Goal: Task Accomplishment & Management: Complete application form

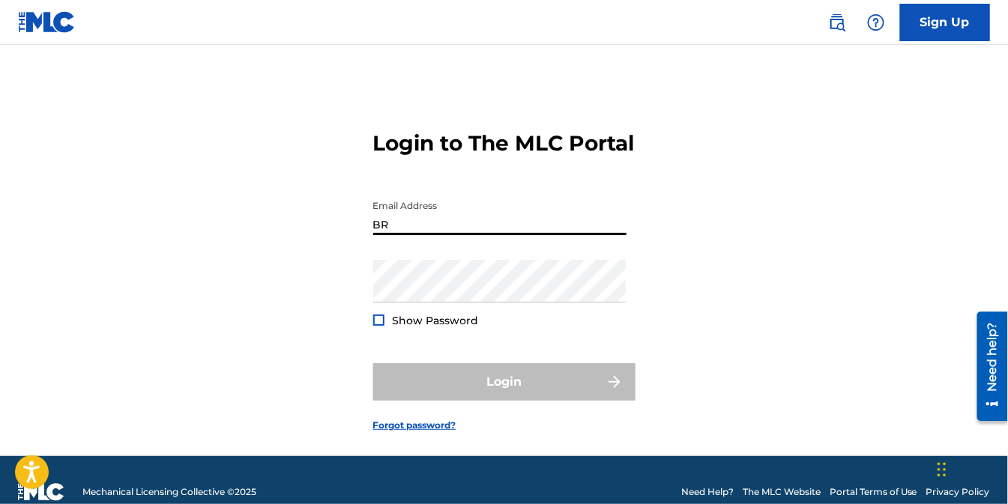
type input "B"
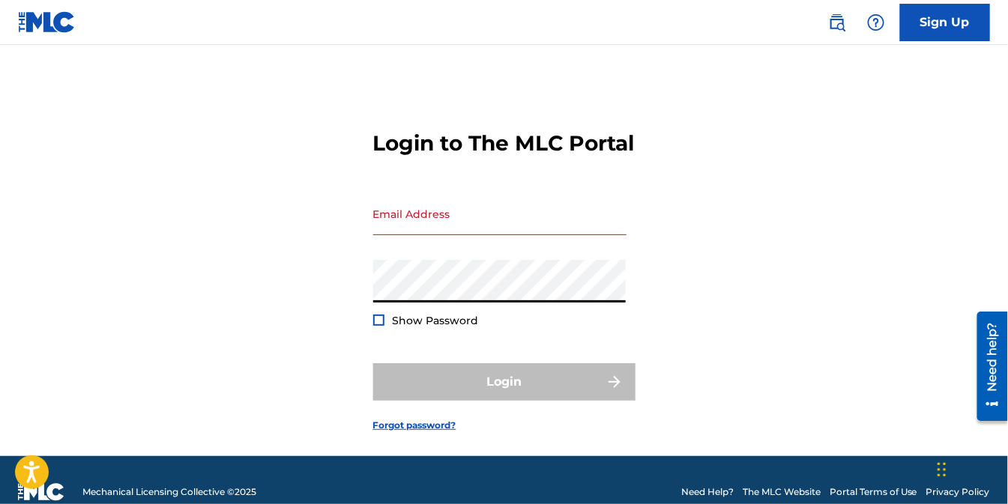
click at [477, 235] on input "Email Address" at bounding box center [499, 214] width 253 height 43
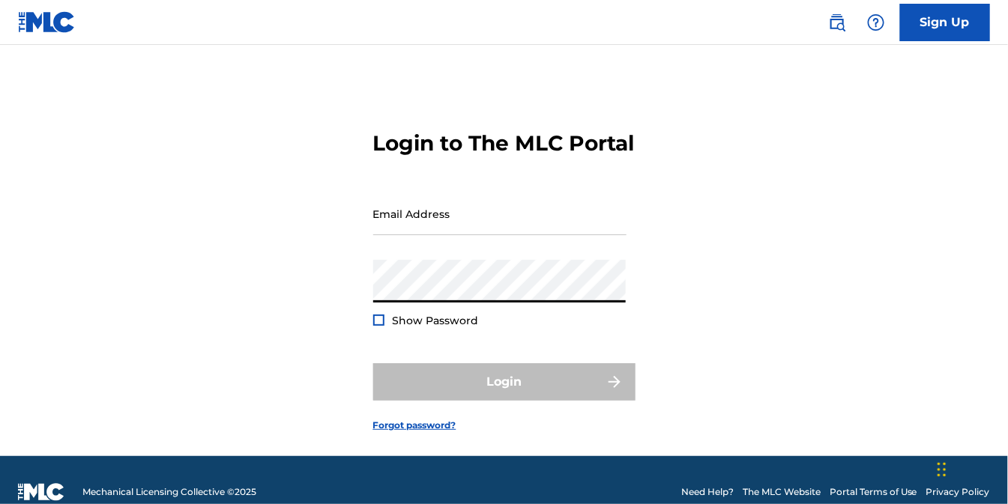
type input "[EMAIL_ADDRESS][DOMAIN_NAME]"
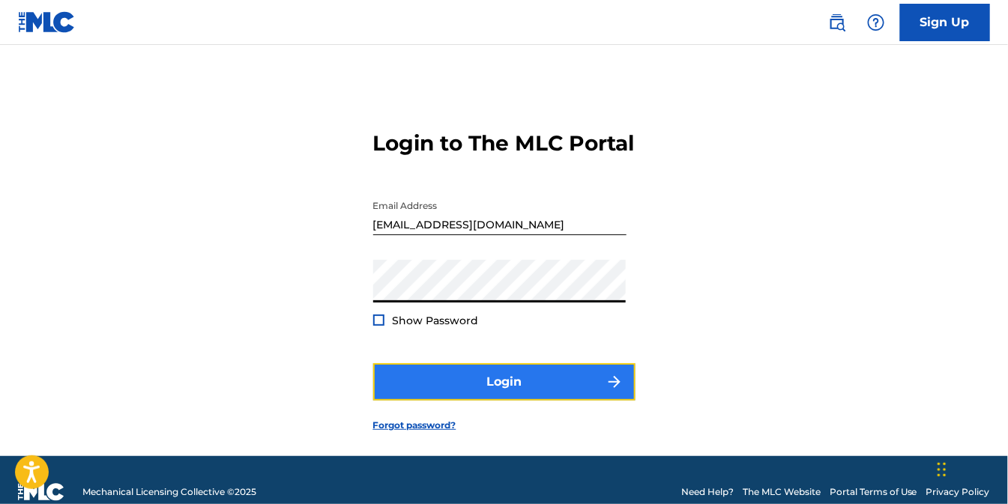
click at [476, 401] on button "Login" at bounding box center [504, 382] width 262 height 37
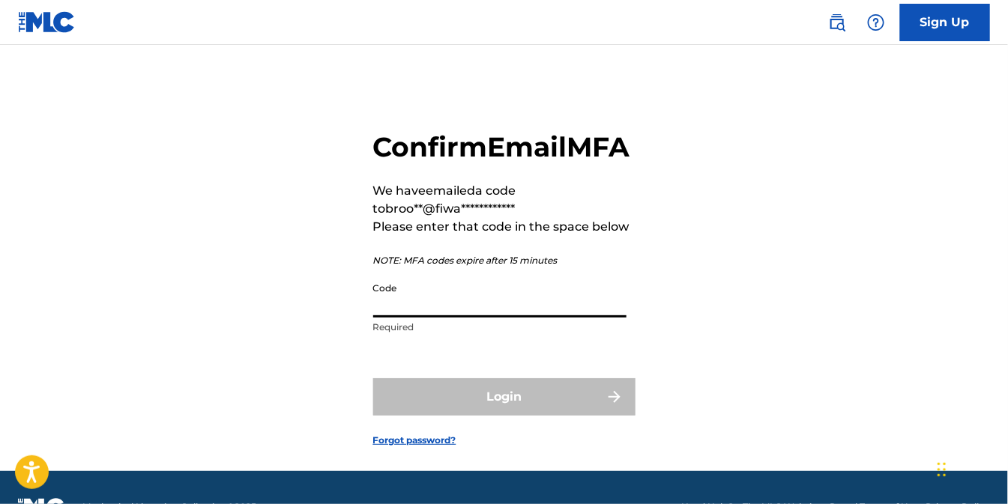
click at [537, 318] on input "Code" at bounding box center [499, 296] width 253 height 43
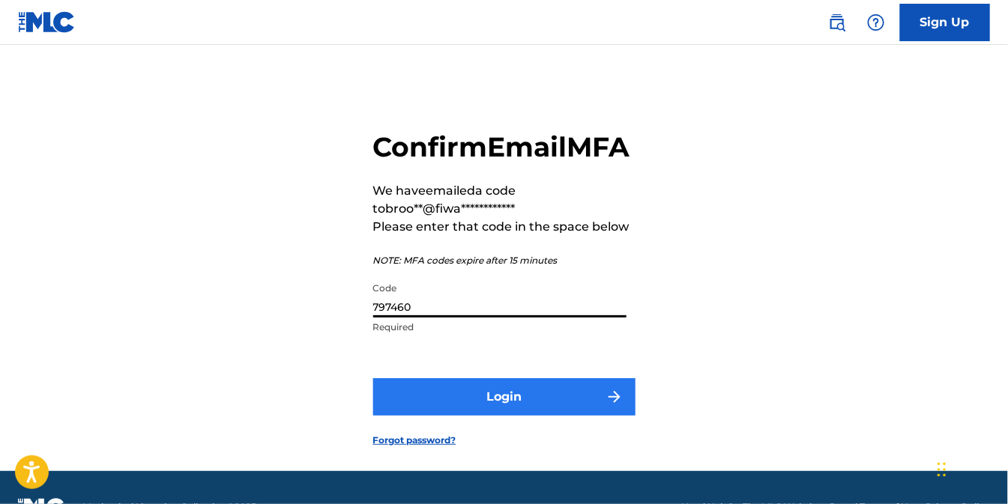
type input "797460"
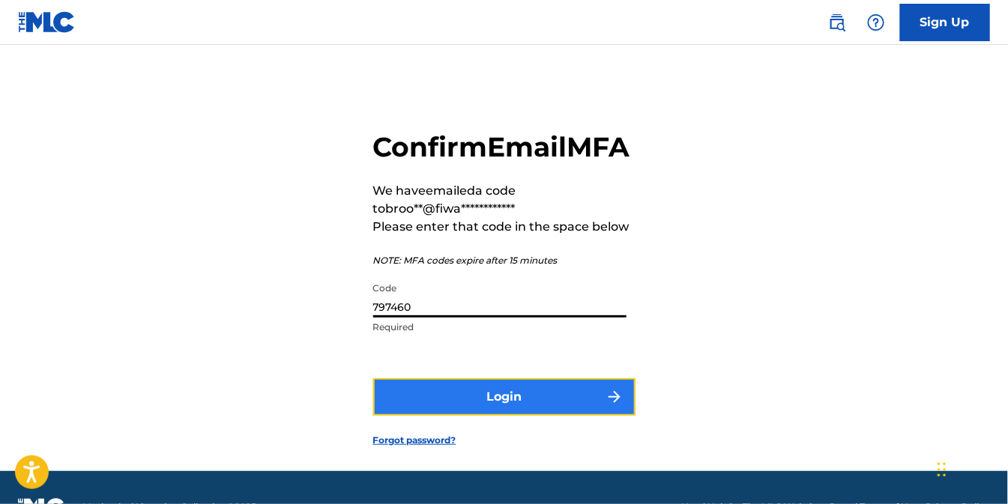
click at [513, 416] on button "Login" at bounding box center [504, 397] width 262 height 37
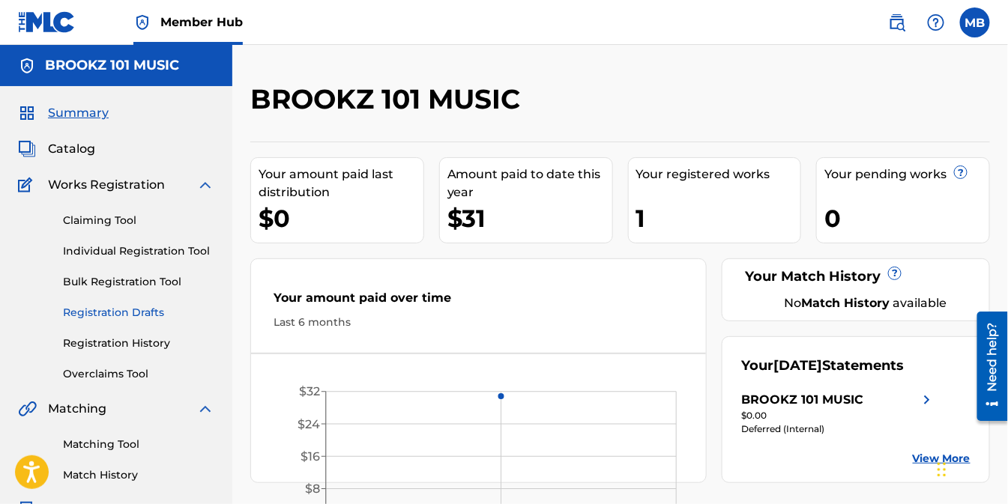
click at [124, 316] on link "Registration Drafts" at bounding box center [138, 313] width 151 height 16
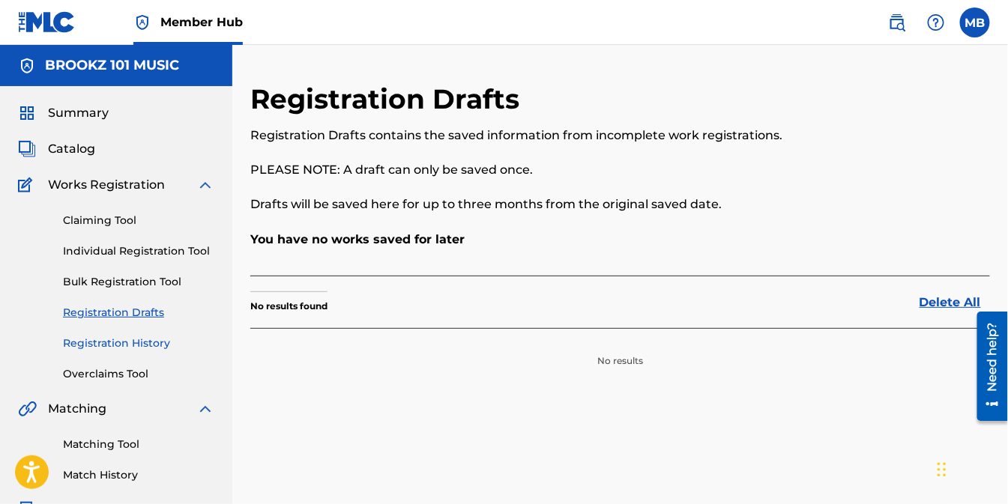
click at [123, 346] on link "Registration History" at bounding box center [138, 344] width 151 height 16
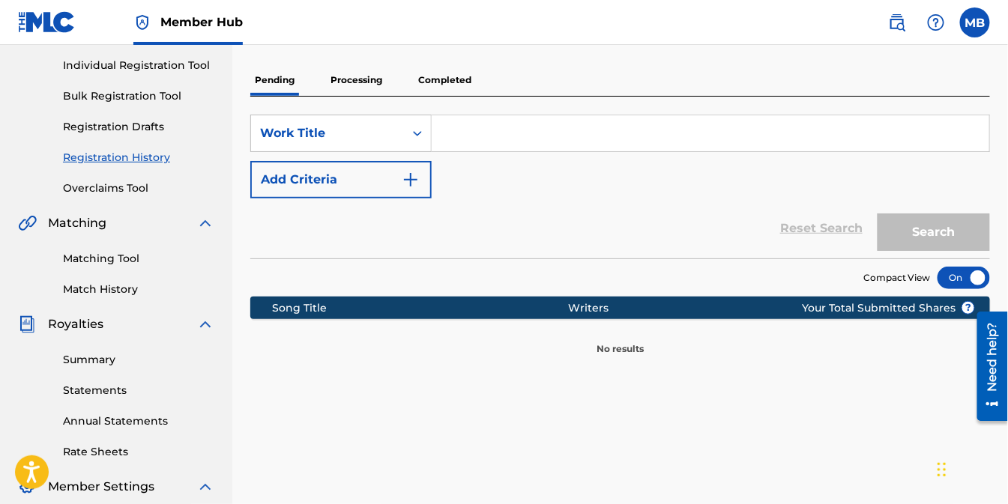
scroll to position [166, 0]
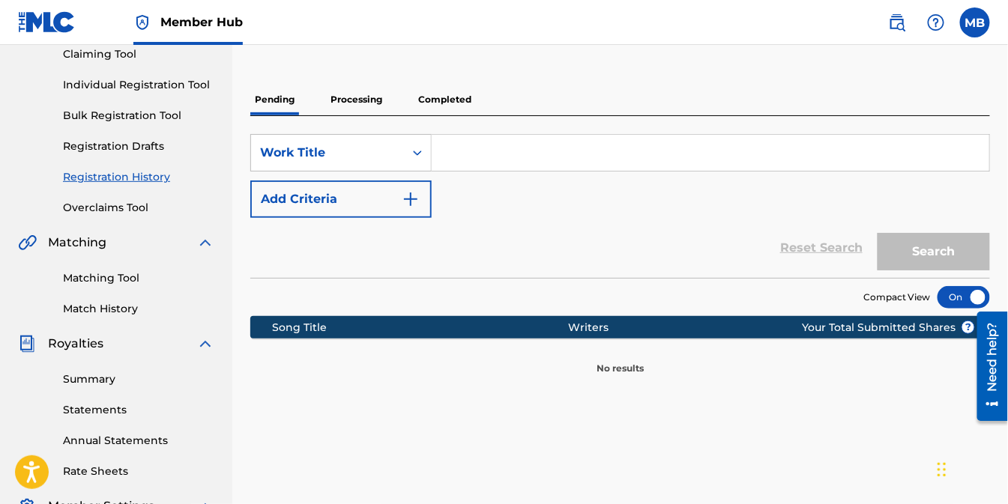
click at [358, 93] on p "Processing" at bounding box center [356, 99] width 61 height 31
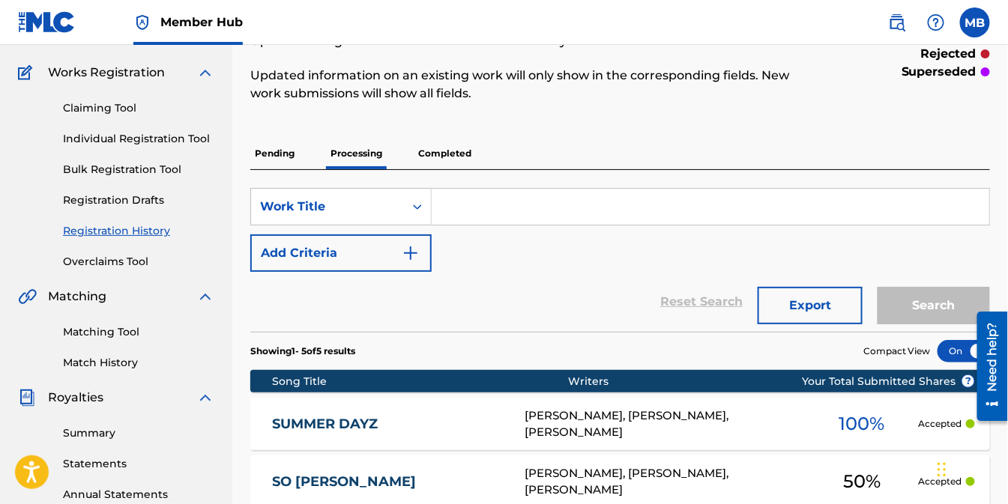
scroll to position [83, 0]
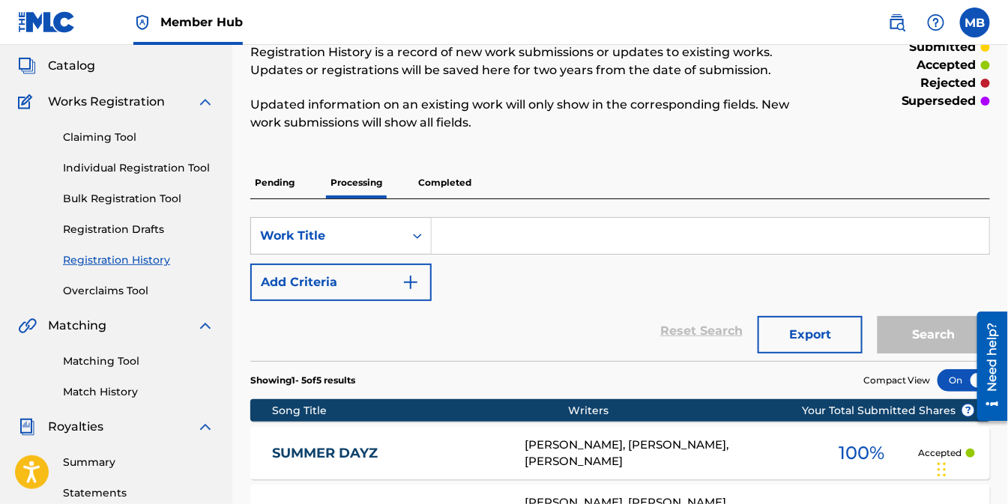
click at [436, 175] on p "Completed" at bounding box center [445, 182] width 62 height 31
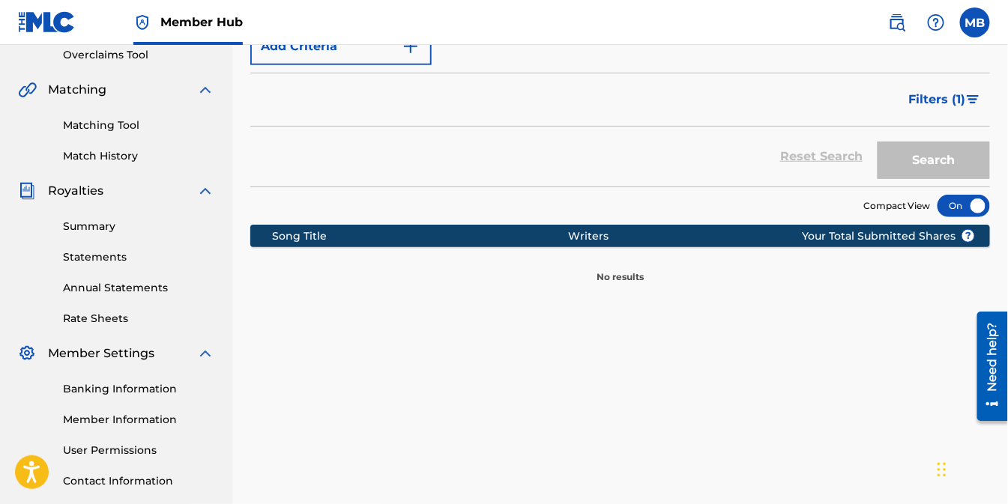
scroll to position [83, 0]
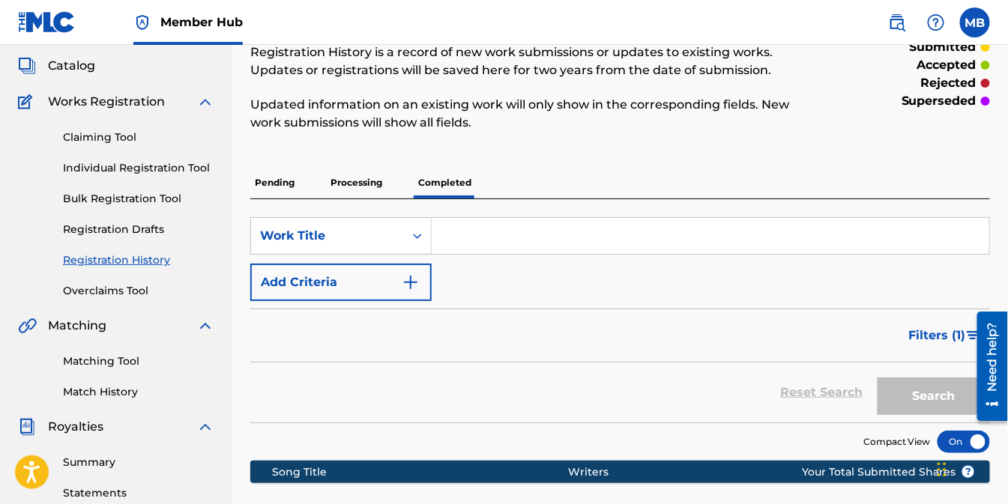
click at [373, 183] on p "Processing" at bounding box center [356, 182] width 61 height 31
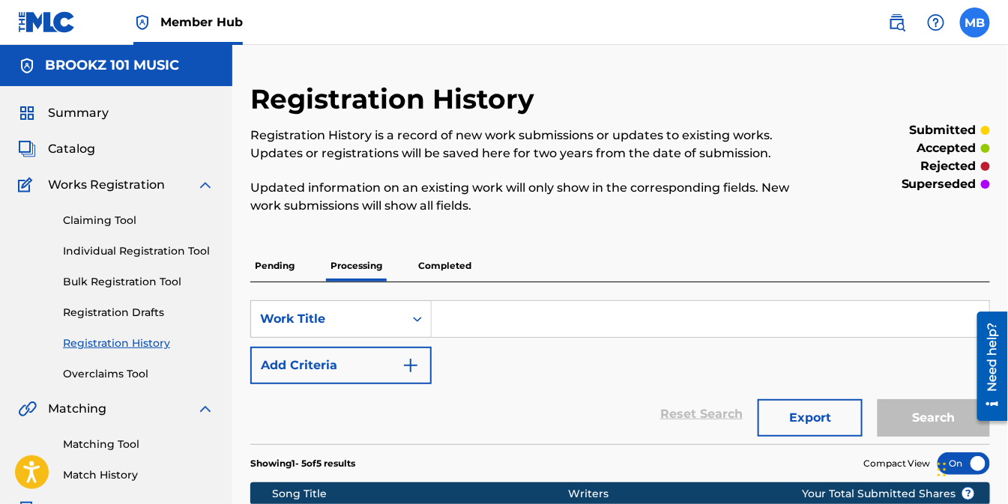
click at [975, 35] on label at bounding box center [975, 22] width 30 height 30
click at [975, 22] on input "MB Michael Brooks brookz@fiwatermusic.com Notification Preferences Profile Log …" at bounding box center [975, 22] width 0 height 0
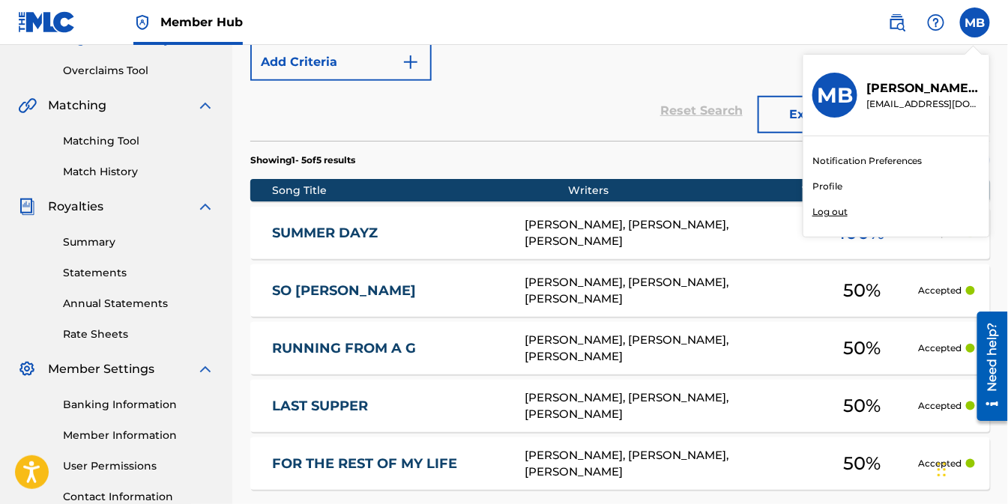
scroll to position [333, 0]
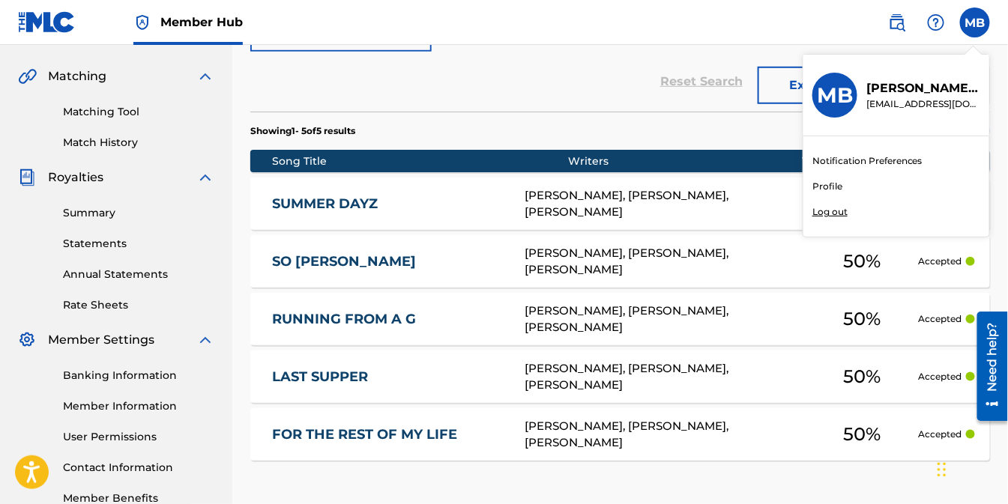
click at [778, 25] on nav "Member Hub MB MB Michael Brooks brookz@fiwatermusic.com Notification Preference…" at bounding box center [504, 22] width 1008 height 45
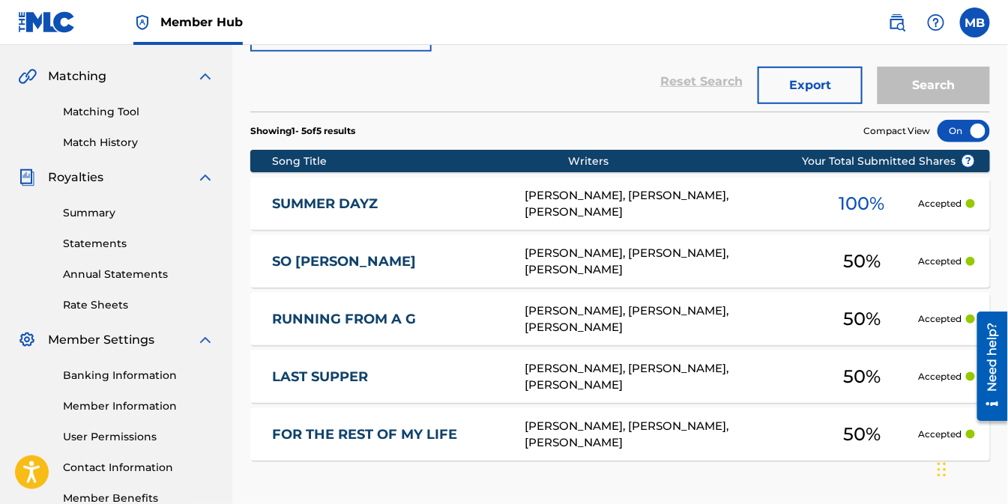
click at [602, 213] on div "MICHAEL L BROOKS, OMAR SHAKIR, MICHAEL HATCHER" at bounding box center [665, 204] width 281 height 34
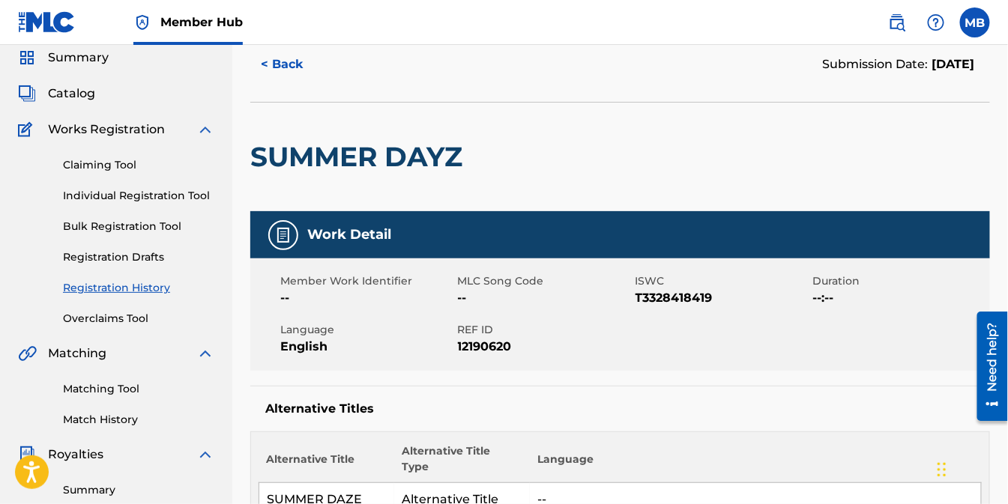
scroll to position [50, 0]
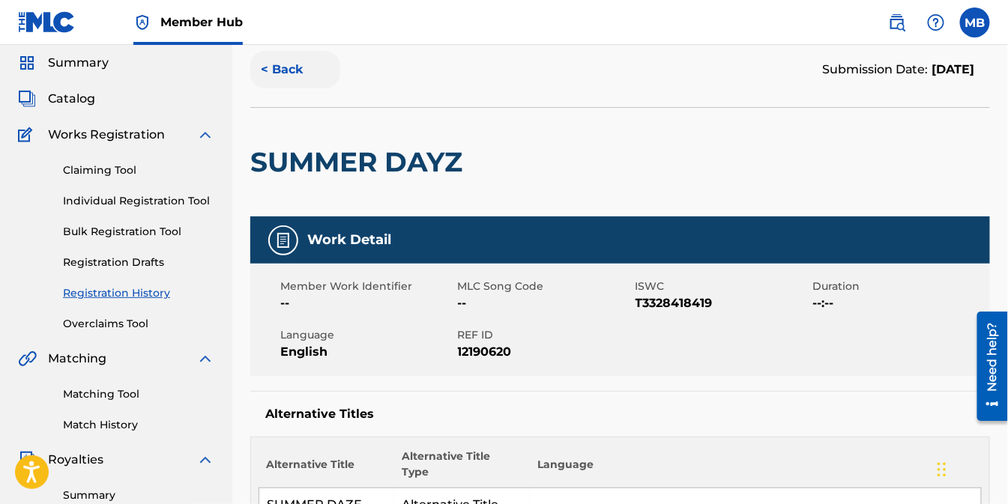
click at [280, 61] on button "< Back" at bounding box center [295, 69] width 90 height 37
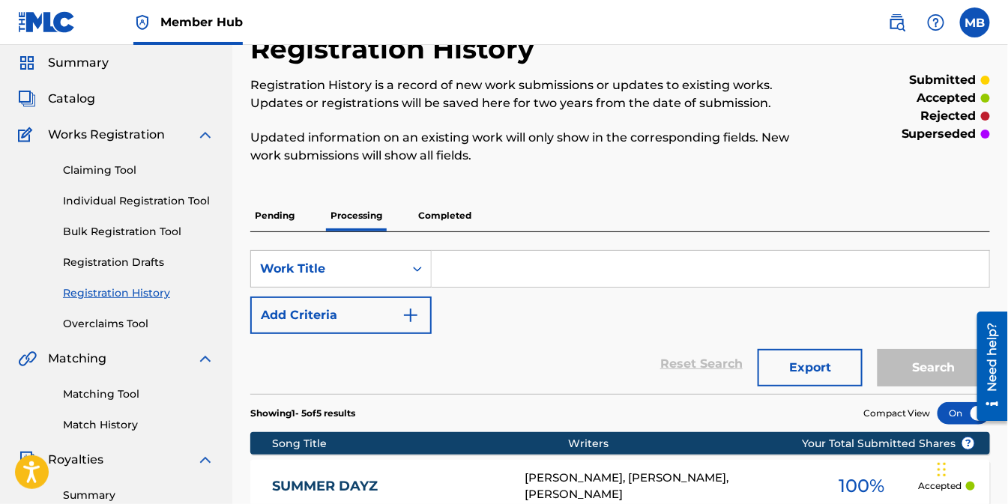
scroll to position [333, 0]
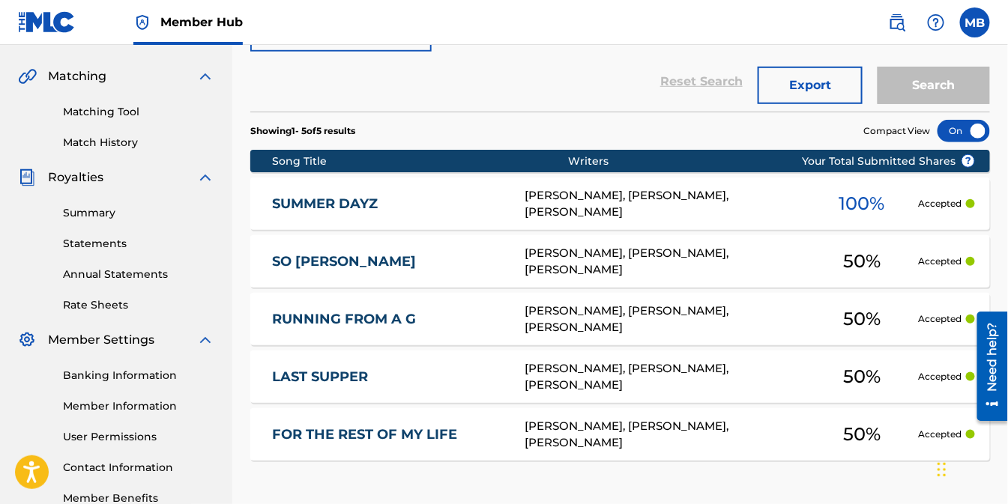
click at [679, 210] on div "MICHAEL L BROOKS, OMAR SHAKIR, MICHAEL HATCHER" at bounding box center [665, 204] width 281 height 34
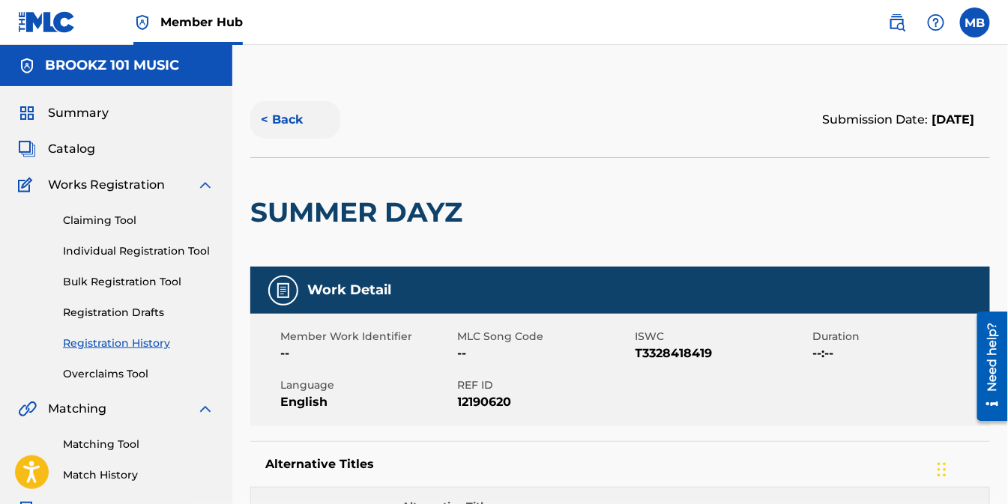
click at [281, 122] on button "< Back" at bounding box center [295, 119] width 90 height 37
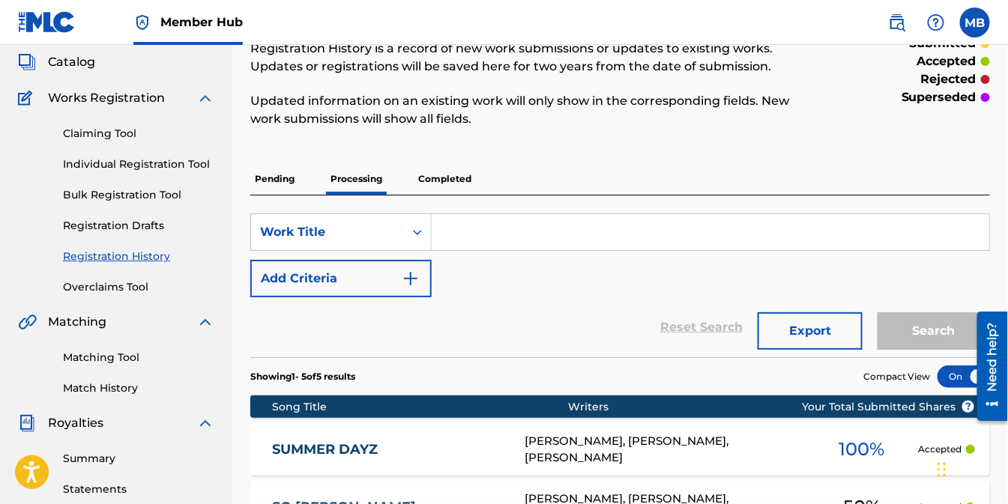
scroll to position [83, 0]
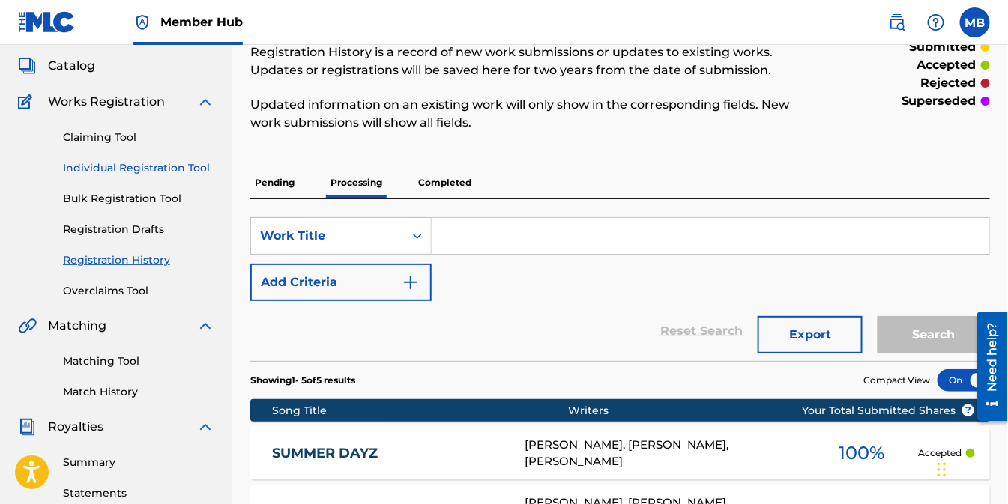
click at [132, 170] on link "Individual Registration Tool" at bounding box center [138, 168] width 151 height 16
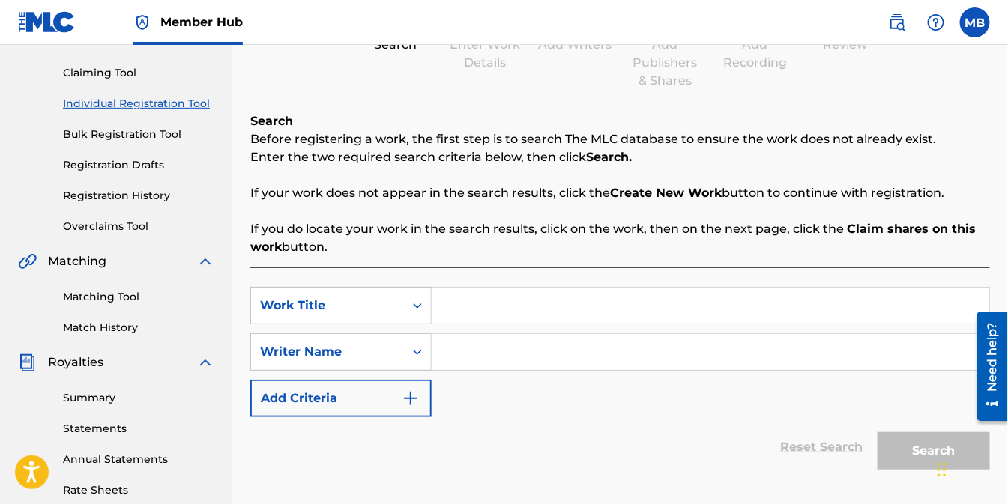
scroll to position [250, 0]
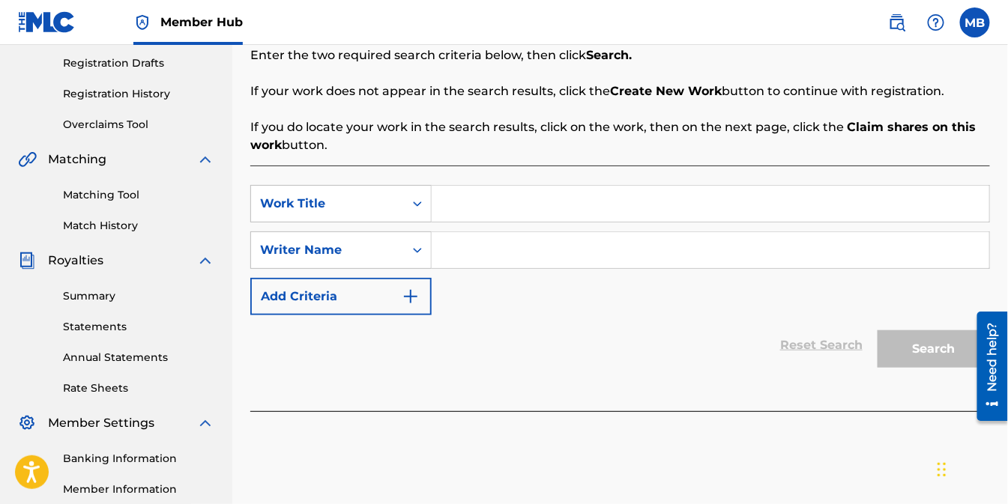
click at [489, 197] on input "Search Form" at bounding box center [711, 204] width 558 height 36
type input "TOUCHING YOU"
click at [492, 255] on input "Search Form" at bounding box center [711, 250] width 558 height 36
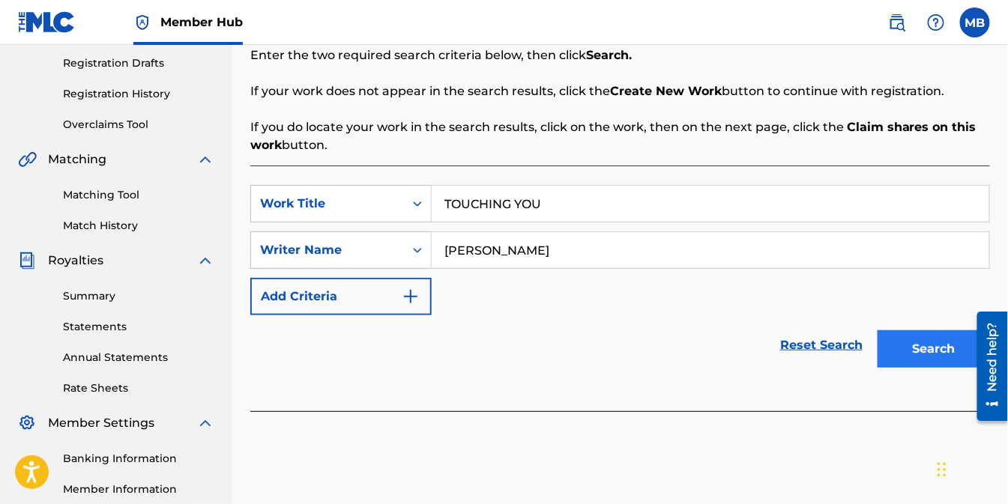
type input "MICHAEL HATCHER"
click at [935, 350] on button "Search" at bounding box center [934, 349] width 112 height 37
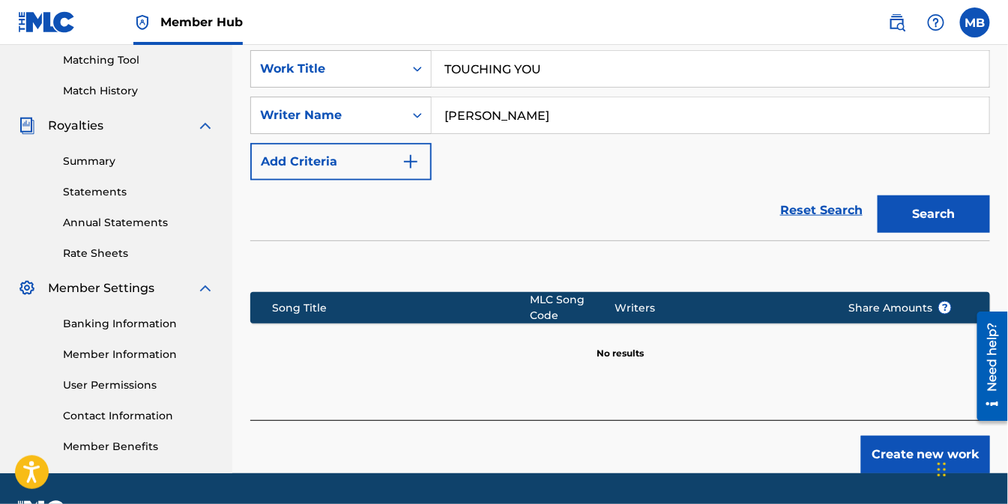
scroll to position [416, 0]
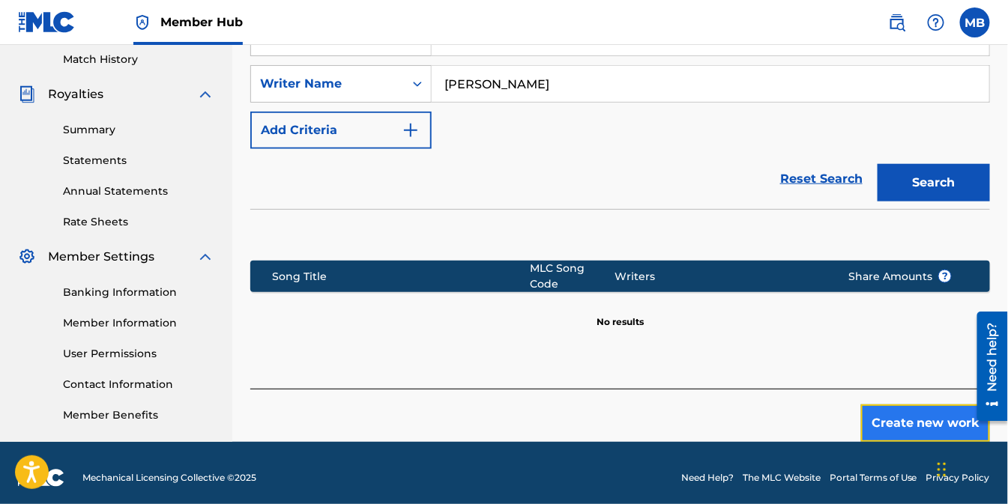
click at [918, 415] on button "Create new work" at bounding box center [925, 423] width 129 height 37
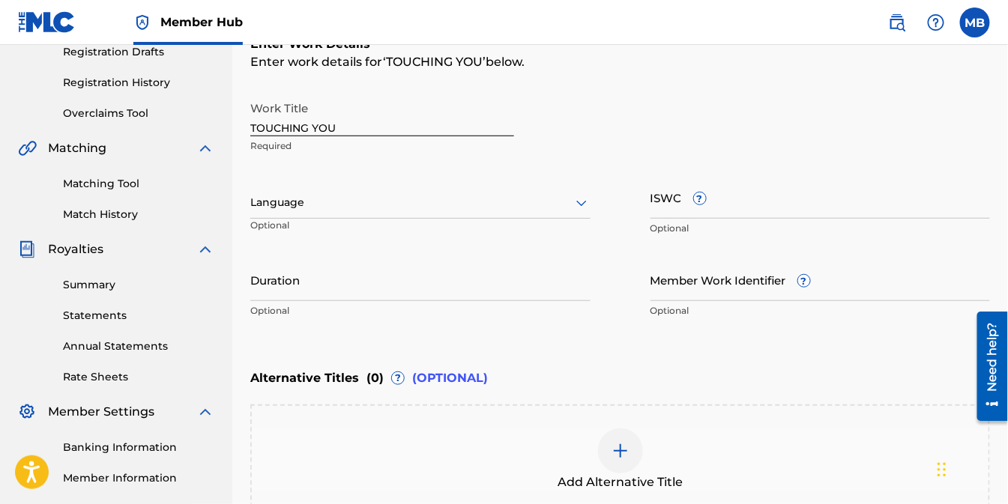
scroll to position [250, 0]
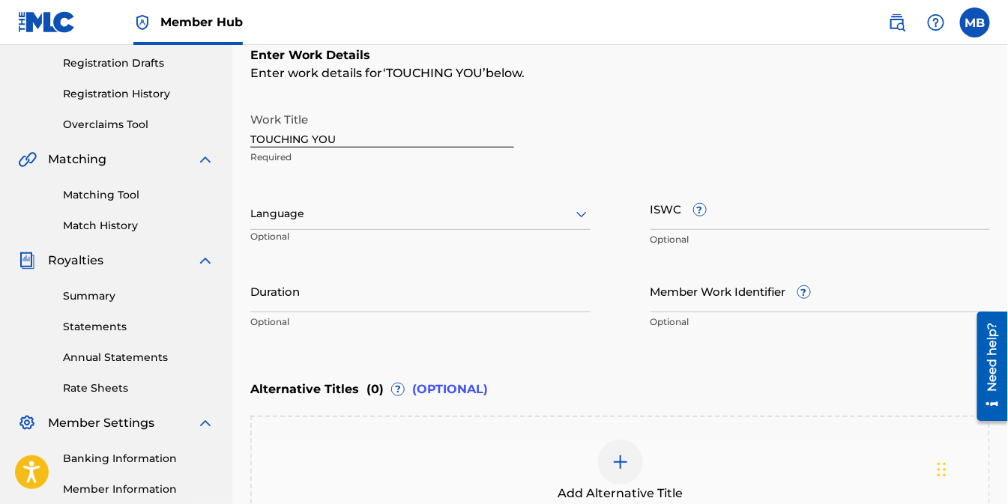
click at [573, 215] on icon at bounding box center [582, 214] width 18 height 18
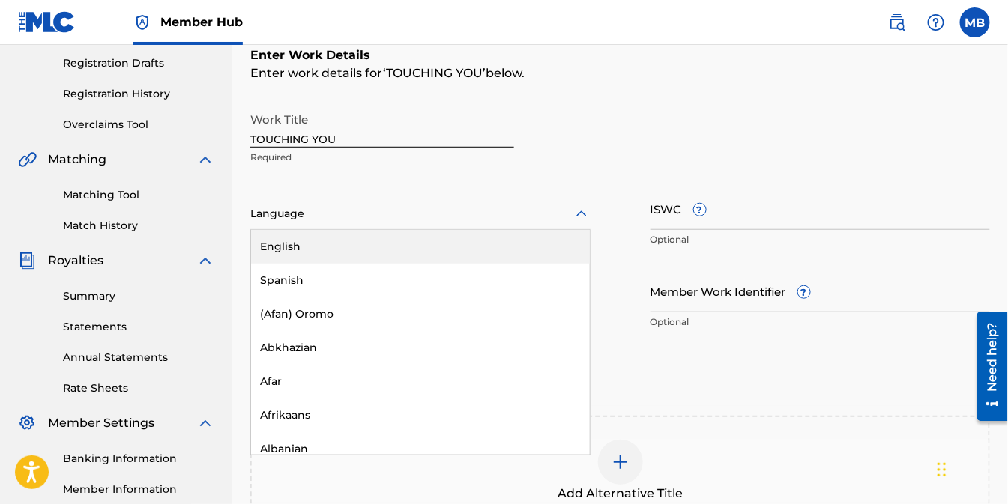
click at [290, 247] on div "English" at bounding box center [420, 247] width 339 height 34
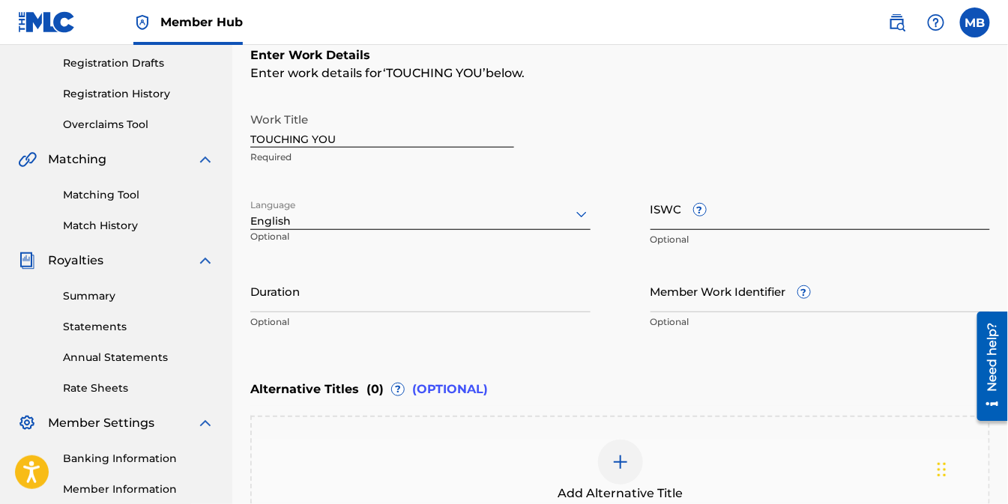
click at [738, 216] on input "ISWC ?" at bounding box center [821, 208] width 340 height 43
paste input "T3282359375"
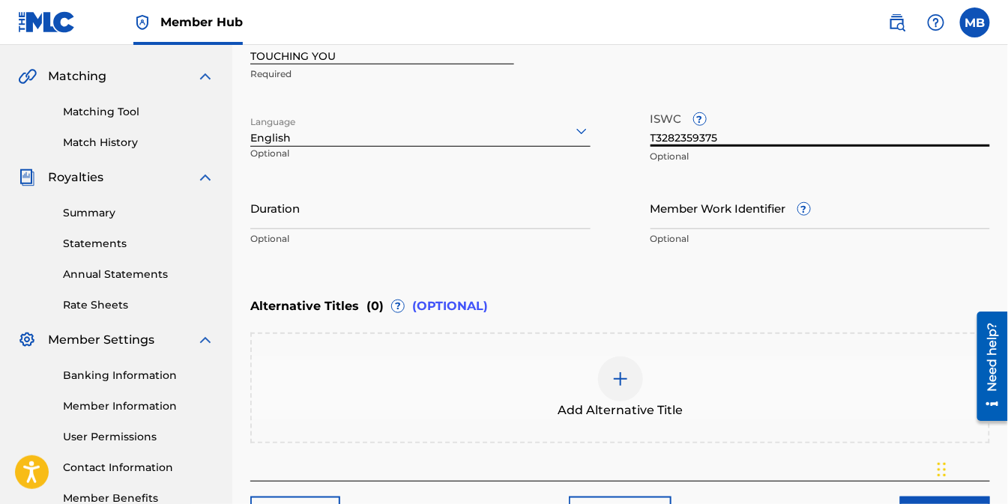
type input "T3282359375"
click at [617, 375] on img at bounding box center [621, 379] width 18 height 18
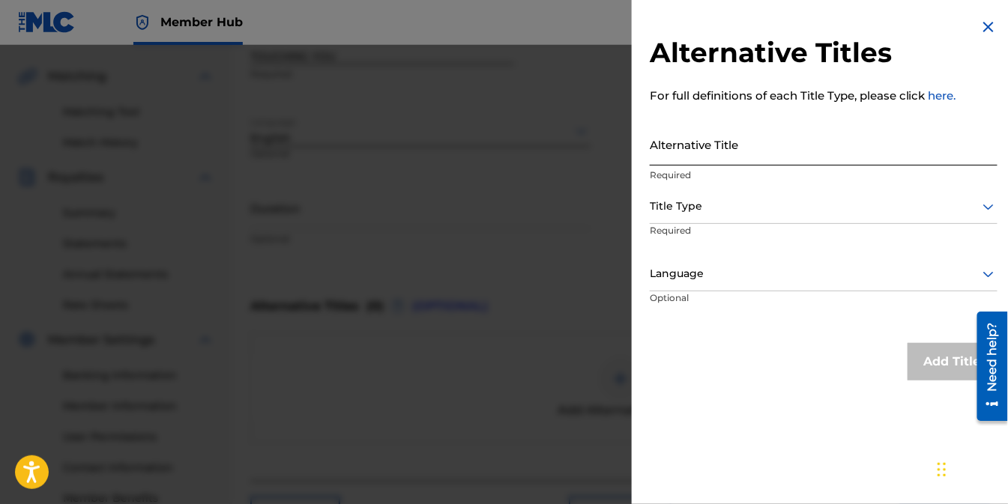
click at [732, 151] on input "Alternative Title" at bounding box center [824, 144] width 348 height 43
paste input "TOUCHING U"
type input "TOUCHING U"
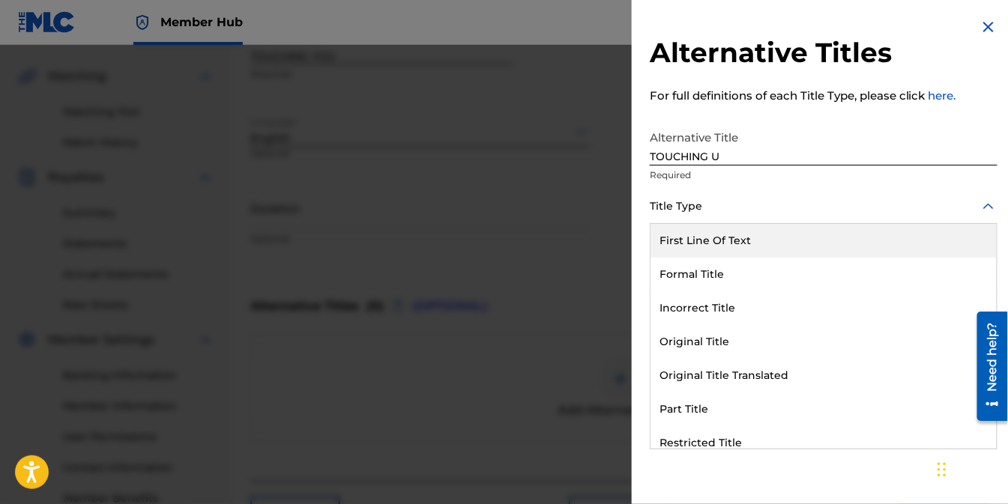
click at [983, 205] on icon at bounding box center [989, 207] width 18 height 18
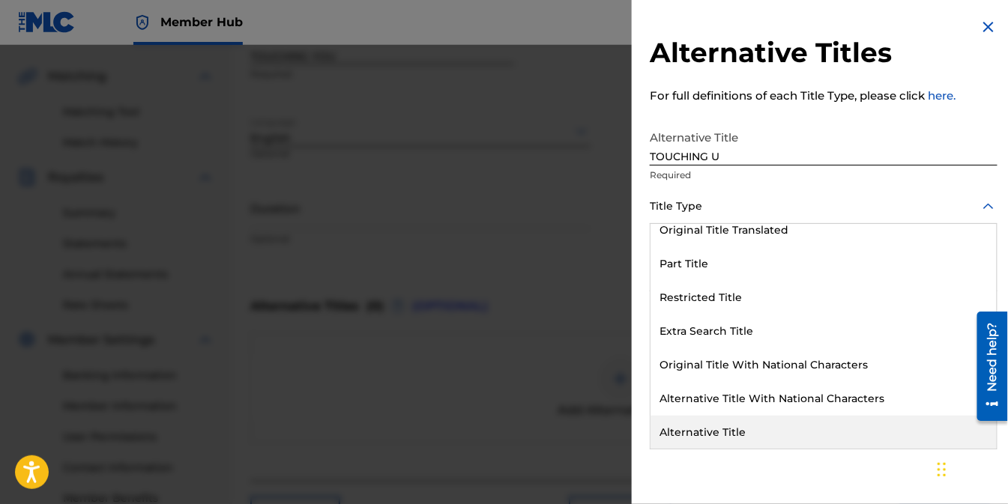
click at [713, 438] on div "Alternative Title" at bounding box center [824, 433] width 346 height 34
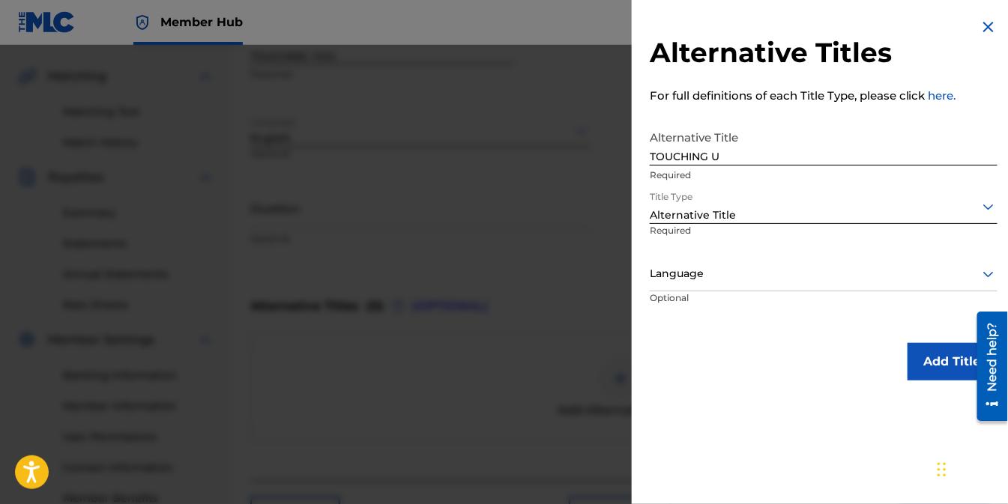
click at [987, 278] on icon at bounding box center [989, 274] width 18 height 18
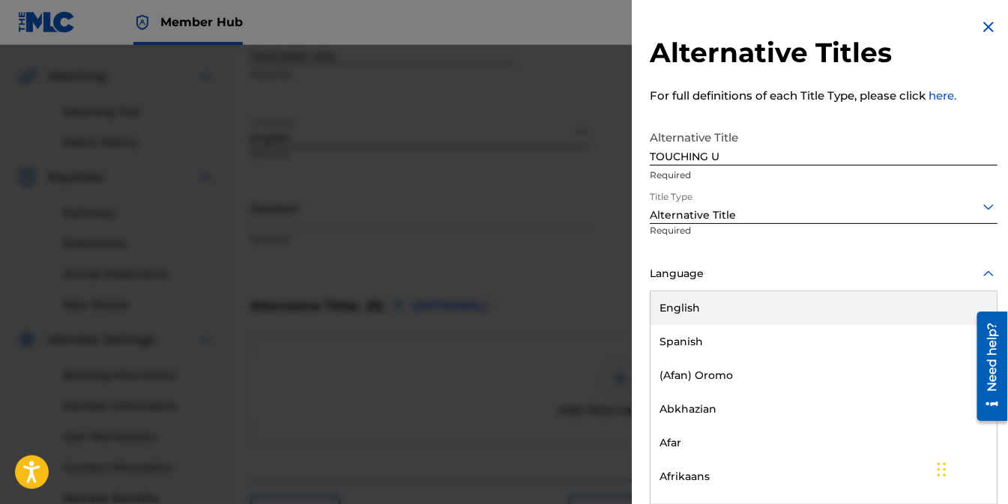
scroll to position [1, 0]
click at [685, 308] on div "English" at bounding box center [824, 308] width 346 height 34
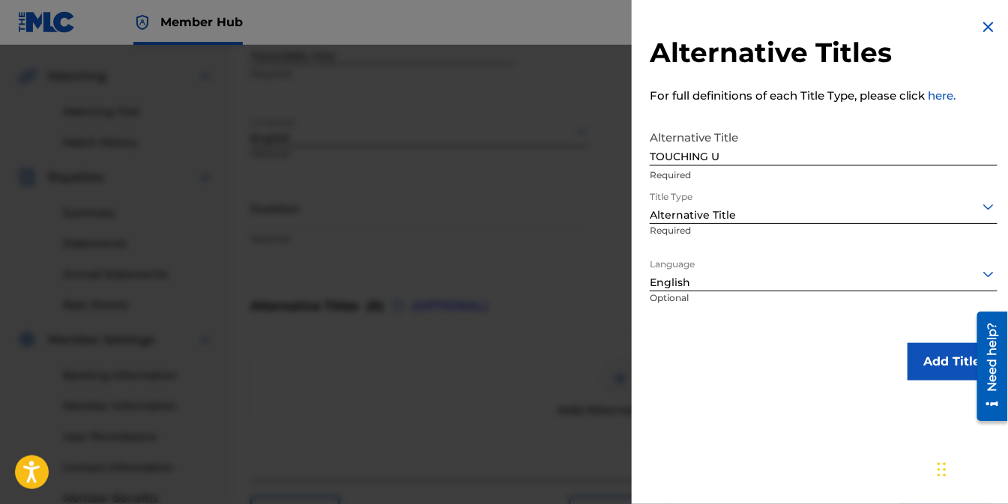
scroll to position [433, 0]
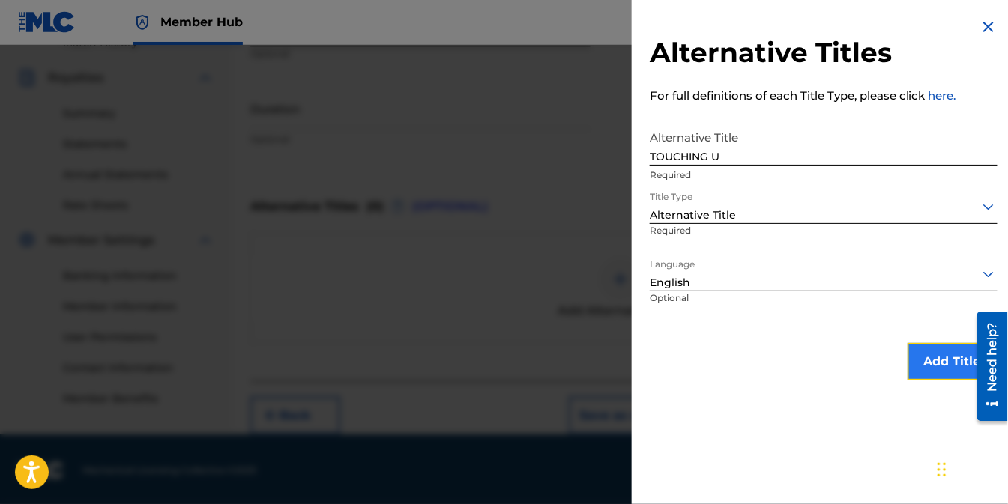
click at [942, 367] on button "Add Title" at bounding box center [953, 361] width 90 height 37
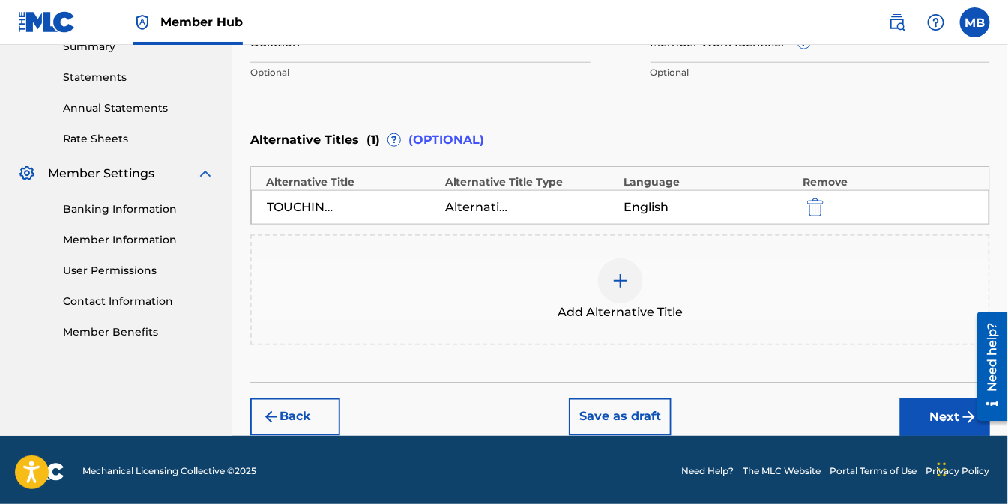
scroll to position [501, 0]
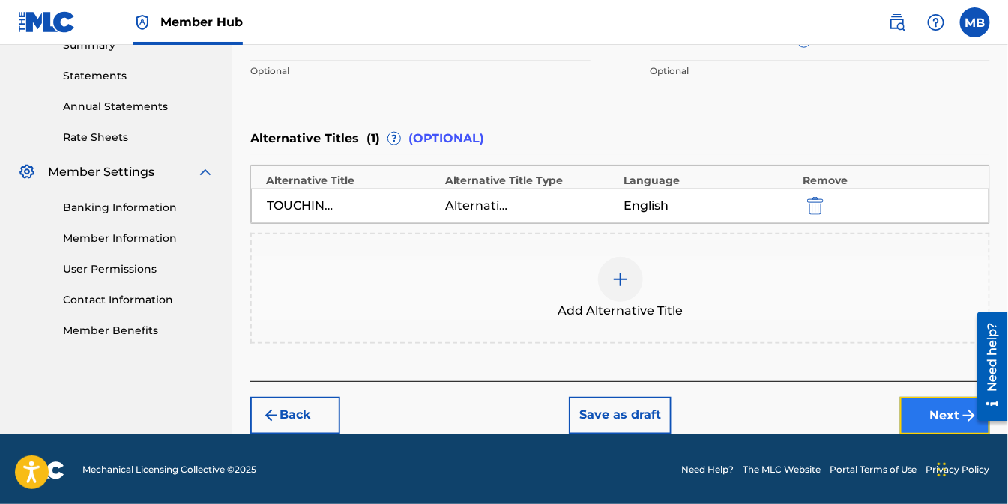
click at [946, 413] on button "Next" at bounding box center [945, 415] width 90 height 37
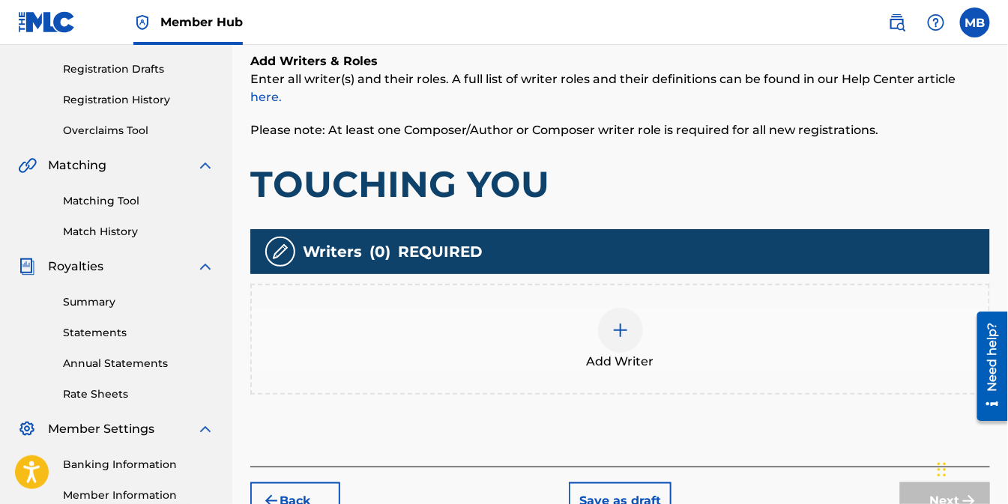
scroll to position [317, 0]
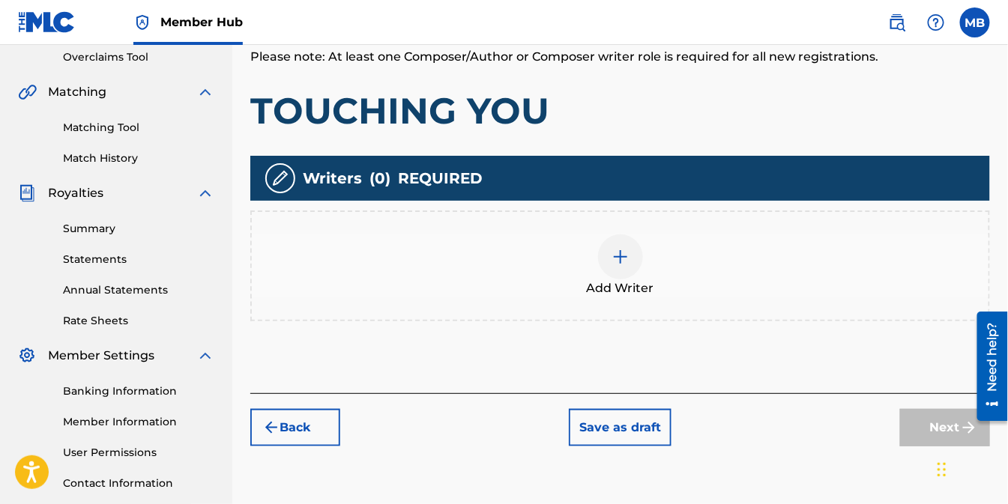
click at [626, 250] on div at bounding box center [620, 257] width 45 height 45
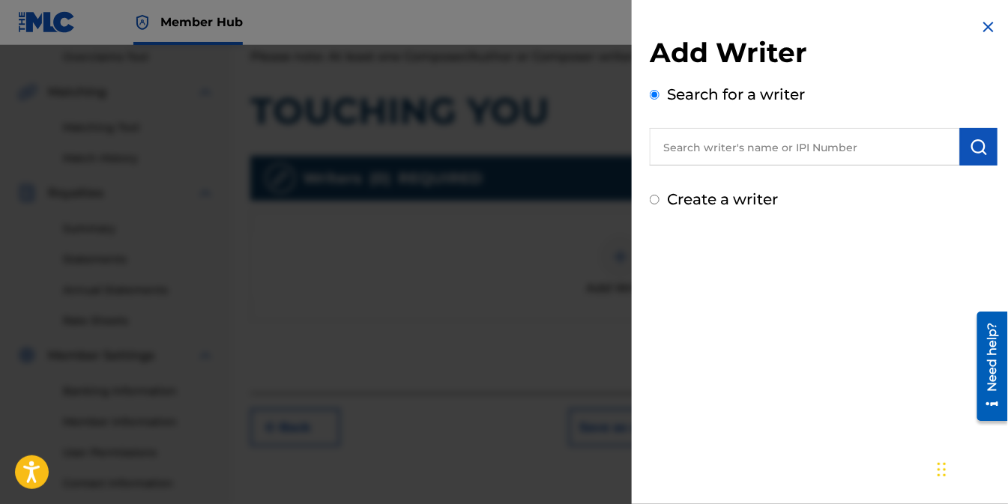
click at [775, 148] on input "text" at bounding box center [805, 146] width 310 height 37
type input "MICHAEL L HATCHER"
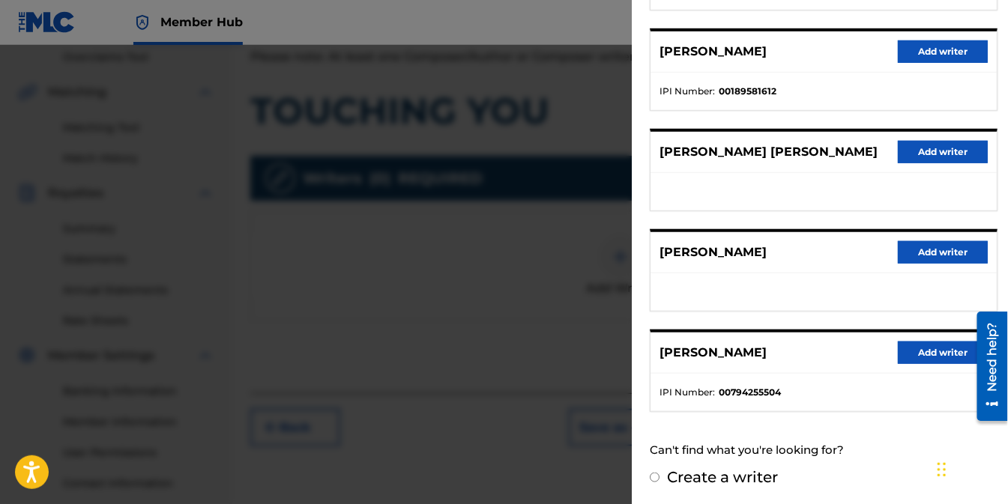
scroll to position [424, 0]
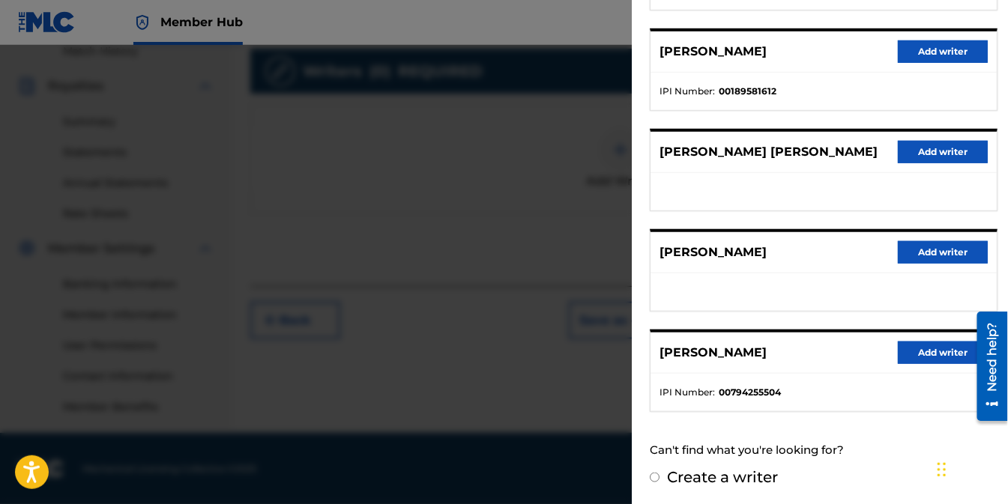
click at [730, 472] on label "Create a writer" at bounding box center [722, 477] width 111 height 18
radio input "true"
click at [660, 473] on input "Create a writer" at bounding box center [655, 478] width 10 height 10
radio input "false"
radio input "true"
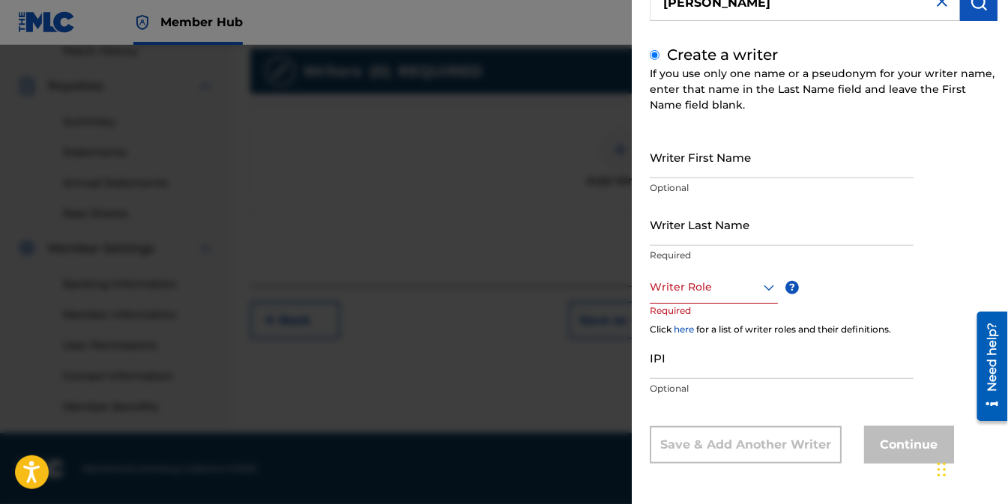
scroll to position [97, 0]
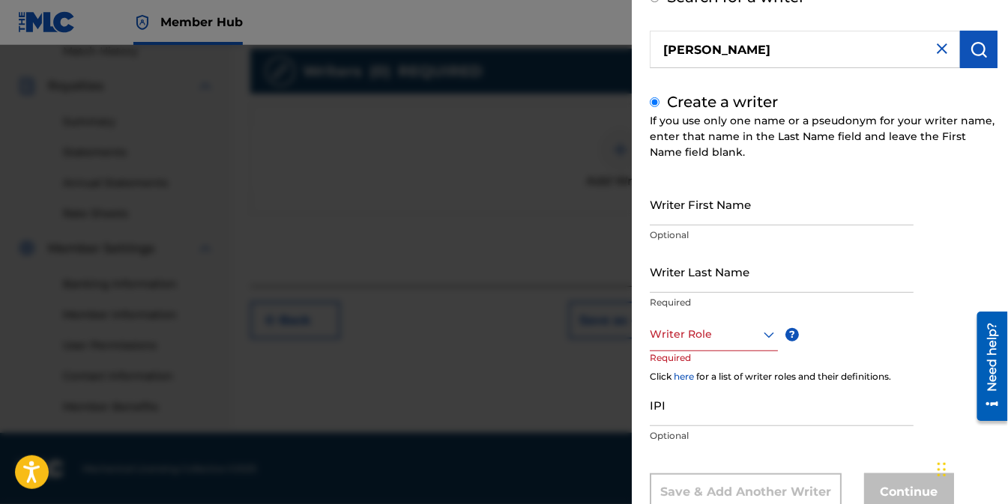
click at [938, 49] on img at bounding box center [942, 49] width 18 height 18
click at [726, 215] on input "Writer First Name" at bounding box center [782, 204] width 264 height 43
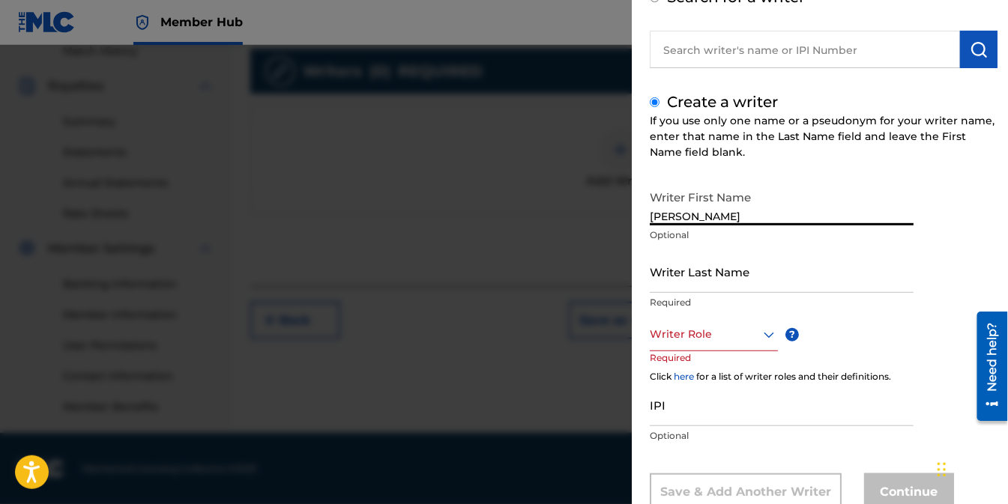
type input "MICHAEL"
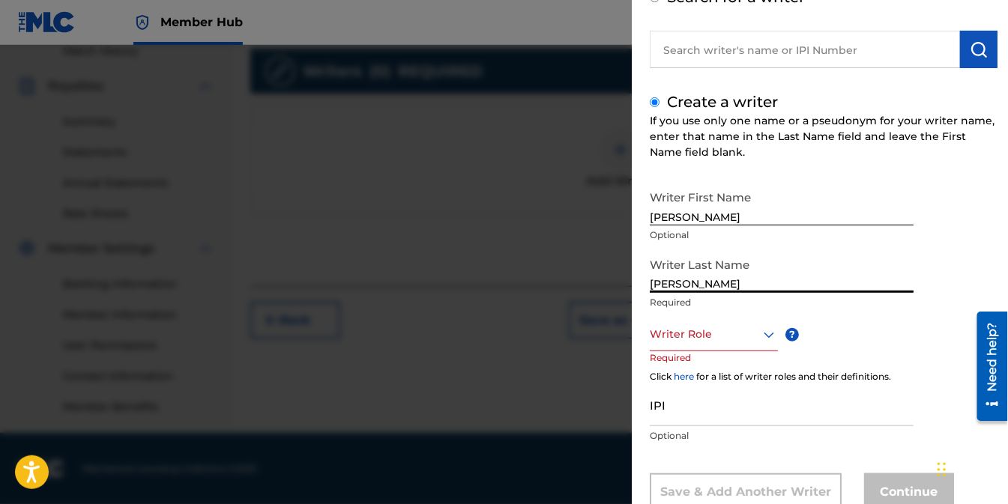
type input "HATCHER"
click at [768, 338] on icon at bounding box center [769, 335] width 18 height 18
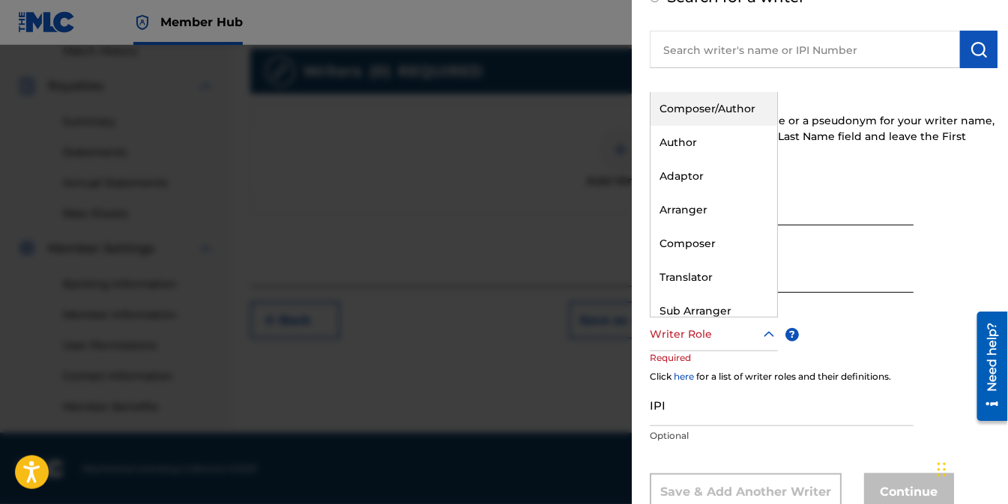
click at [715, 107] on div "Composer/Author" at bounding box center [714, 109] width 127 height 34
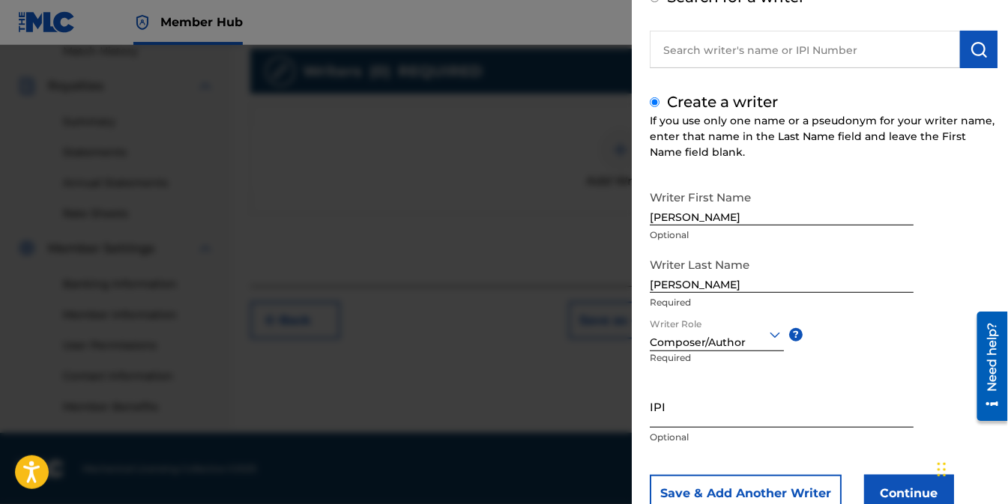
scroll to position [145, 0]
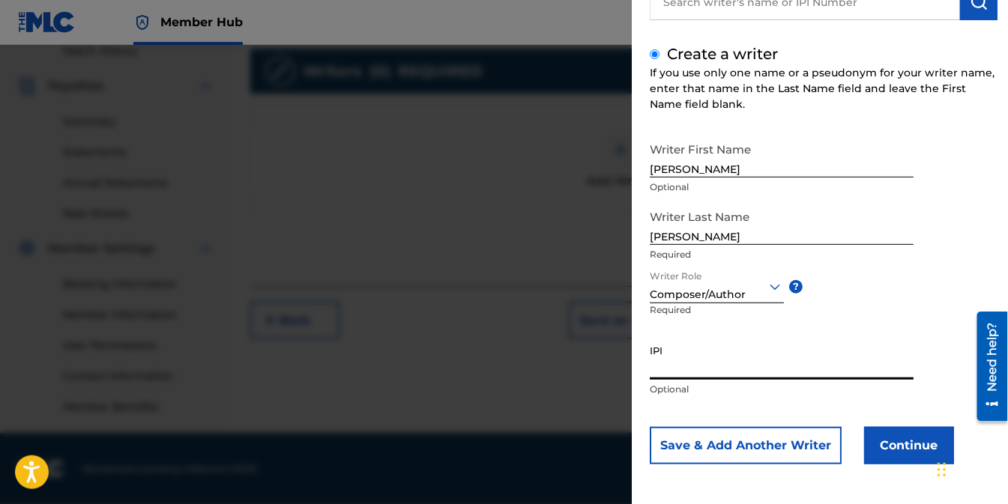
click at [714, 364] on input "IPI" at bounding box center [782, 358] width 264 height 43
click at [708, 365] on input "IPI" at bounding box center [782, 358] width 264 height 43
paste input "352333291"
type input "352333291"
click at [890, 448] on button "Continue" at bounding box center [909, 445] width 90 height 37
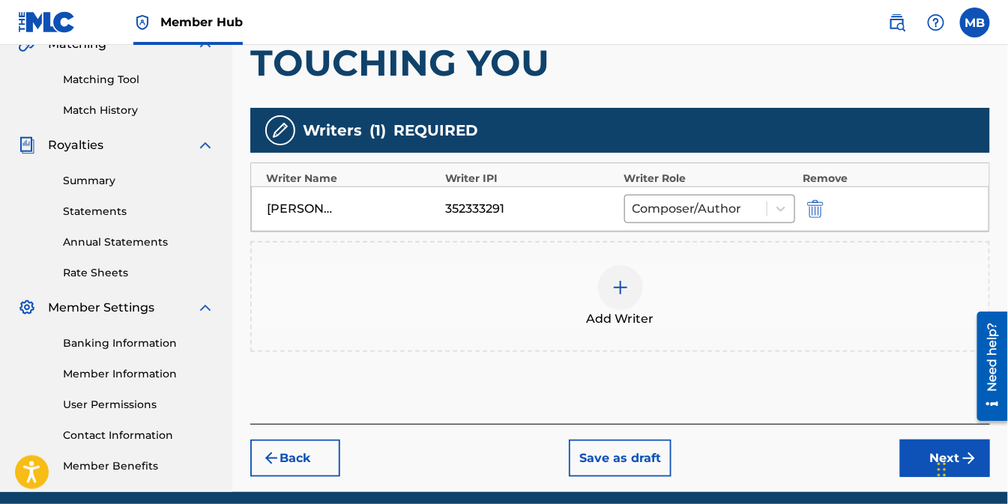
scroll to position [341, 0]
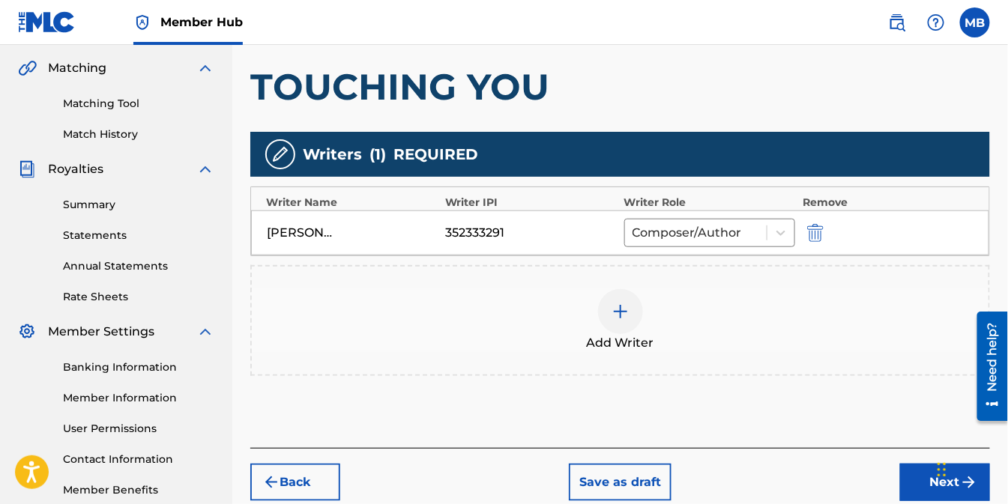
click at [631, 289] on div at bounding box center [620, 311] width 45 height 45
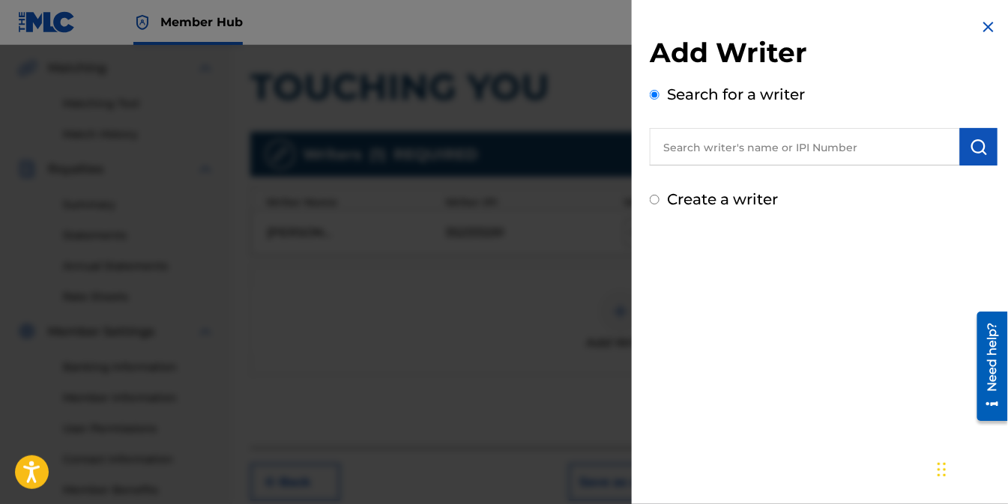
click at [669, 198] on label "Create a writer" at bounding box center [722, 199] width 111 height 18
radio input "true"
click at [660, 198] on input "Create a writer" at bounding box center [655, 200] width 10 height 10
radio input "false"
radio input "true"
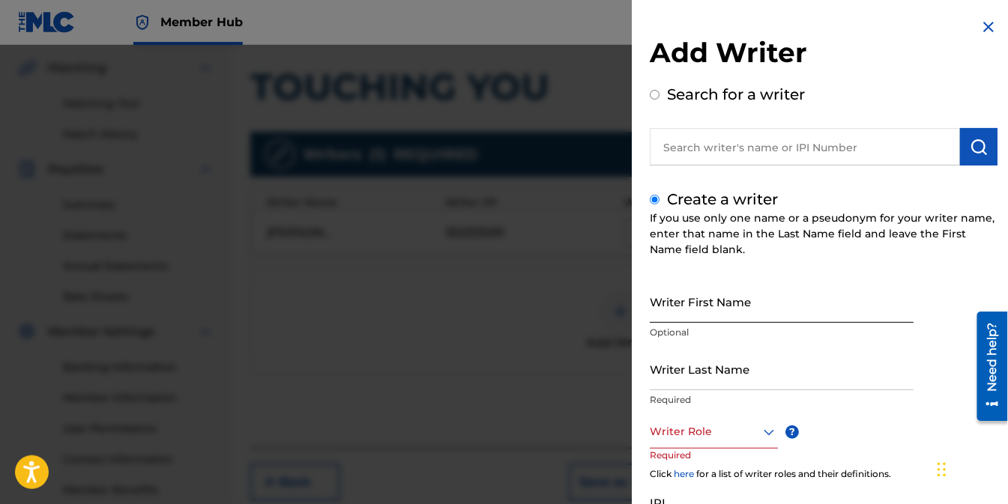
click at [693, 310] on input "Writer First Name" at bounding box center [782, 301] width 264 height 43
type input "OMAR"
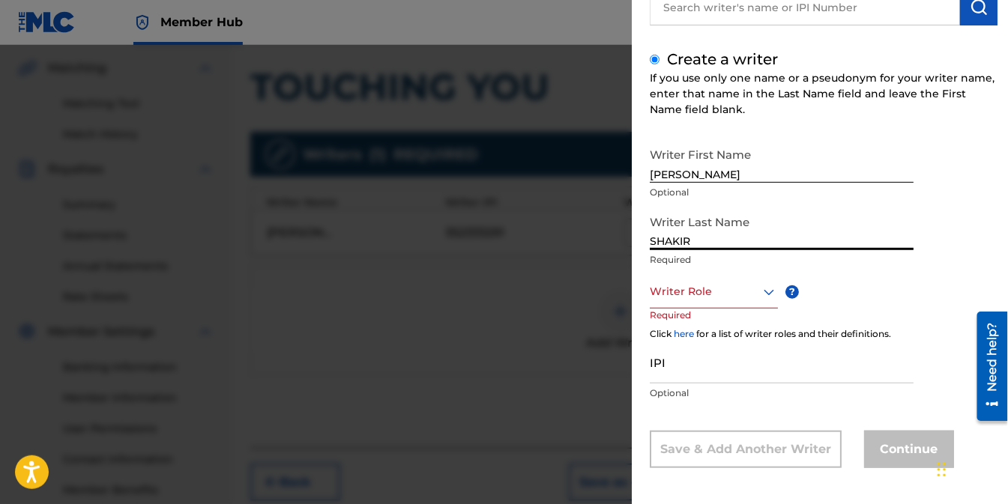
scroll to position [144, 0]
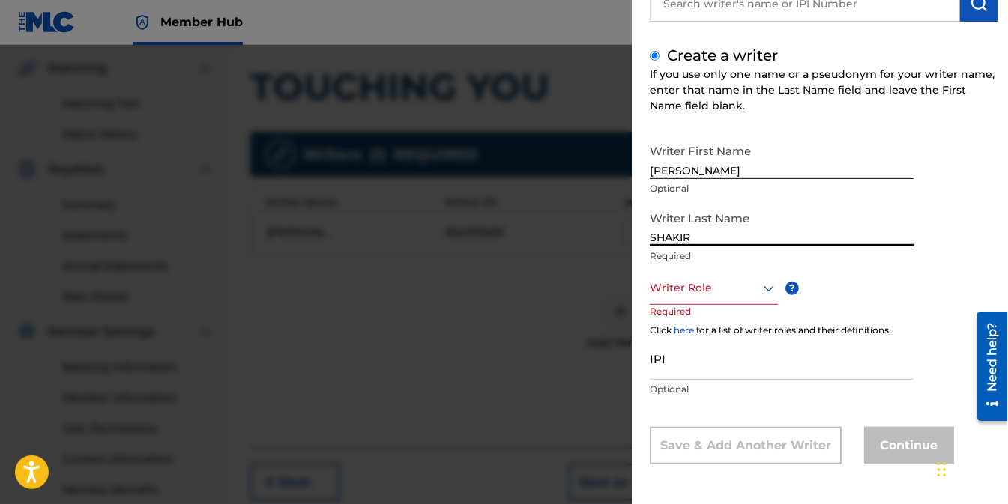
type input "SHAKIR"
click at [761, 286] on icon at bounding box center [769, 289] width 18 height 18
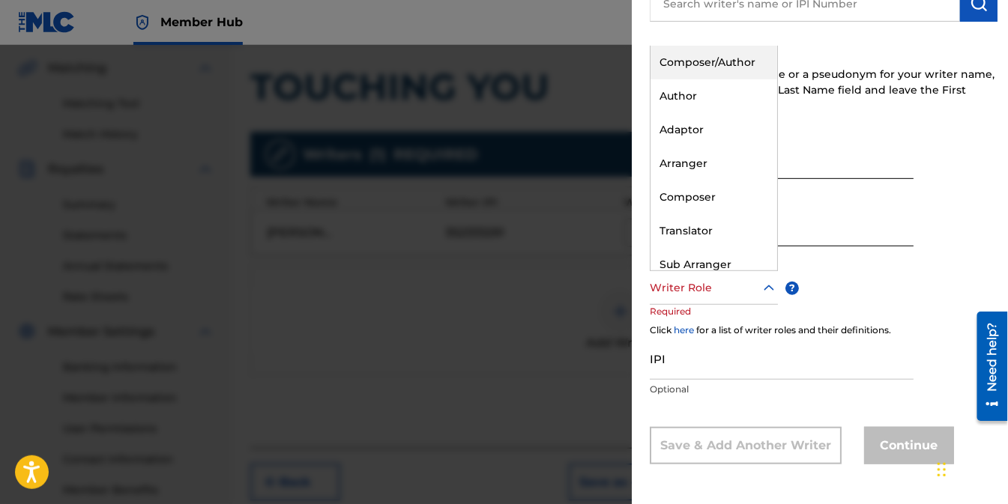
click at [728, 61] on div "Composer/Author" at bounding box center [714, 63] width 127 height 34
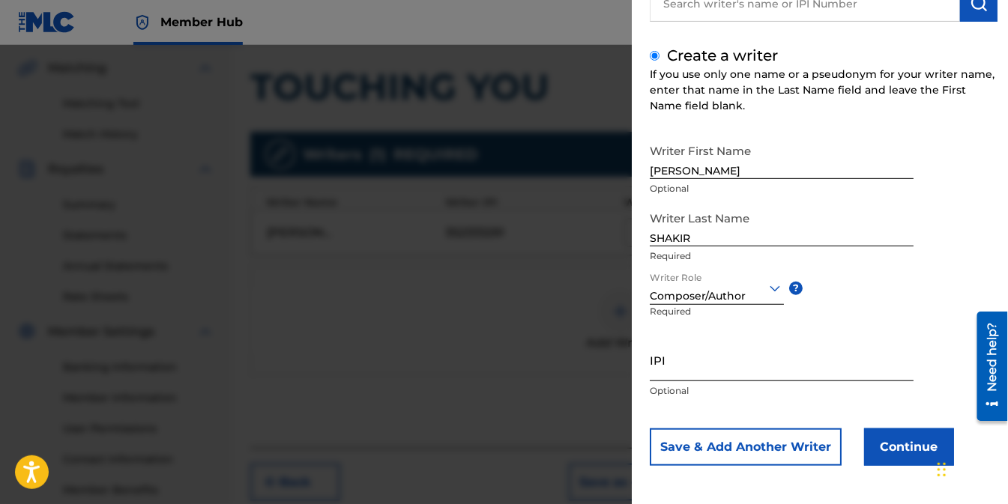
click at [707, 371] on input "IPI" at bounding box center [782, 360] width 264 height 43
click at [681, 364] on input "IPI" at bounding box center [782, 360] width 264 height 43
paste input "334825168"
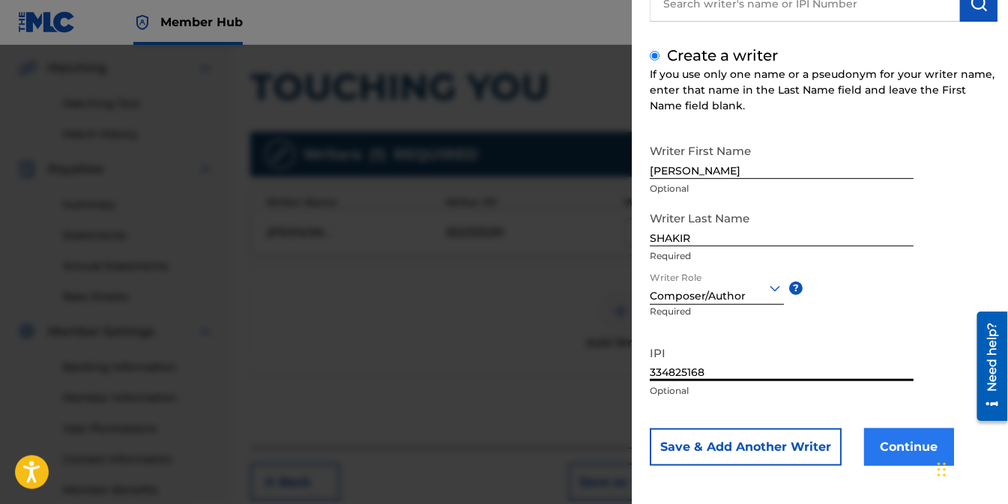
type input "334825168"
click at [894, 445] on button "Continue" at bounding box center [909, 447] width 90 height 37
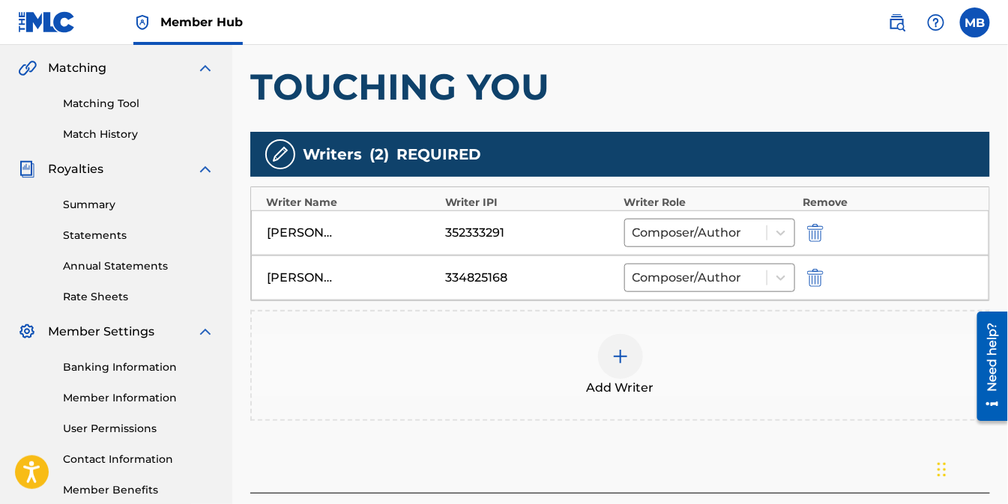
click at [634, 352] on div at bounding box center [620, 356] width 45 height 45
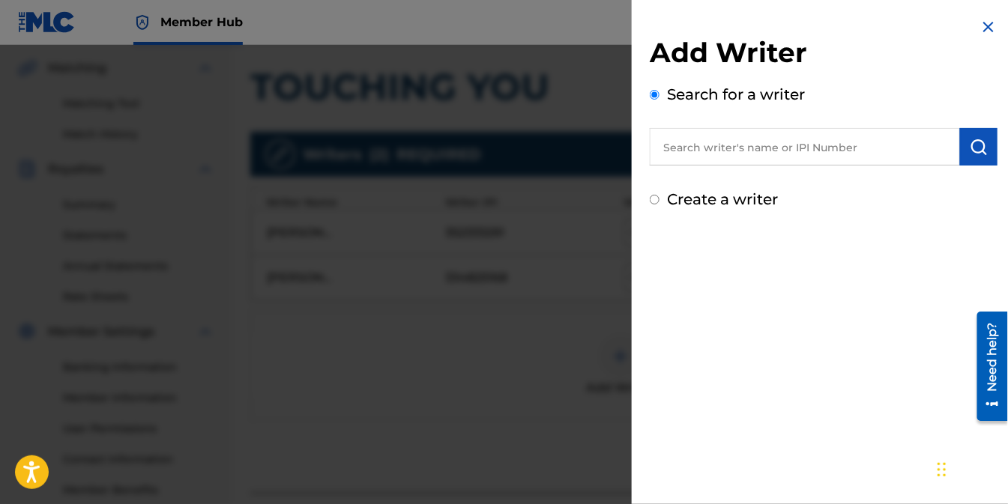
click at [762, 152] on input "text" at bounding box center [805, 146] width 310 height 37
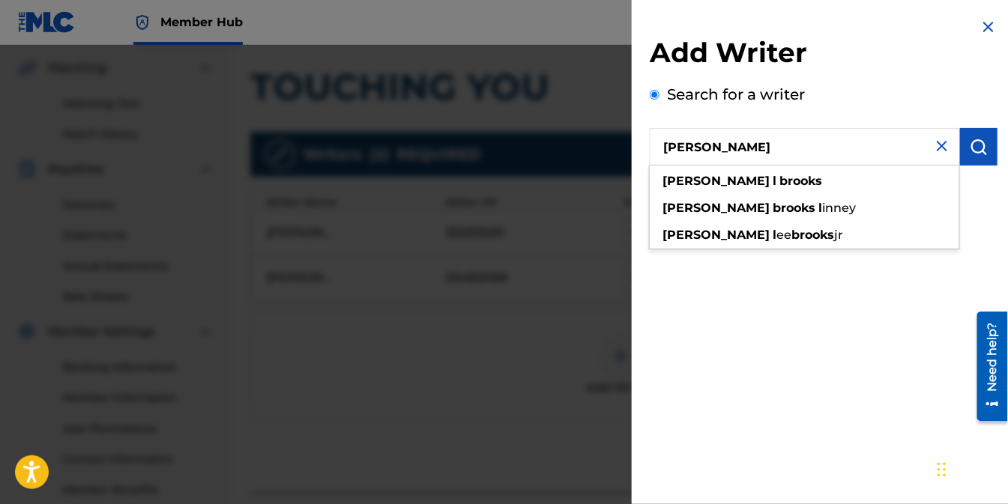
type input "MICHAEL L BROOKS"
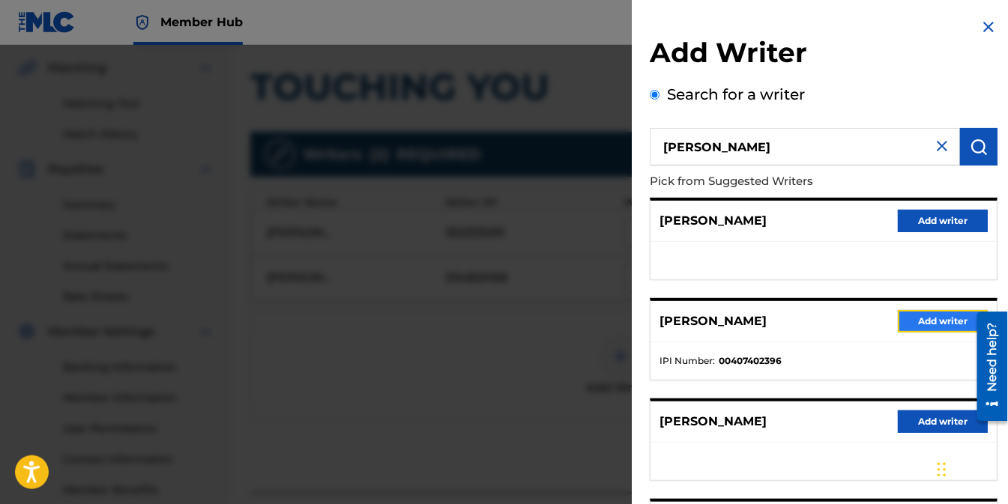
click at [931, 324] on button "Add writer" at bounding box center [943, 321] width 90 height 22
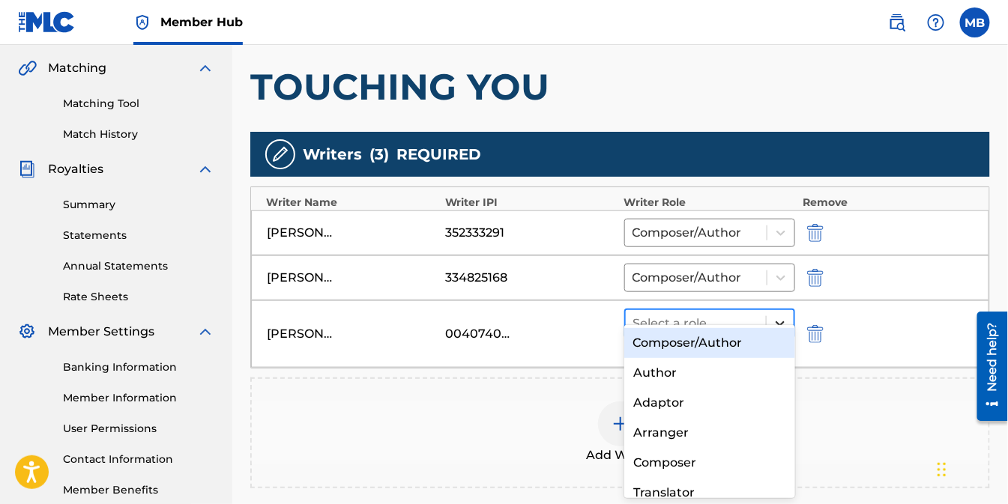
click at [783, 313] on div at bounding box center [780, 323] width 27 height 27
click at [732, 333] on div "Composer/Author" at bounding box center [709, 343] width 171 height 30
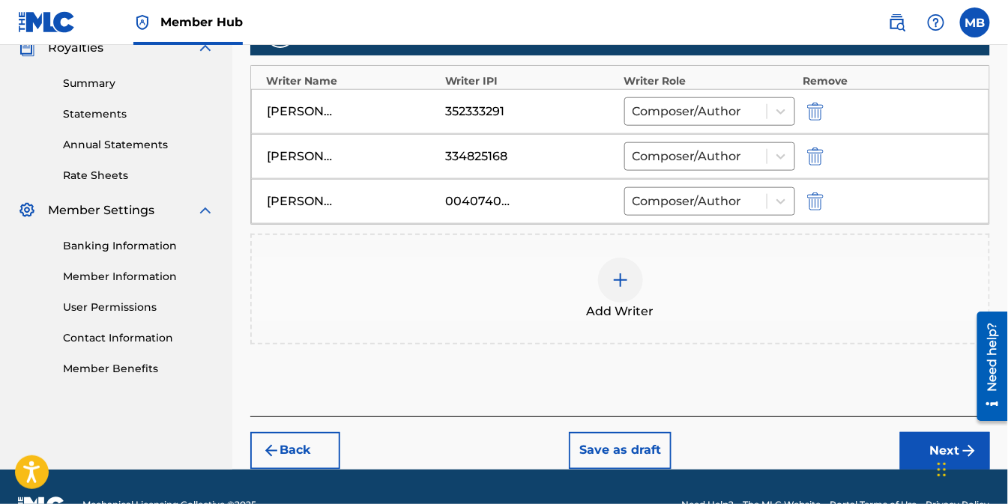
scroll to position [481, 0]
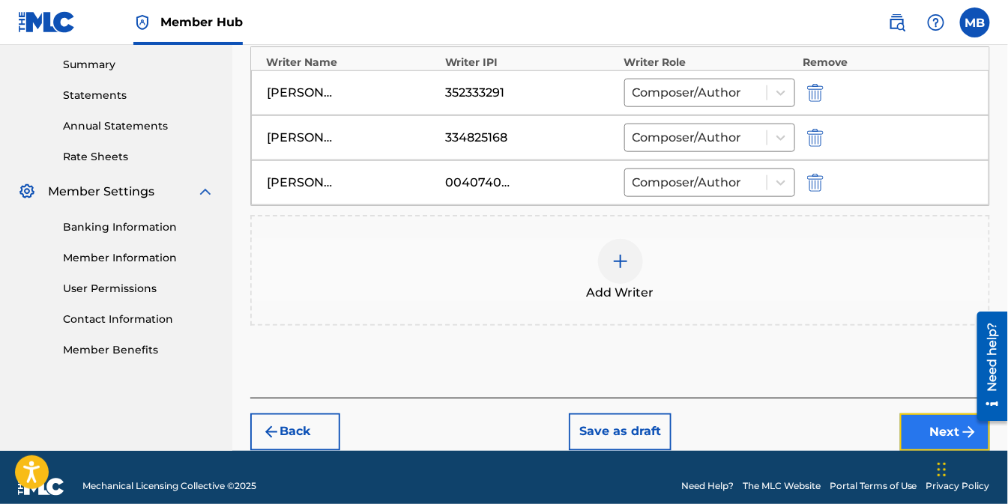
click at [939, 418] on button "Next" at bounding box center [945, 432] width 90 height 37
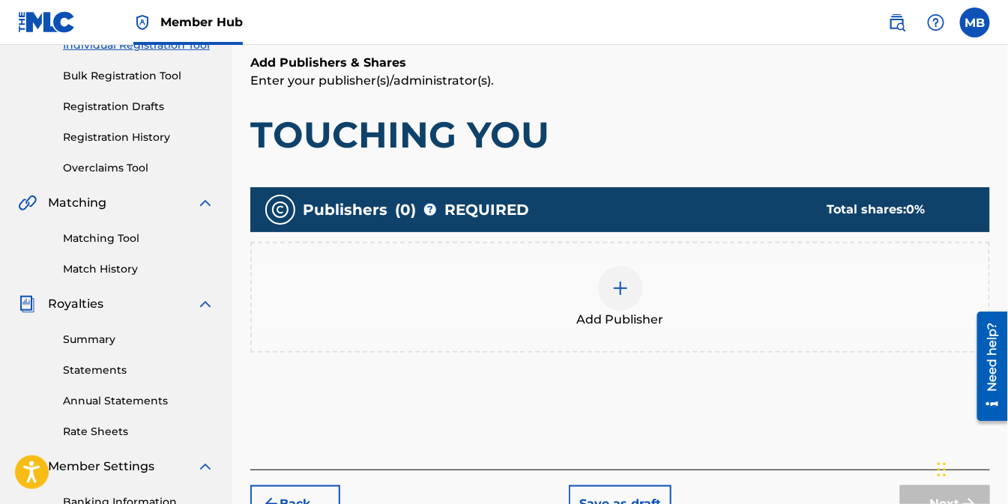
scroll to position [234, 0]
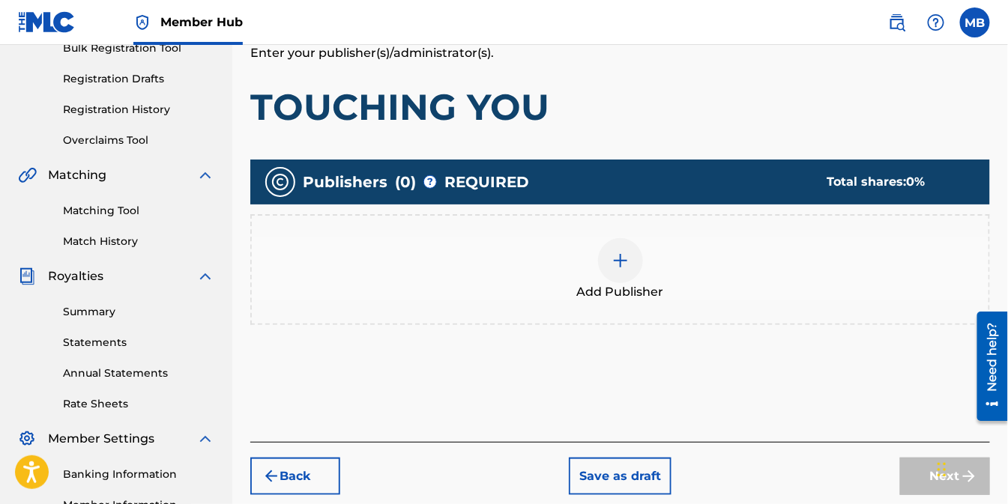
click at [617, 260] on img at bounding box center [621, 261] width 18 height 18
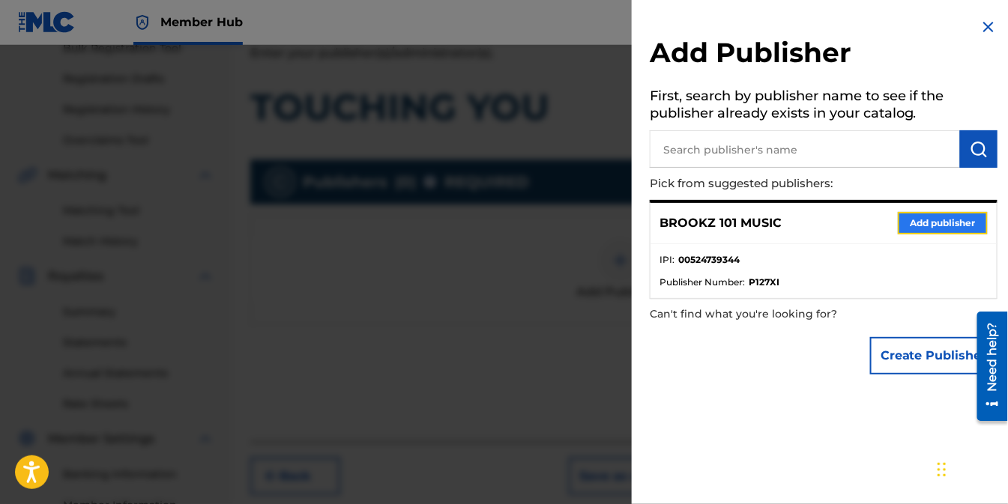
click at [928, 222] on button "Add publisher" at bounding box center [943, 223] width 90 height 22
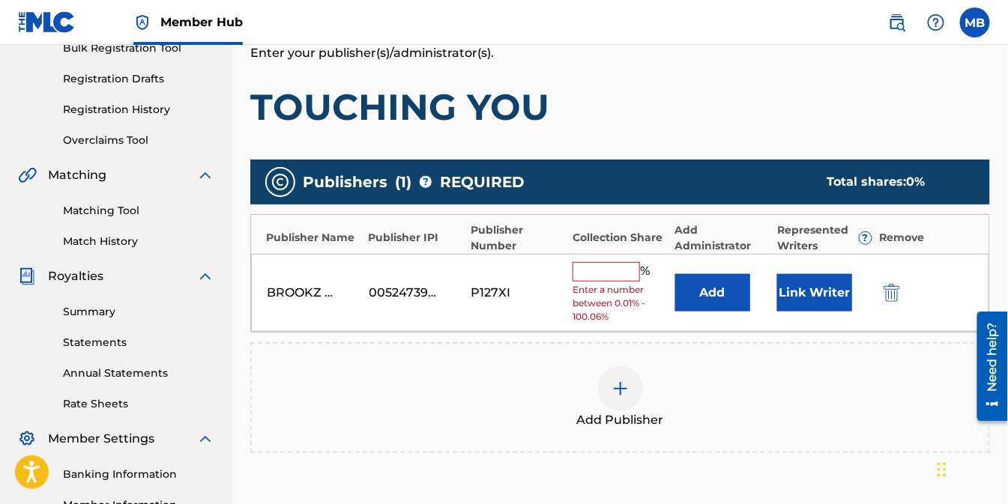
click at [630, 274] on input "text" at bounding box center [606, 271] width 67 height 19
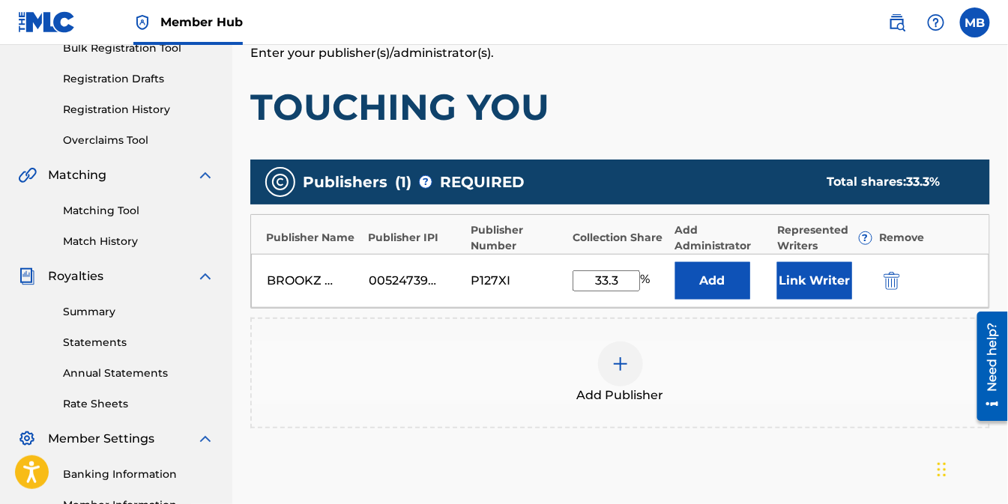
type input "33.3"
click at [798, 358] on div "Add Publisher" at bounding box center [620, 373] width 737 height 63
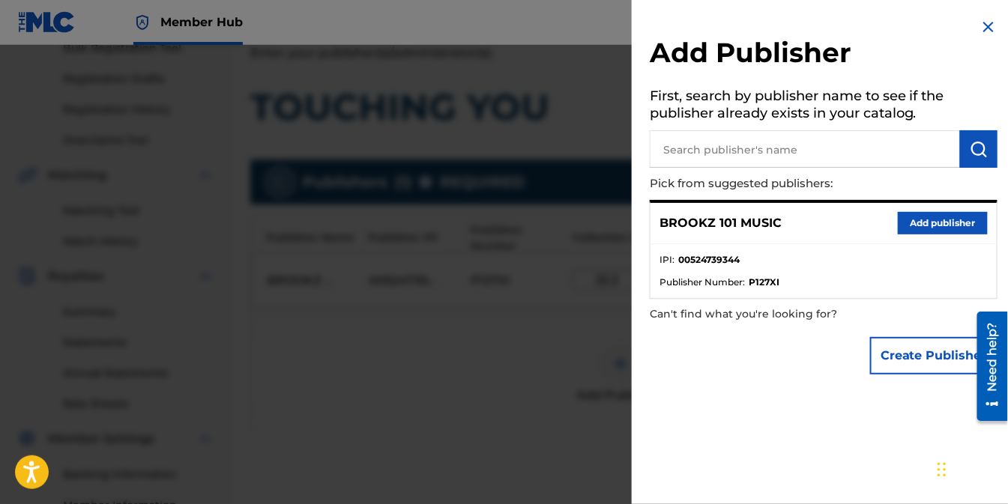
click at [983, 28] on img at bounding box center [989, 27] width 18 height 18
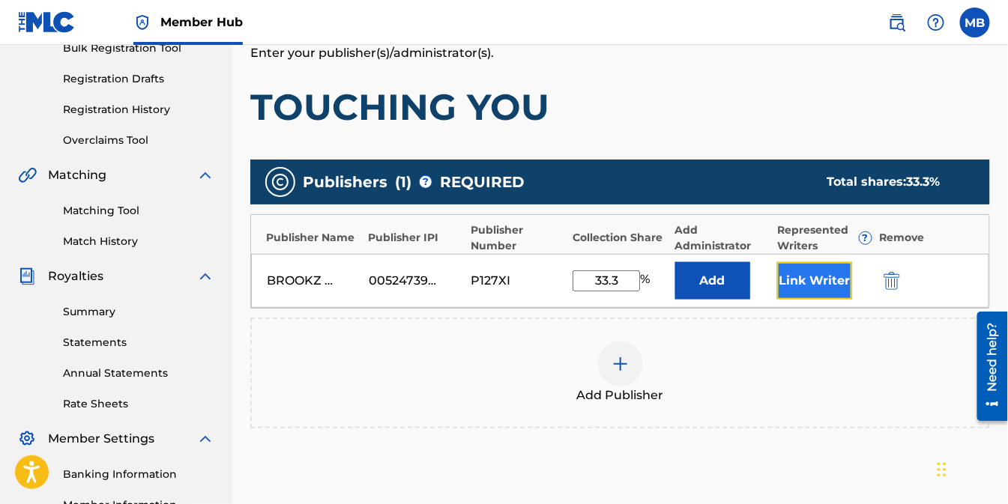
click at [829, 283] on button "Link Writer" at bounding box center [814, 280] width 75 height 37
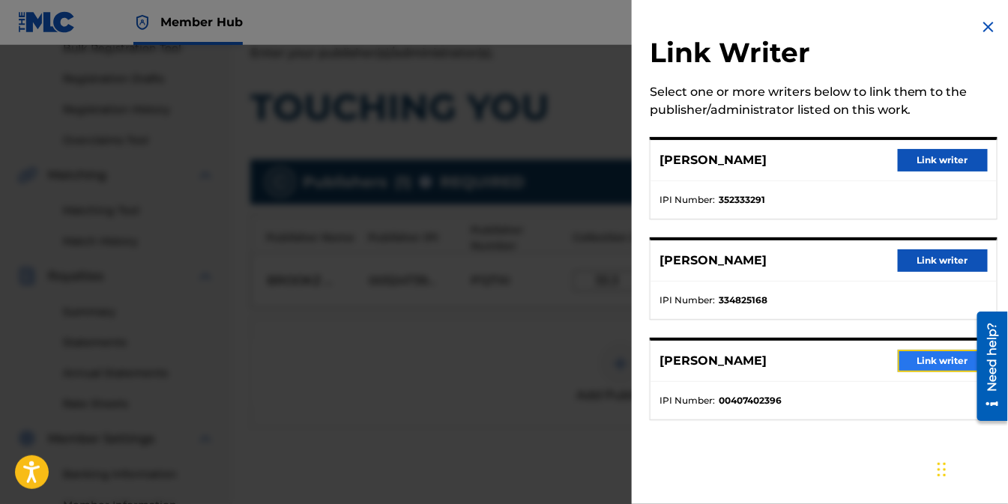
click at [919, 364] on button "Link writer" at bounding box center [943, 361] width 90 height 22
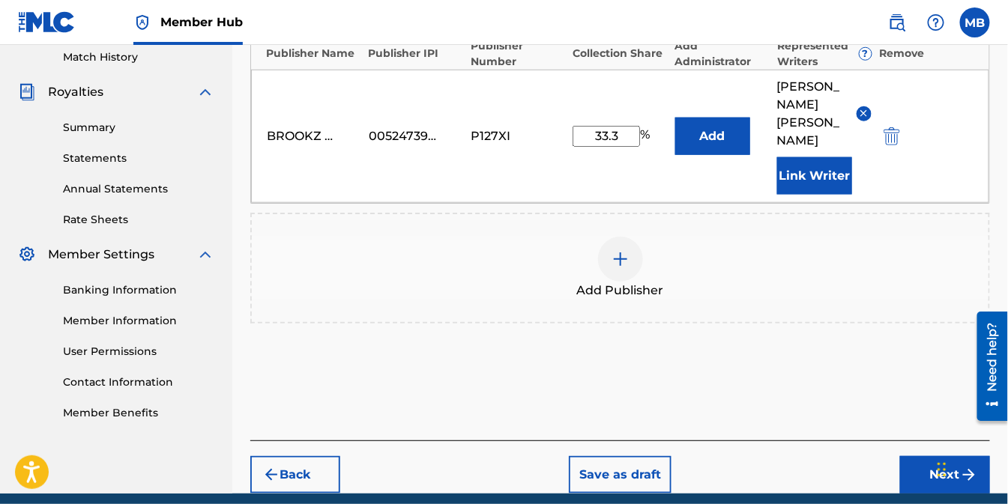
scroll to position [442, 0]
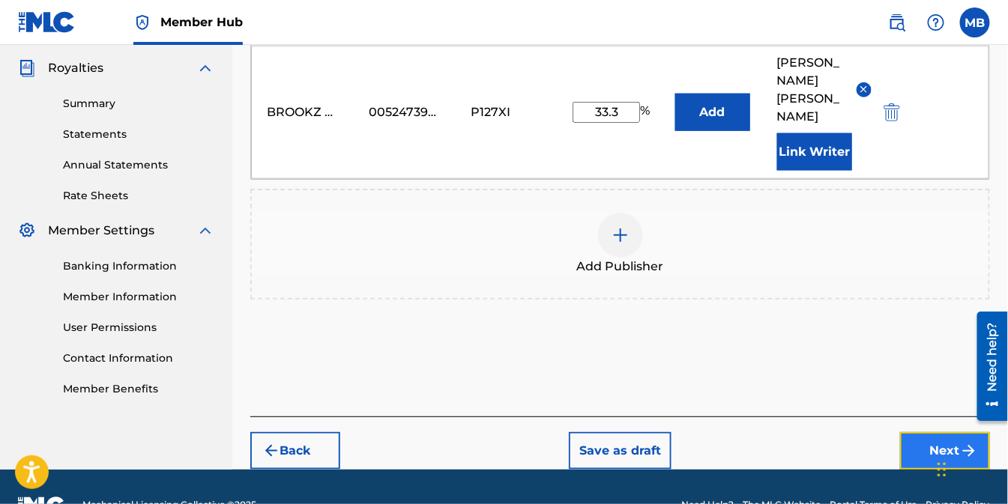
click at [932, 433] on button "Next" at bounding box center [945, 451] width 90 height 37
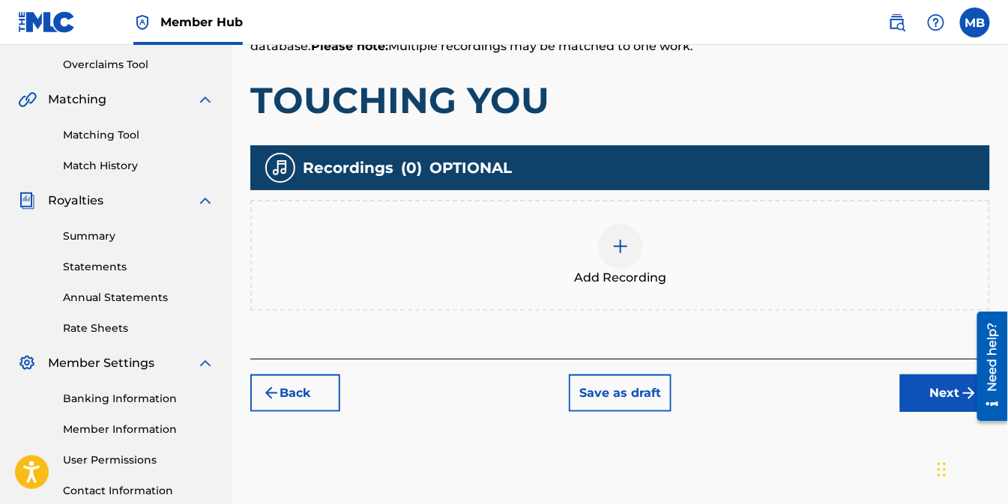
scroll to position [317, 0]
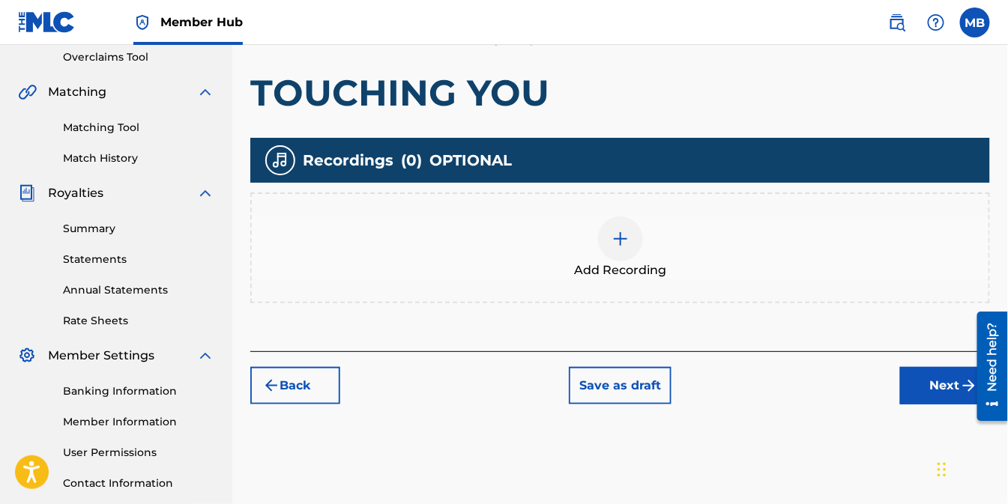
click at [632, 235] on div at bounding box center [620, 239] width 45 height 45
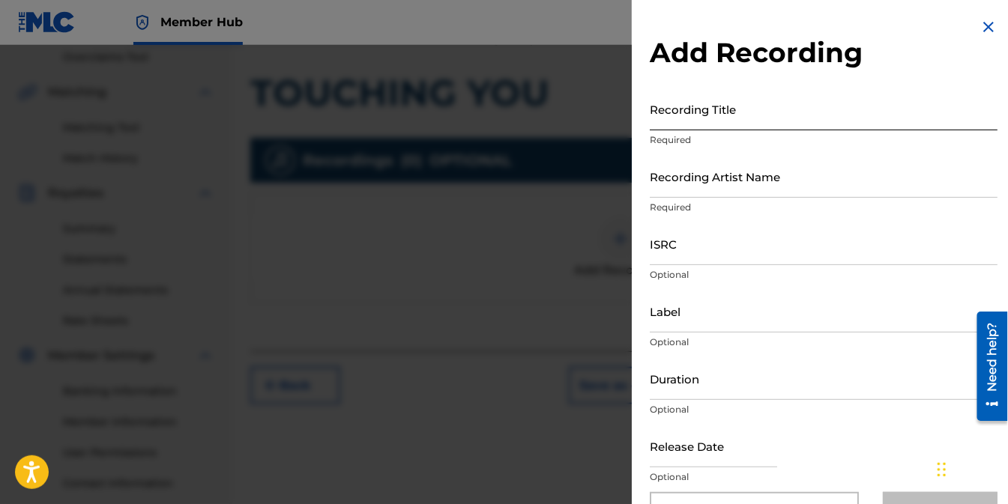
click at [753, 120] on input "Recording Title" at bounding box center [824, 109] width 348 height 43
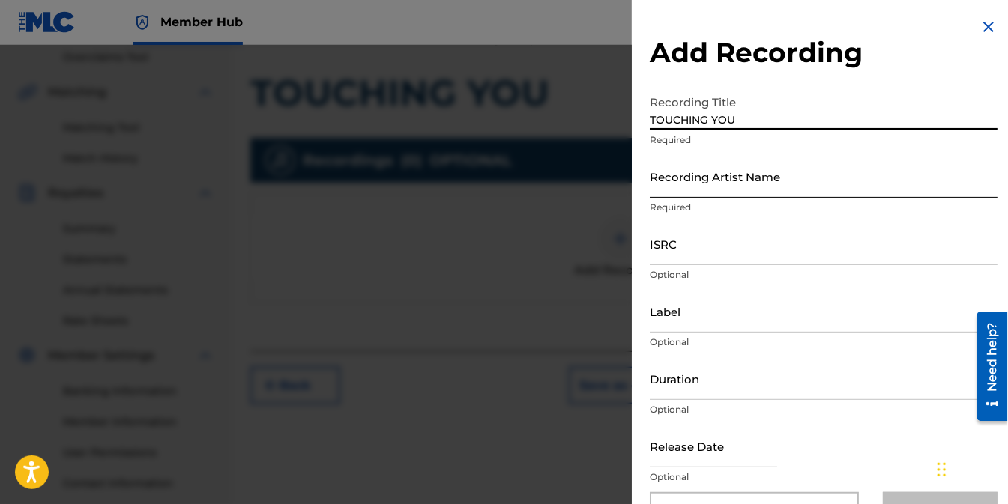
type input "TOUCHING YOU"
click at [773, 190] on input "Recording Artist Name" at bounding box center [824, 176] width 348 height 43
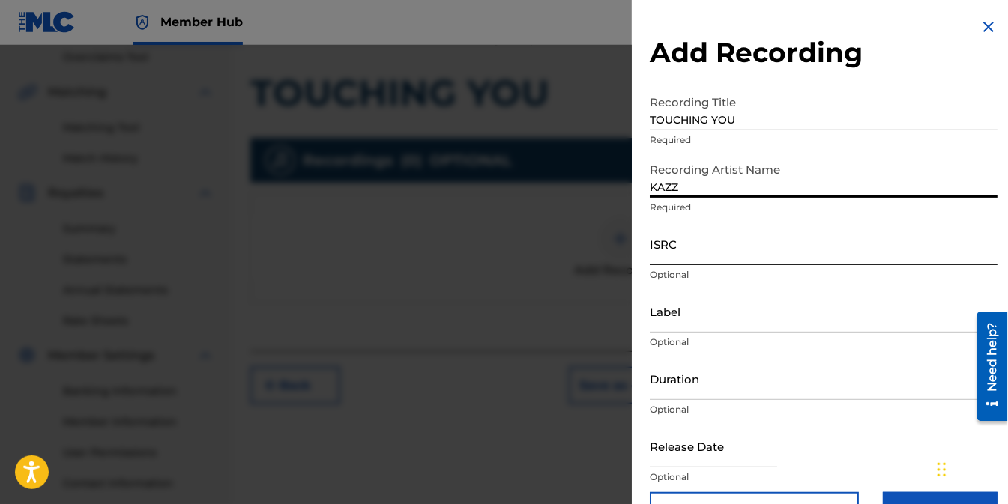
type input "KAZZ"
click at [743, 246] on input "ISRC" at bounding box center [824, 244] width 348 height 43
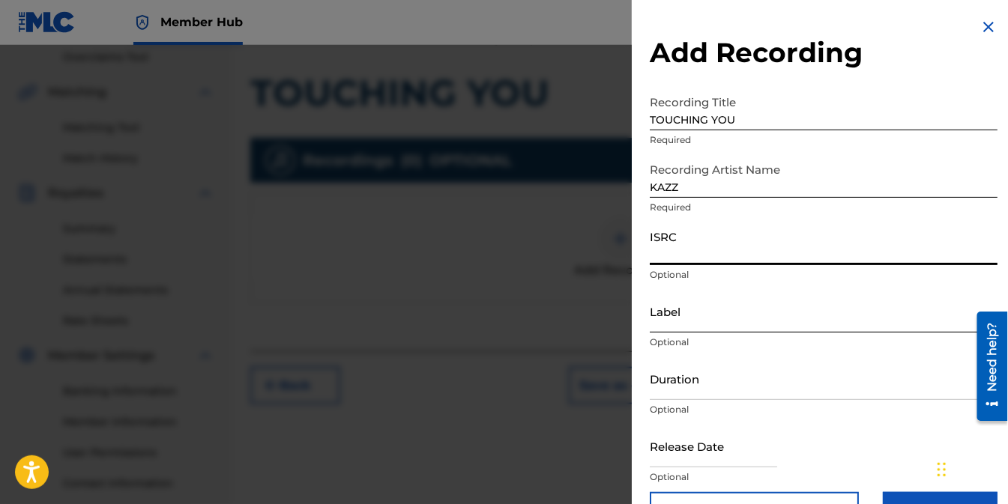
click at [698, 316] on input "Label" at bounding box center [824, 311] width 348 height 43
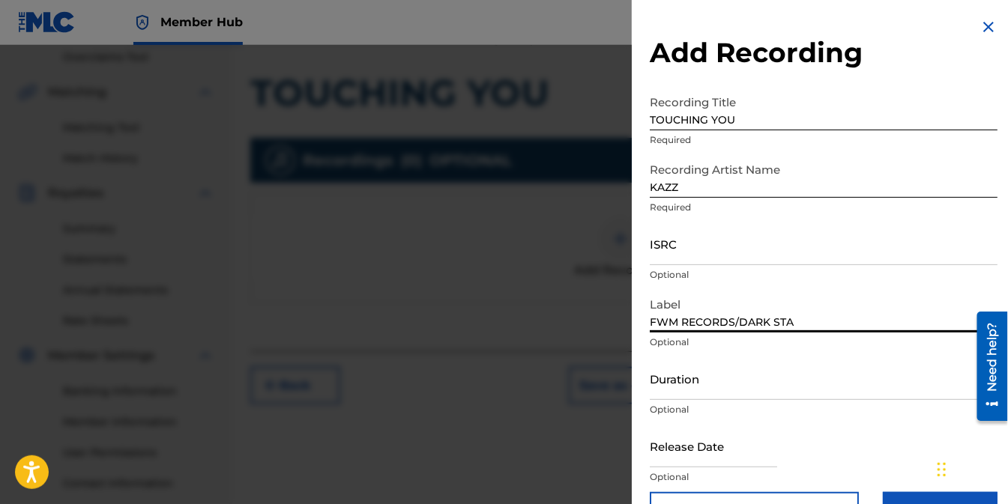
type input "FWM RECORDS/DARK STAR"
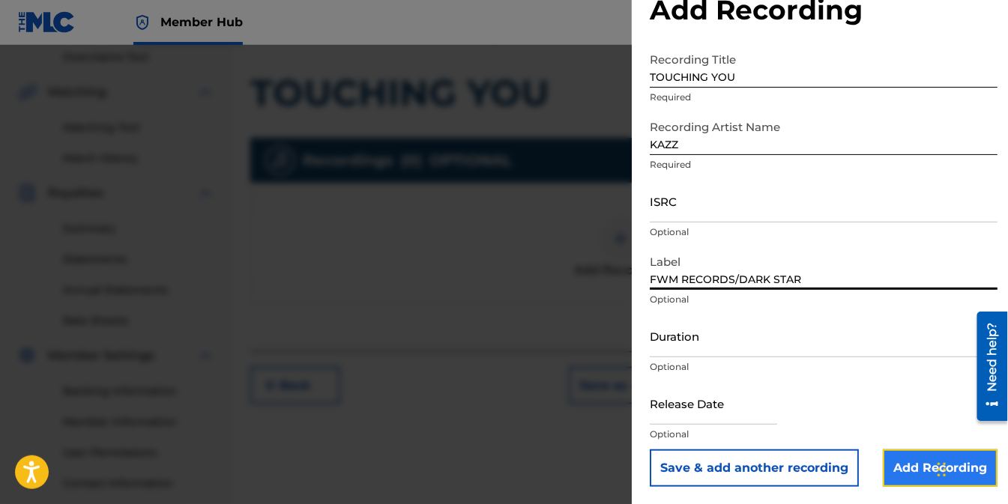
click at [910, 462] on input "Add Recording" at bounding box center [940, 468] width 115 height 37
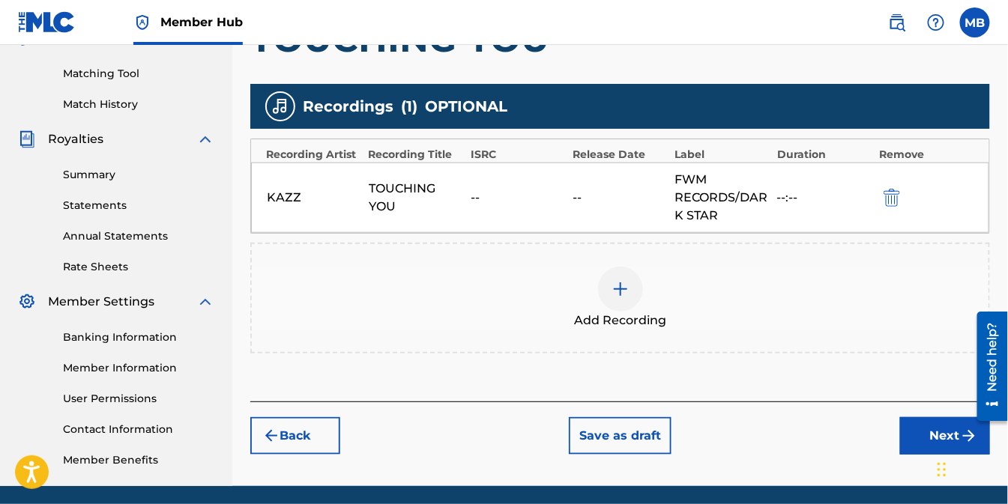
scroll to position [400, 0]
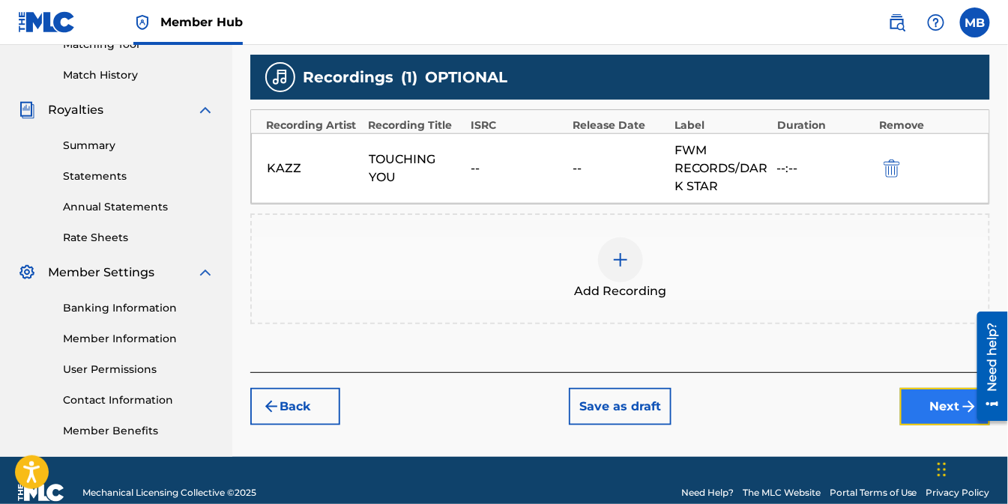
click at [929, 403] on button "Next" at bounding box center [945, 406] width 90 height 37
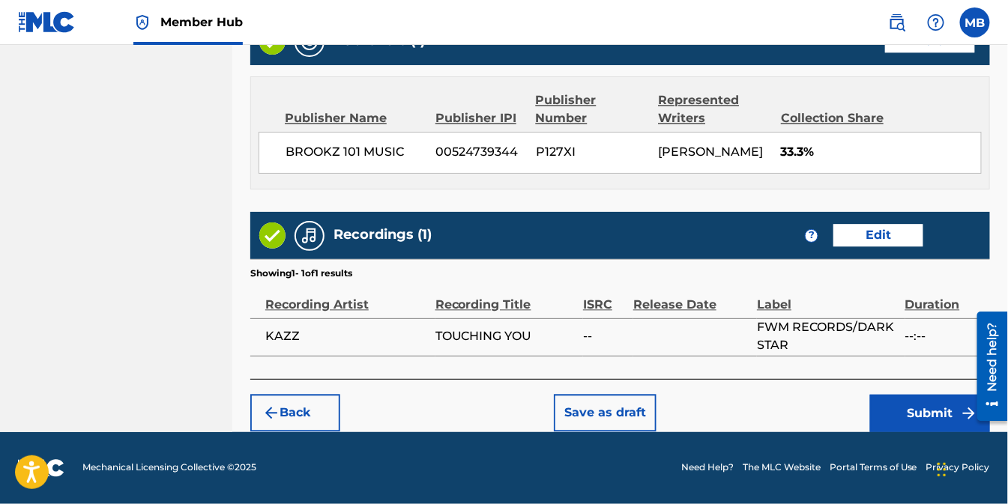
scroll to position [916, 0]
click at [932, 415] on button "Submit" at bounding box center [930, 413] width 120 height 37
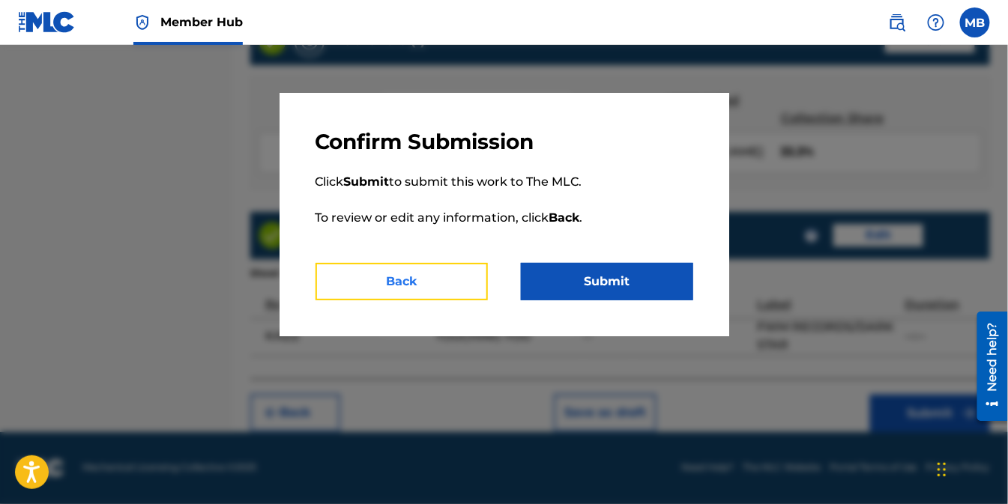
click at [412, 288] on button "Back" at bounding box center [402, 281] width 172 height 37
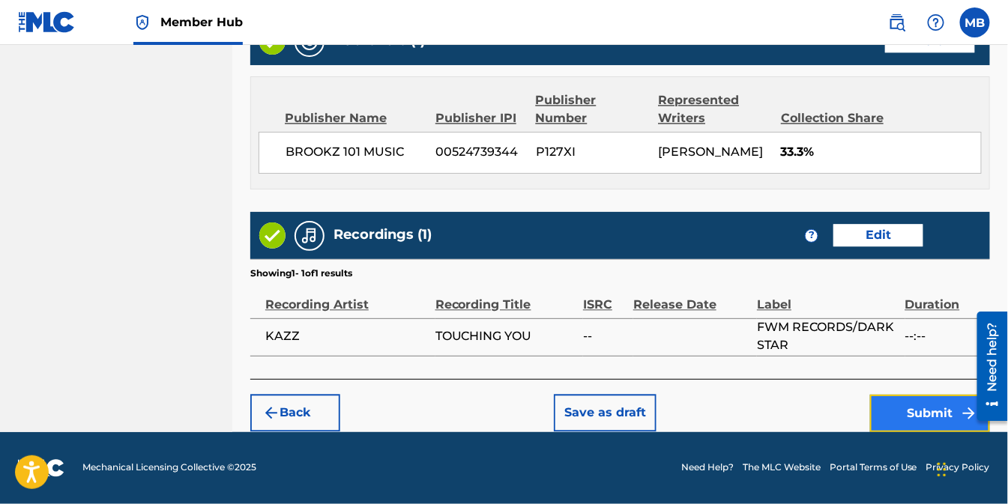
click at [926, 408] on button "Submit" at bounding box center [930, 413] width 120 height 37
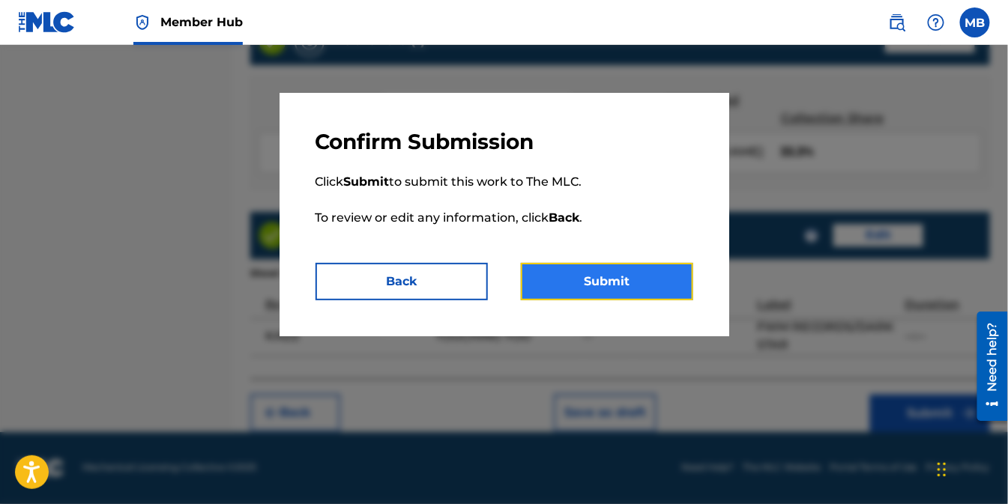
click at [615, 281] on button "Submit" at bounding box center [607, 281] width 172 height 37
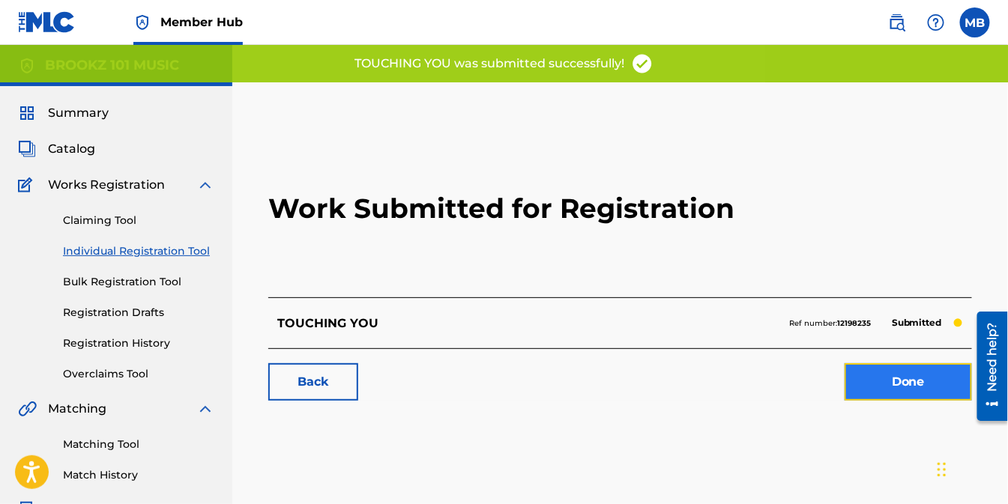
click at [915, 385] on link "Done" at bounding box center [908, 382] width 127 height 37
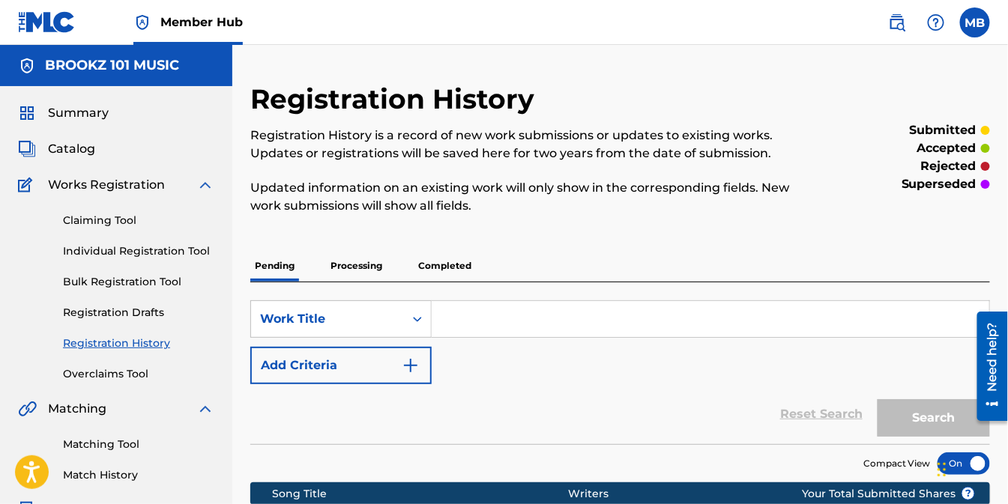
click at [364, 259] on p "Processing" at bounding box center [356, 265] width 61 height 31
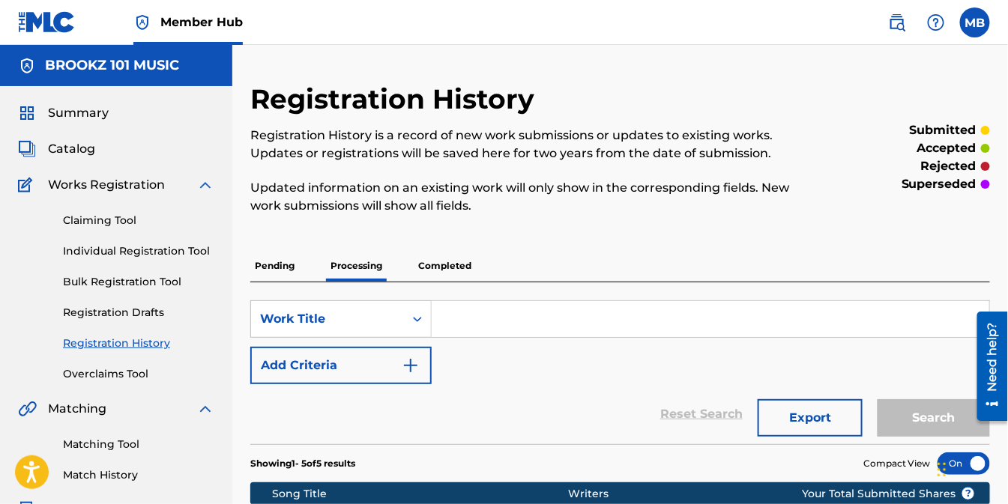
click at [274, 270] on p "Pending" at bounding box center [274, 265] width 49 height 31
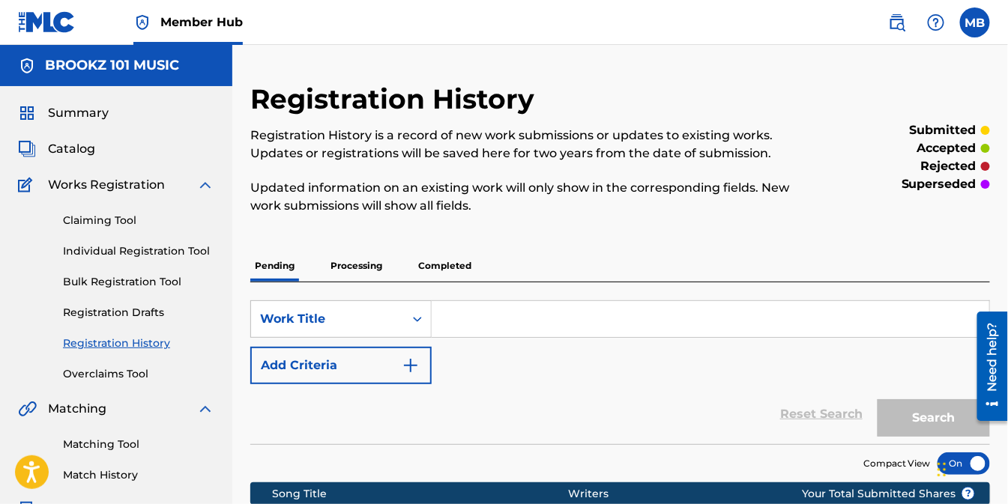
click at [429, 267] on p "Completed" at bounding box center [445, 265] width 62 height 31
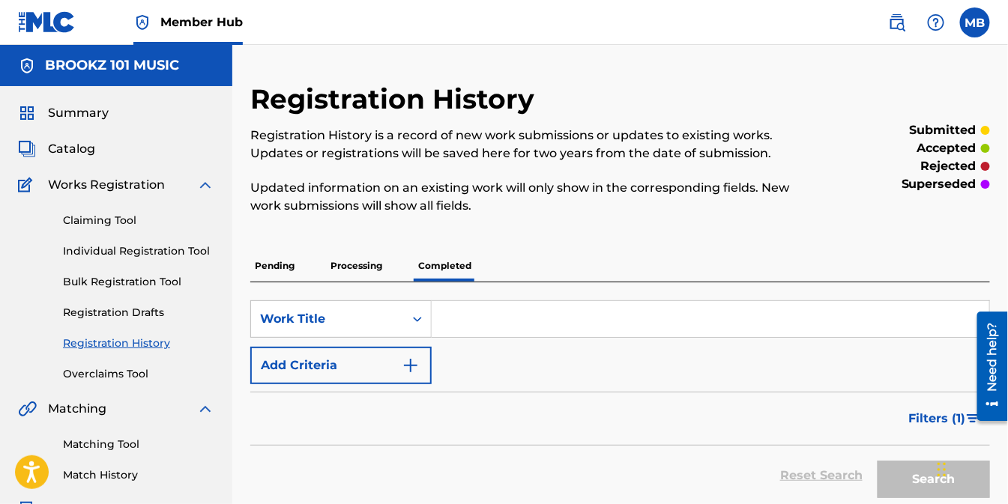
click at [285, 268] on p "Pending" at bounding box center [274, 265] width 49 height 31
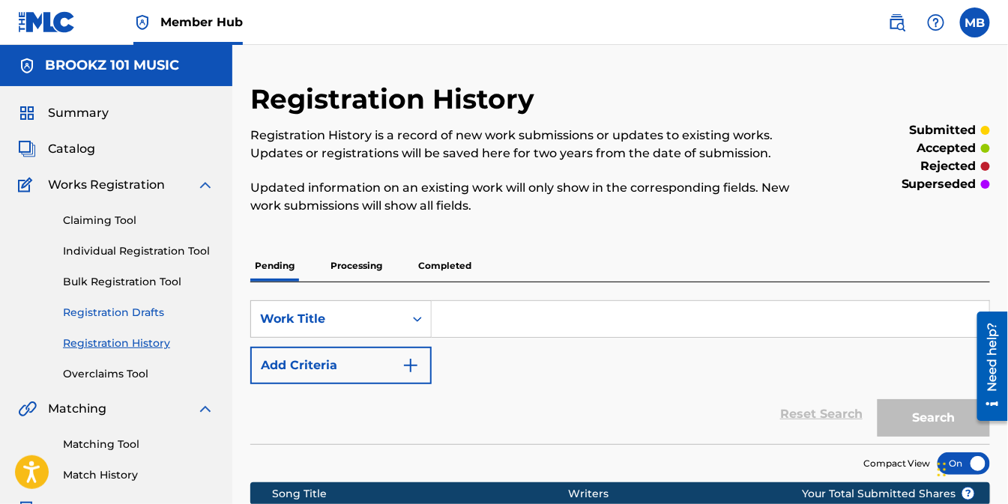
click at [101, 313] on link "Registration Drafts" at bounding box center [138, 313] width 151 height 16
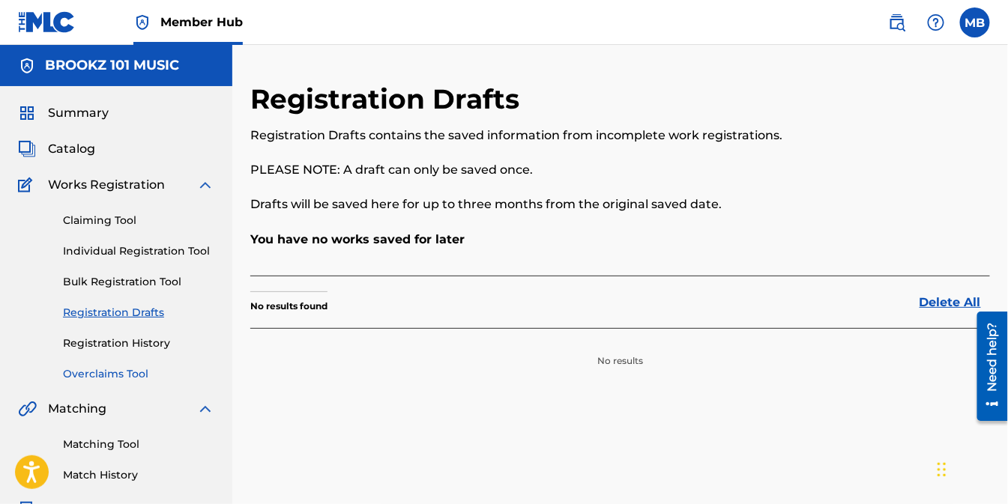
click at [97, 375] on link "Overclaims Tool" at bounding box center [138, 375] width 151 height 16
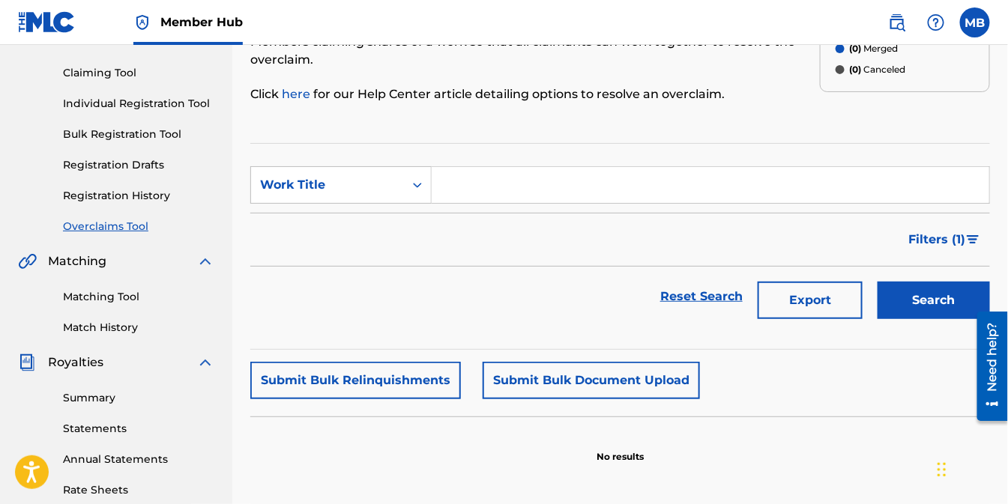
scroll to position [166, 0]
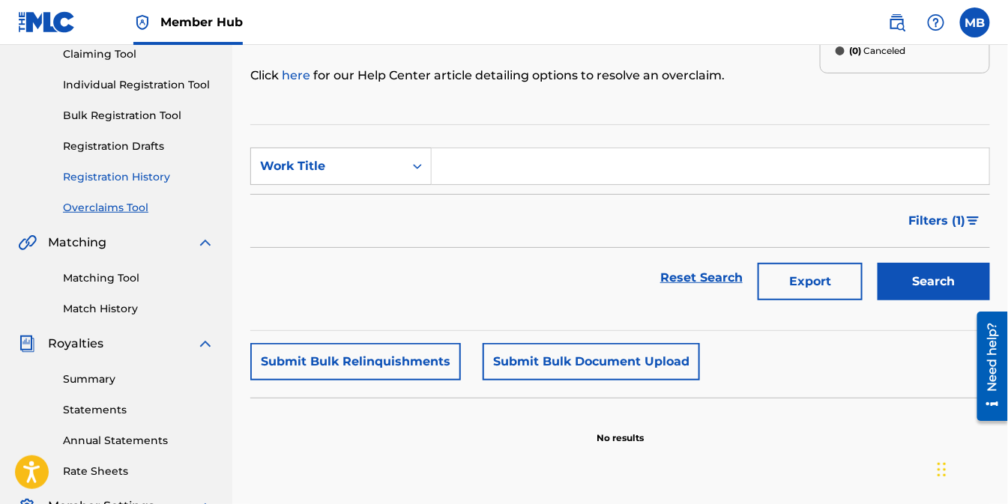
click at [106, 178] on link "Registration History" at bounding box center [138, 177] width 151 height 16
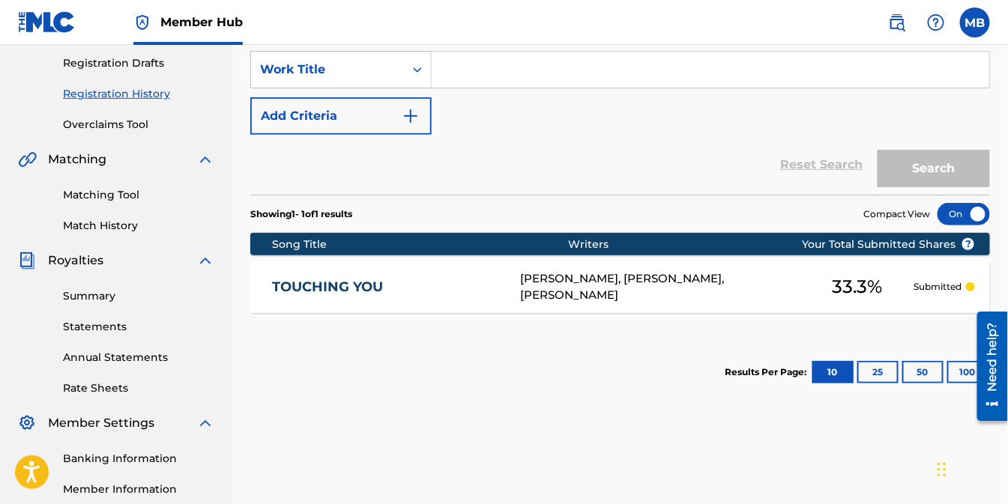
scroll to position [333, 0]
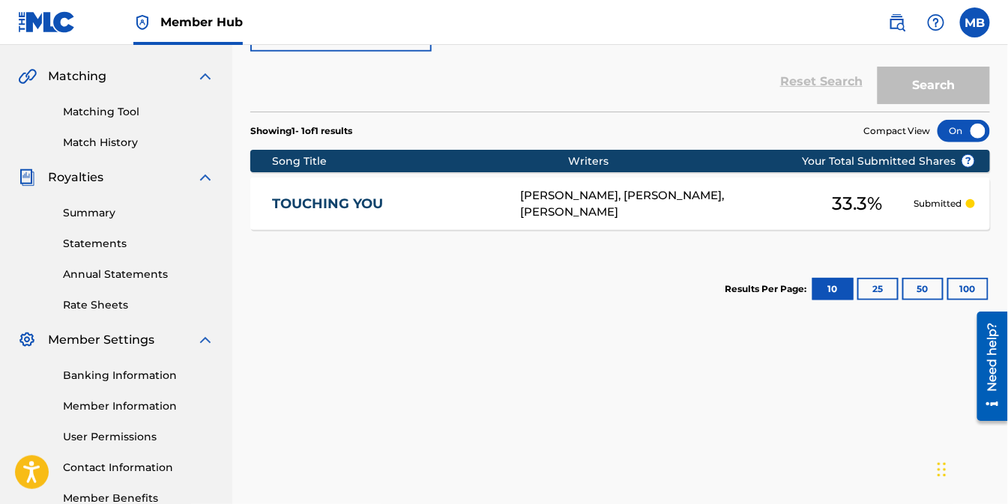
click at [591, 201] on div "MICHAEL L BROOKS, OMAR SHAKIR, MICHAEL HATCHER" at bounding box center [660, 204] width 281 height 34
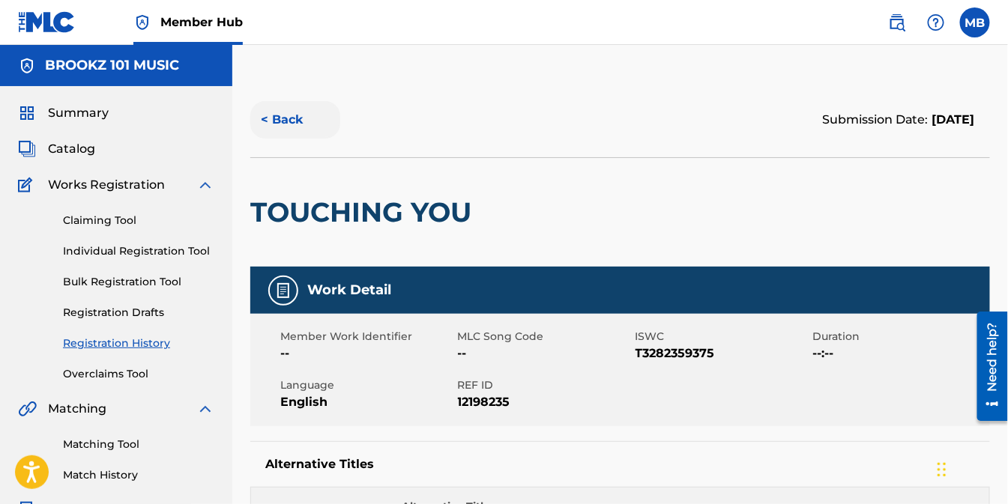
click at [289, 121] on button "< Back" at bounding box center [295, 119] width 90 height 37
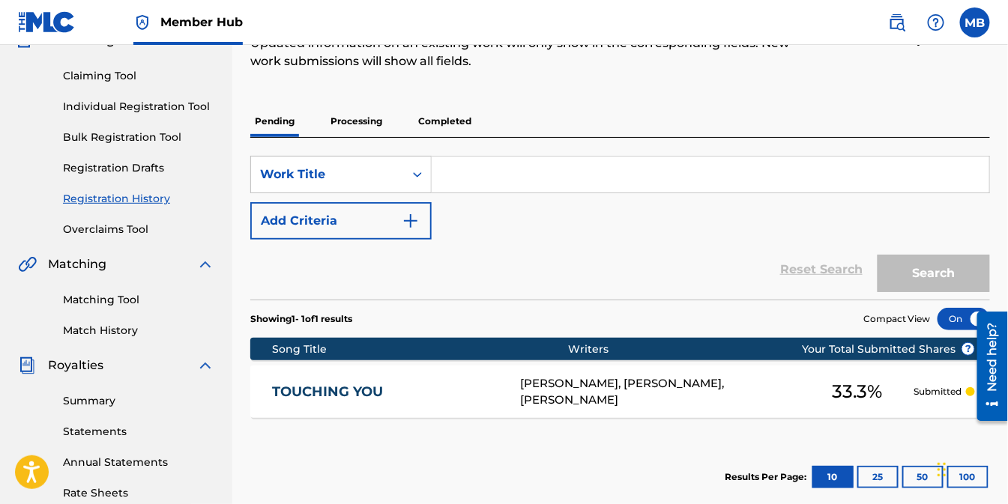
scroll to position [166, 0]
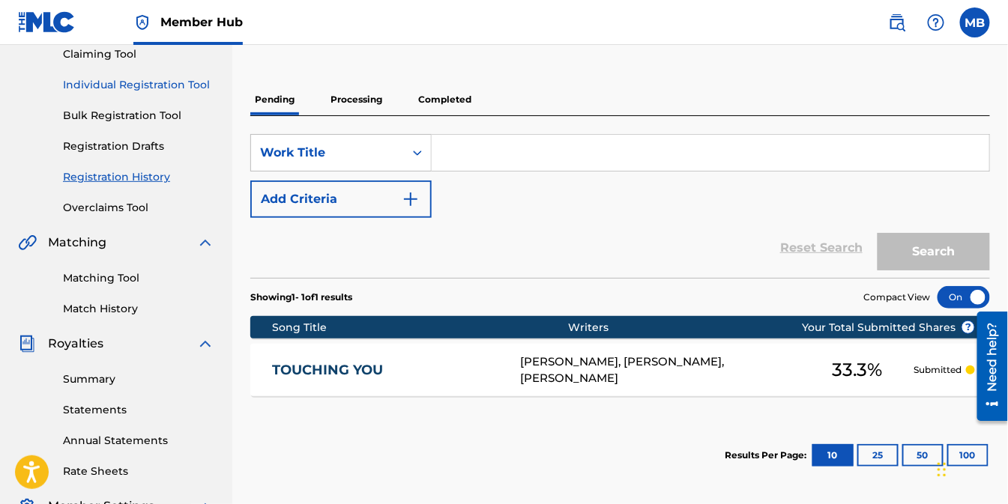
click at [130, 88] on link "Individual Registration Tool" at bounding box center [138, 85] width 151 height 16
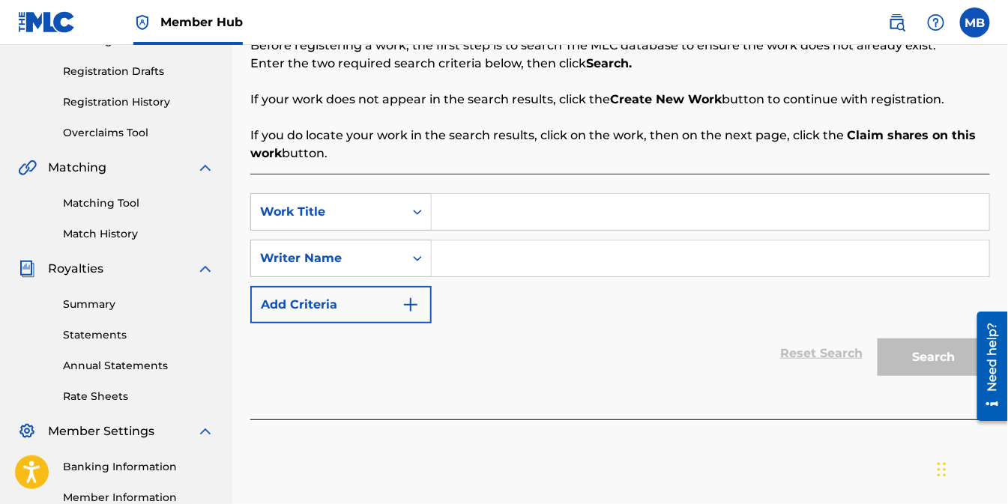
scroll to position [250, 0]
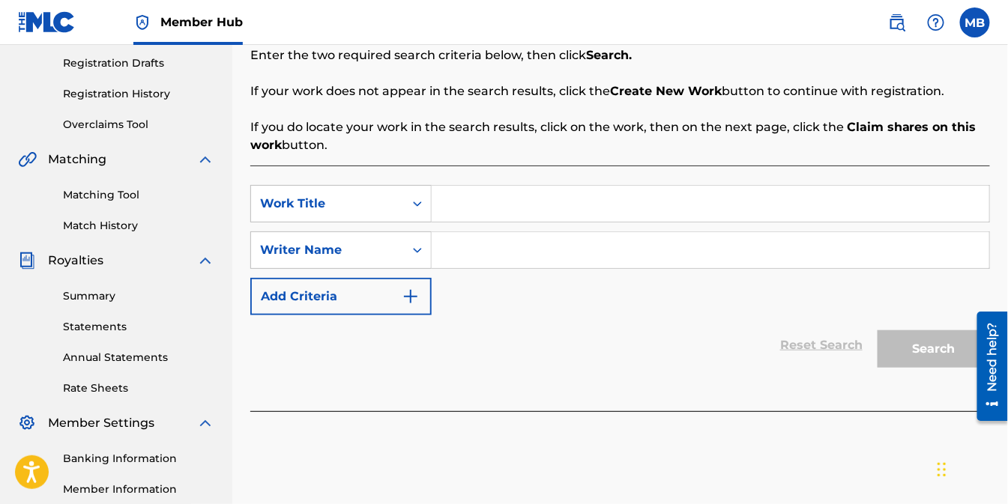
click at [508, 200] on input "Search Form" at bounding box center [711, 204] width 558 height 36
type input "UP YOUR DOWN"
click at [519, 250] on input "Search Form" at bounding box center [711, 250] width 558 height 36
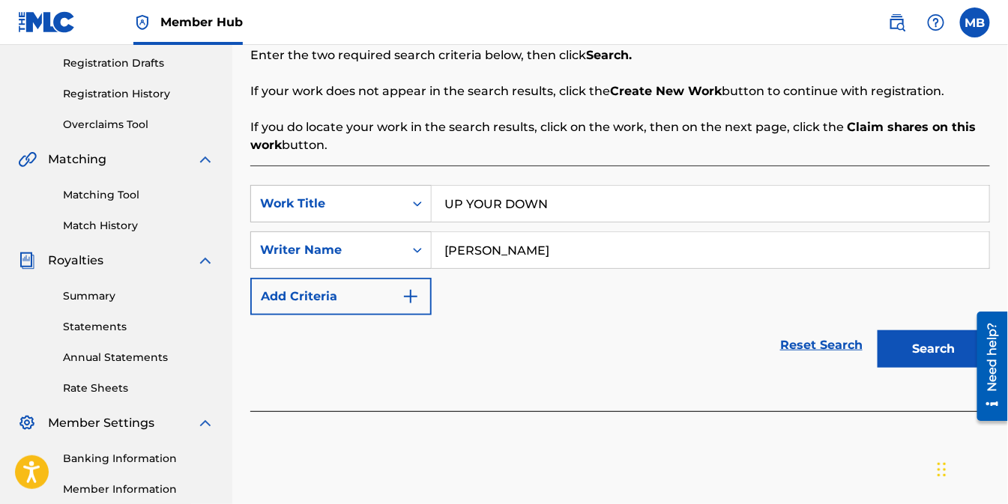
type input "MICHAEL HATCHER"
click at [878, 331] on button "Search" at bounding box center [934, 349] width 112 height 37
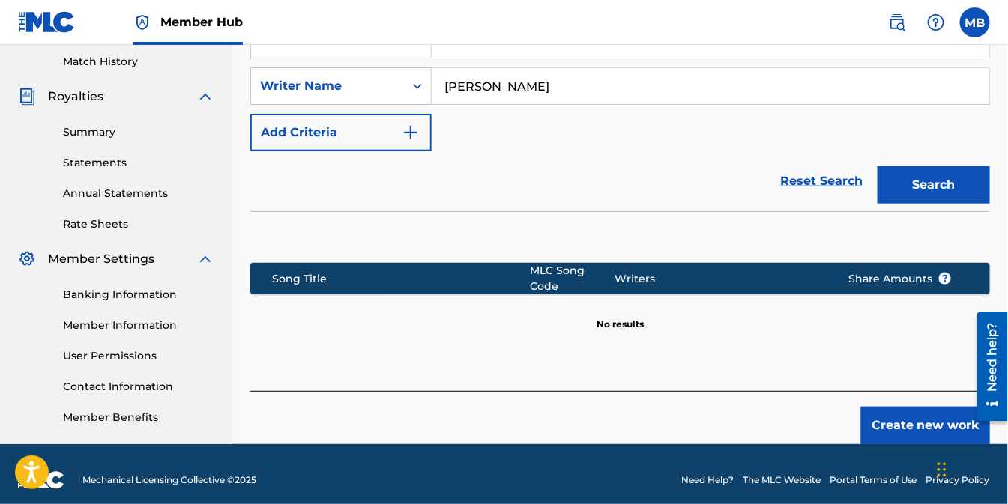
scroll to position [416, 0]
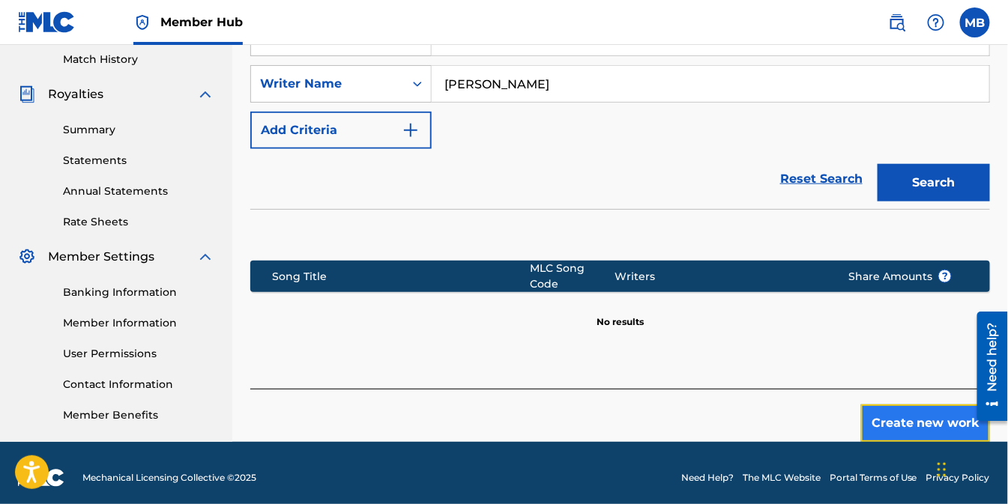
click at [912, 426] on button "Create new work" at bounding box center [925, 423] width 129 height 37
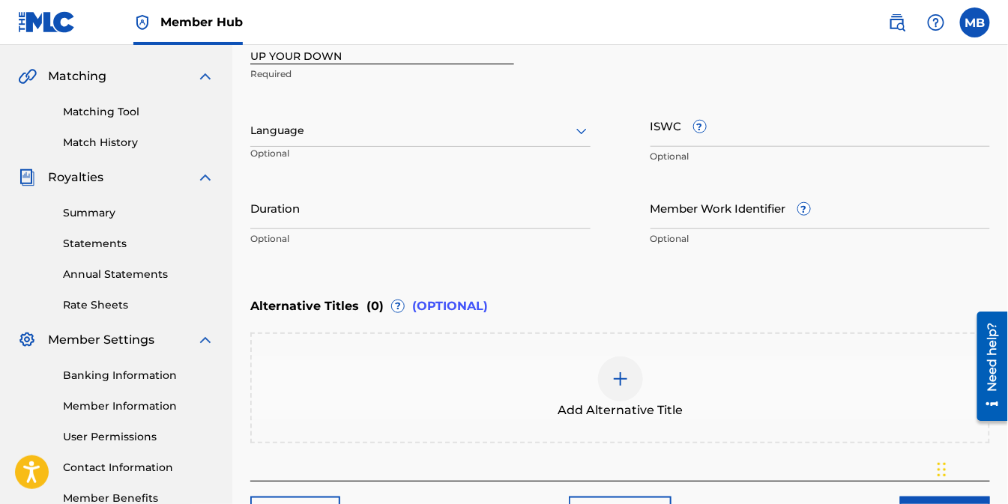
scroll to position [250, 0]
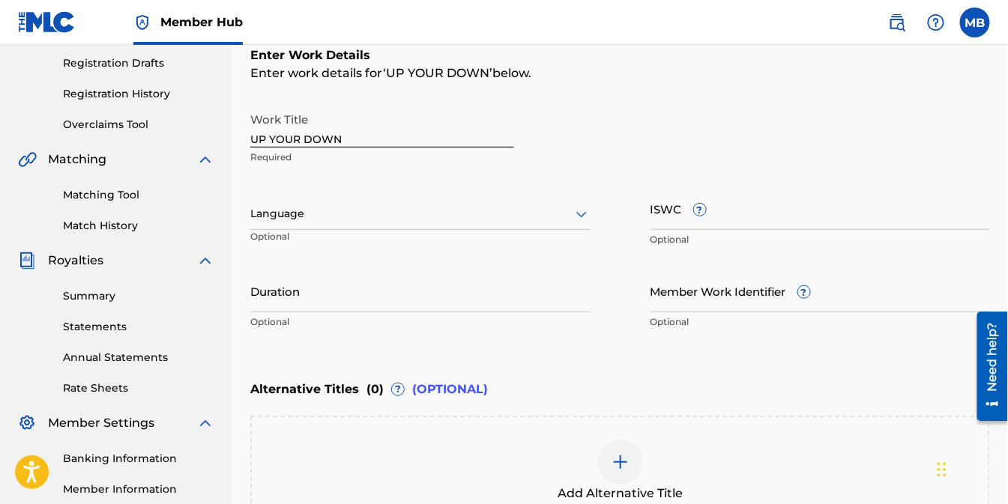
click at [575, 211] on icon at bounding box center [582, 214] width 18 height 18
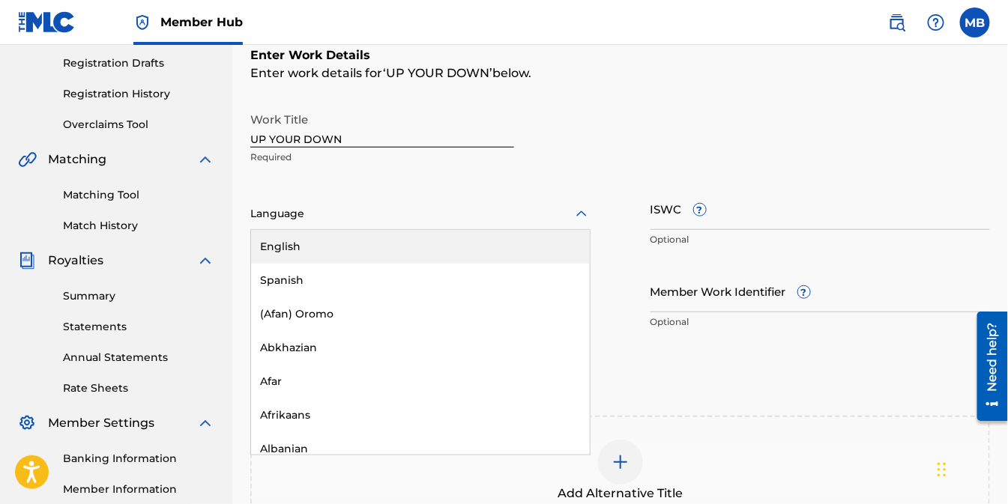
click at [294, 251] on div "English" at bounding box center [420, 247] width 339 height 34
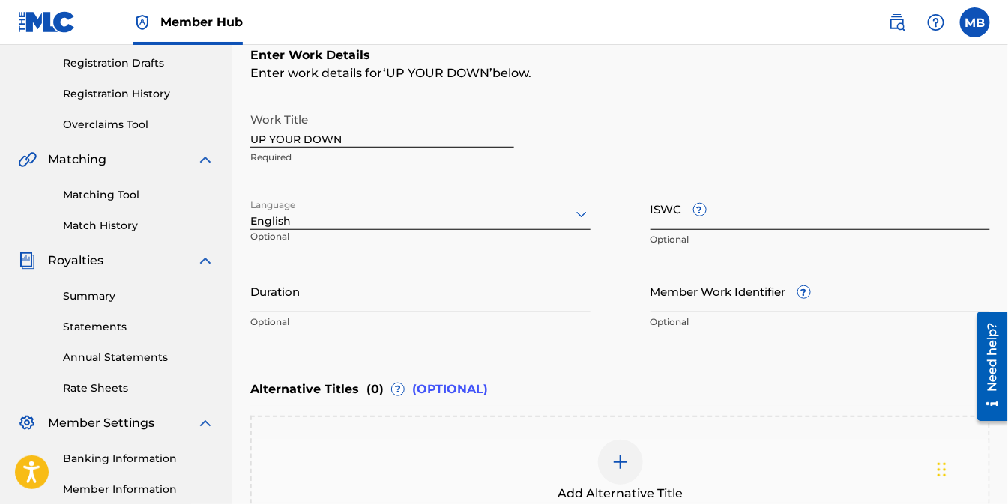
click at [729, 214] on input "ISWC ?" at bounding box center [821, 208] width 340 height 43
paste input "T3282359466"
type input "T3282359466"
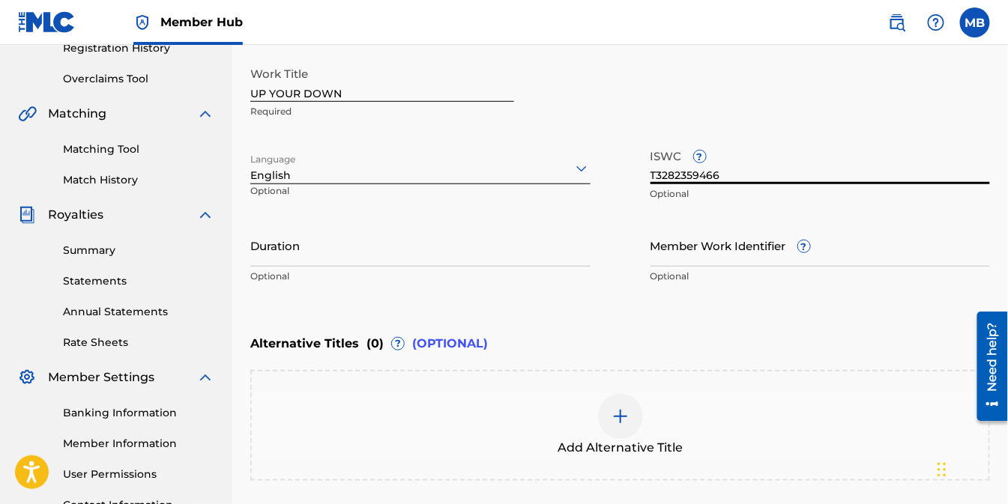
scroll to position [333, 0]
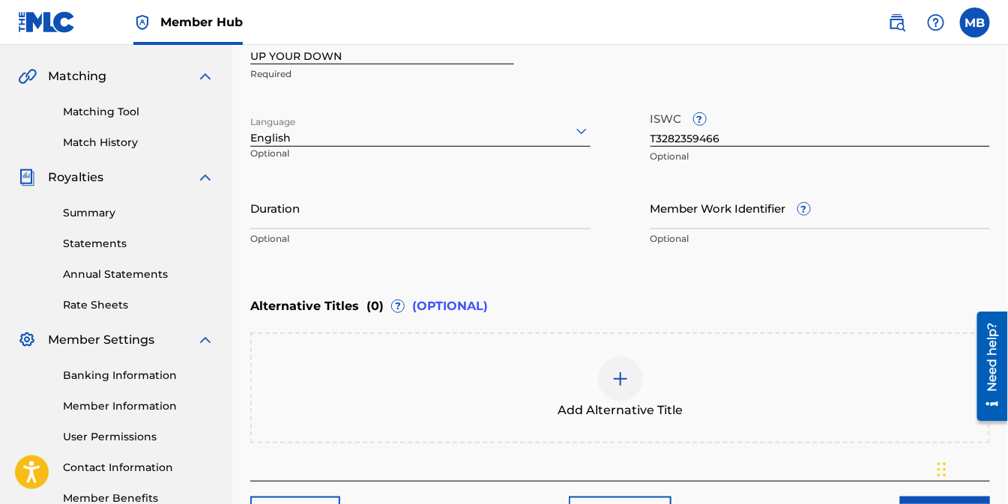
click at [612, 376] on img at bounding box center [621, 379] width 18 height 18
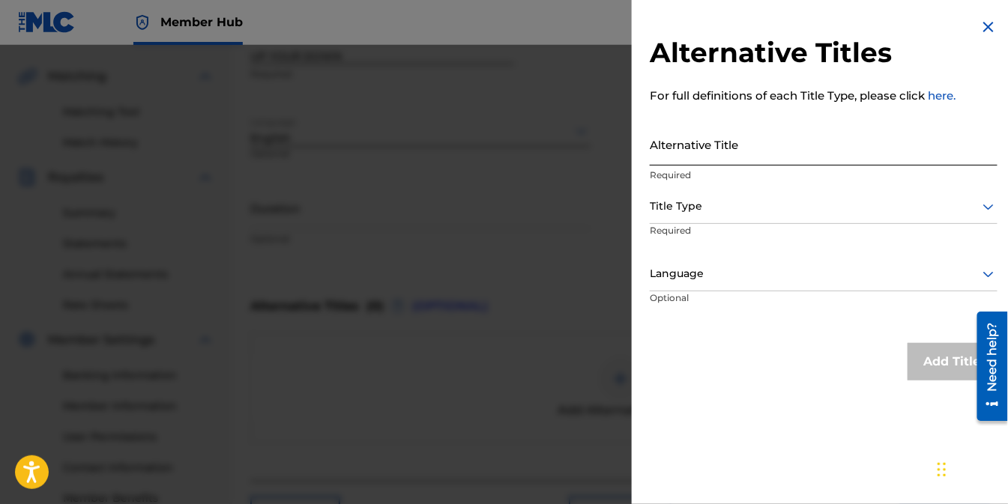
click at [721, 151] on input "Alternative Title" at bounding box center [824, 144] width 348 height 43
paste input "YOUR UP YOUR DOWN"
type input "YOUR UP YOUR DOWN"
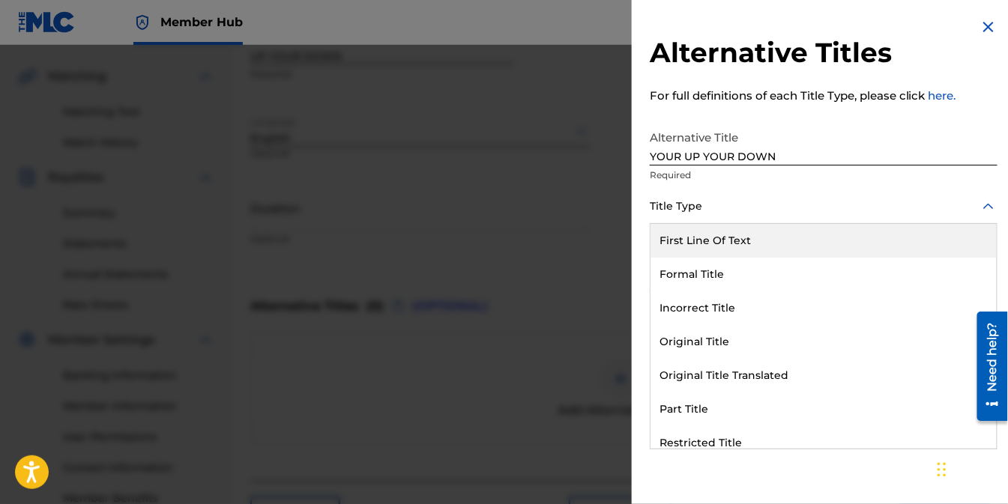
click at [983, 208] on icon at bounding box center [988, 206] width 10 height 6
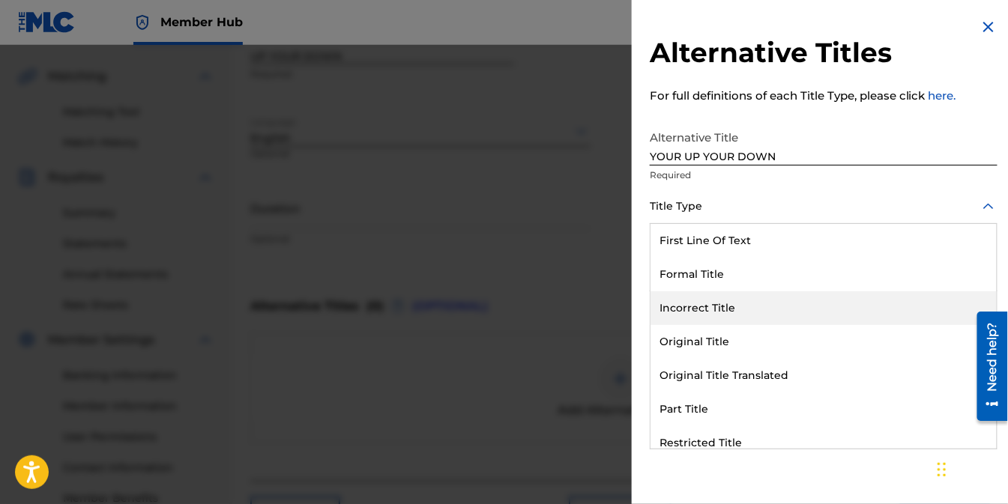
scroll to position [145, 0]
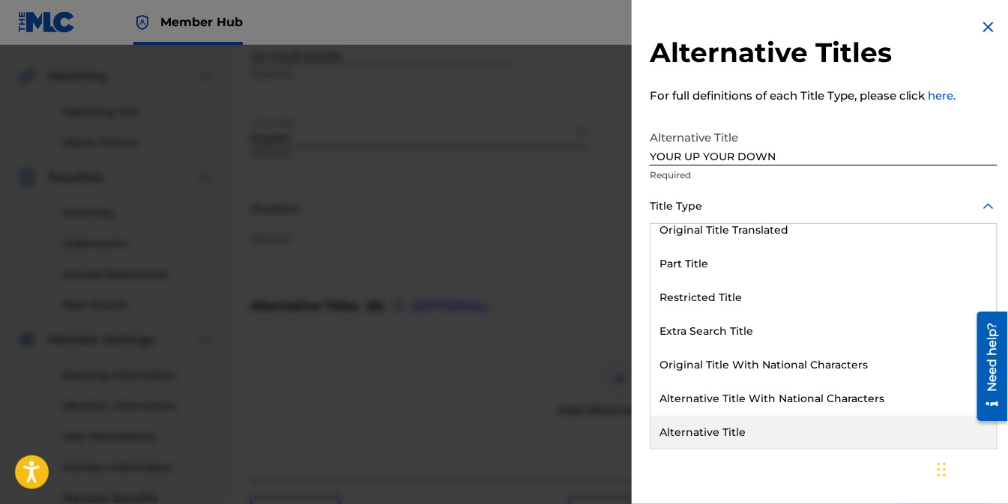
click at [716, 423] on div "Alternative Title" at bounding box center [824, 433] width 346 height 34
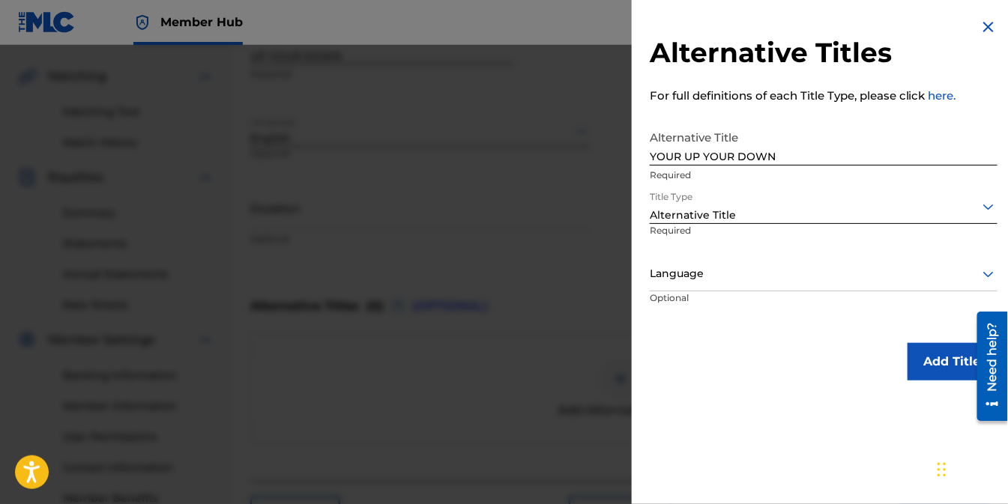
click at [983, 276] on icon at bounding box center [989, 274] width 18 height 18
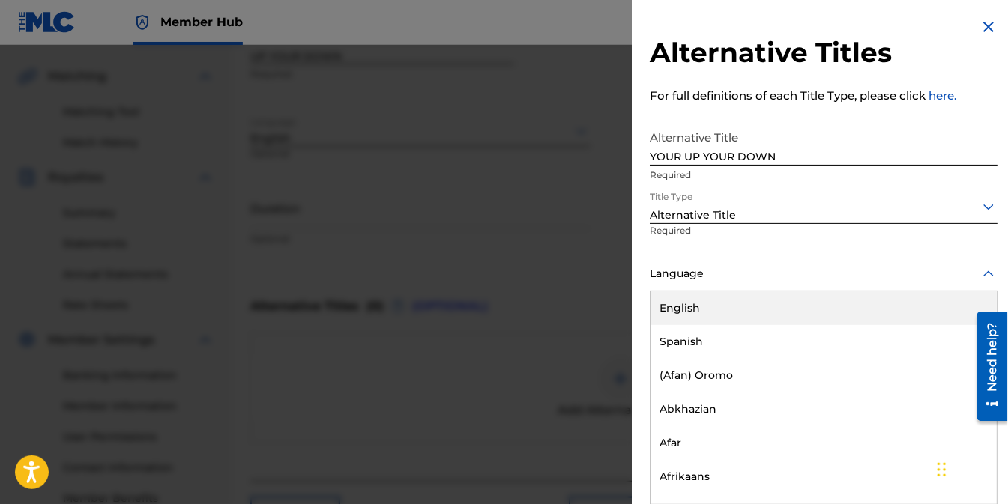
scroll to position [1, 0]
click at [670, 297] on div "English" at bounding box center [824, 308] width 346 height 34
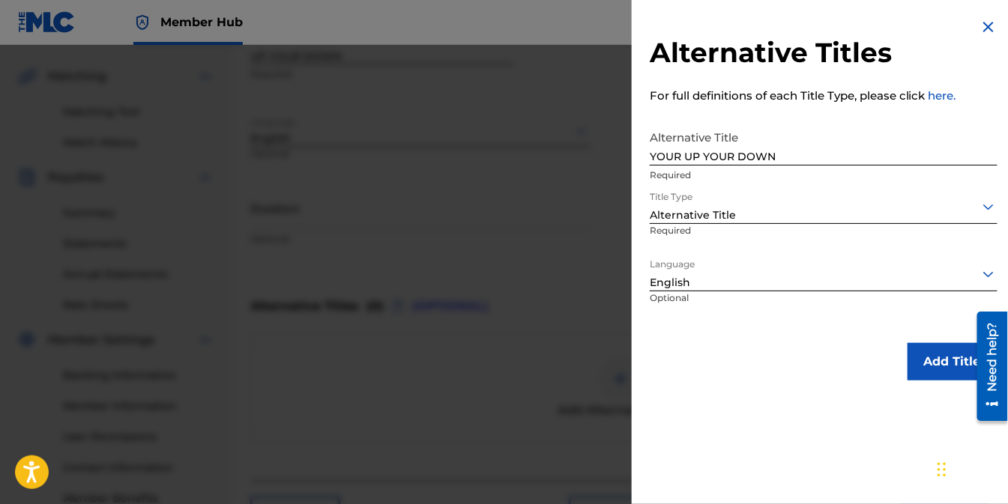
click at [716, 377] on div "Add Title" at bounding box center [824, 361] width 348 height 37
click at [943, 356] on button "Add Title" at bounding box center [953, 361] width 90 height 37
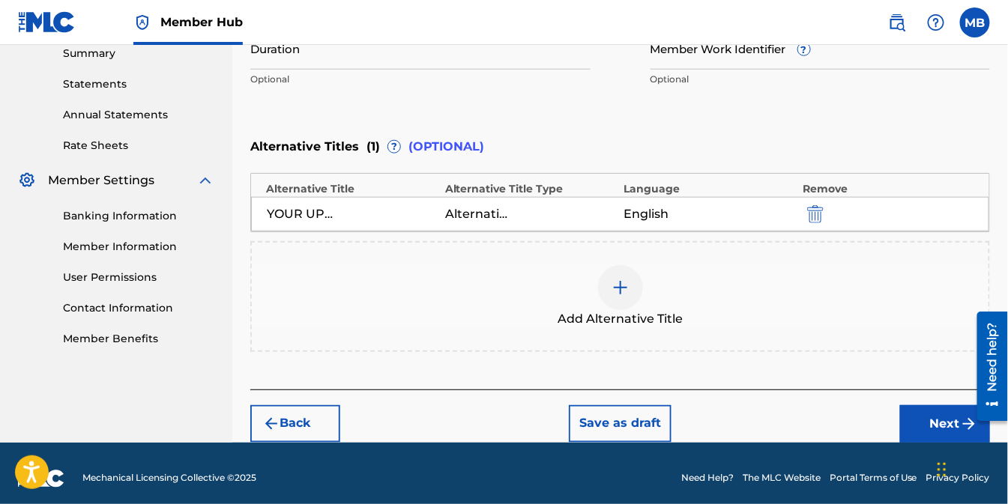
scroll to position [499, 0]
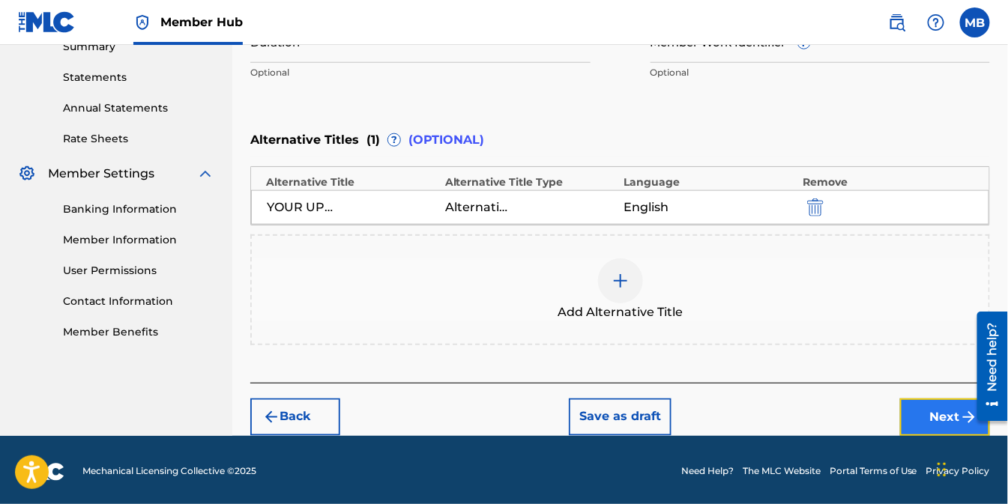
click at [939, 420] on button "Next" at bounding box center [945, 417] width 90 height 37
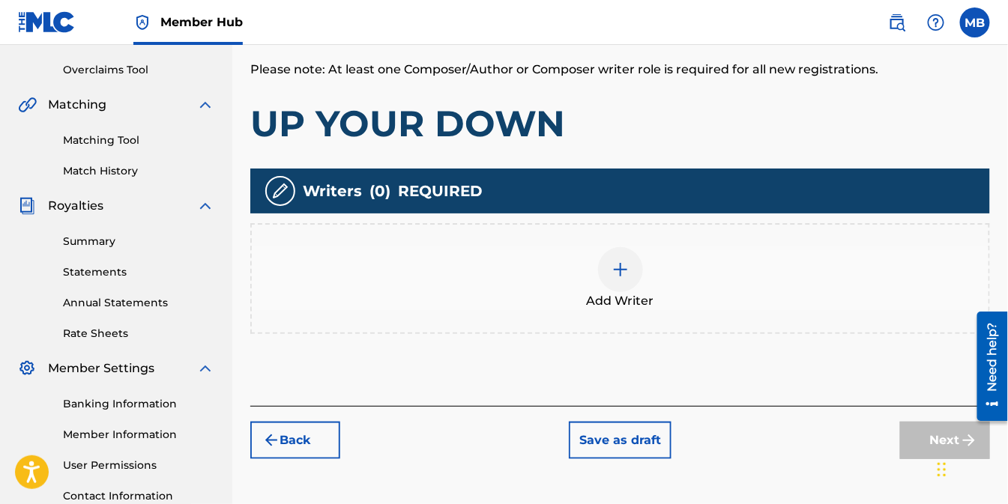
scroll to position [317, 0]
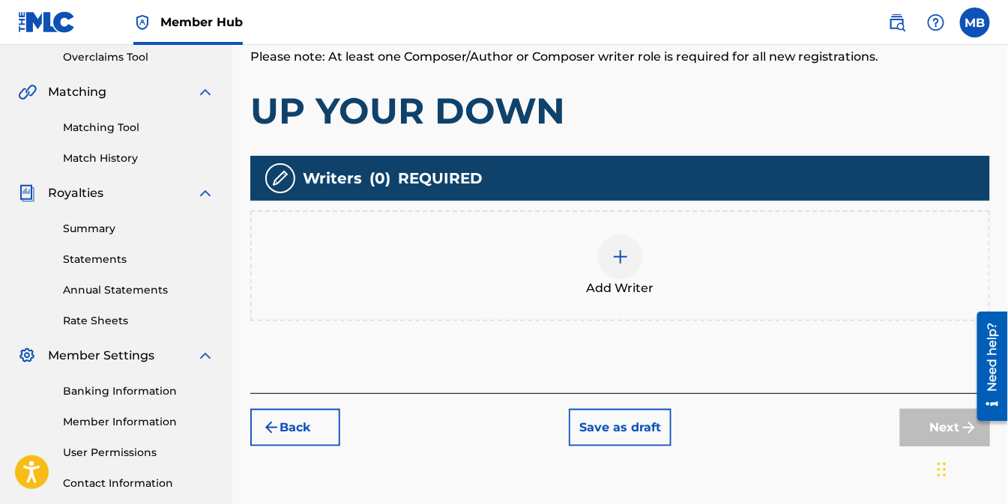
click at [617, 248] on img at bounding box center [621, 257] width 18 height 18
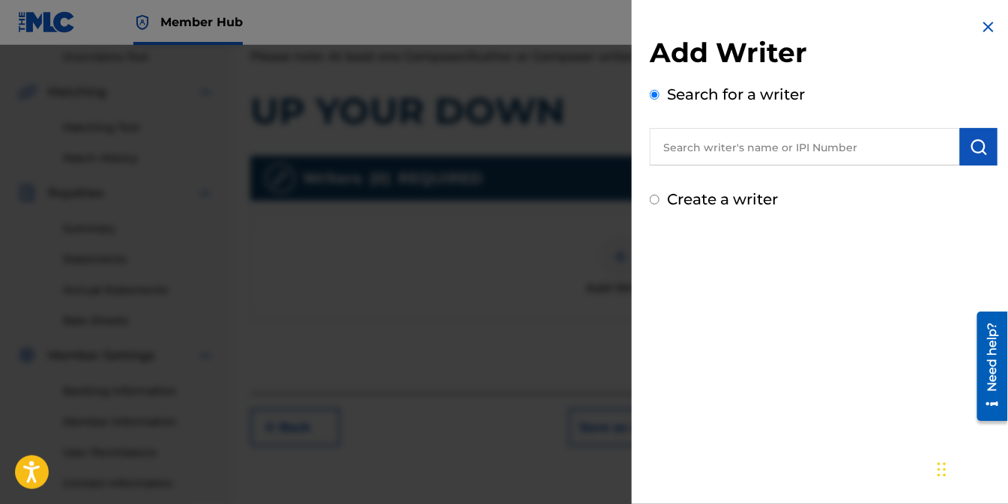
click at [715, 200] on label "Create a writer" at bounding box center [722, 199] width 111 height 18
radio input "true"
click at [660, 200] on input "Create a writer" at bounding box center [655, 200] width 10 height 10
radio input "false"
radio input "true"
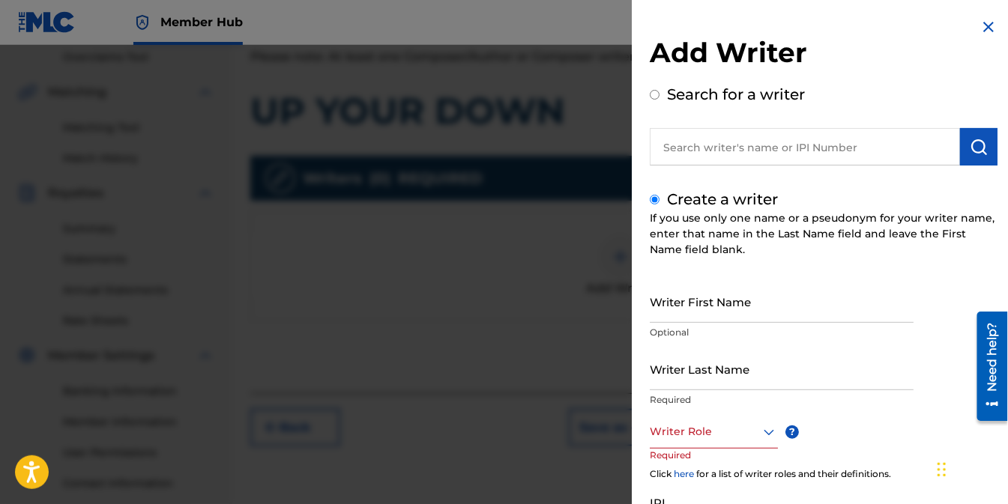
scroll to position [83, 0]
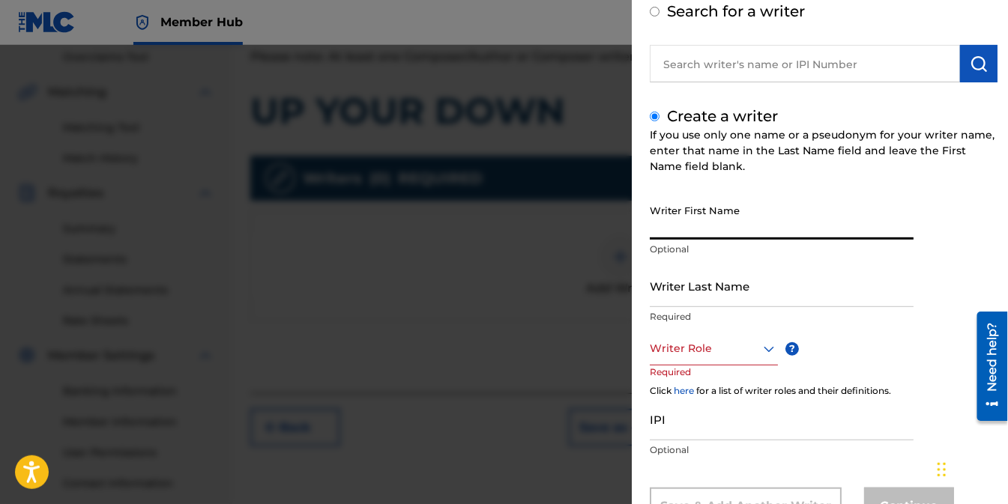
click at [708, 235] on input "Writer First Name" at bounding box center [782, 218] width 264 height 43
type input "MICHAEL"
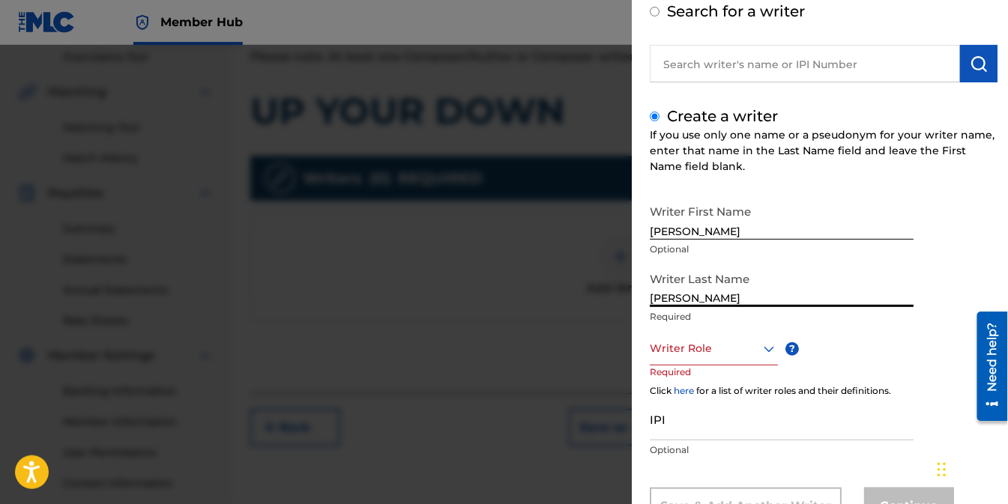
type input "HATCHER"
click at [763, 353] on icon at bounding box center [769, 349] width 18 height 18
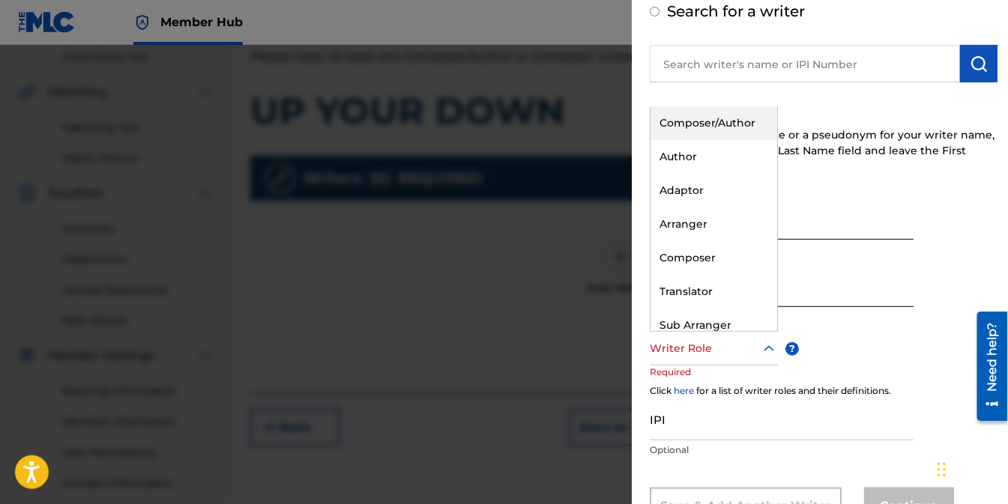
click at [705, 122] on div "Composer/Author" at bounding box center [714, 123] width 127 height 34
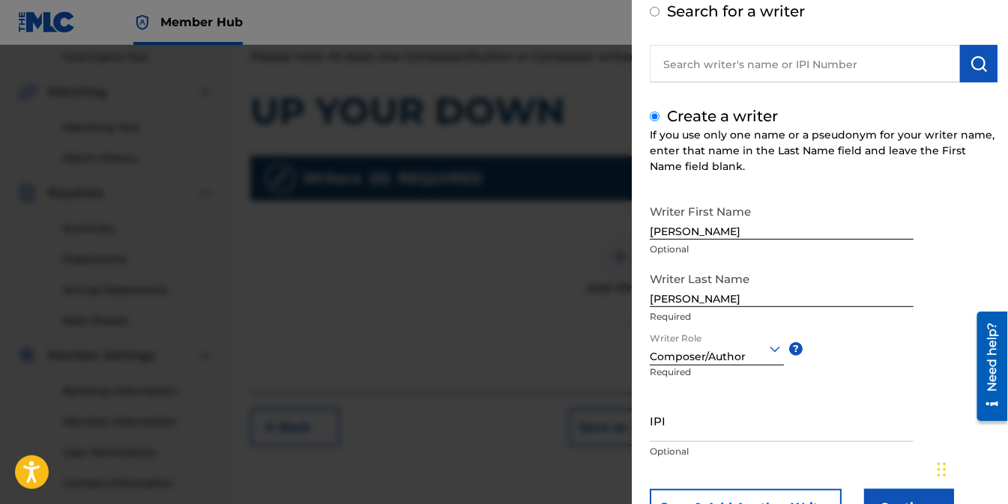
scroll to position [145, 0]
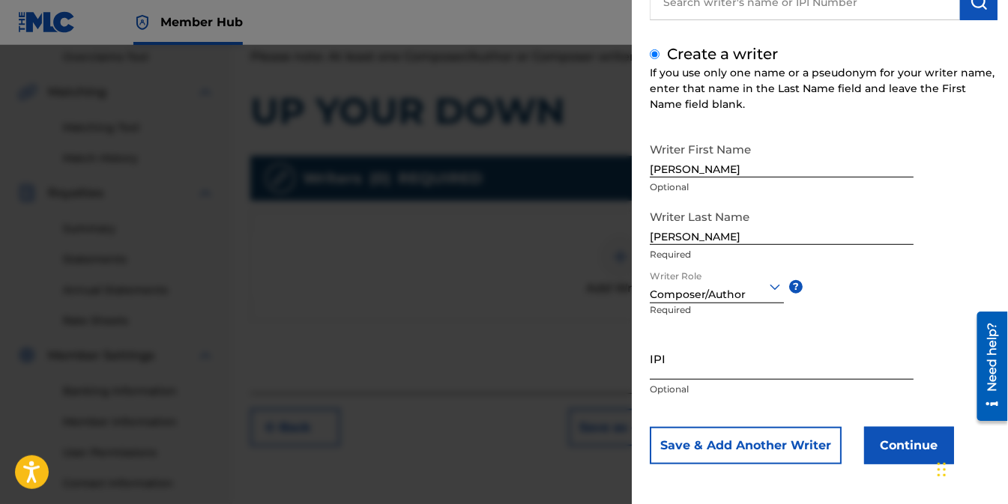
click at [740, 373] on input "IPI" at bounding box center [782, 358] width 264 height 43
click at [696, 368] on input "IPI" at bounding box center [782, 358] width 264 height 43
paste input "352333291"
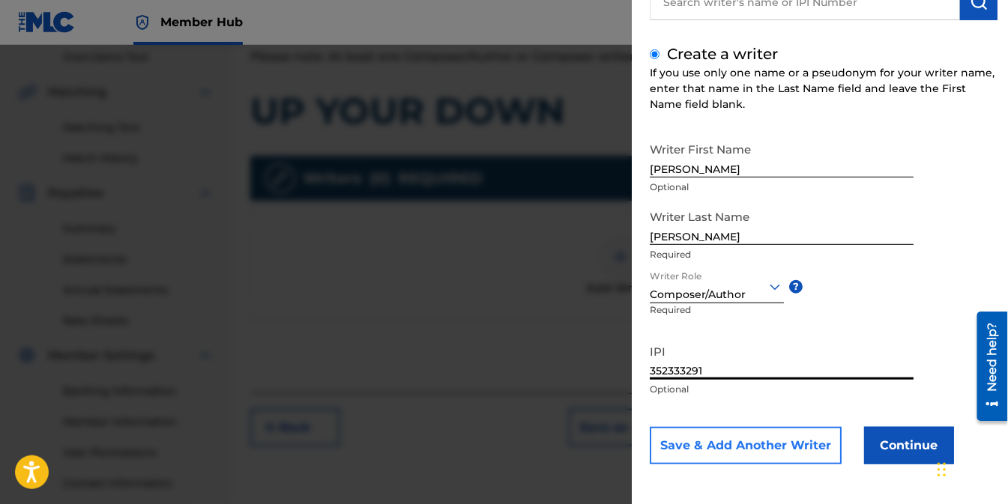
type input "352333291"
click at [774, 450] on button "Save & Add Another Writer" at bounding box center [746, 445] width 192 height 37
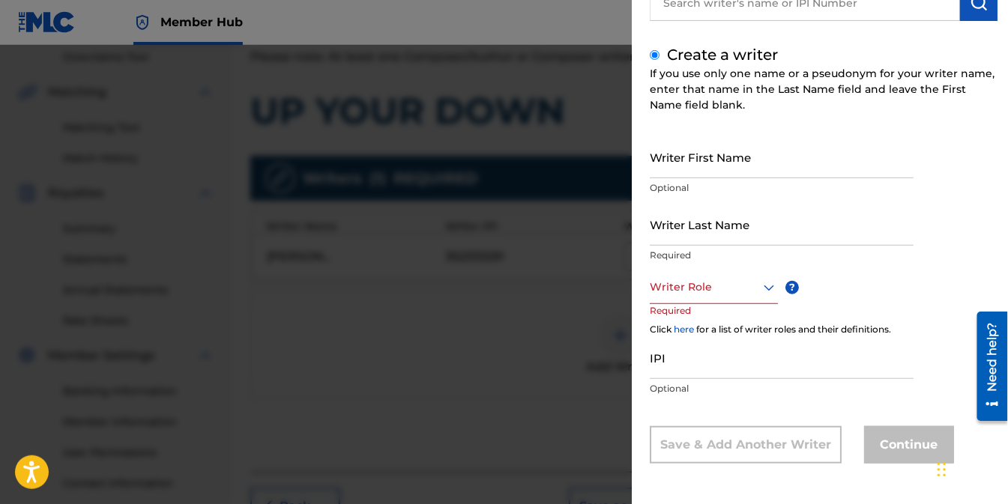
scroll to position [144, 0]
click at [726, 162] on input "Writer First Name" at bounding box center [782, 157] width 264 height 43
type input "OMAR"
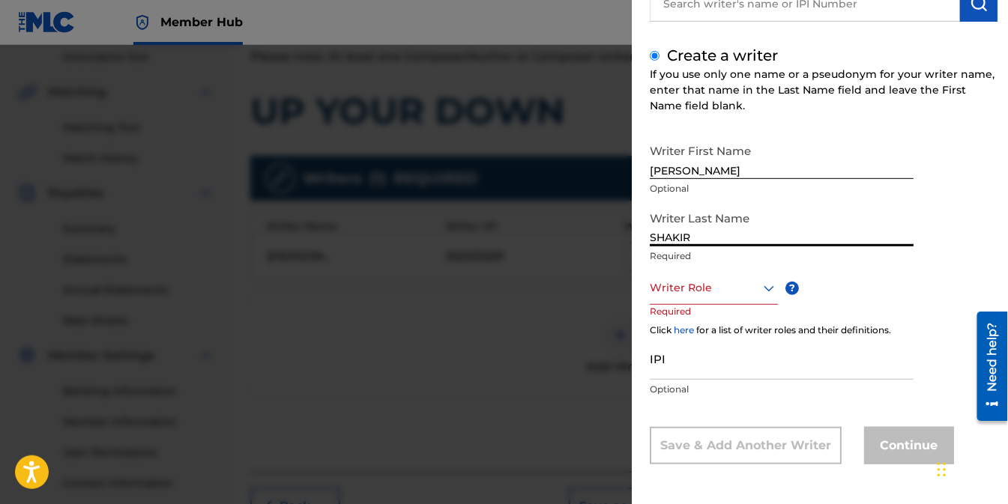
type input "SHAKIR"
click at [771, 289] on icon at bounding box center [769, 289] width 10 height 6
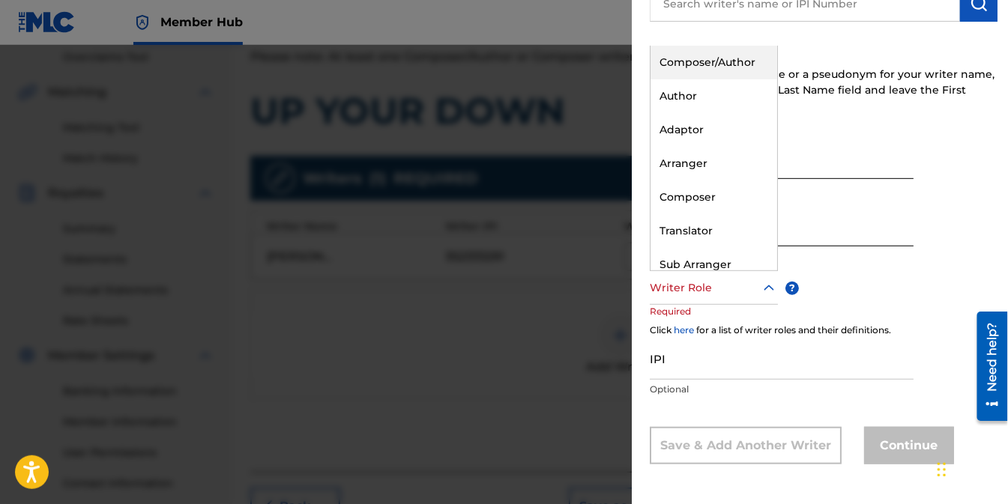
click at [712, 53] on div "Composer/Author" at bounding box center [714, 63] width 127 height 34
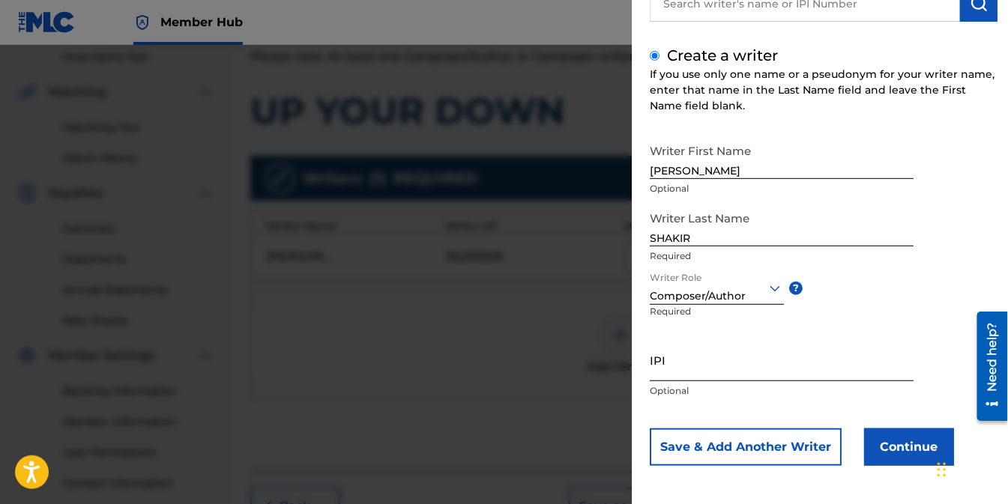
click at [699, 366] on input "IPI" at bounding box center [782, 360] width 264 height 43
click at [705, 370] on input "IPI" at bounding box center [782, 360] width 264 height 43
paste input "334825168"
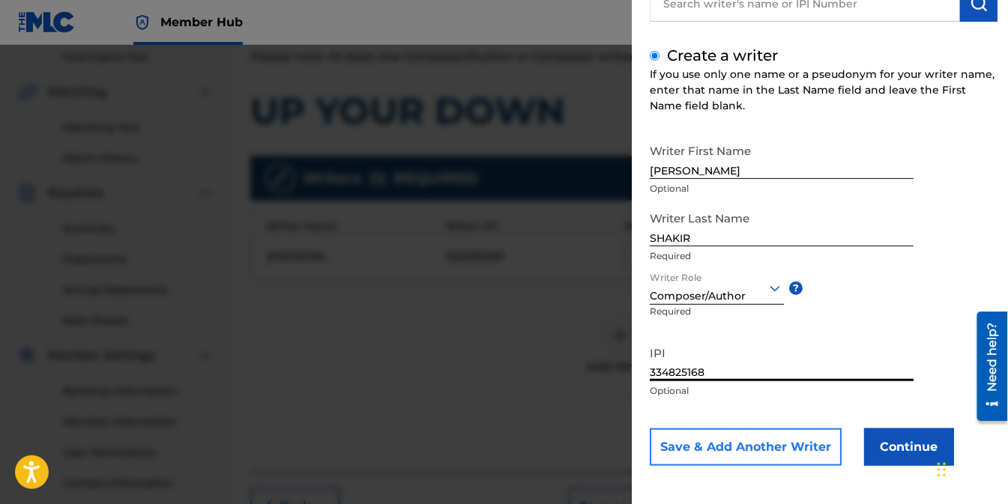
type input "334825168"
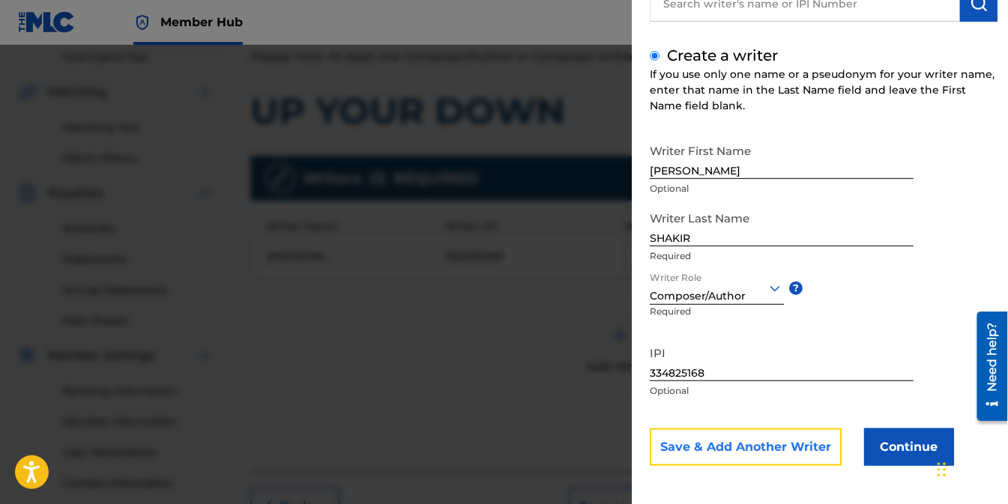
click at [792, 445] on button "Save & Add Another Writer" at bounding box center [746, 447] width 192 height 37
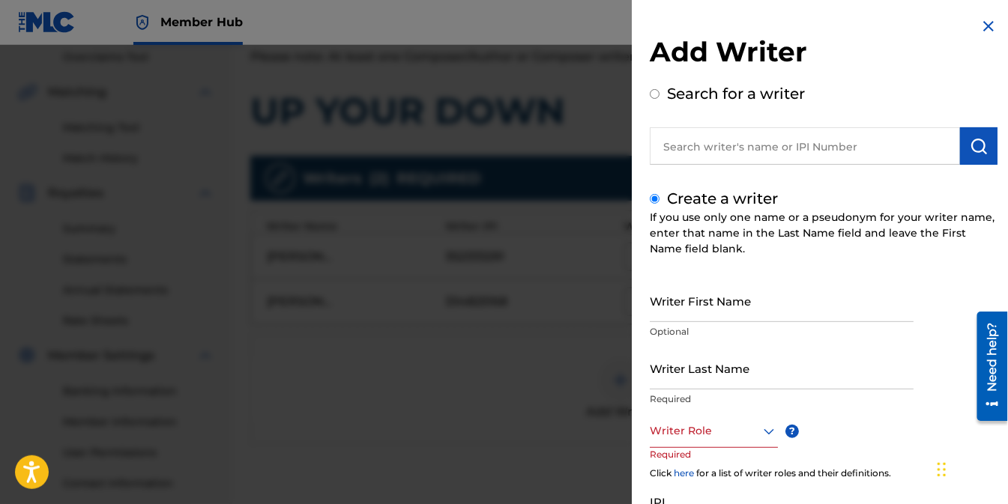
scroll to position [0, 0]
click at [800, 148] on input "text" at bounding box center [805, 146] width 310 height 37
radio input "true"
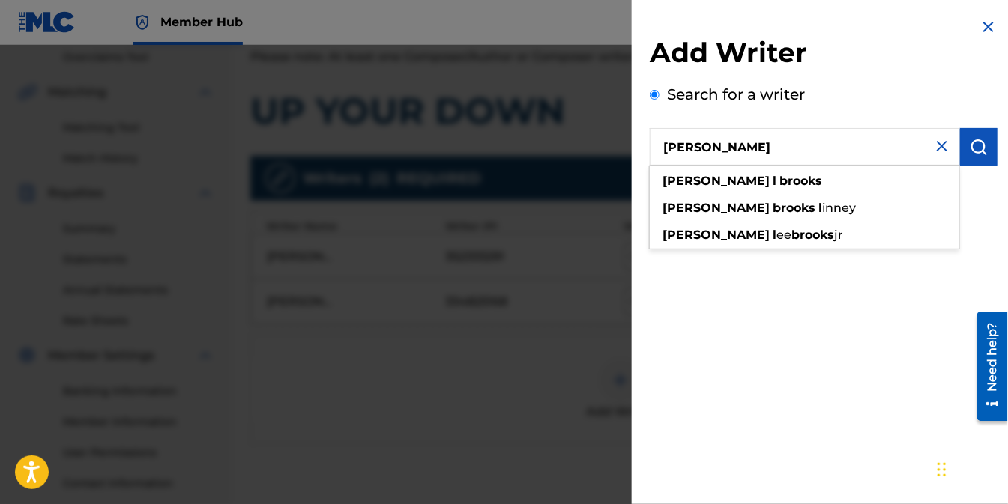
type input "MICHAEL L BROOKS"
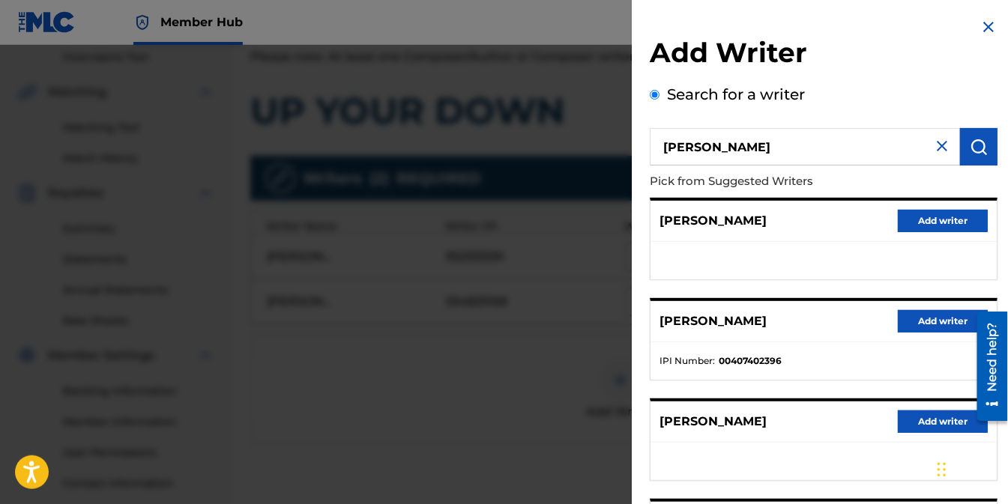
scroll to position [83, 0]
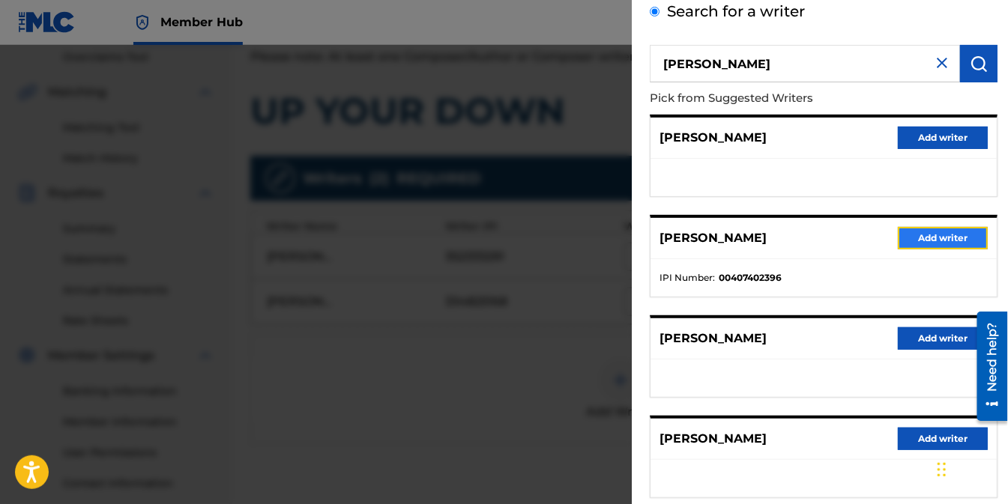
click at [923, 235] on button "Add writer" at bounding box center [943, 238] width 90 height 22
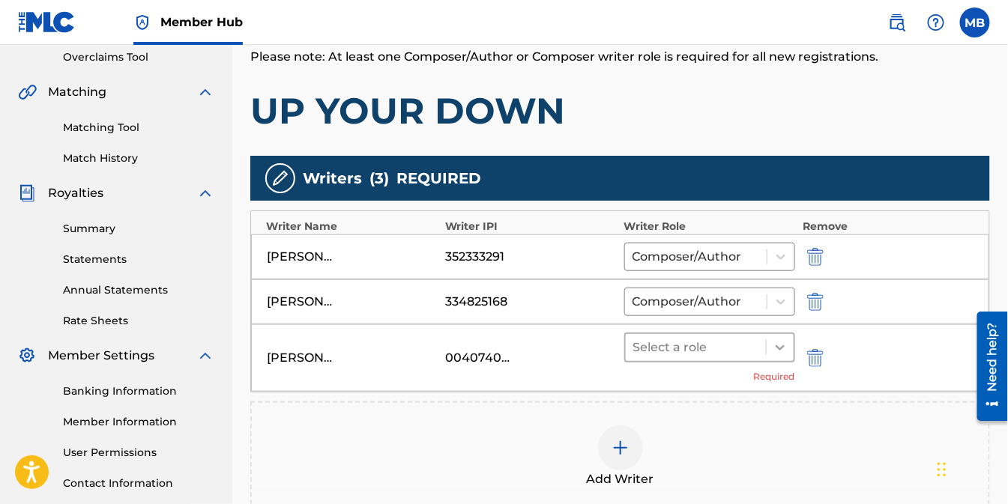
click at [774, 340] on icon at bounding box center [780, 347] width 15 height 15
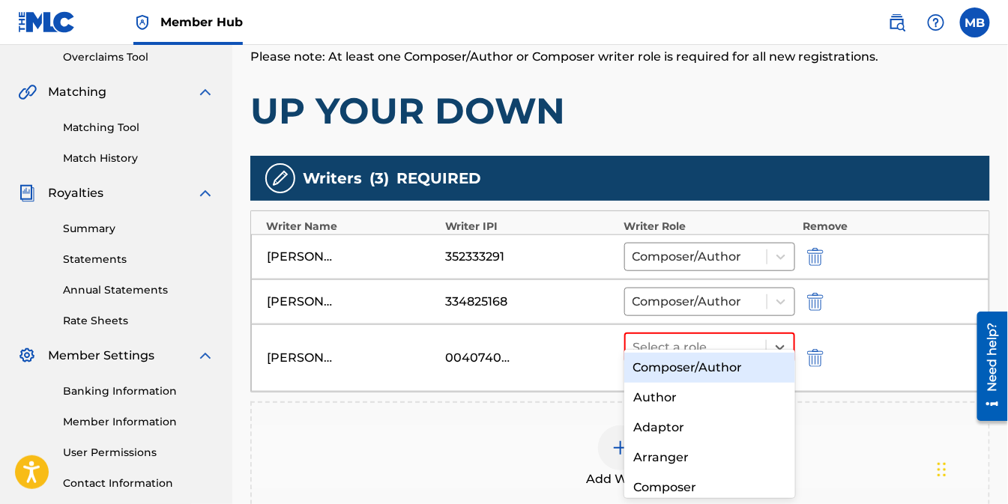
click at [714, 362] on div "Composer/Author" at bounding box center [709, 368] width 171 height 30
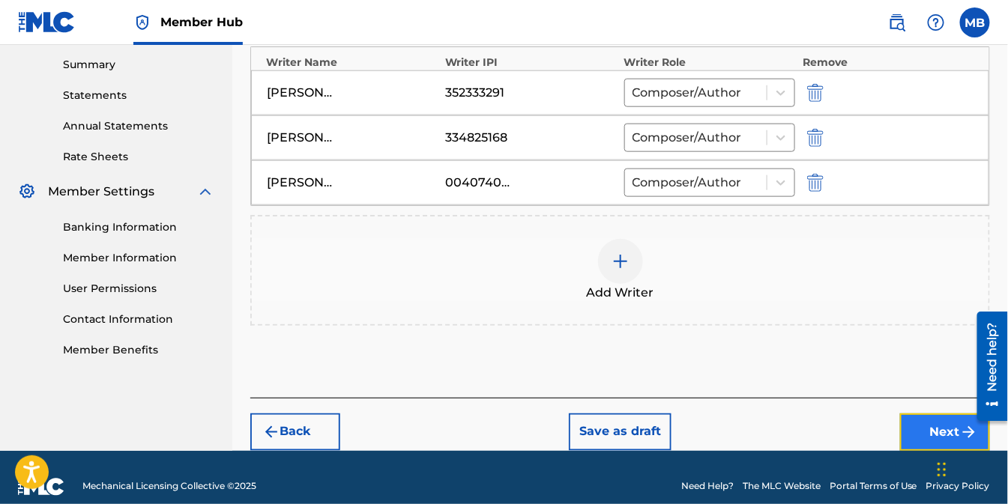
click at [942, 416] on button "Next" at bounding box center [945, 432] width 90 height 37
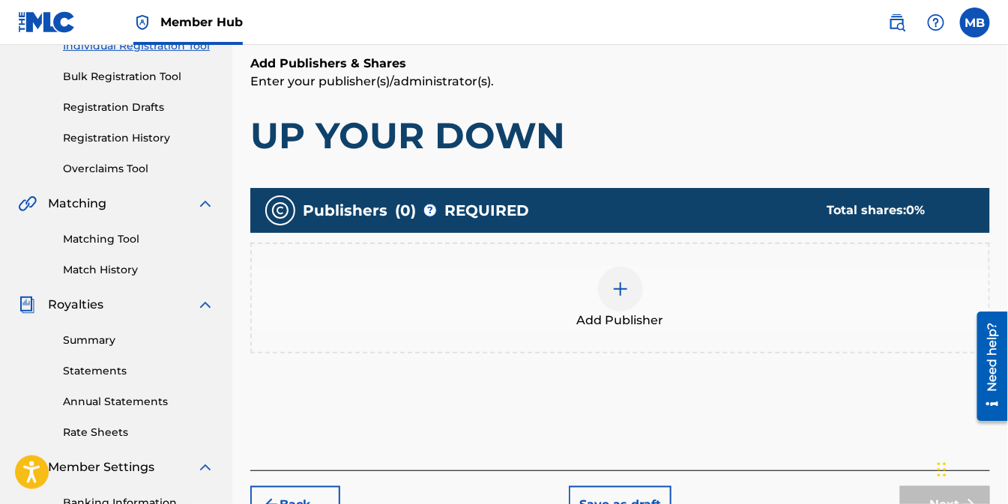
scroll to position [234, 0]
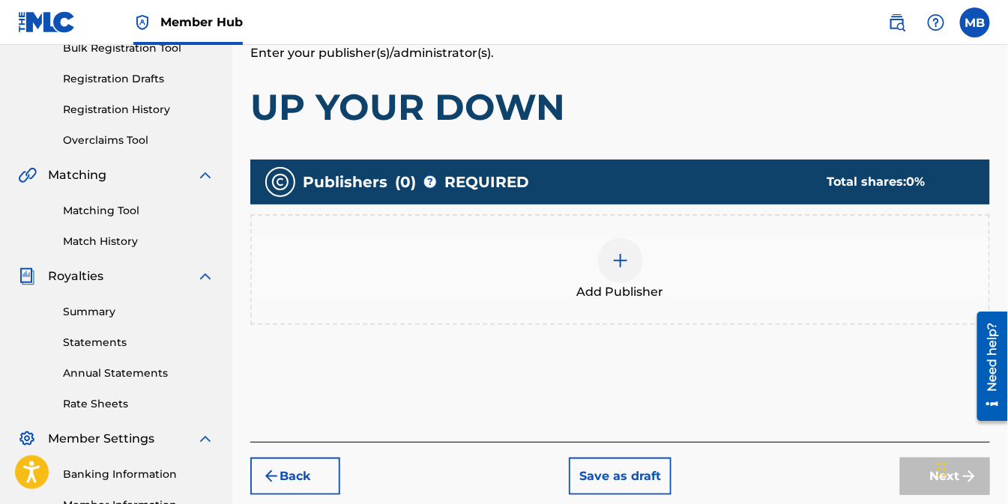
click at [613, 257] on img at bounding box center [621, 261] width 18 height 18
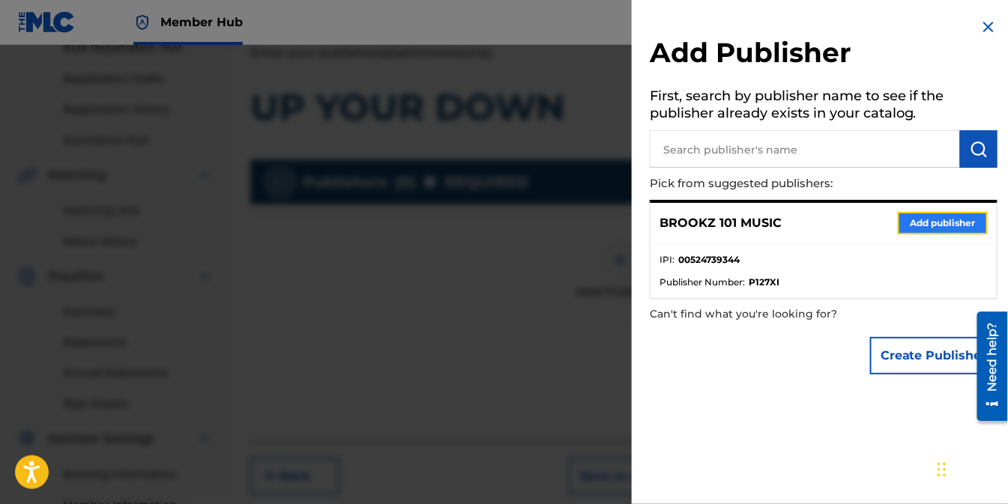
click at [923, 223] on button "Add publisher" at bounding box center [943, 223] width 90 height 22
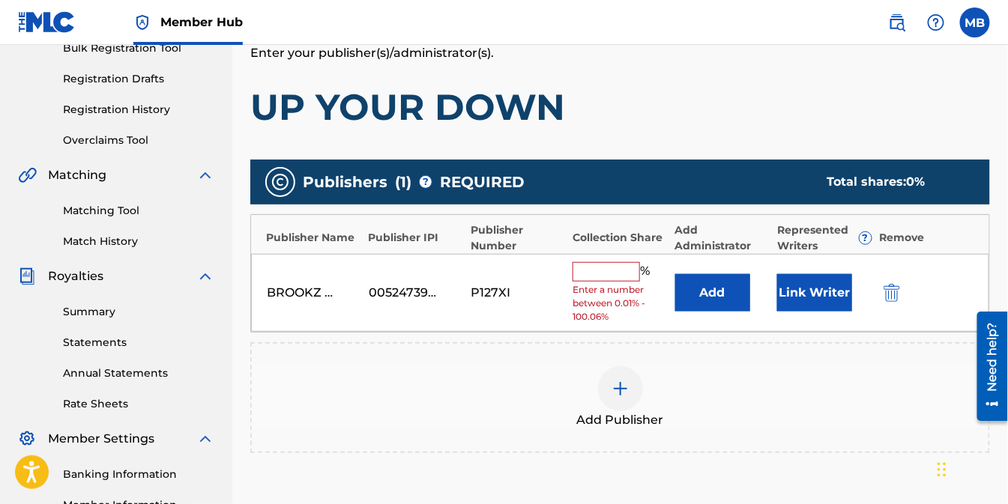
click at [616, 278] on input "text" at bounding box center [606, 271] width 67 height 19
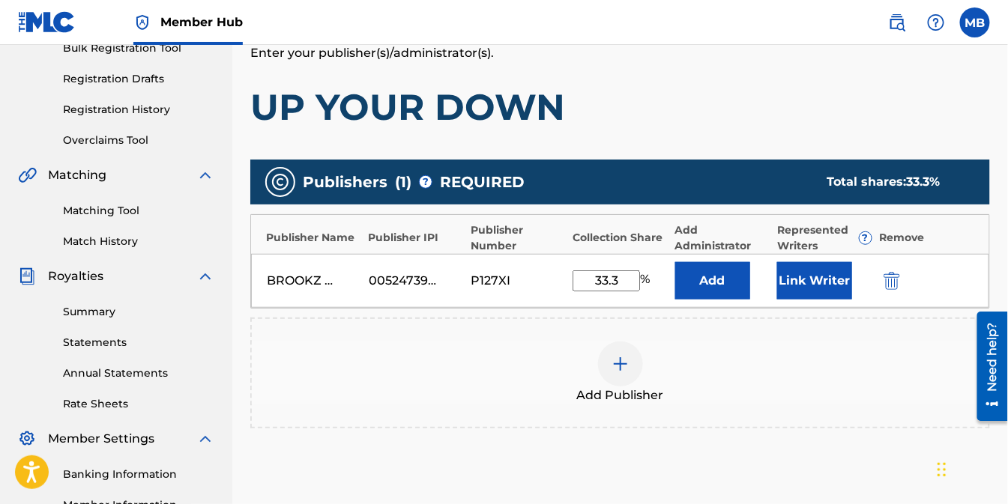
type input "33.3"
click at [754, 342] on div "Add Publisher" at bounding box center [620, 373] width 737 height 63
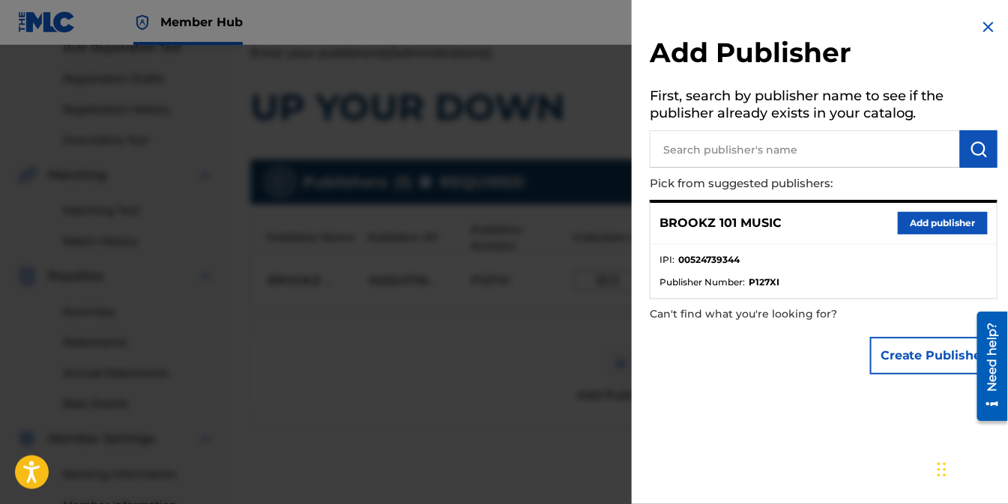
click at [982, 28] on img at bounding box center [989, 27] width 18 height 18
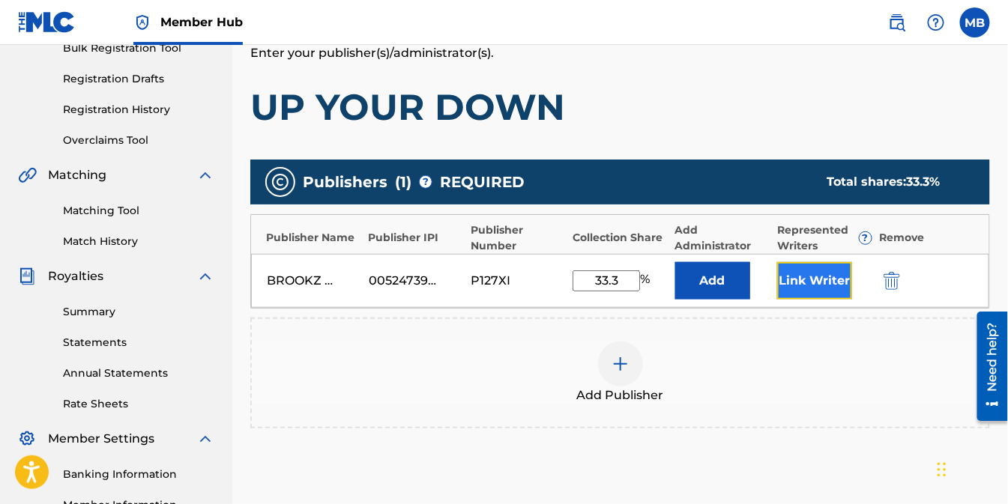
click at [822, 288] on button "Link Writer" at bounding box center [814, 280] width 75 height 37
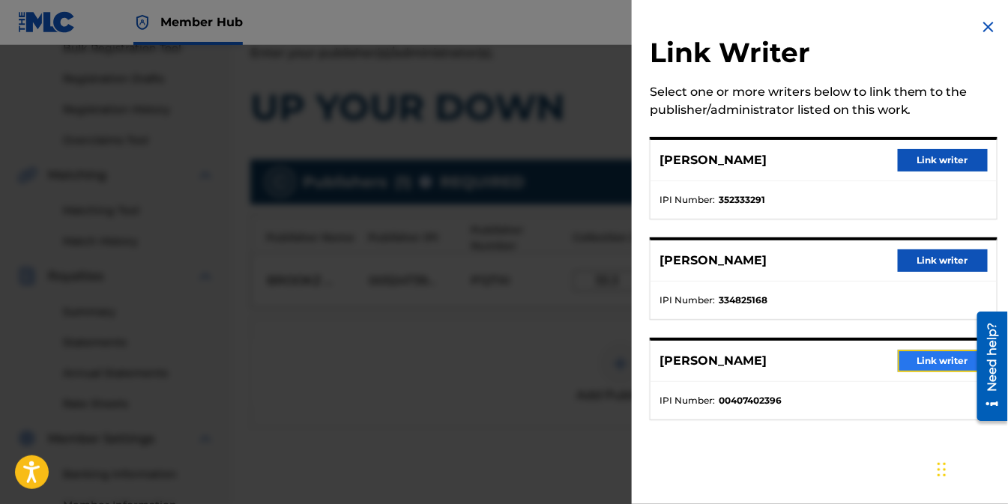
click at [931, 363] on button "Link writer" at bounding box center [943, 361] width 90 height 22
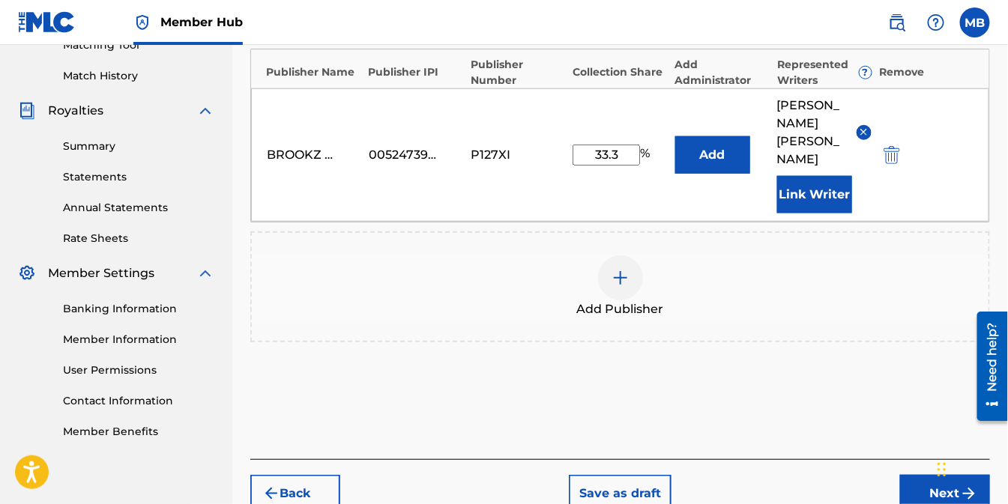
scroll to position [400, 0]
click at [928, 474] on button "Next" at bounding box center [945, 492] width 90 height 37
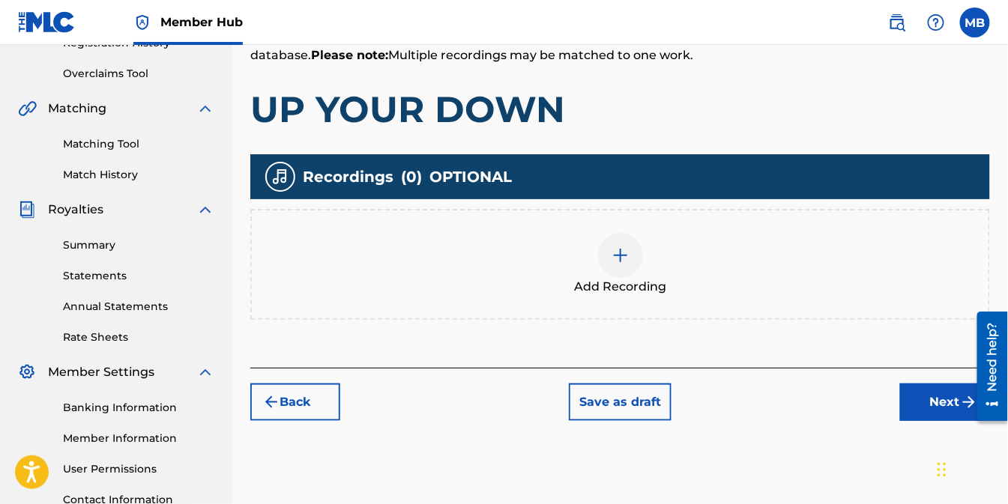
scroll to position [317, 0]
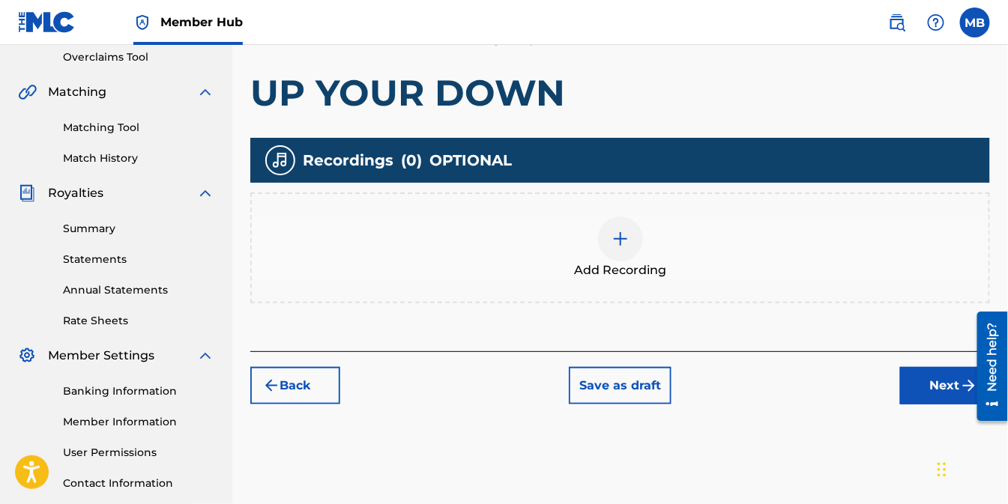
click at [631, 241] on div at bounding box center [620, 239] width 45 height 45
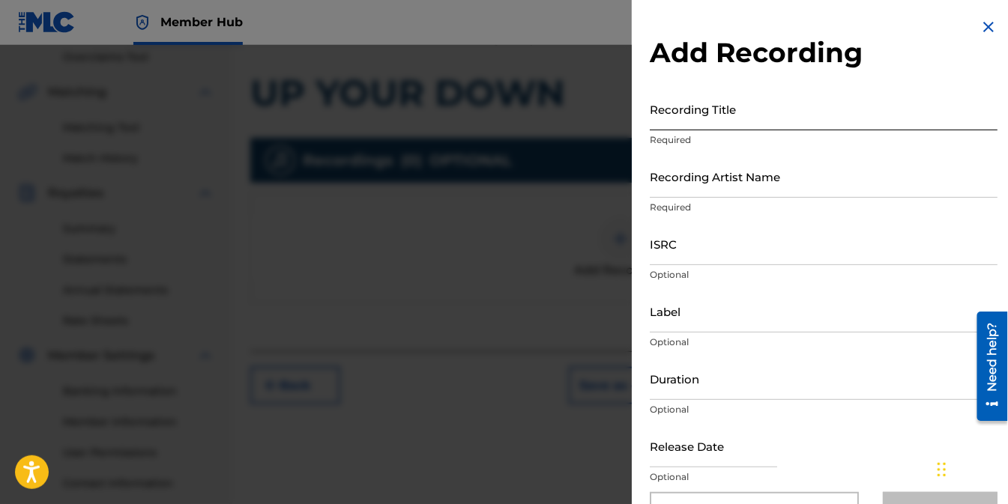
click at [754, 118] on input "Recording Title" at bounding box center [824, 109] width 348 height 43
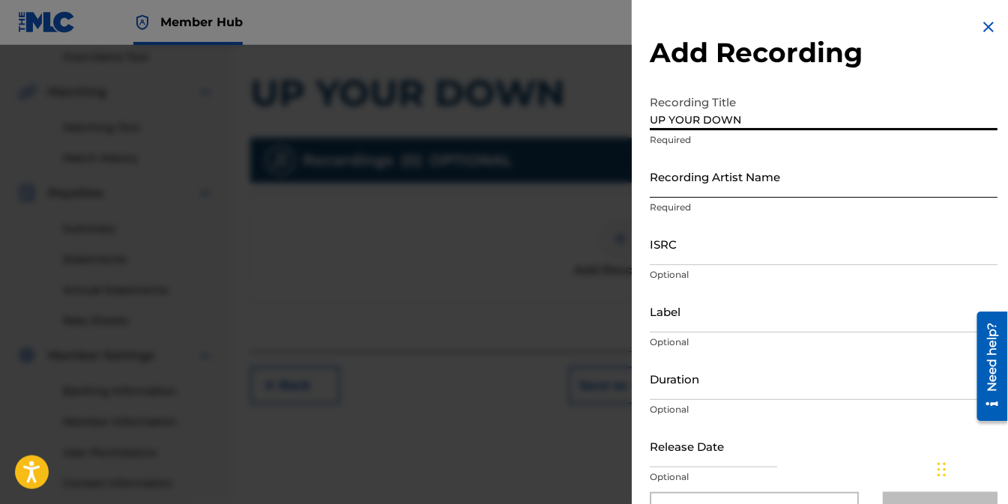
type input "UP YOUR DOWN"
click at [745, 196] on input "Recording Artist Name" at bounding box center [824, 176] width 348 height 43
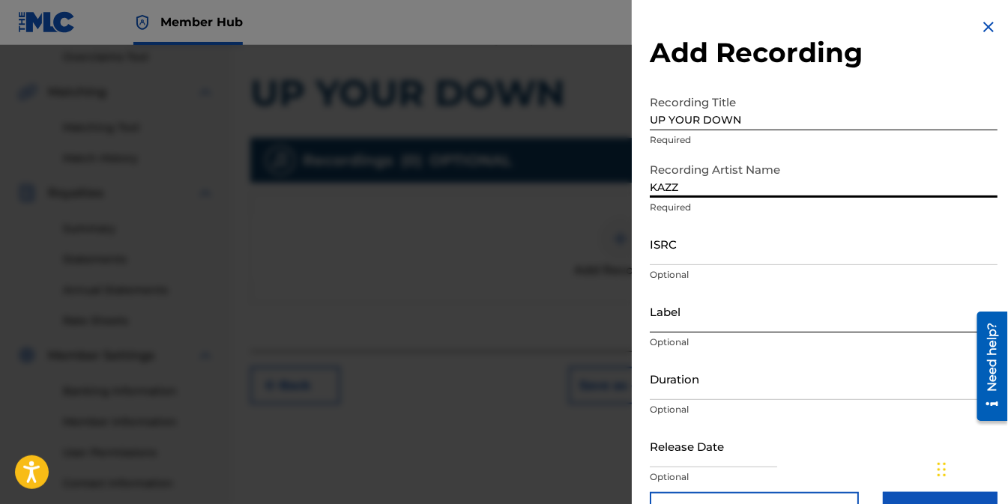
type input "KAZZ"
click at [750, 312] on input "Label" at bounding box center [824, 311] width 348 height 43
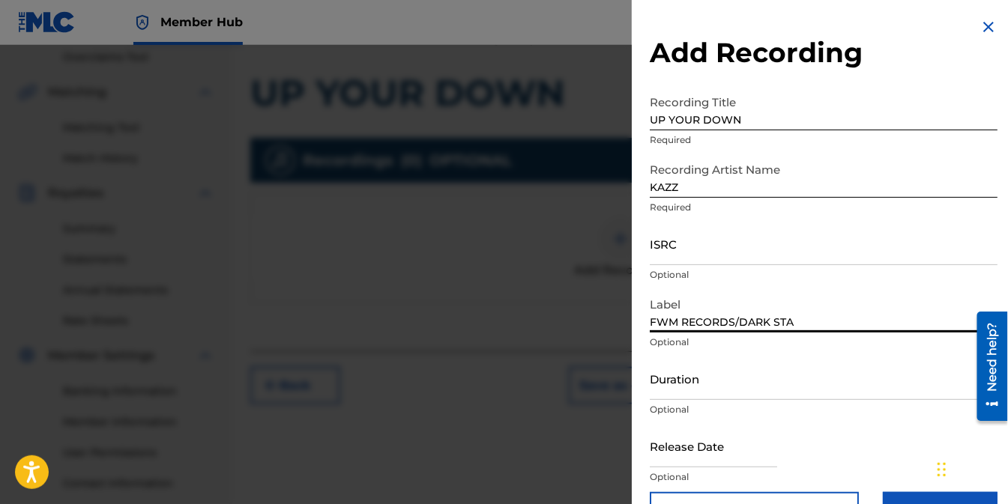
type input "FWM RECORDS/DARK STAR"
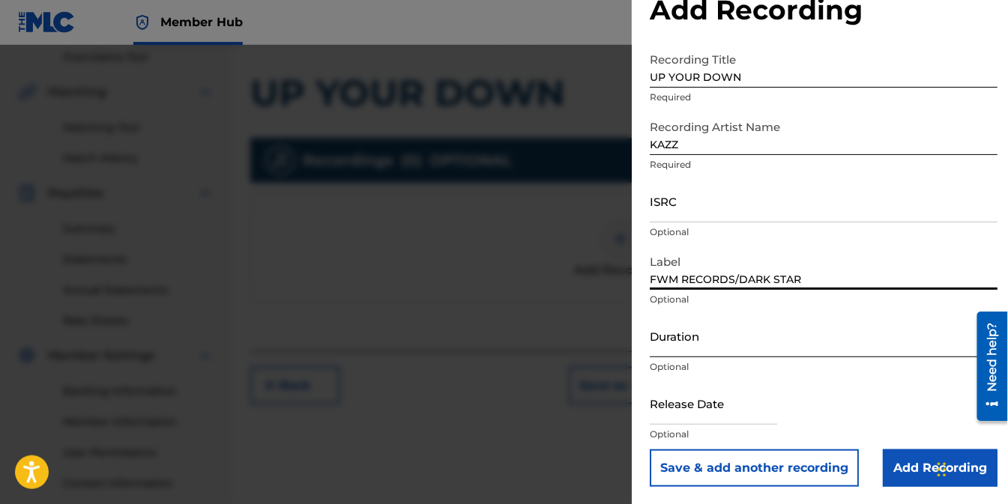
scroll to position [400, 0]
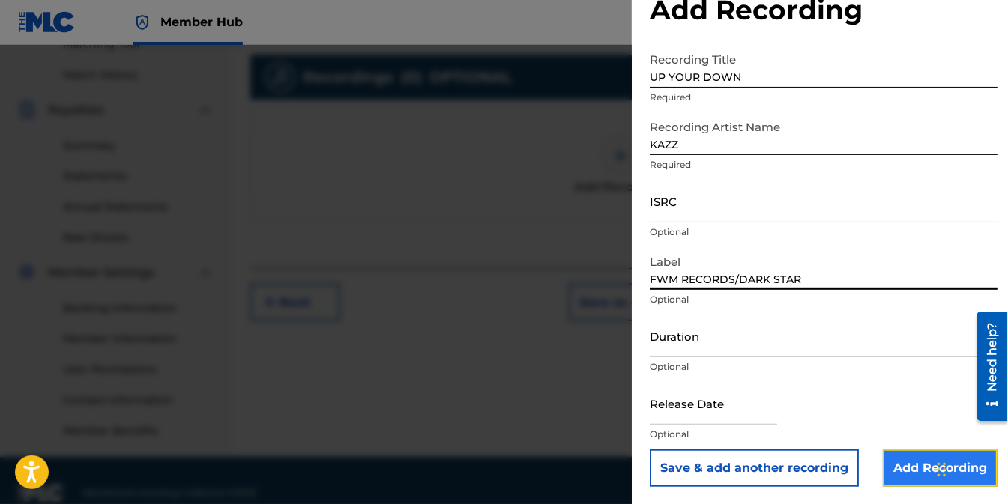
click at [909, 462] on input "Add Recording" at bounding box center [940, 468] width 115 height 37
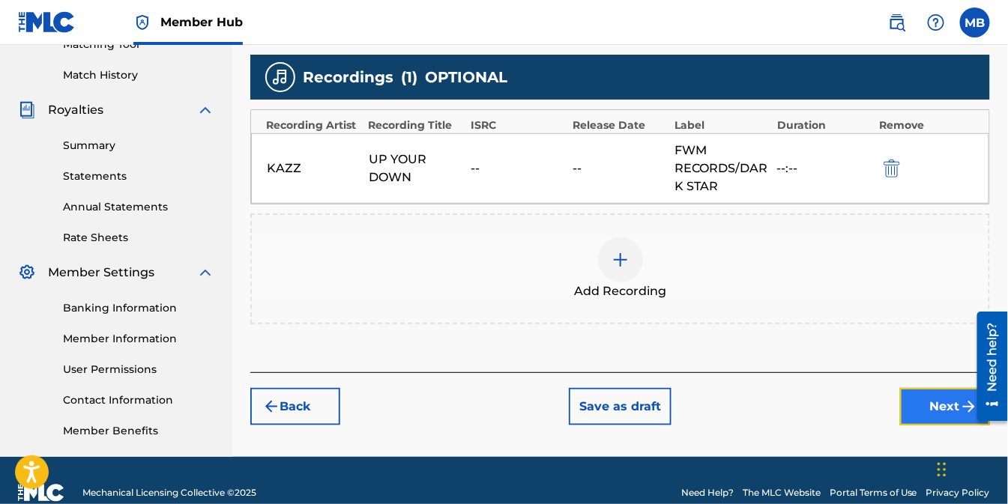
click at [939, 407] on button "Next" at bounding box center [945, 406] width 90 height 37
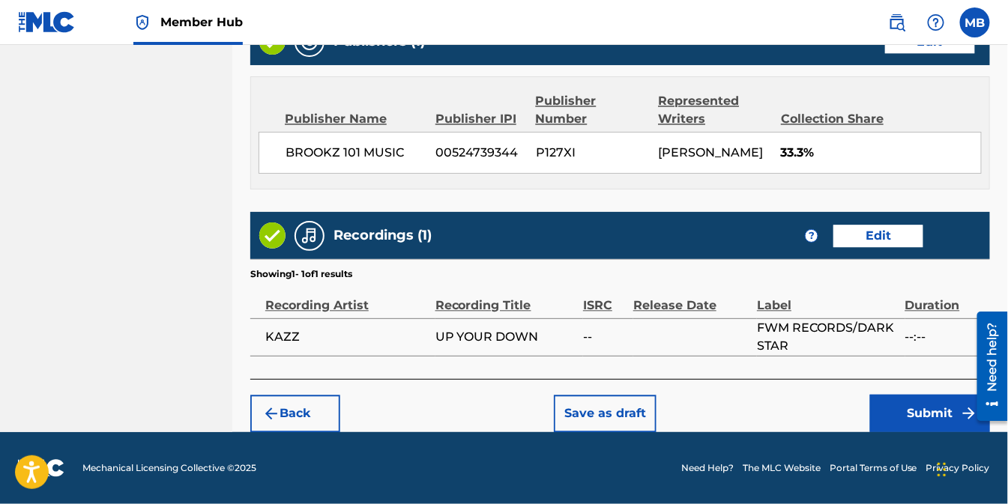
scroll to position [933, 0]
click at [923, 414] on button "Submit" at bounding box center [930, 413] width 120 height 37
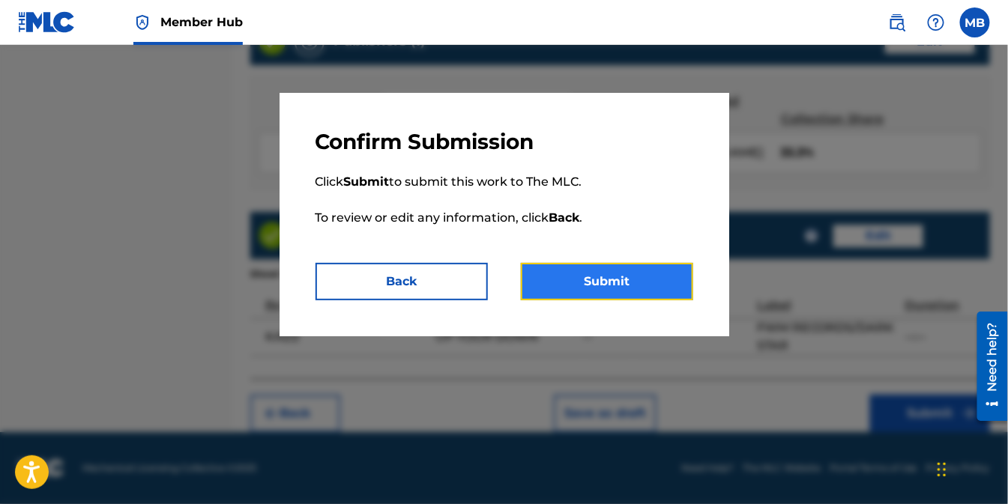
click at [593, 276] on button "Submit" at bounding box center [607, 281] width 172 height 37
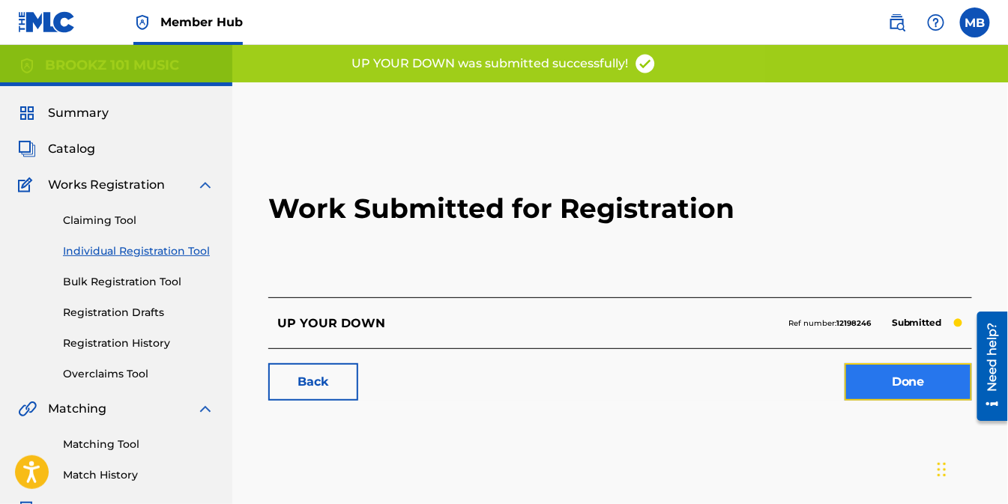
click at [904, 378] on link "Done" at bounding box center [908, 382] width 127 height 37
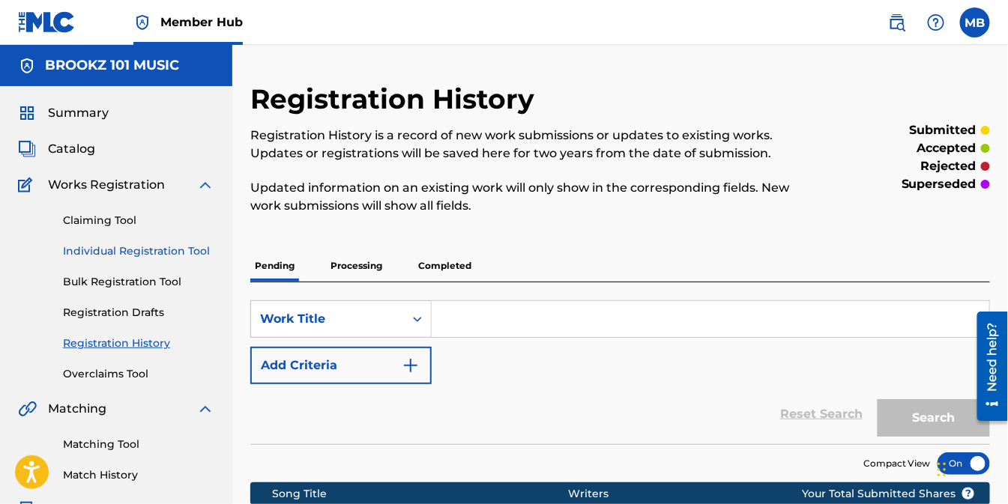
click at [122, 253] on link "Individual Registration Tool" at bounding box center [138, 252] width 151 height 16
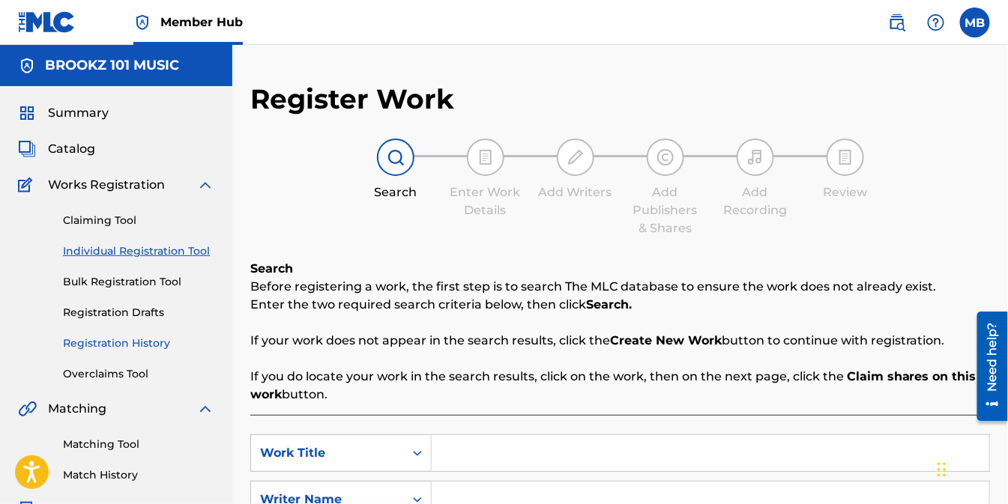
click at [105, 345] on link "Registration History" at bounding box center [138, 344] width 151 height 16
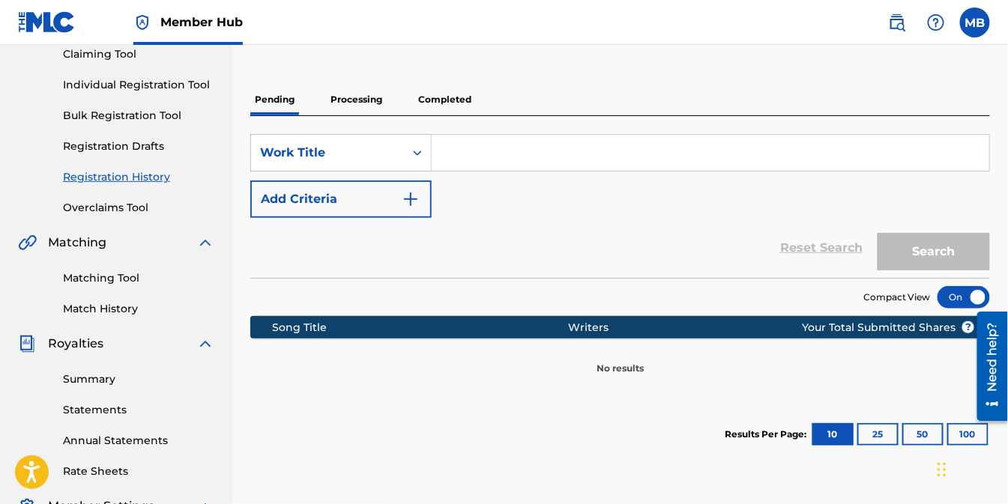
scroll to position [250, 0]
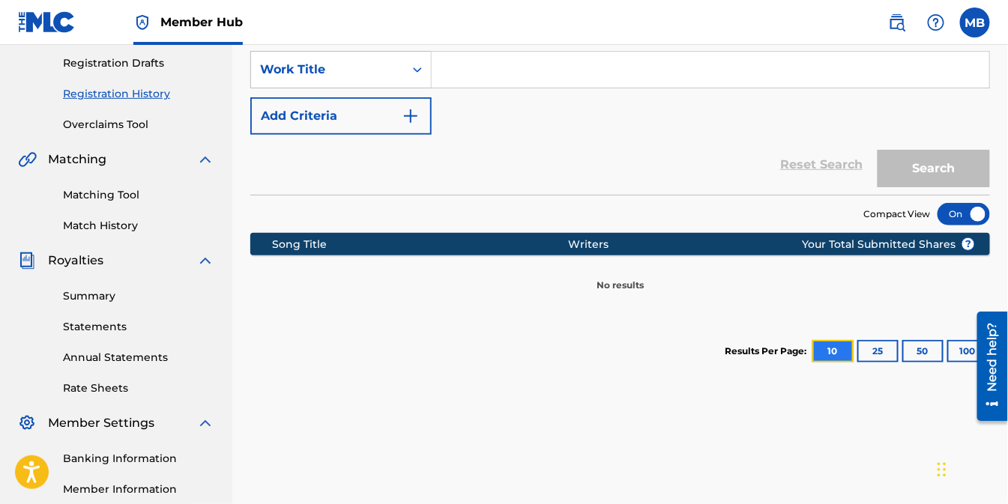
click at [837, 351] on button "10" at bounding box center [833, 351] width 41 height 22
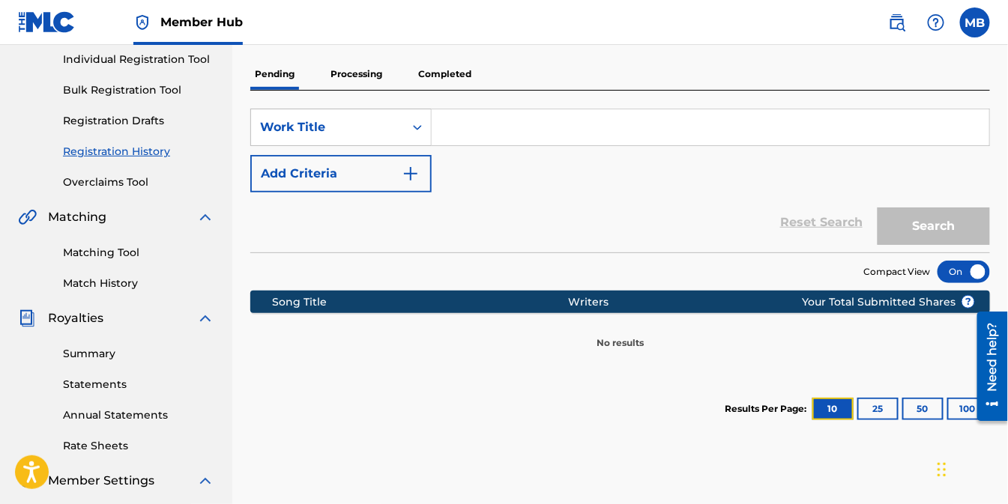
scroll to position [166, 0]
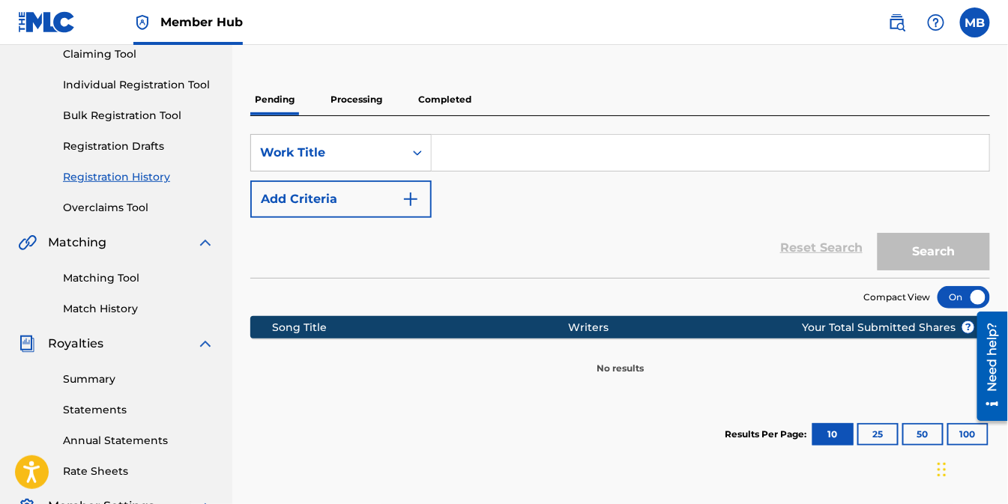
click at [347, 100] on p "Processing" at bounding box center [356, 99] width 61 height 31
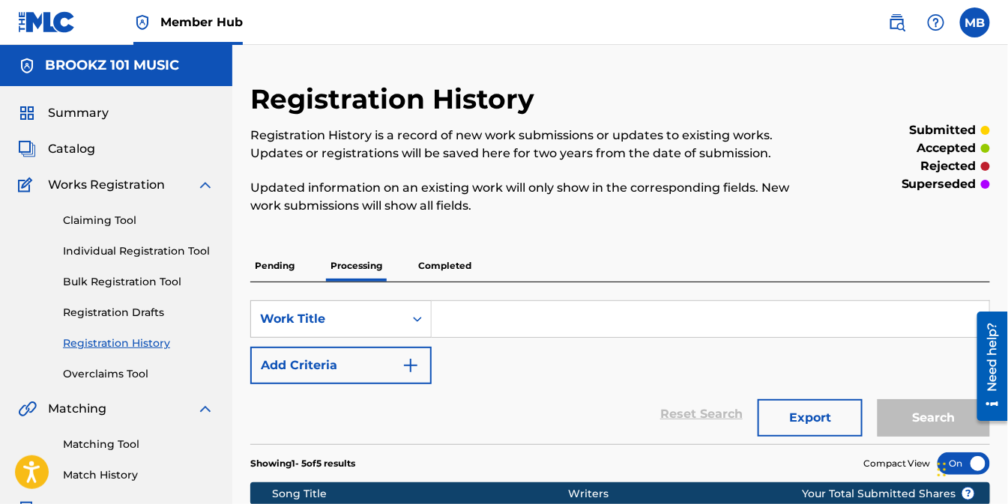
click at [281, 270] on p "Pending" at bounding box center [274, 265] width 49 height 31
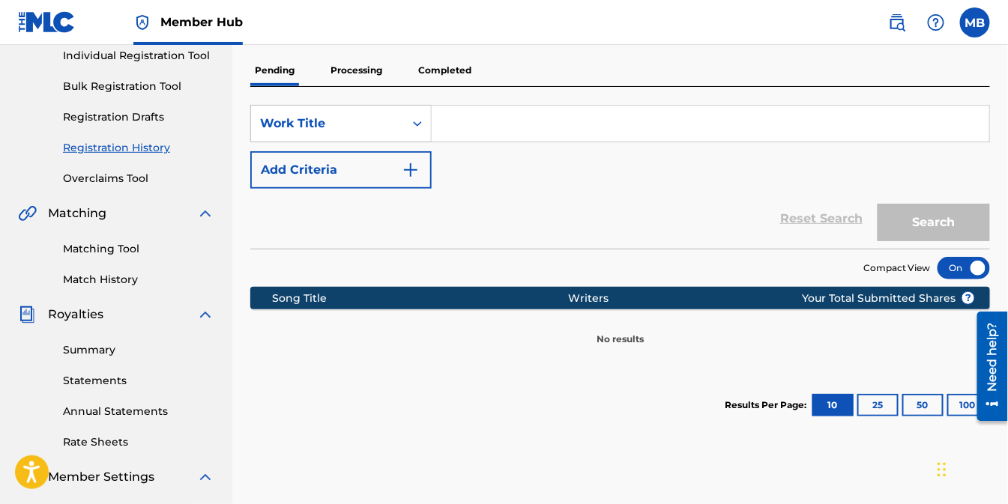
scroll to position [166, 0]
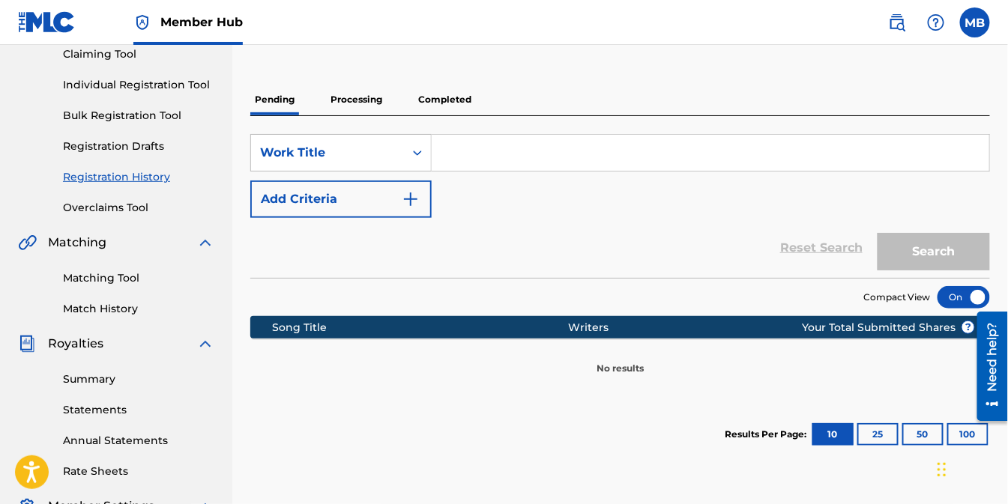
click at [348, 97] on p "Processing" at bounding box center [356, 99] width 61 height 31
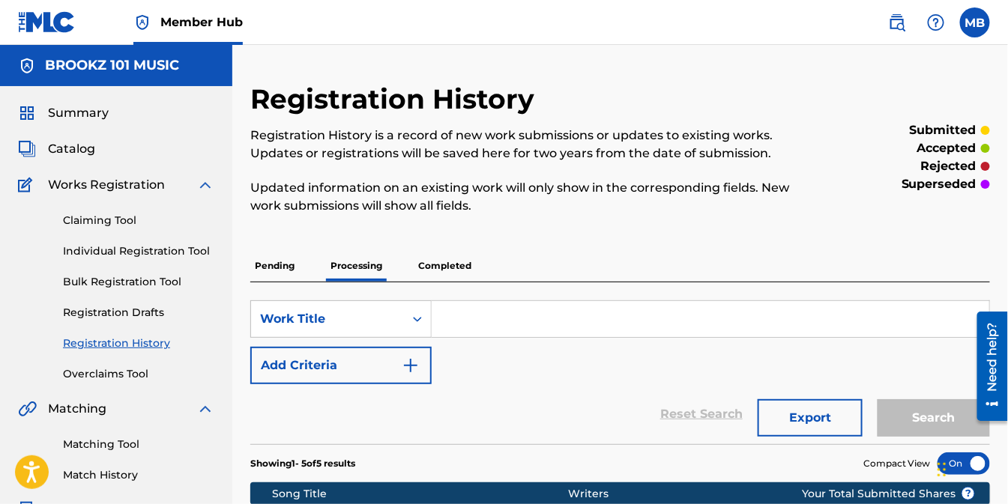
click at [433, 265] on p "Completed" at bounding box center [445, 265] width 62 height 31
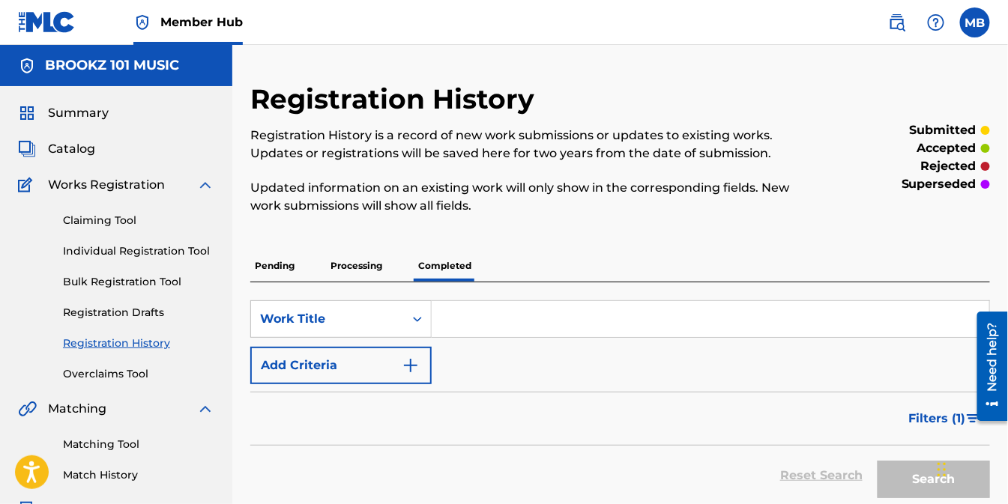
click at [274, 268] on p "Pending" at bounding box center [274, 265] width 49 height 31
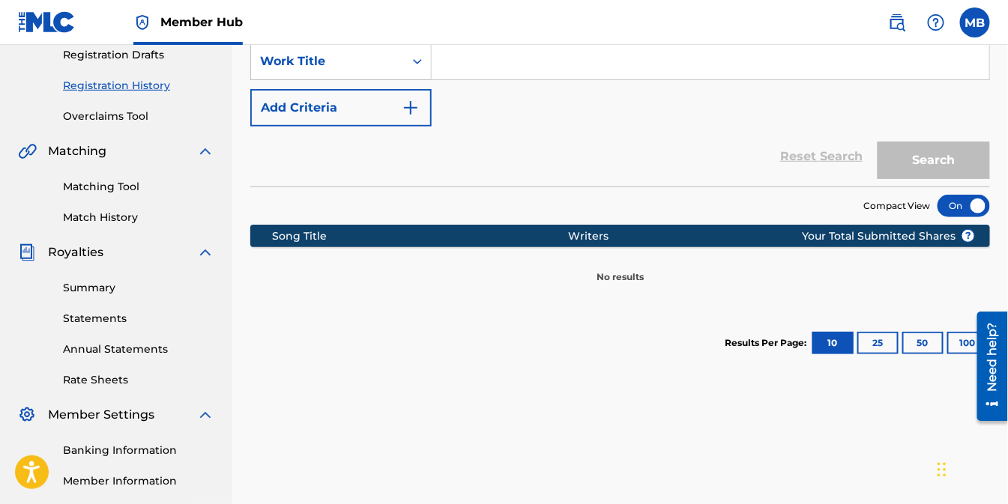
scroll to position [175, 0]
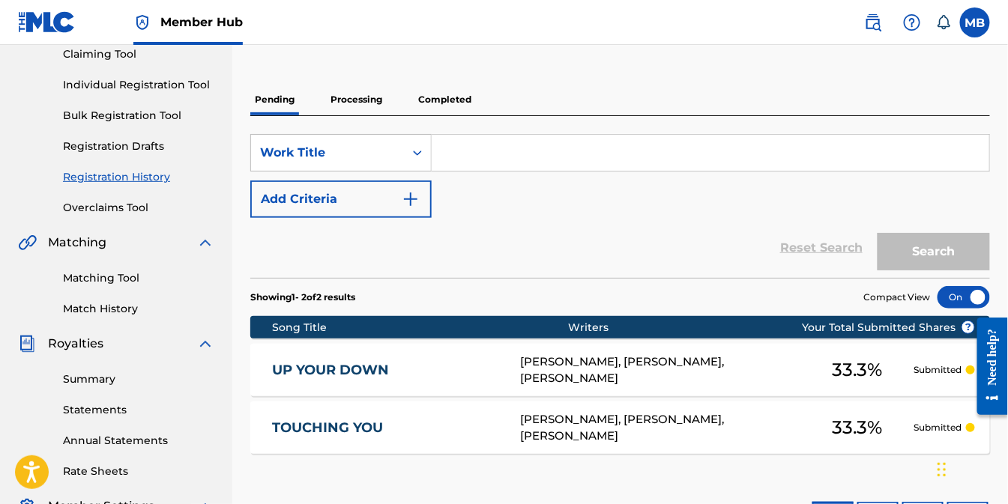
scroll to position [83, 0]
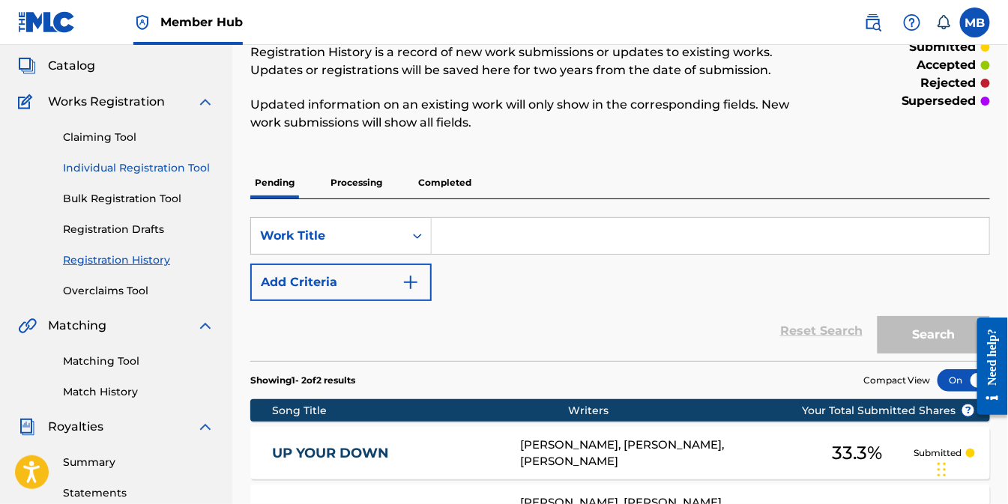
click at [95, 165] on link "Individual Registration Tool" at bounding box center [138, 168] width 151 height 16
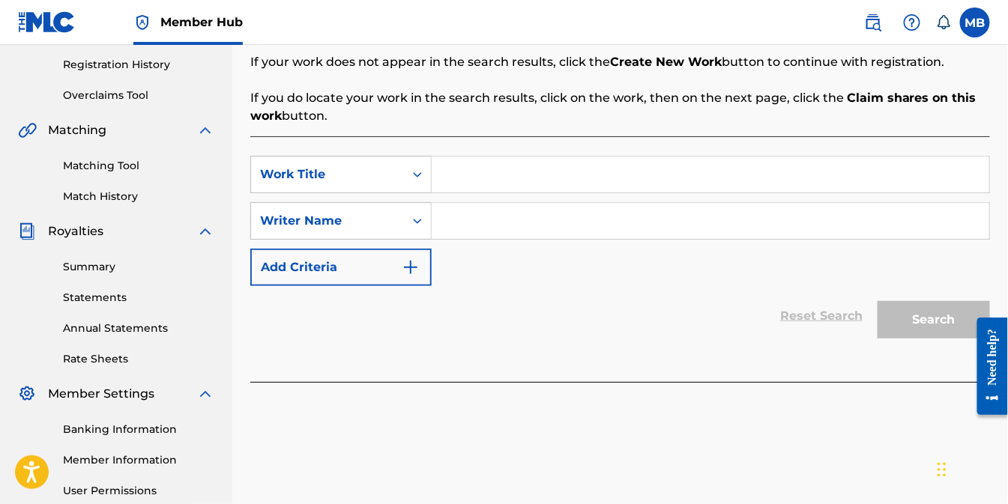
scroll to position [250, 0]
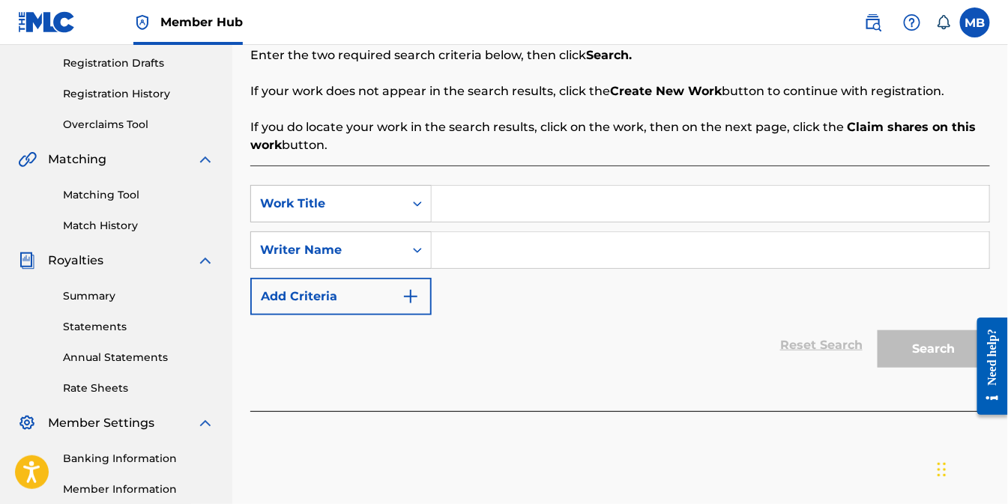
click at [462, 211] on input "Search Form" at bounding box center [711, 204] width 558 height 36
type input "YOUR BODY"
click at [451, 251] on input "Search Form" at bounding box center [711, 250] width 558 height 36
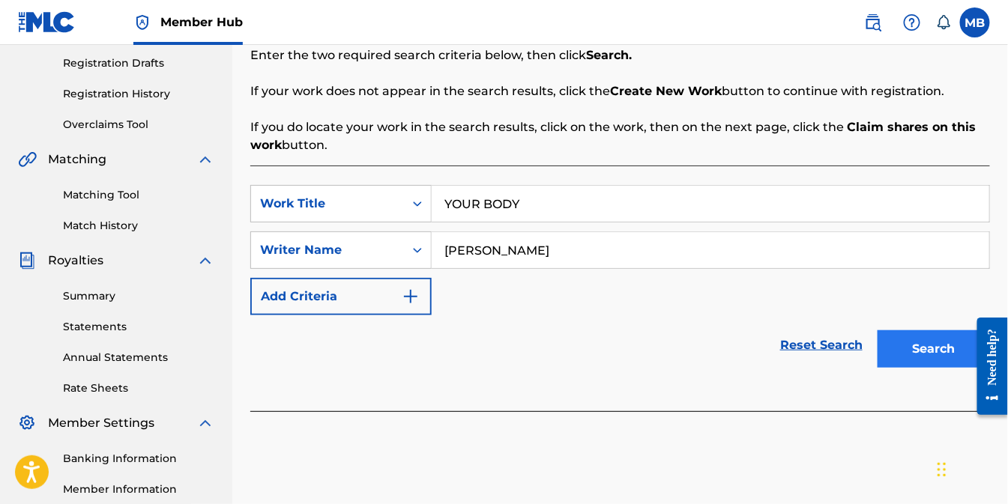
type input "MICHAEL HATCHER"
click at [904, 336] on button "Search" at bounding box center [934, 349] width 112 height 37
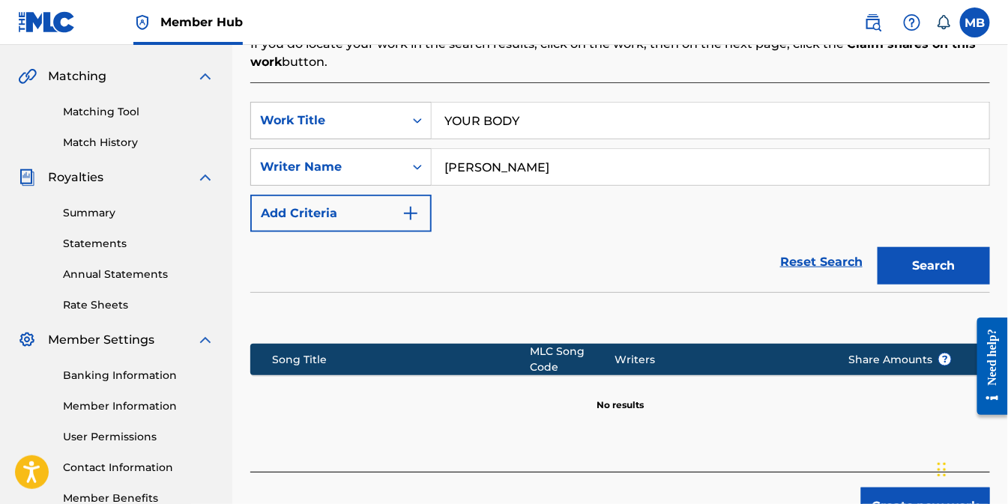
scroll to position [416, 0]
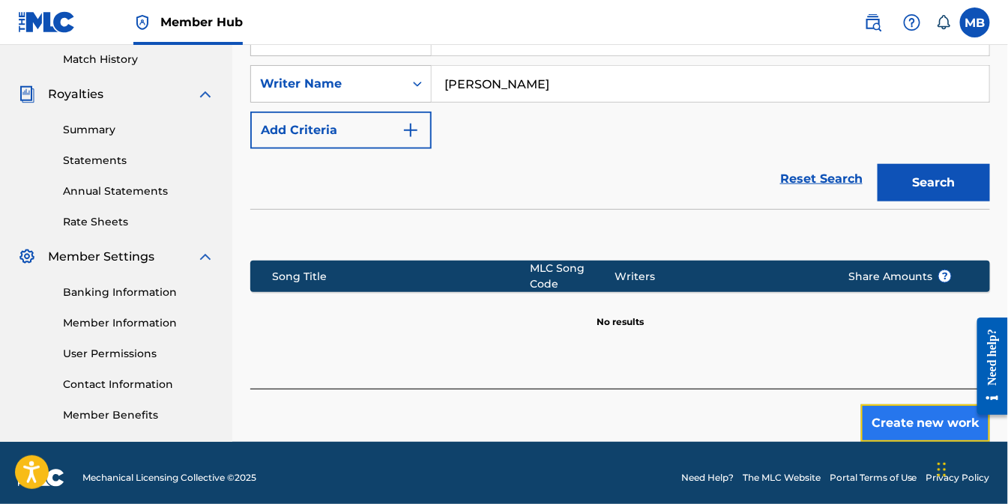
click at [911, 415] on button "Create new work" at bounding box center [925, 423] width 129 height 37
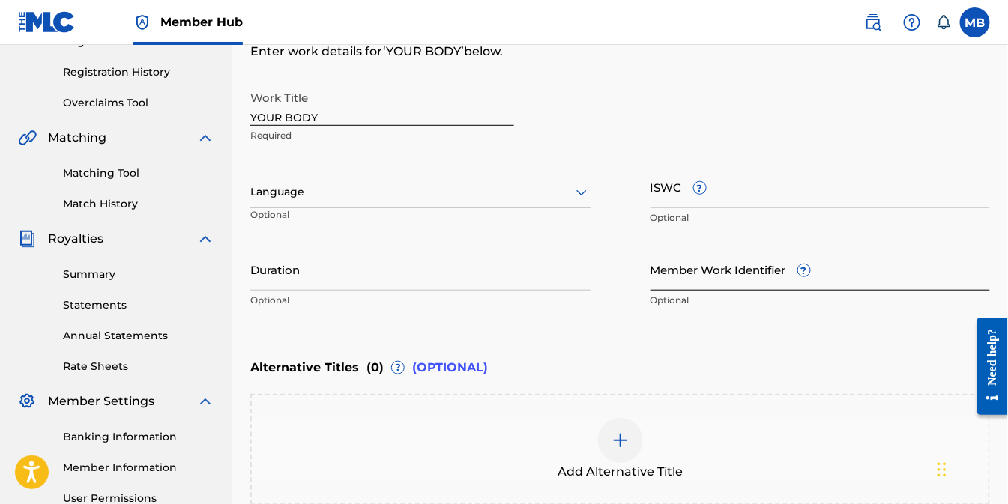
scroll to position [250, 0]
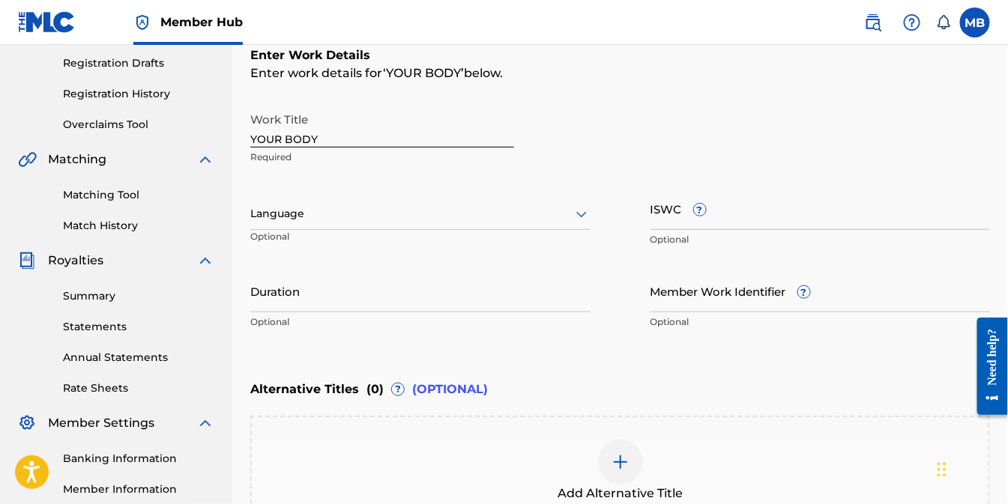
click at [579, 208] on icon at bounding box center [582, 214] width 18 height 18
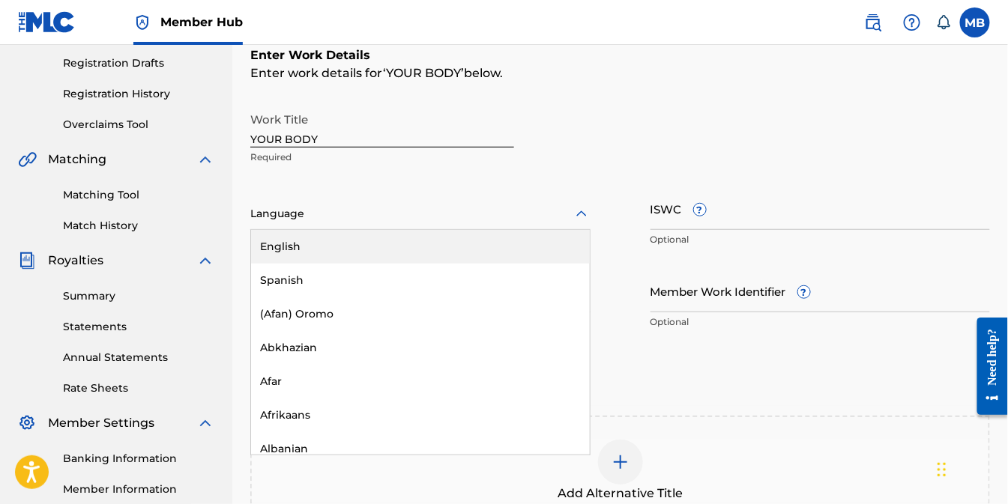
click at [304, 248] on div "English" at bounding box center [420, 247] width 339 height 34
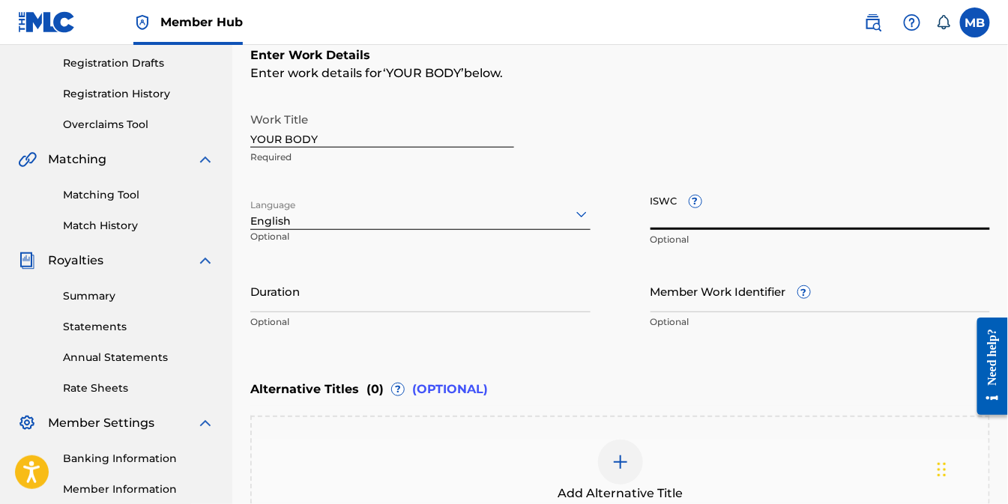
click at [713, 214] on input "ISWC ?" at bounding box center [821, 208] width 340 height 43
paste input "T3282414368"
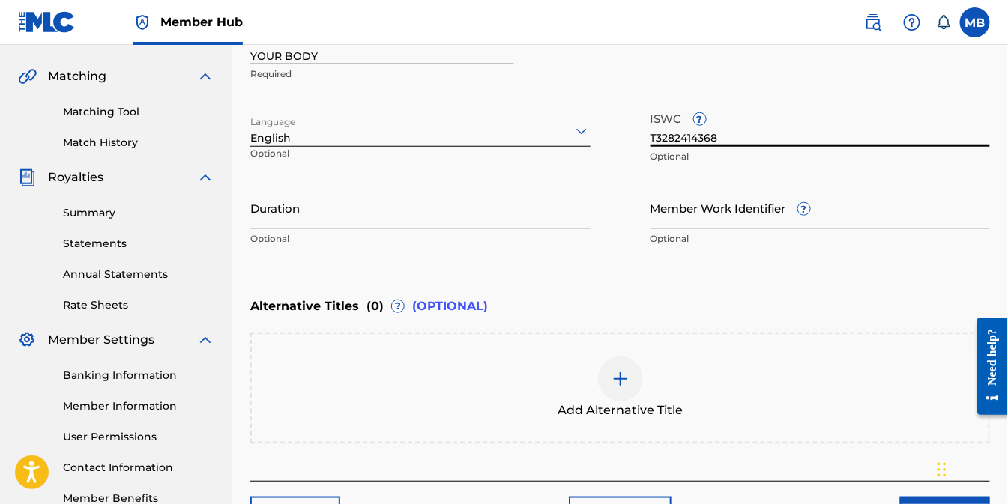
type input "T3282414368"
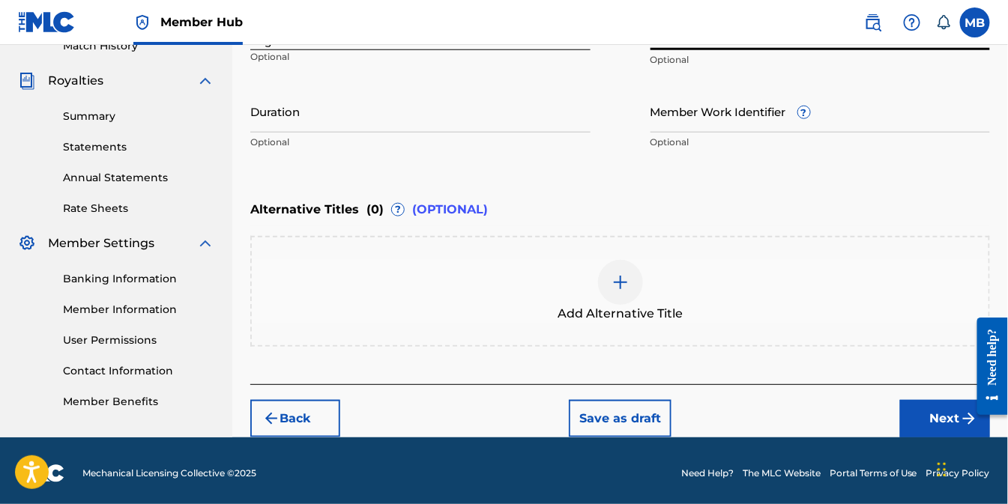
scroll to position [433, 0]
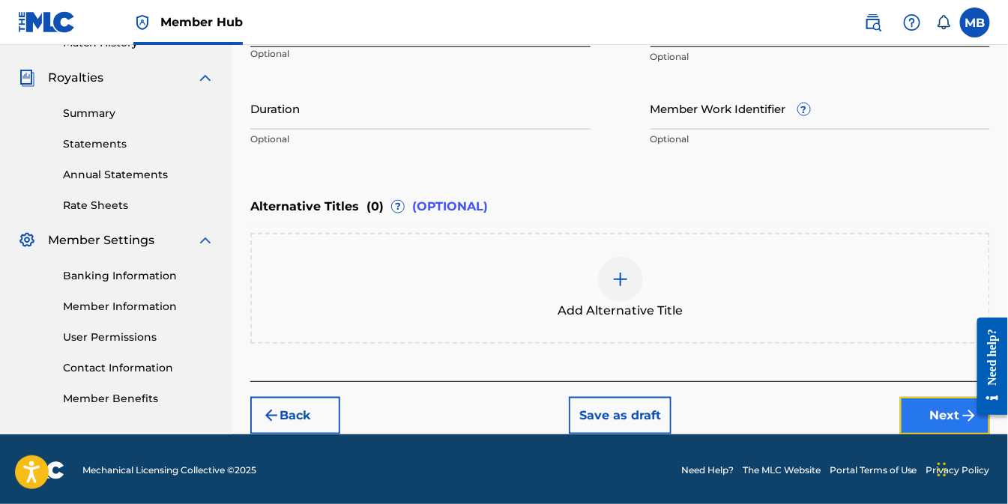
click at [931, 417] on button "Next" at bounding box center [945, 415] width 90 height 37
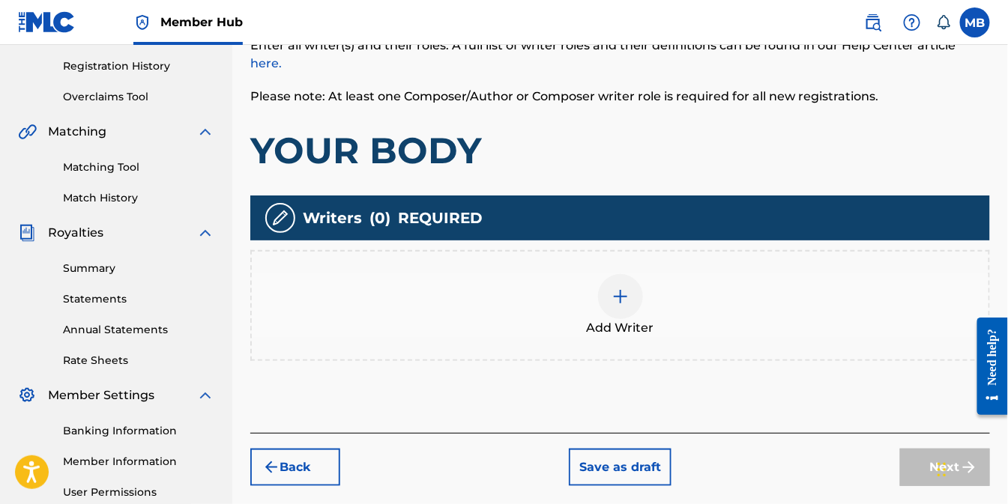
scroll to position [317, 0]
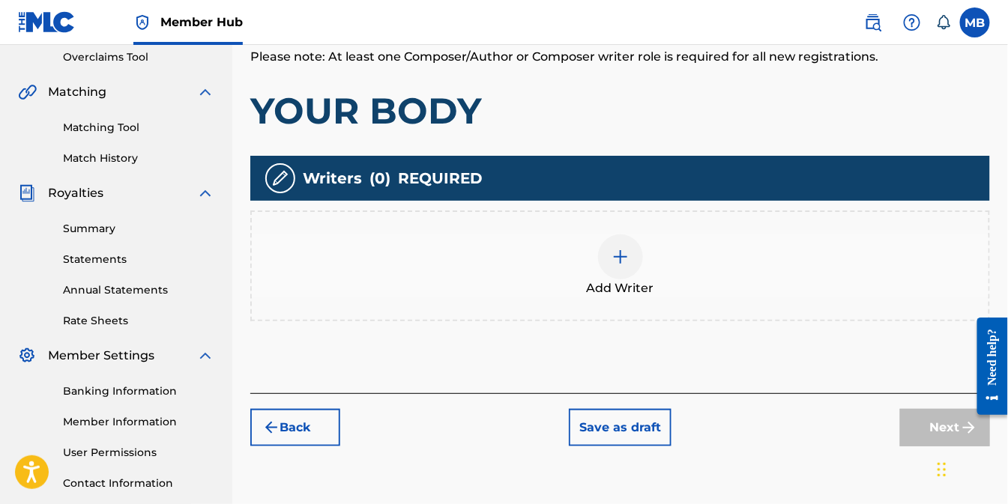
click at [619, 248] on img at bounding box center [621, 257] width 18 height 18
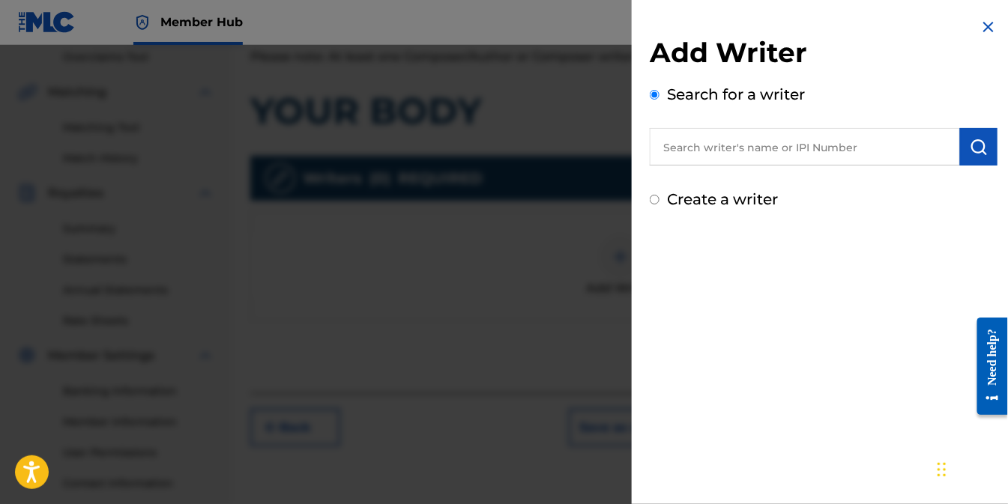
click at [657, 198] on input "Create a writer" at bounding box center [655, 200] width 10 height 10
radio input "false"
radio input "true"
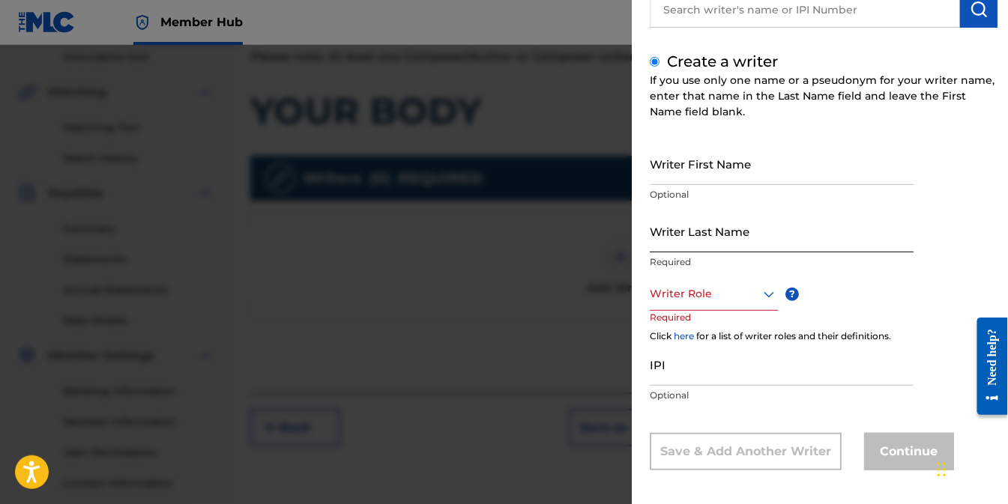
scroll to position [144, 0]
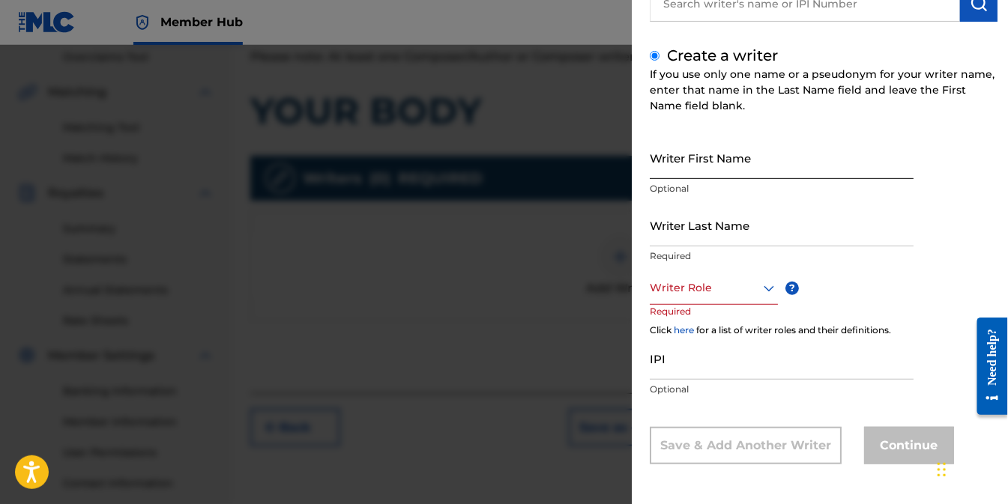
click at [728, 168] on input "Writer First Name" at bounding box center [782, 157] width 264 height 43
type input "MICHAEL"
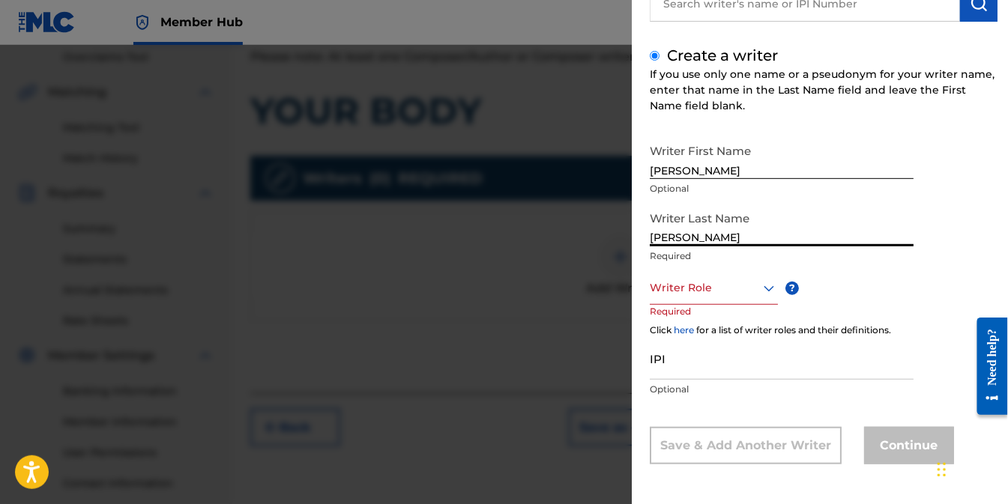
type input "HATCHER"
click at [765, 295] on icon at bounding box center [769, 289] width 18 height 18
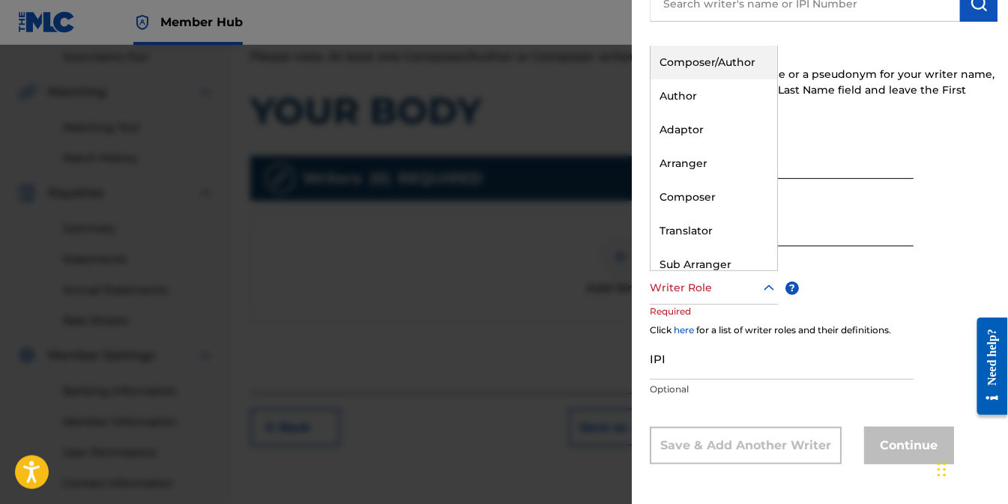
click at [738, 53] on div "Composer/Author" at bounding box center [714, 63] width 127 height 34
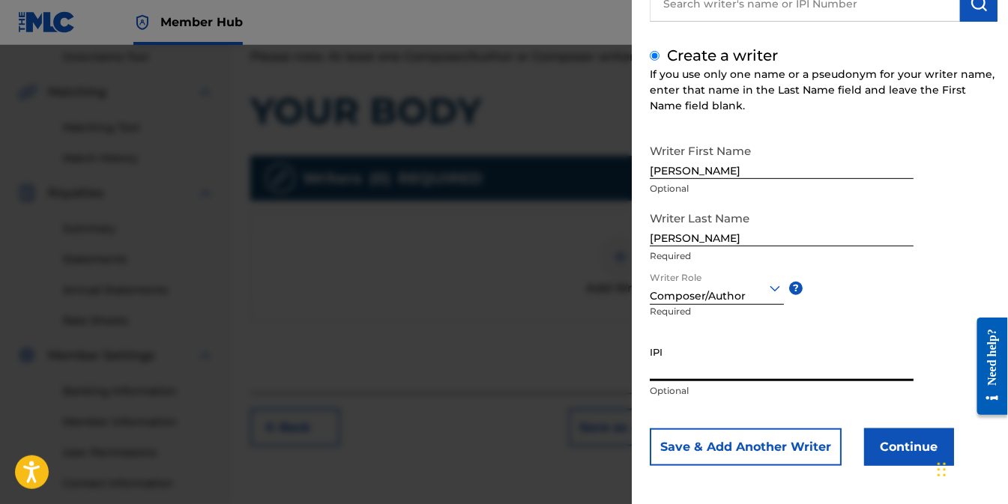
click at [729, 367] on input "IPI" at bounding box center [782, 360] width 264 height 43
click at [676, 373] on input "IPI" at bounding box center [782, 360] width 264 height 43
paste input "00352333291"
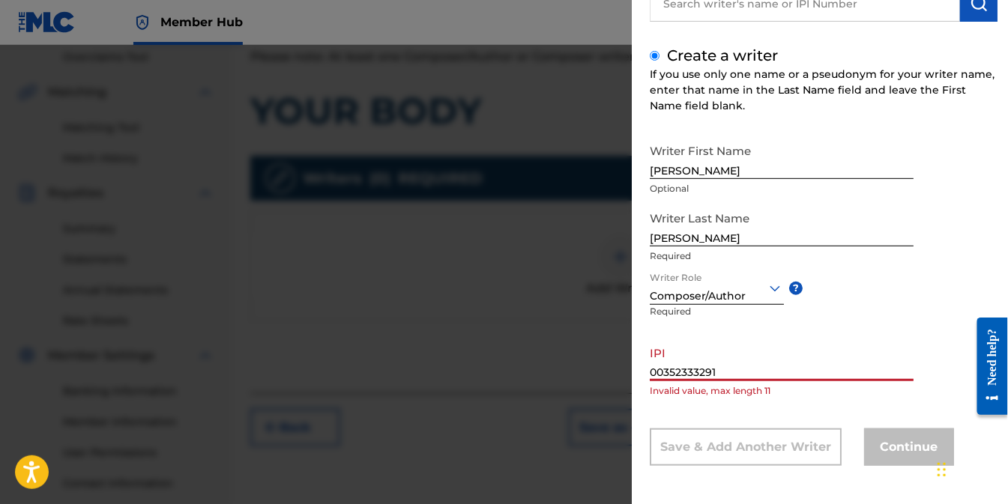
click at [732, 375] on input "00352333291" at bounding box center [782, 360] width 264 height 43
type input "00352333291"
drag, startPoint x: 732, startPoint y: 368, endPoint x: 604, endPoint y: 388, distance: 129.0
click at [604, 388] on div "Add Writer Search for a writer Create a writer If you use only one name or a ps…" at bounding box center [504, 274] width 1008 height 459
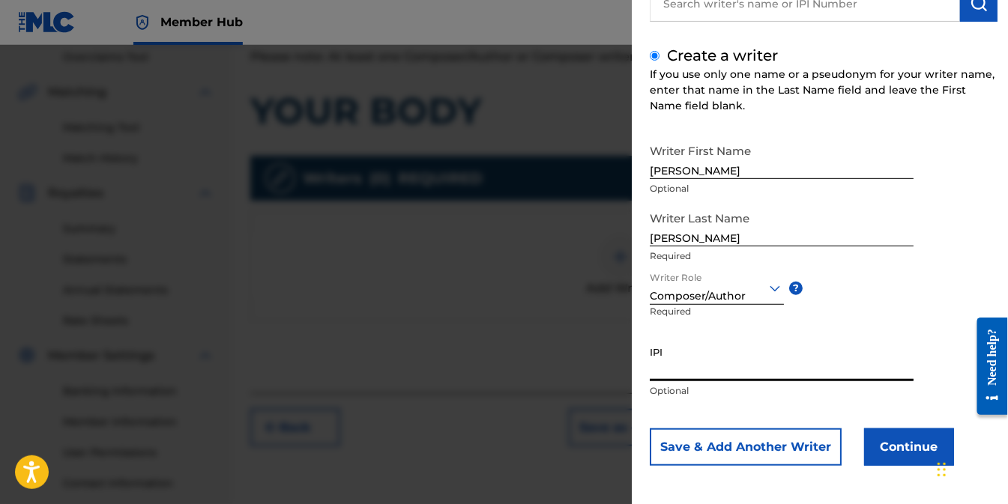
paste input "00352333291"
type input "00352333291"
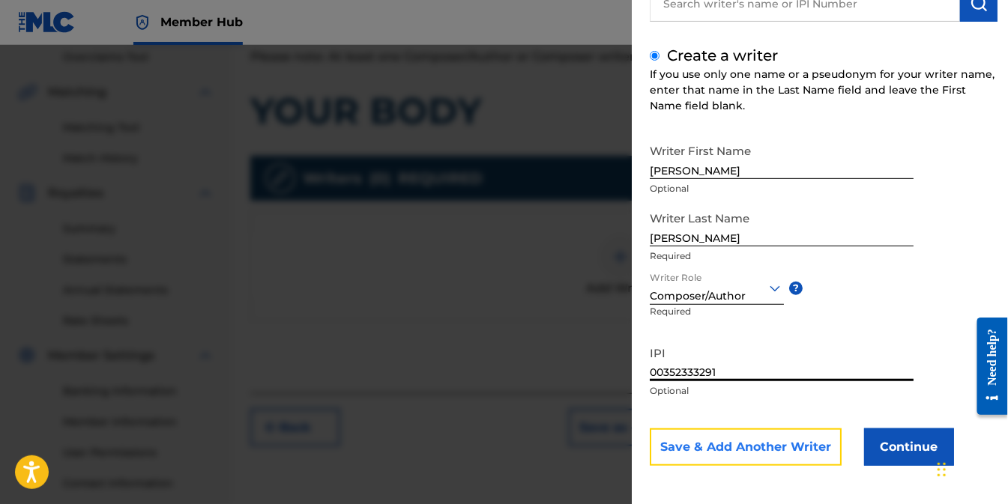
click at [741, 453] on button "Save & Add Another Writer" at bounding box center [746, 447] width 192 height 37
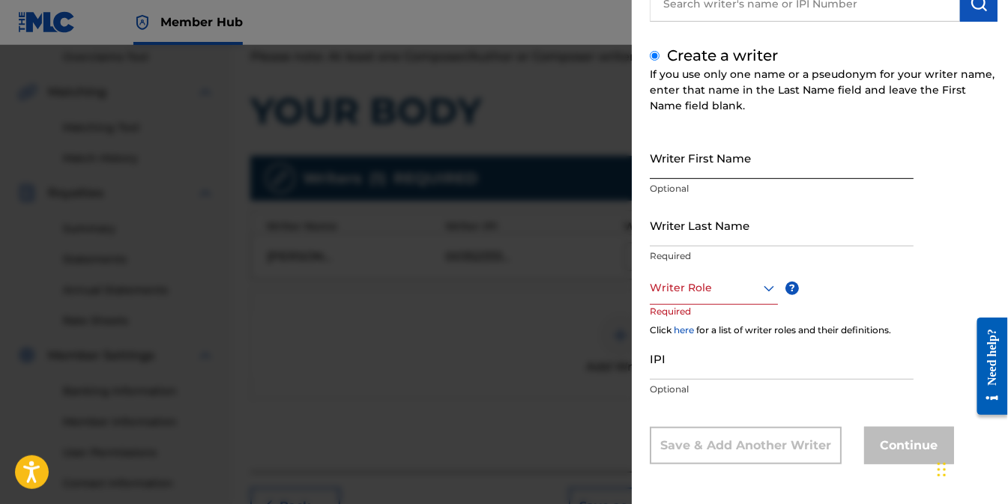
click at [720, 163] on input "Writer First Name" at bounding box center [782, 157] width 264 height 43
type input "OMAR"
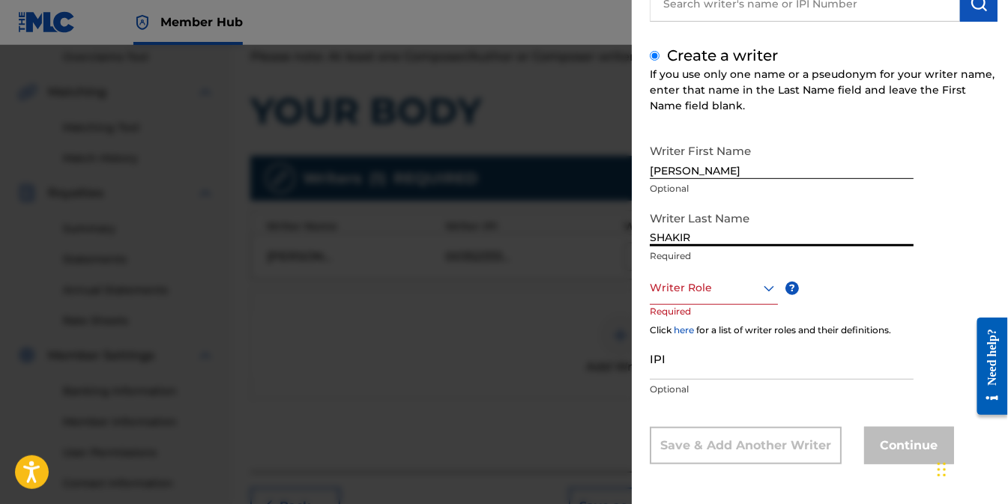
type input "SHAKIR"
click at [768, 286] on icon at bounding box center [769, 289] width 18 height 18
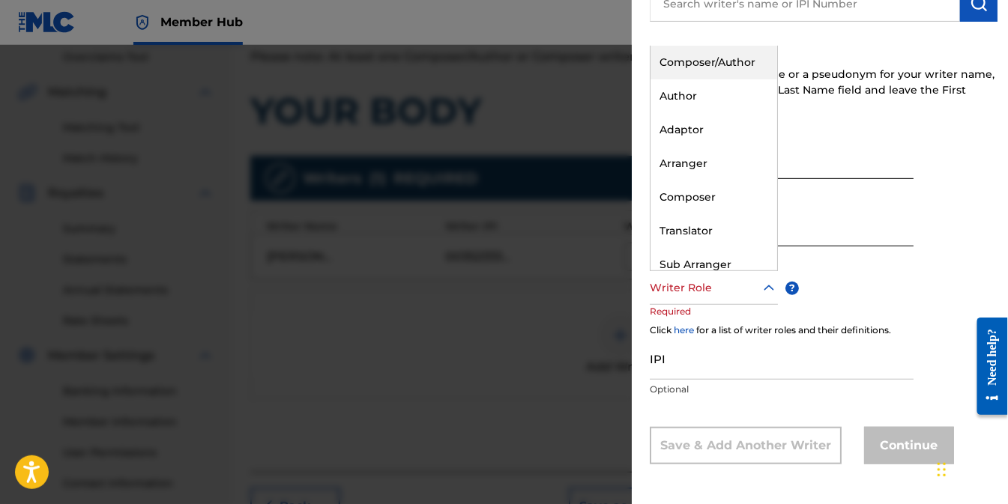
click at [739, 53] on div "Composer/Author" at bounding box center [714, 63] width 127 height 34
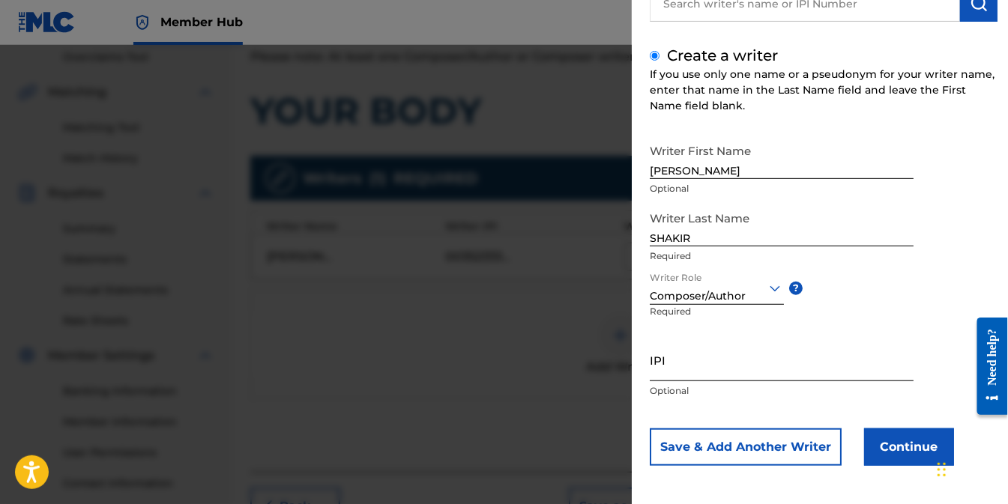
click at [684, 376] on input "IPI" at bounding box center [782, 360] width 264 height 43
paste input "00334825168"
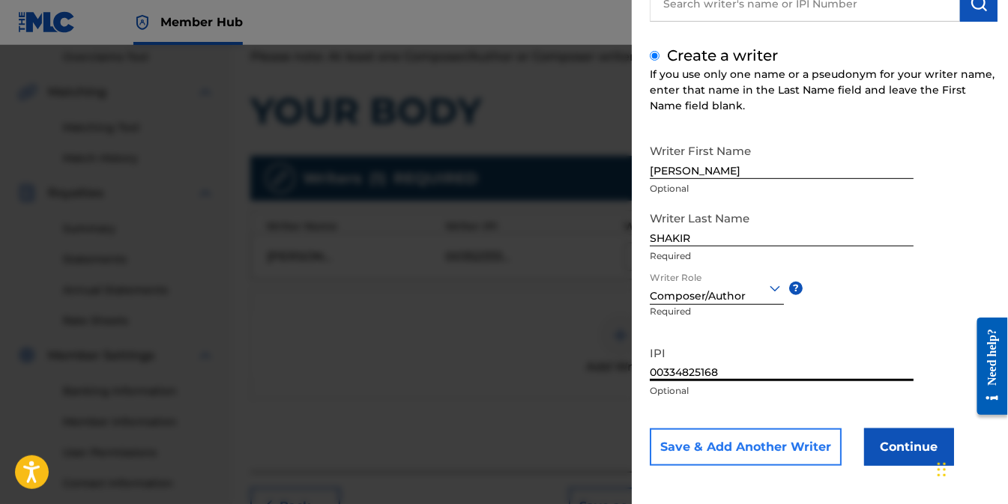
type input "00334825168"
click at [772, 442] on button "Save & Add Another Writer" at bounding box center [746, 447] width 192 height 37
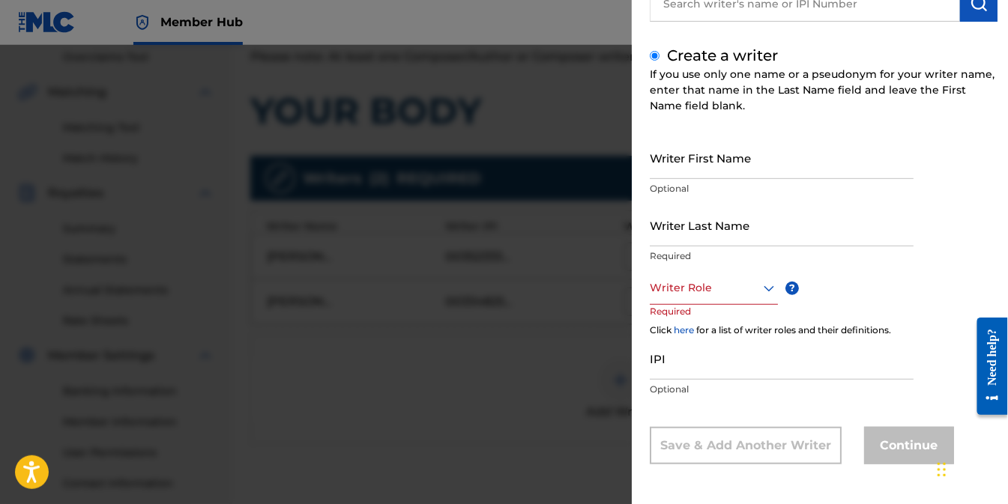
scroll to position [0, 0]
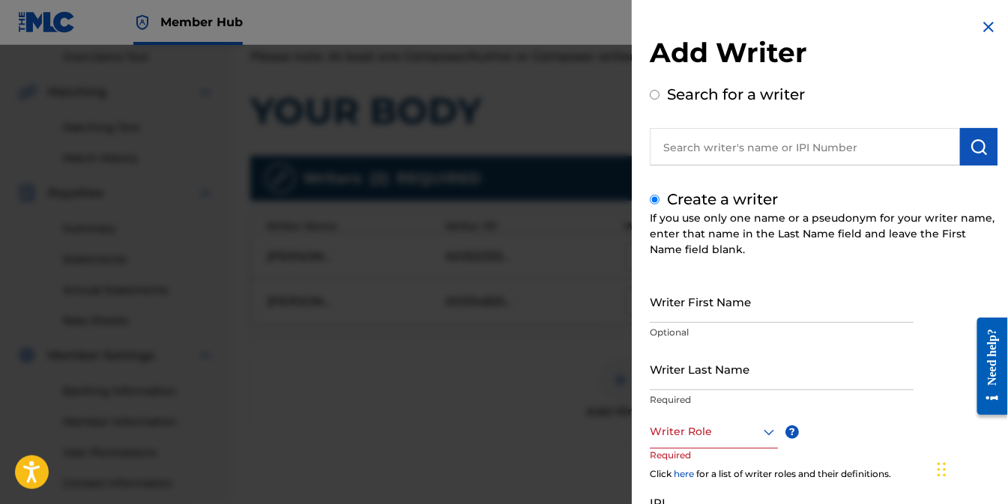
click at [753, 154] on input "text" at bounding box center [805, 146] width 310 height 37
radio input "true"
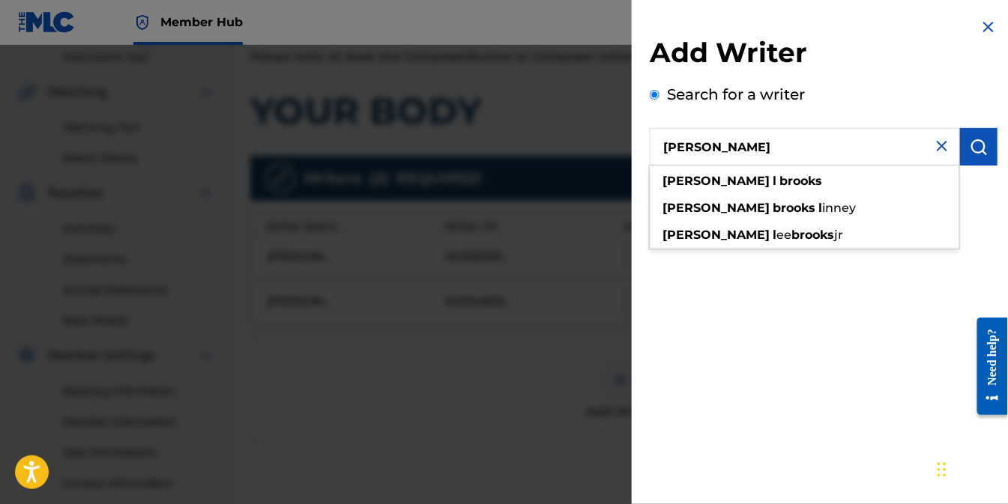
type input "MICHAEL L BROOKS"
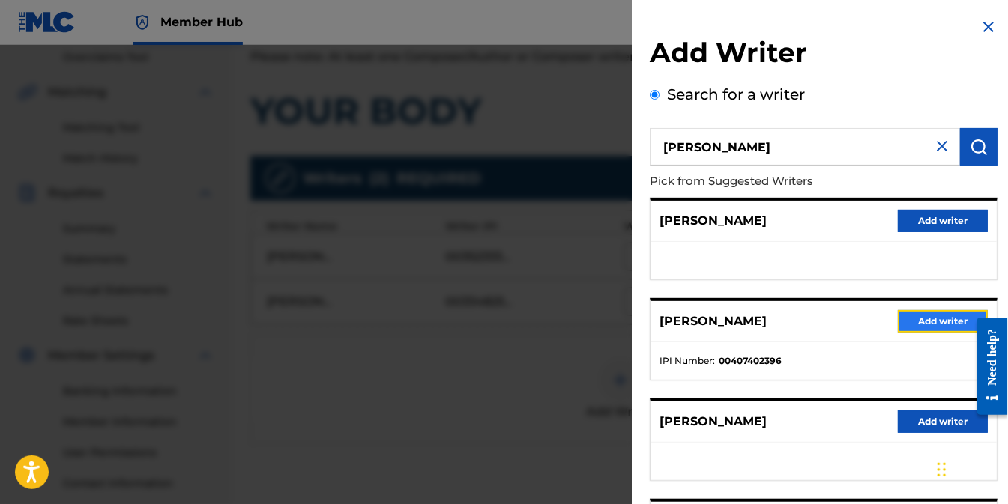
click at [932, 319] on button "Add writer" at bounding box center [943, 321] width 90 height 22
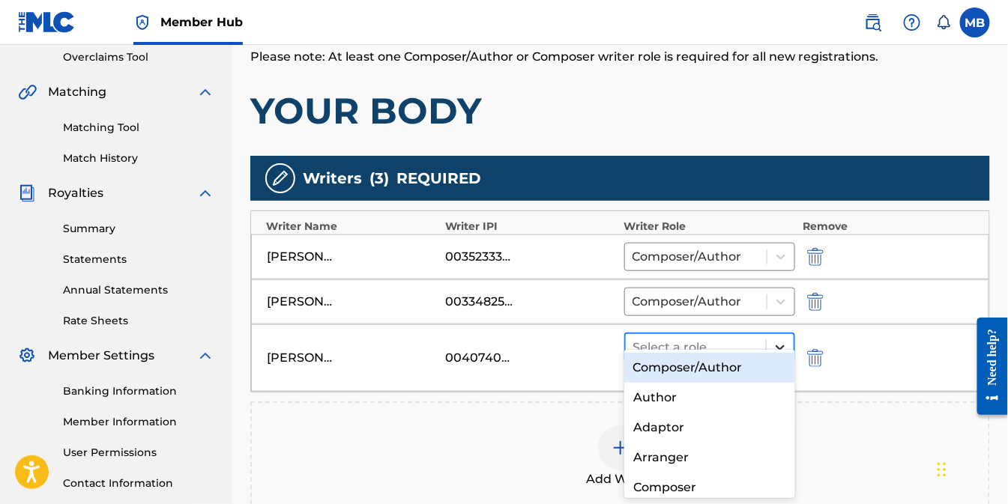
click at [777, 346] on icon at bounding box center [780, 348] width 9 height 5
click at [715, 371] on div "Composer/Author" at bounding box center [709, 368] width 171 height 30
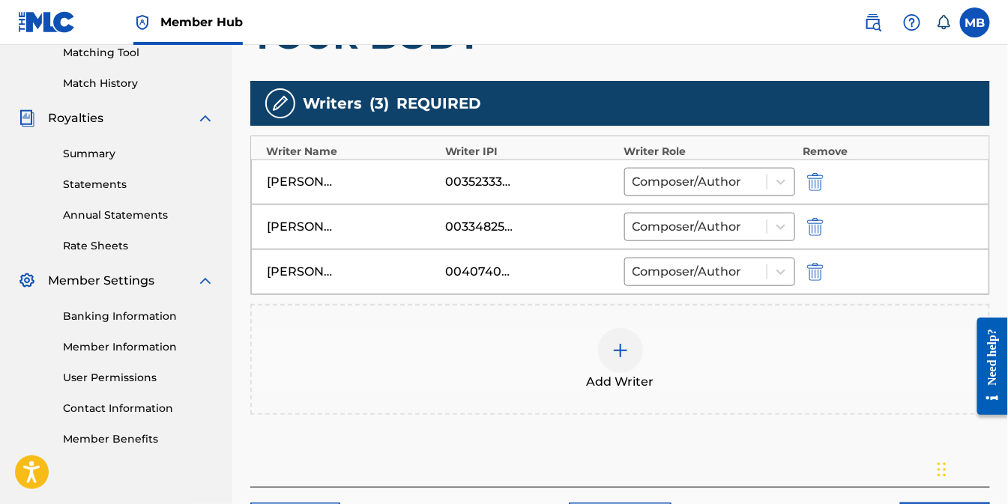
scroll to position [481, 0]
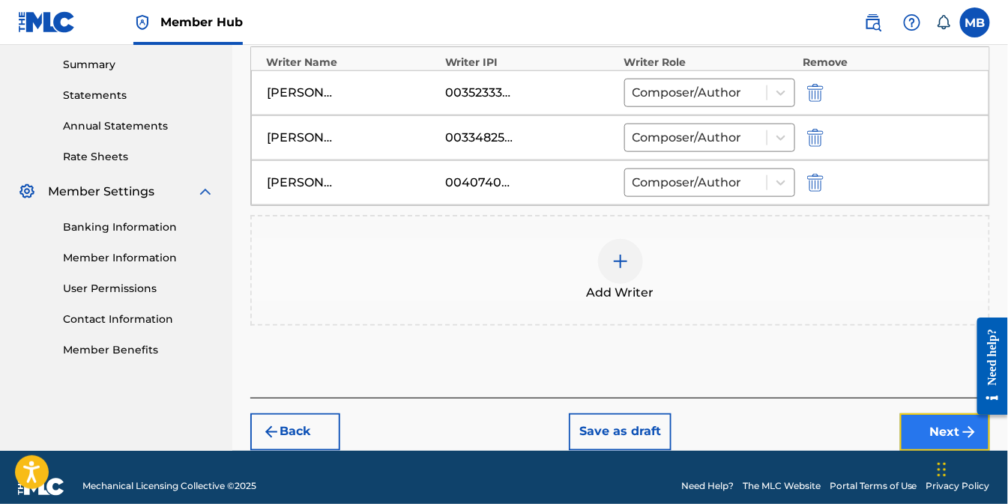
click at [947, 414] on button "Next" at bounding box center [945, 432] width 90 height 37
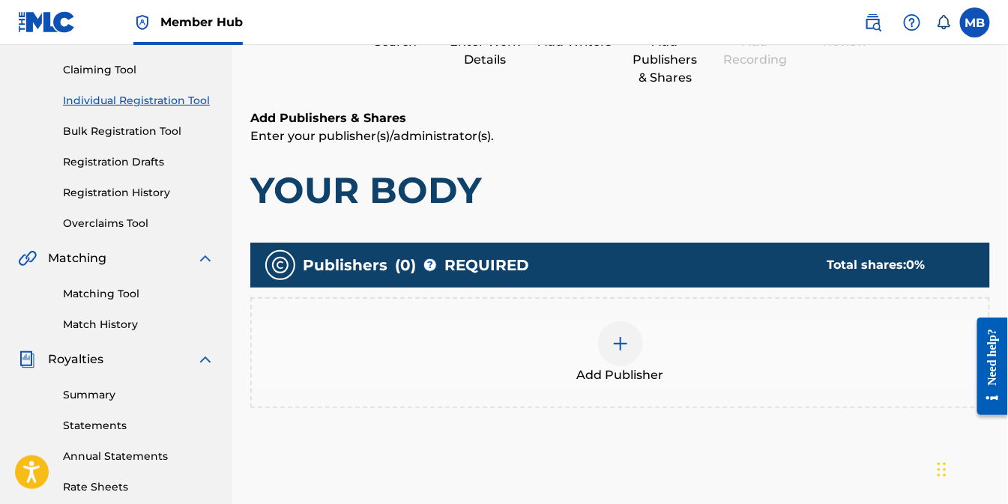
scroll to position [234, 0]
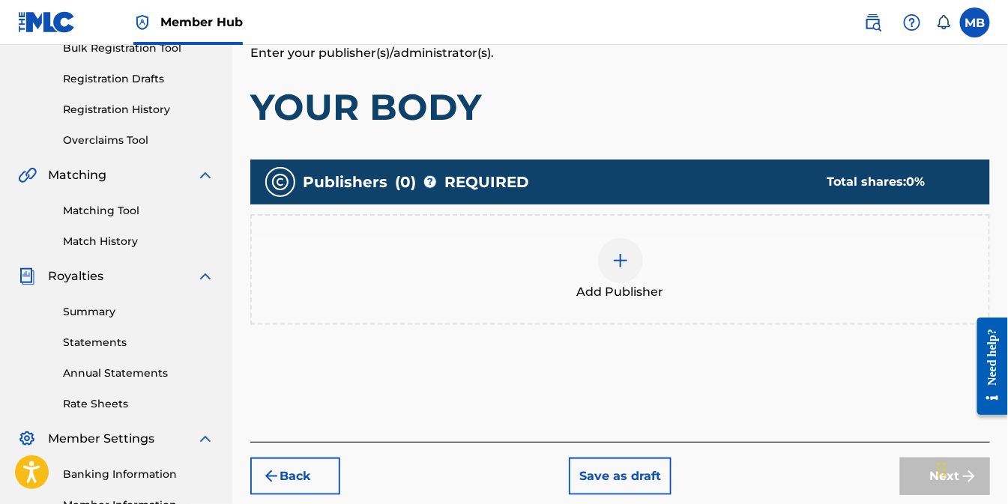
click at [627, 276] on div at bounding box center [620, 260] width 45 height 45
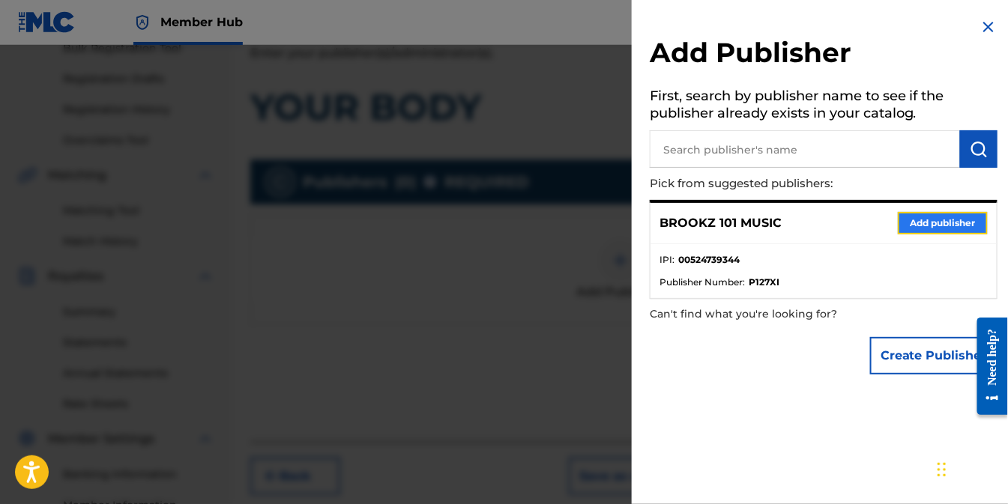
click at [935, 215] on button "Add publisher" at bounding box center [943, 223] width 90 height 22
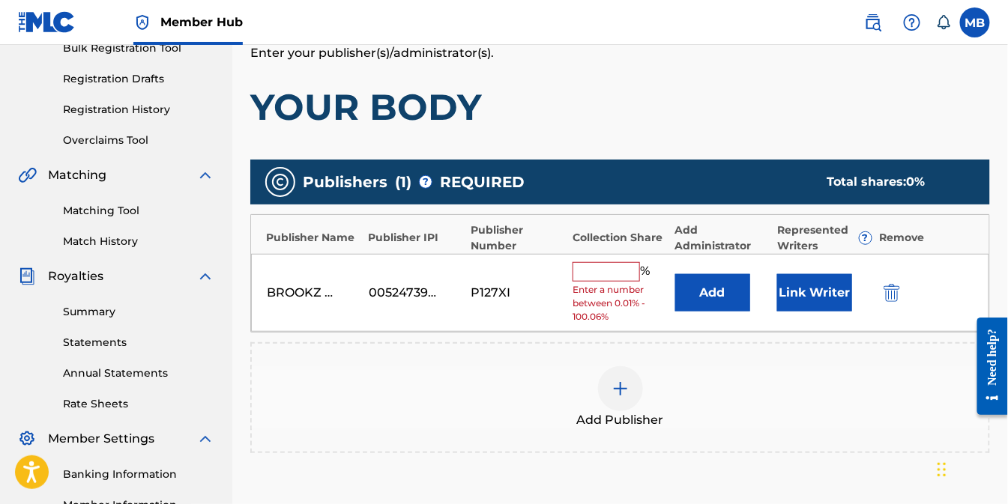
click at [609, 270] on input "text" at bounding box center [606, 271] width 67 height 19
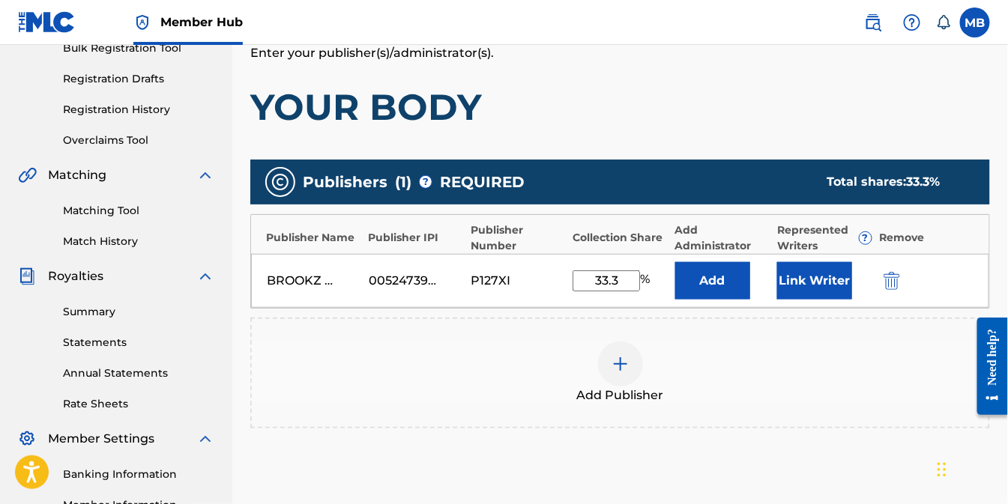
type input "33.3"
click at [769, 373] on div "Add Publisher" at bounding box center [620, 373] width 737 height 63
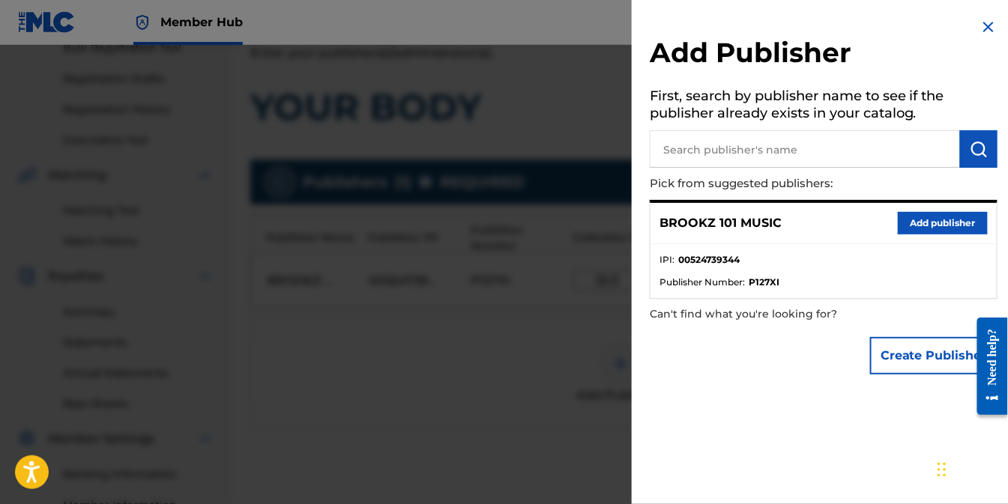
click at [983, 28] on img at bounding box center [989, 27] width 18 height 18
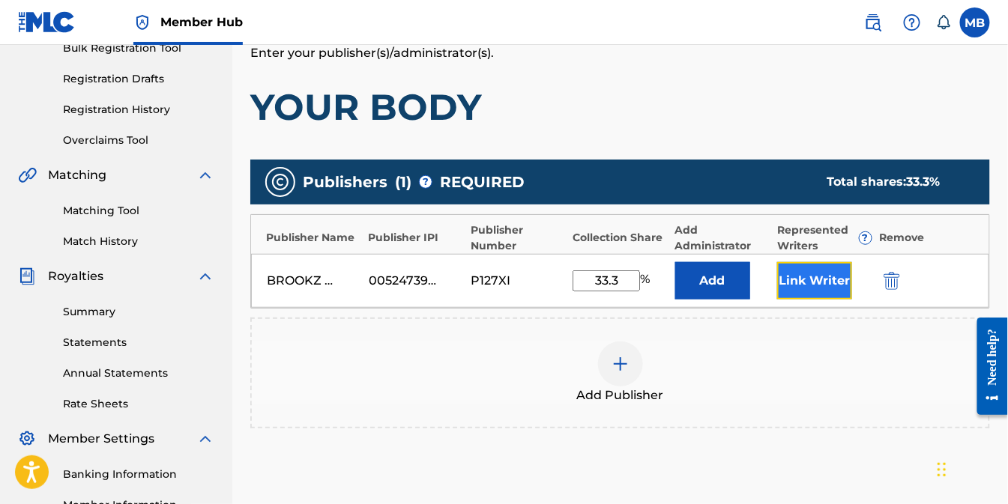
click at [807, 280] on button "Link Writer" at bounding box center [814, 280] width 75 height 37
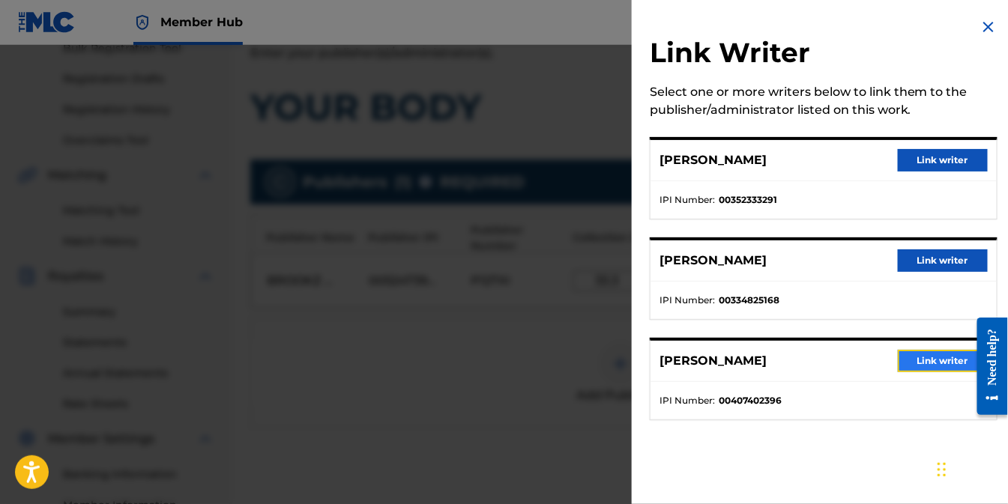
click at [916, 356] on button "Link writer" at bounding box center [943, 361] width 90 height 22
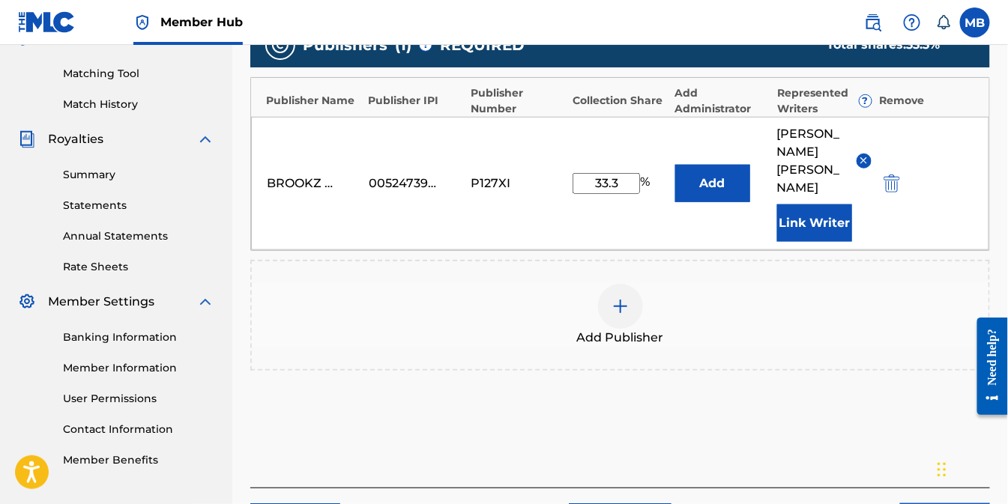
scroll to position [400, 0]
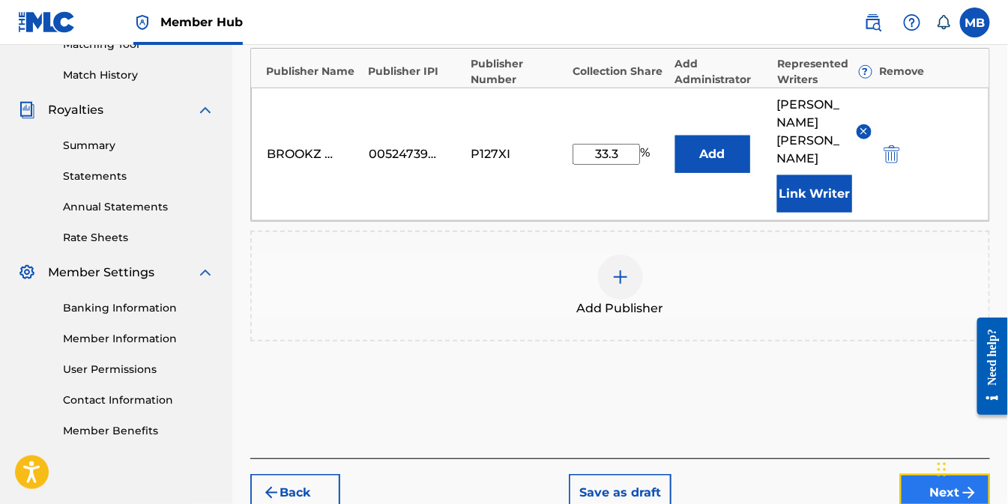
click at [922, 474] on button "Next" at bounding box center [945, 492] width 90 height 37
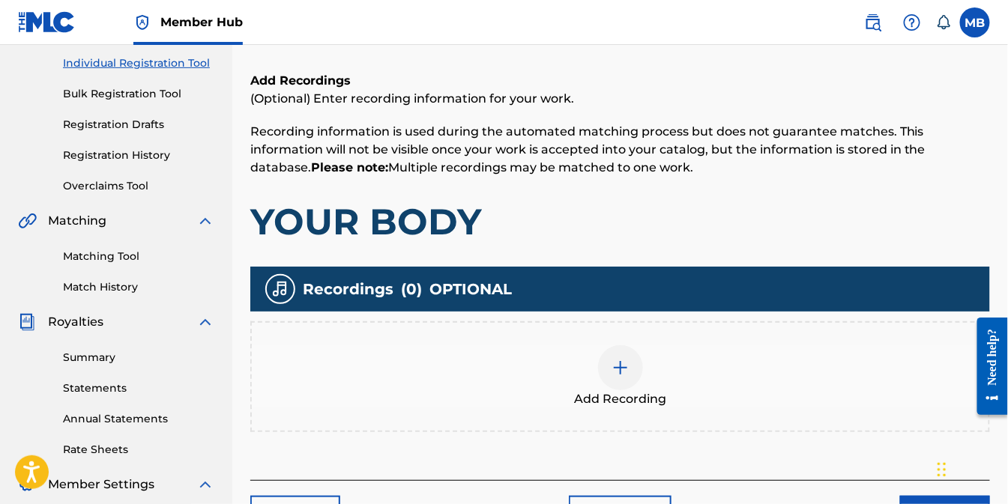
scroll to position [234, 0]
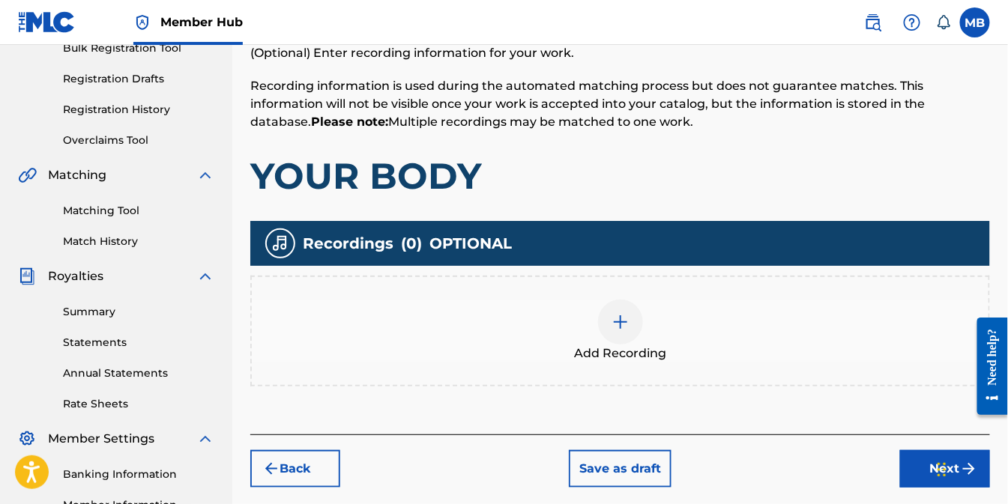
click at [624, 328] on img at bounding box center [621, 322] width 18 height 18
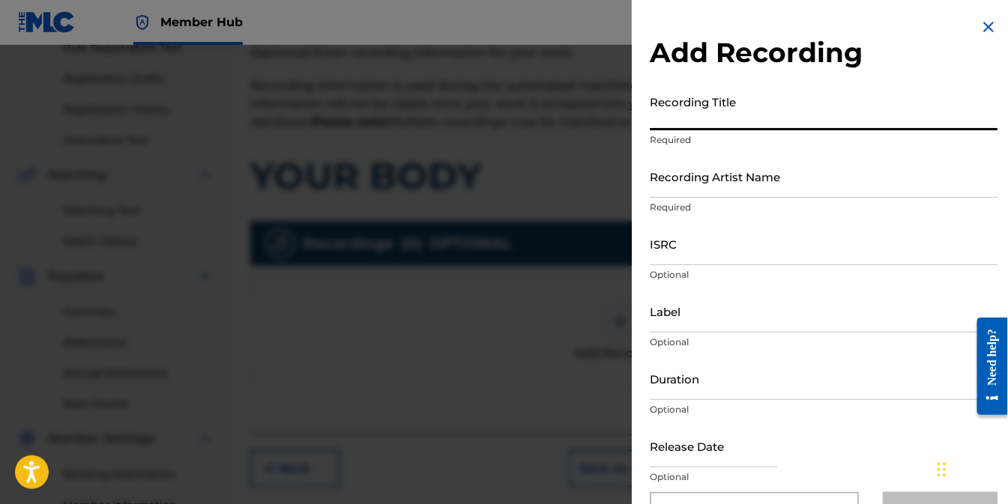
click at [752, 123] on input "Recording Title" at bounding box center [824, 109] width 348 height 43
type input "YOUR BODY"
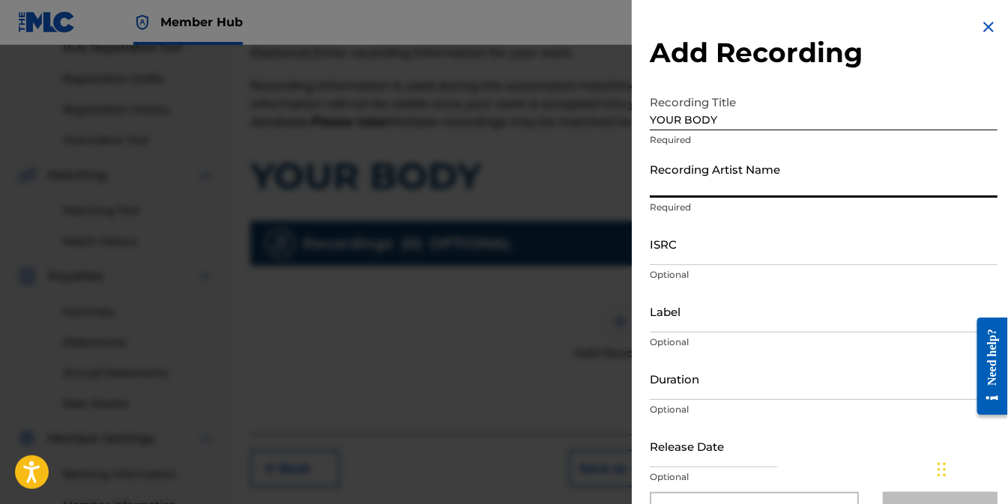
click at [746, 195] on input "Recording Artist Name" at bounding box center [824, 176] width 348 height 43
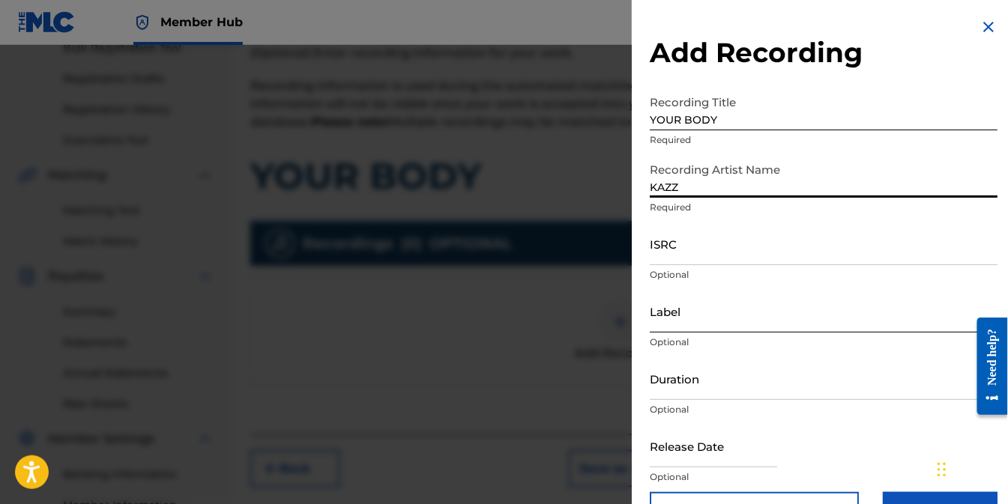
type input "KAZZ"
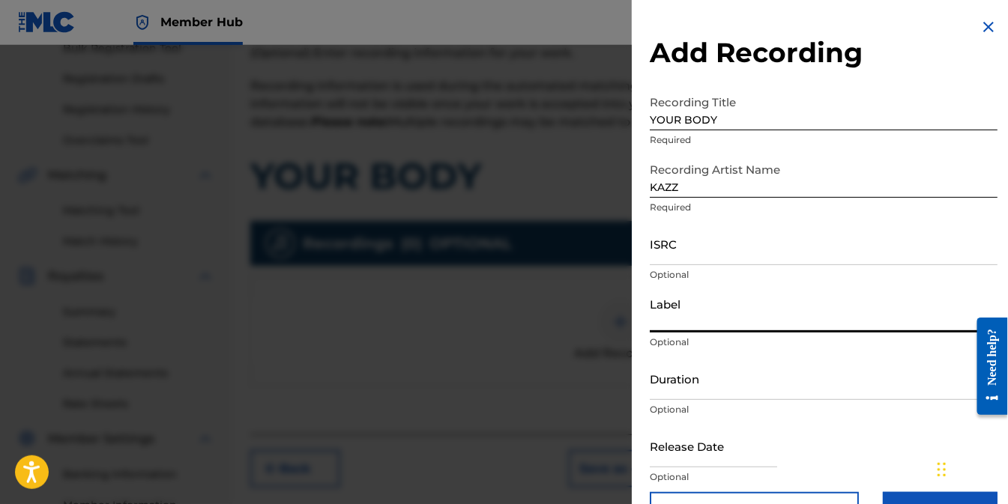
click at [728, 310] on input "Label" at bounding box center [824, 311] width 348 height 43
type input "FWM RECORDS/DARK STAR"
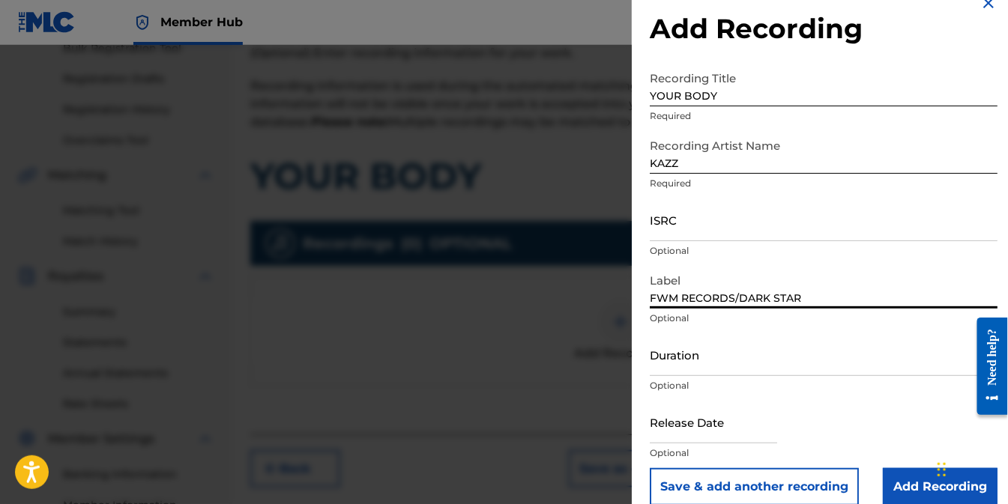
scroll to position [43, 0]
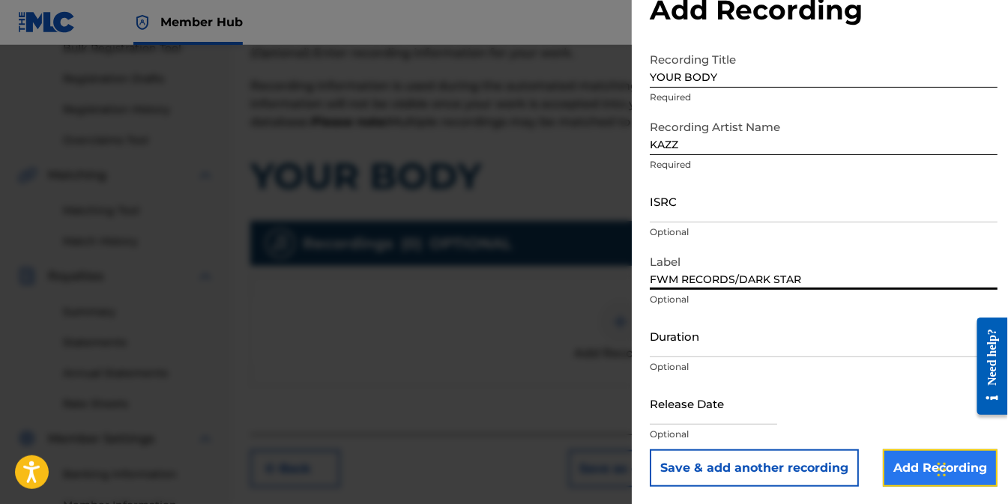
click at [903, 472] on input "Add Recording" at bounding box center [940, 468] width 115 height 37
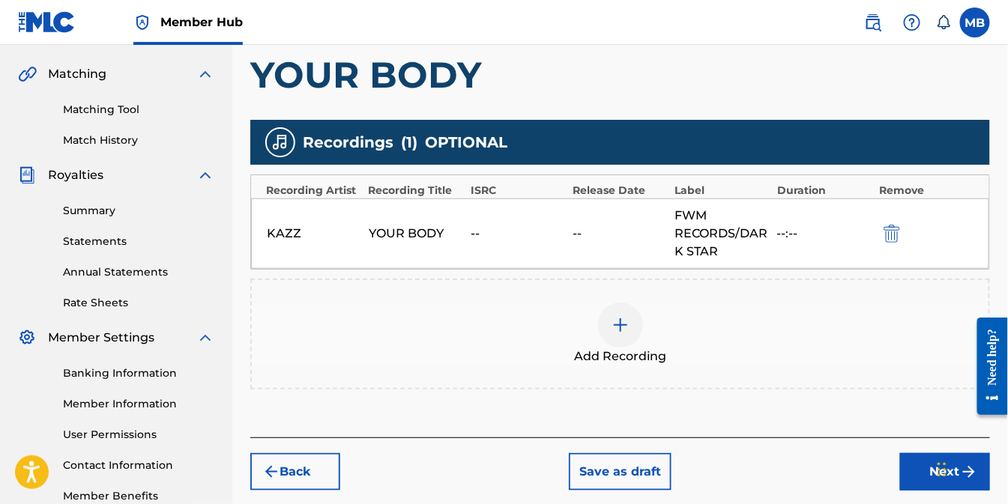
scroll to position [400, 0]
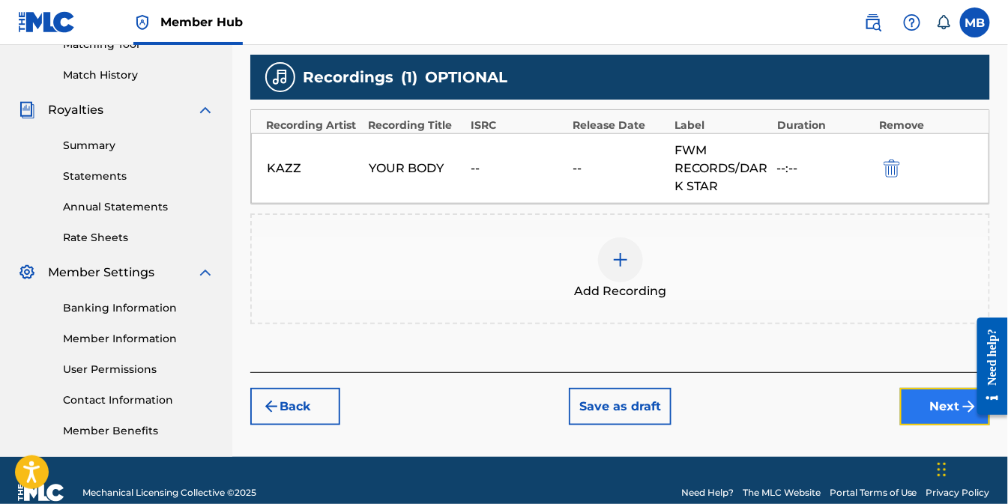
click at [927, 399] on button "Next" at bounding box center [945, 406] width 90 height 37
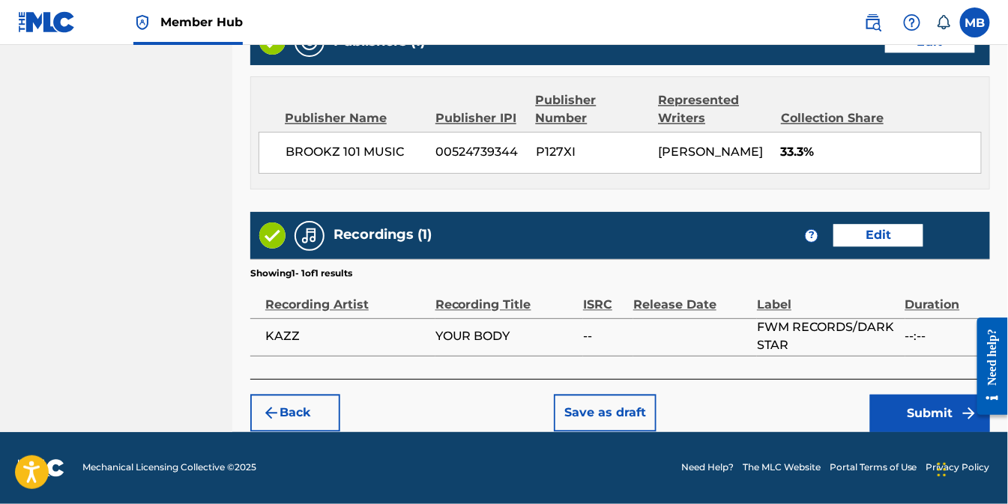
scroll to position [832, 0]
click at [917, 414] on button "Submit" at bounding box center [930, 413] width 120 height 37
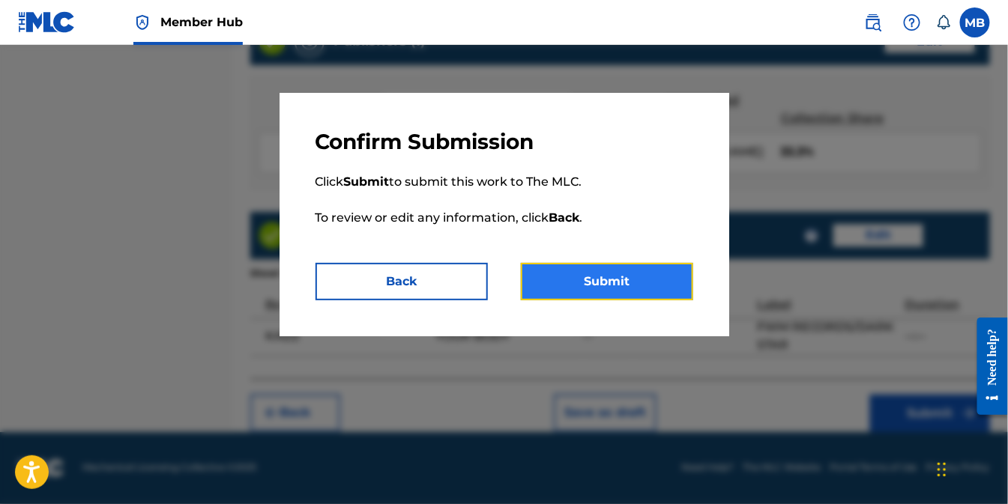
click at [596, 293] on button "Submit" at bounding box center [607, 281] width 172 height 37
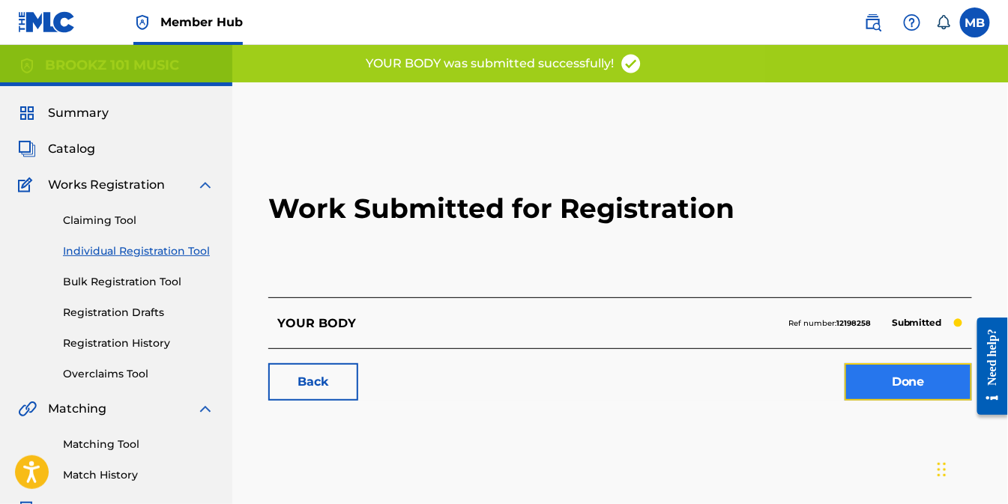
click at [894, 370] on link "Done" at bounding box center [908, 382] width 127 height 37
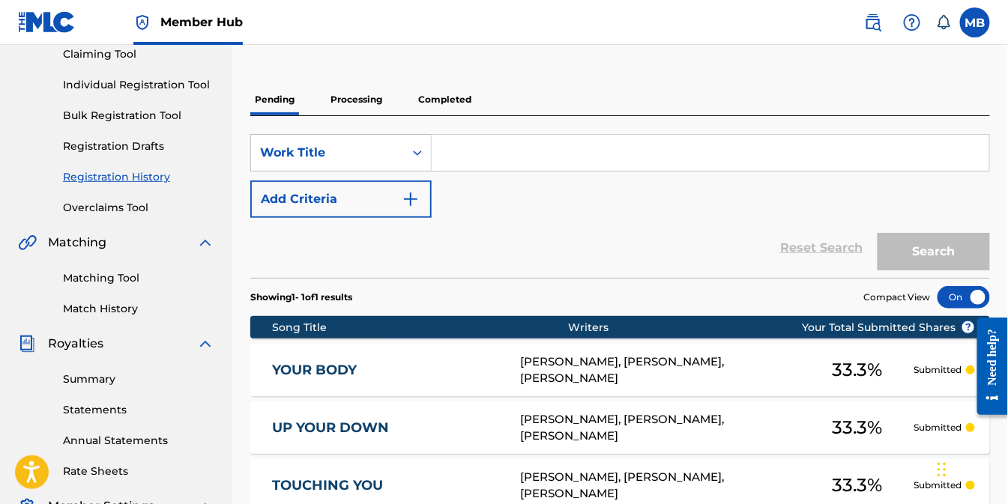
scroll to position [250, 0]
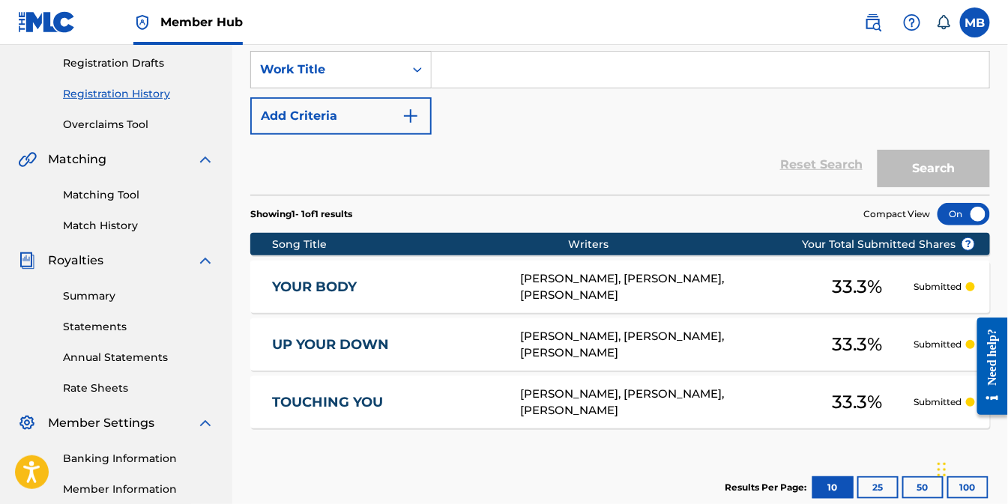
click at [349, 275] on div "YOUR BODY MICHAEL L BROOKS, OMAR SHAKIR, MICHAEL HATCHER 33.3 % Submitted" at bounding box center [620, 287] width 740 height 52
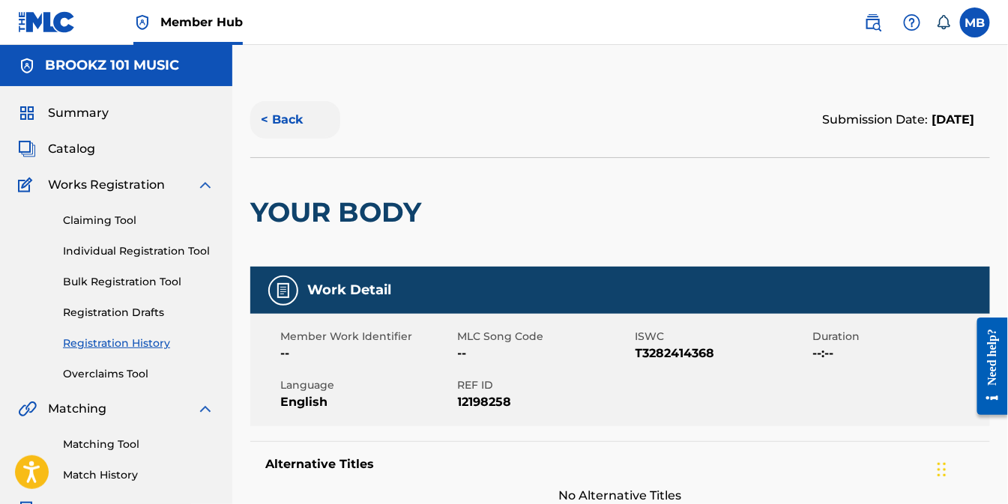
click at [286, 116] on button "< Back" at bounding box center [295, 119] width 90 height 37
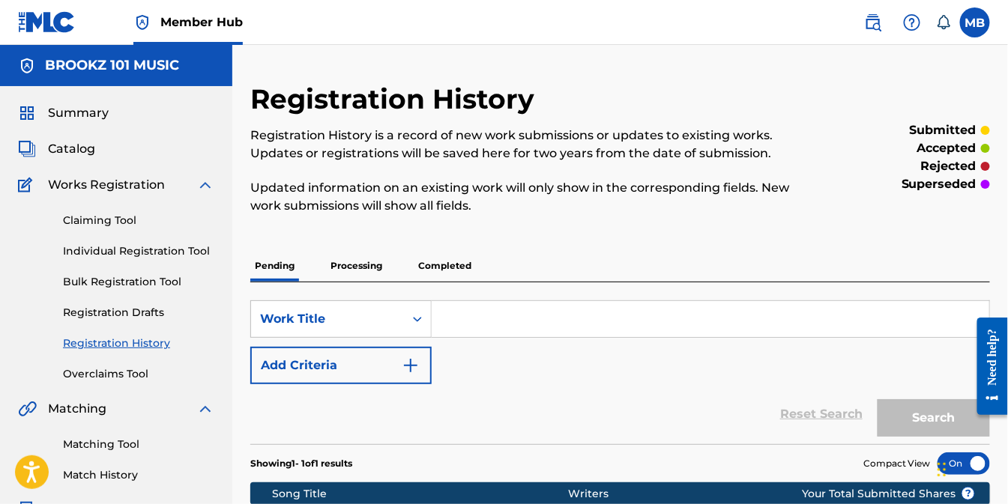
scroll to position [250, 0]
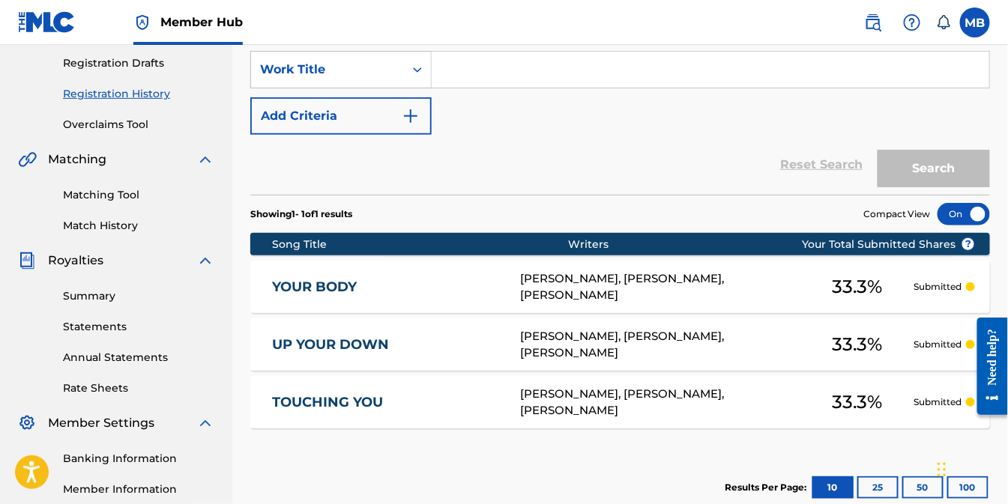
click at [538, 334] on div "MICHAEL L BROOKS, OMAR SHAKIR, MICHAEL HATCHER" at bounding box center [660, 345] width 281 height 34
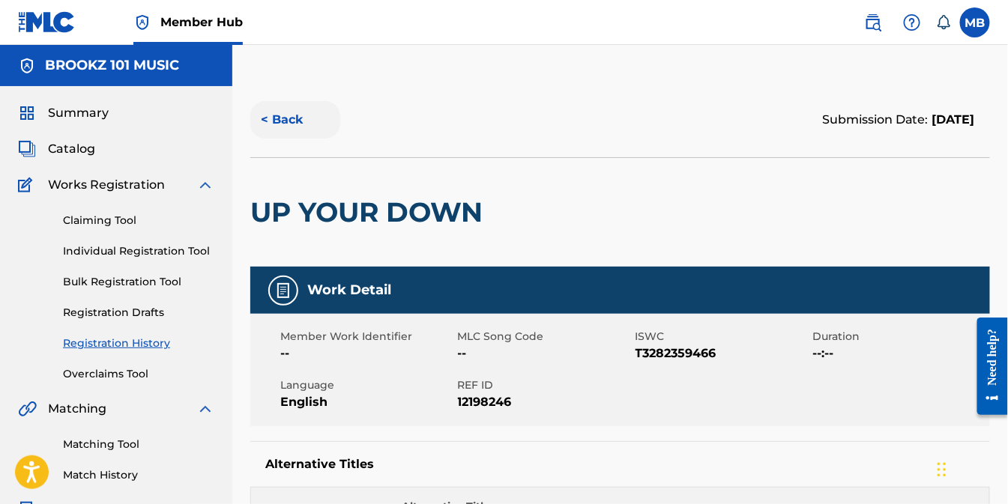
click at [280, 115] on button "< Back" at bounding box center [295, 119] width 90 height 37
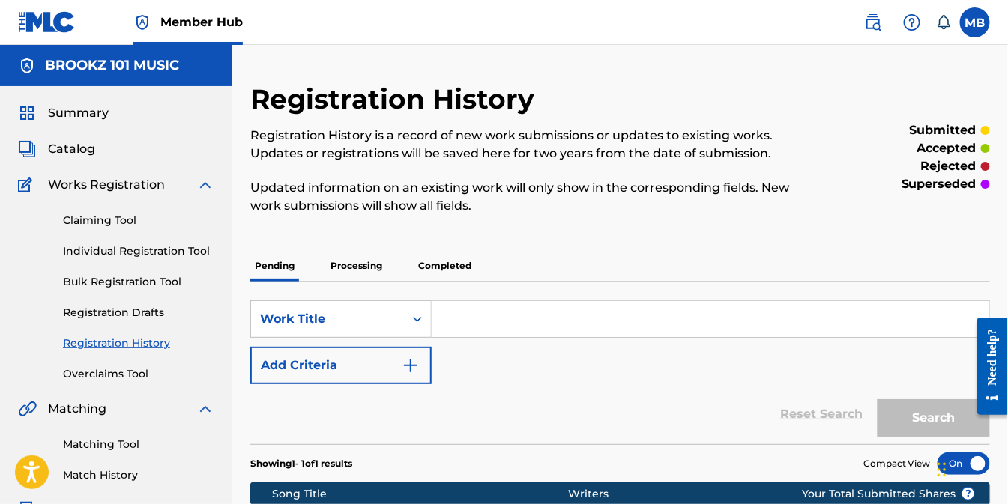
scroll to position [250, 0]
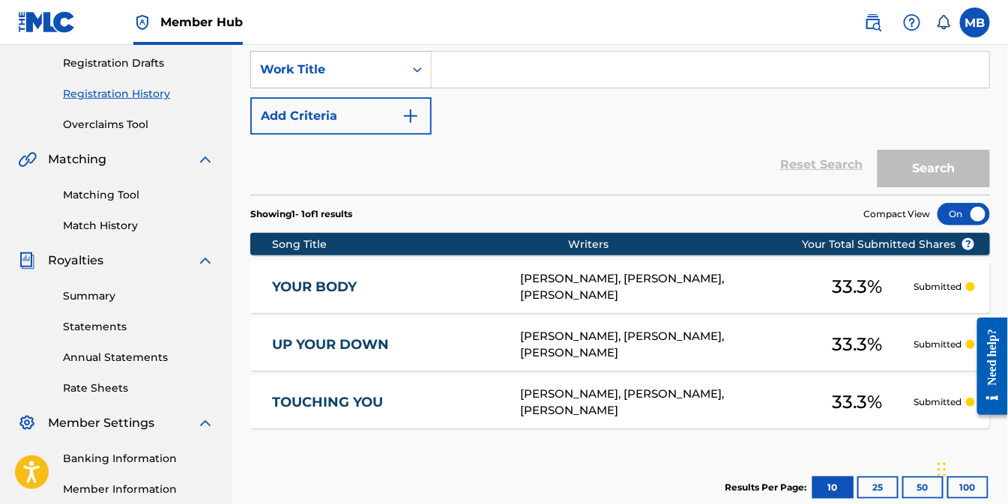
click at [607, 279] on div "MICHAEL L BROOKS, OMAR SHAKIR, MICHAEL HATCHER" at bounding box center [660, 288] width 281 height 34
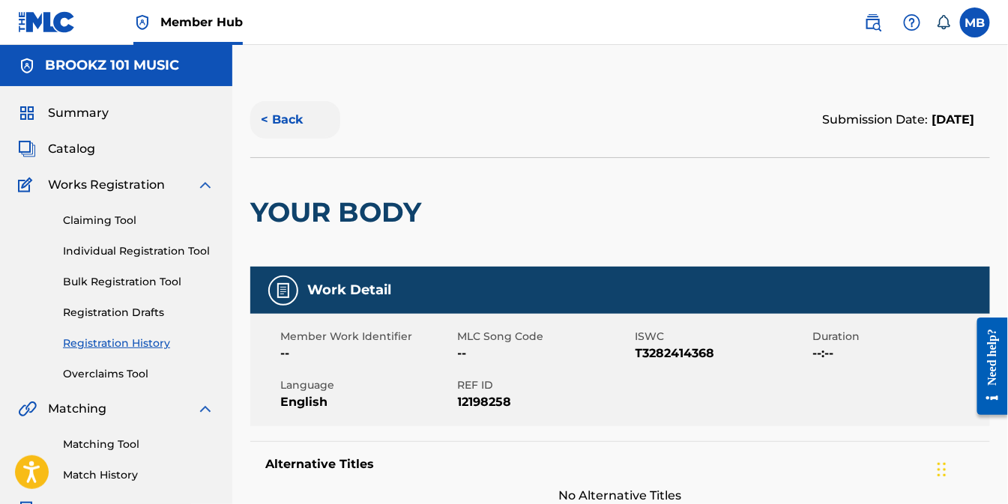
click at [281, 121] on button "< Back" at bounding box center [295, 119] width 90 height 37
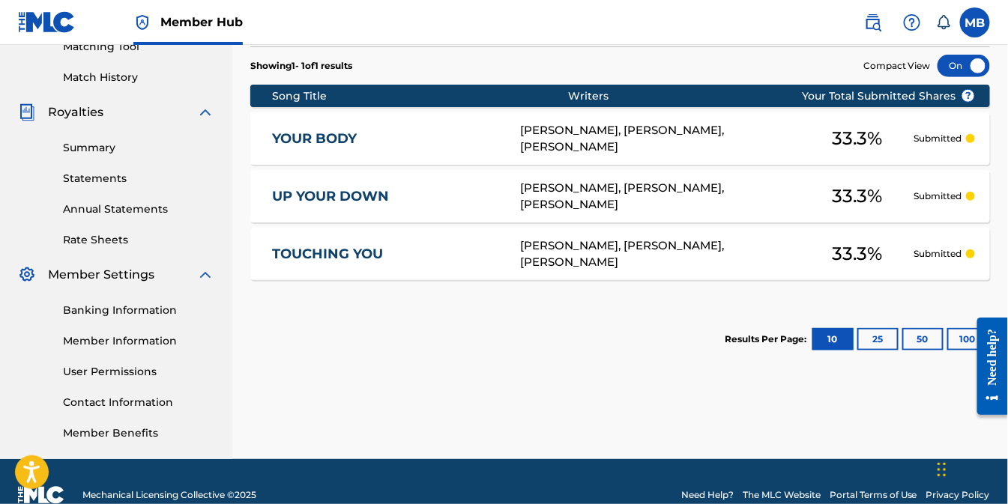
scroll to position [424, 0]
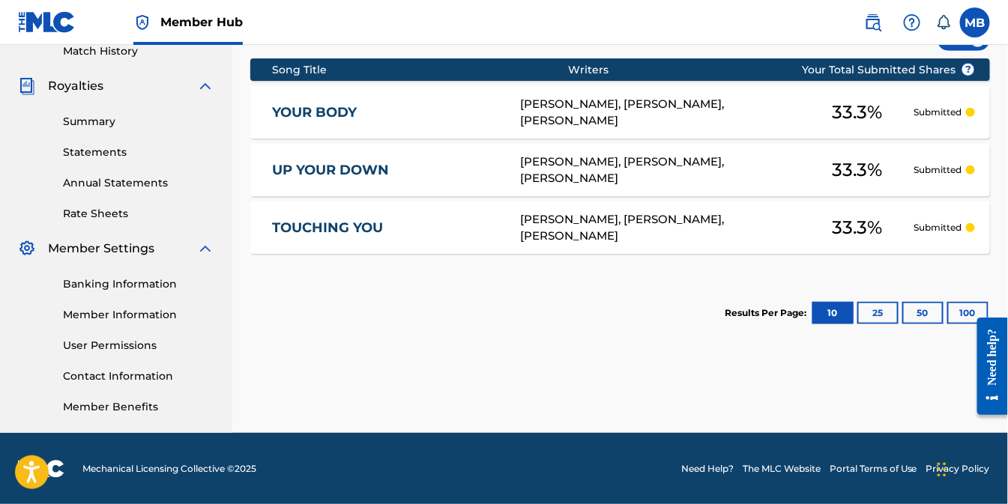
click at [577, 226] on div "MICHAEL L BROOKS, OMAR SHAKIR, MICHAEL HATCHER" at bounding box center [660, 228] width 281 height 34
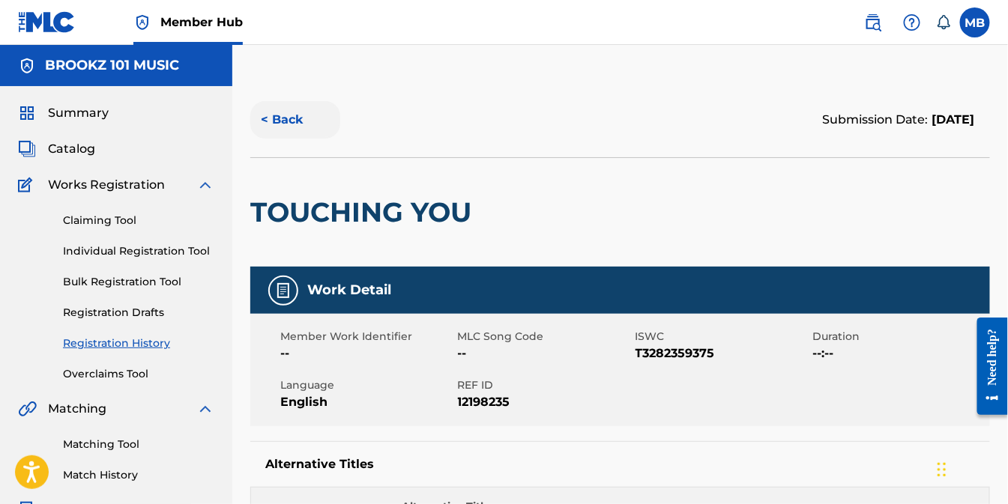
click at [288, 118] on button "< Back" at bounding box center [295, 119] width 90 height 37
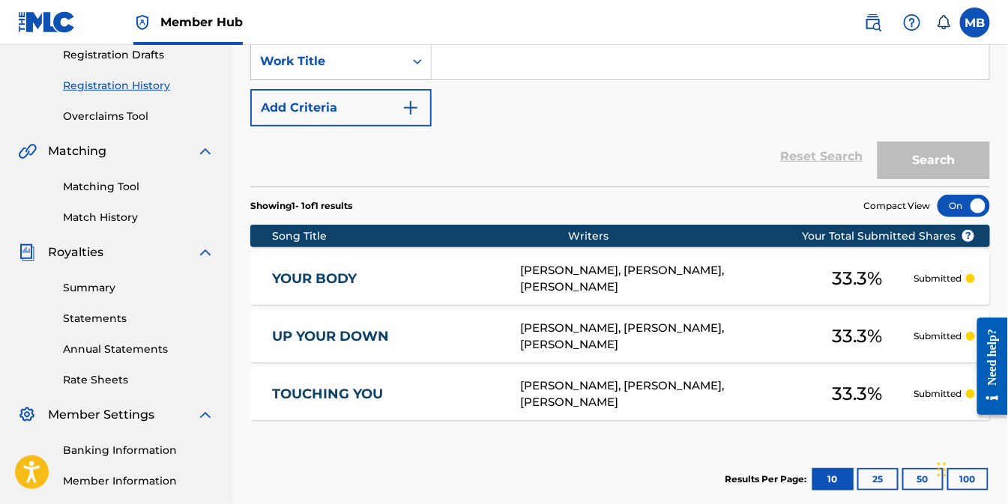
scroll to position [175, 0]
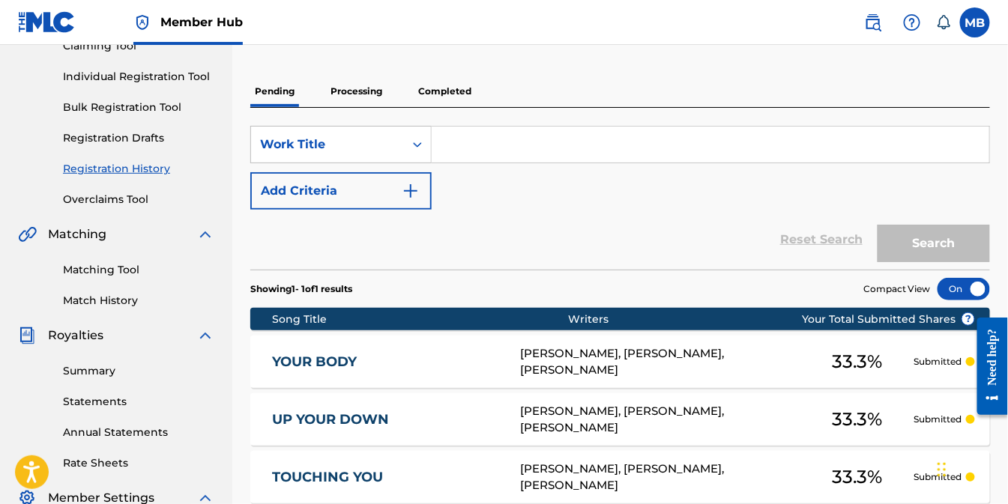
click at [351, 100] on p "Processing" at bounding box center [356, 91] width 61 height 31
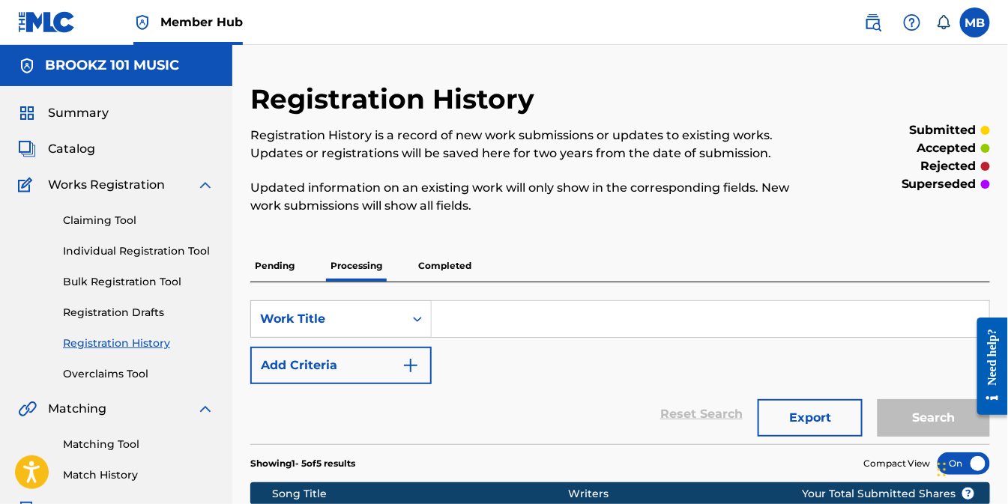
click at [423, 267] on p "Completed" at bounding box center [445, 265] width 62 height 31
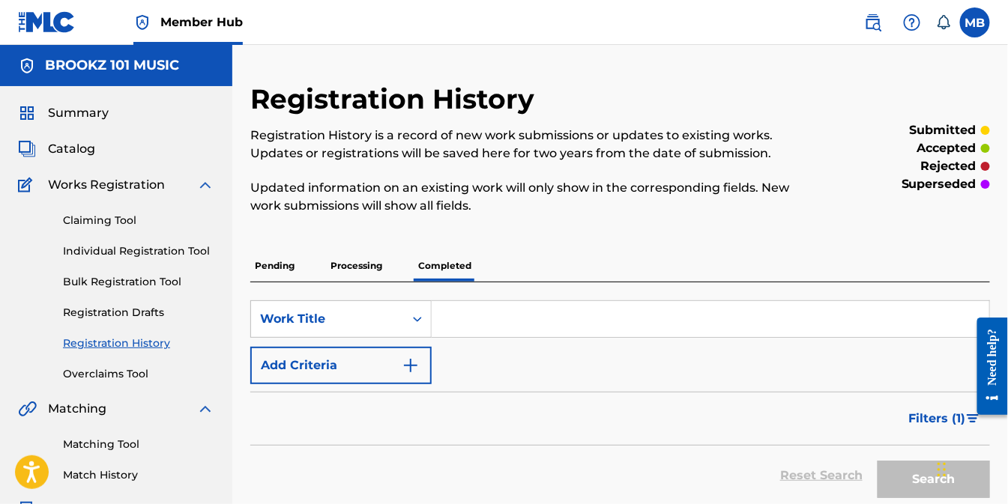
click at [286, 271] on p "Pending" at bounding box center [274, 265] width 49 height 31
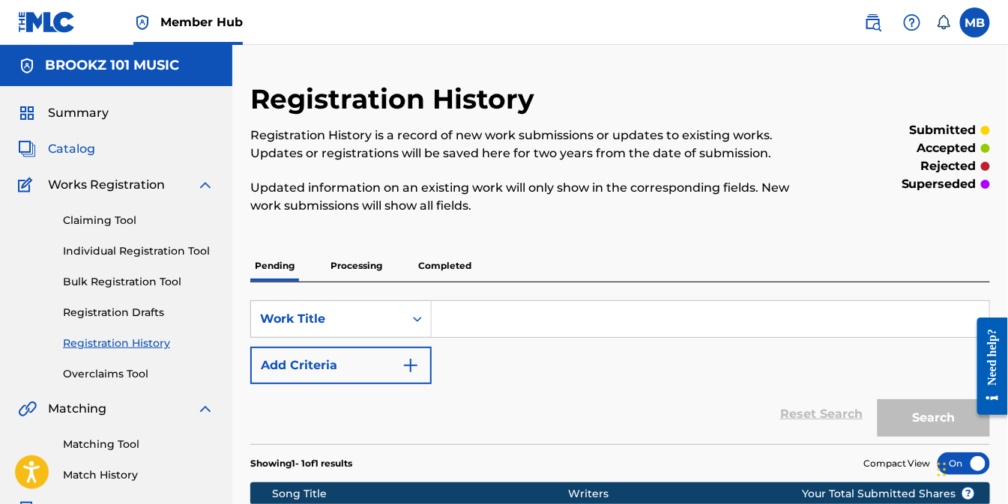
click at [64, 153] on span "Catalog" at bounding box center [71, 149] width 47 height 18
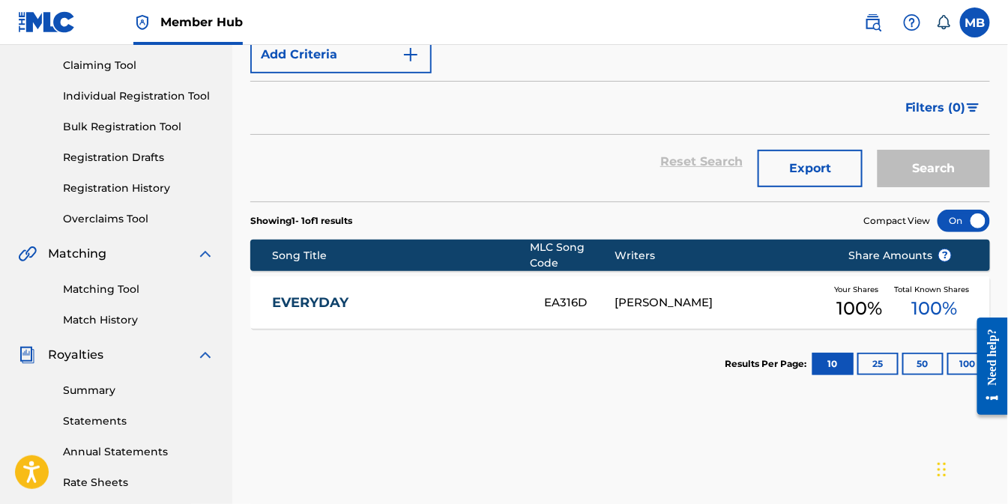
scroll to position [166, 0]
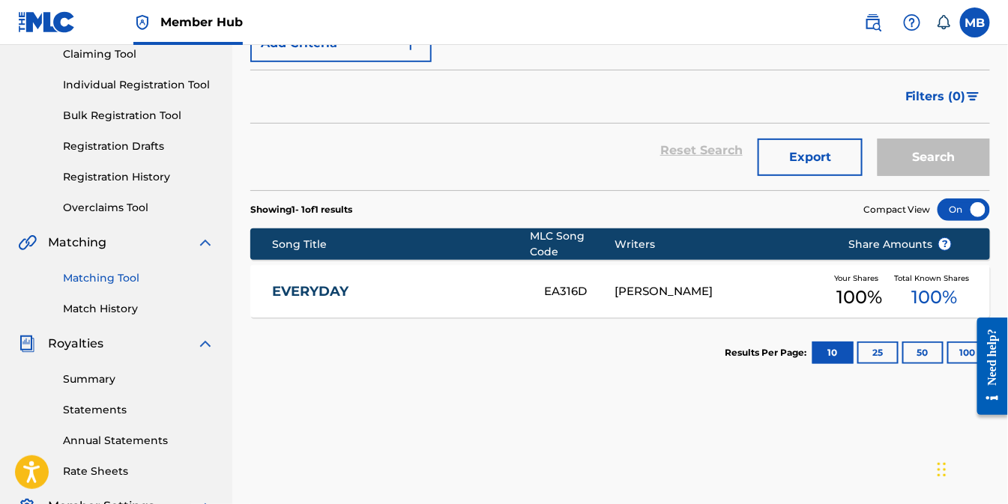
click at [98, 277] on link "Matching Tool" at bounding box center [138, 279] width 151 height 16
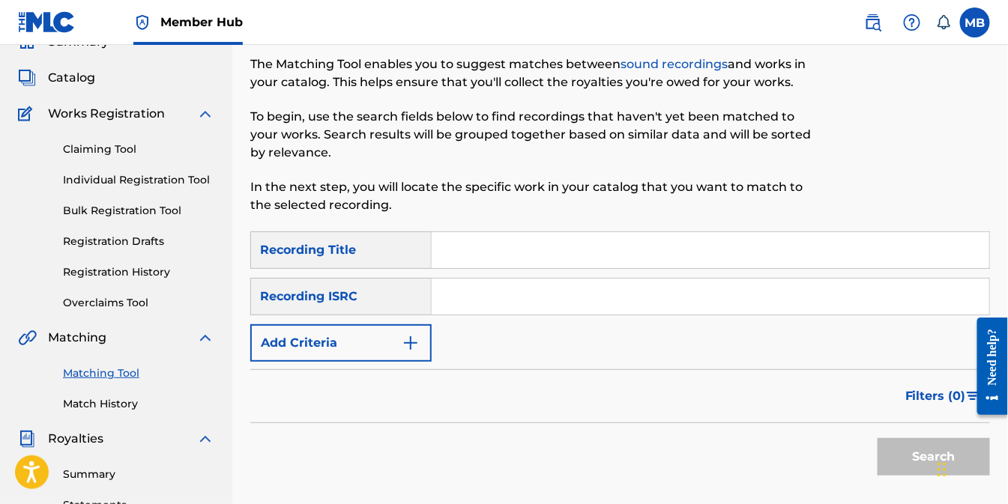
scroll to position [166, 0]
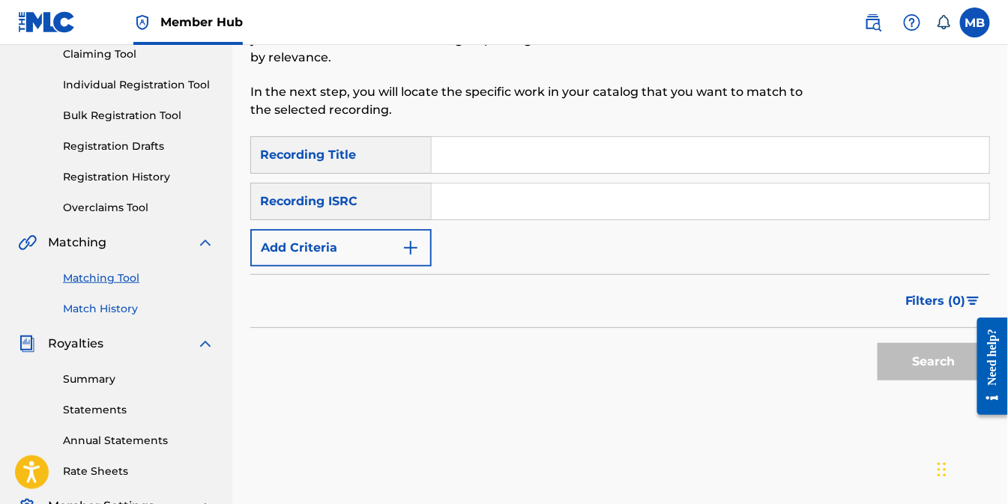
click at [102, 309] on link "Match History" at bounding box center [138, 309] width 151 height 16
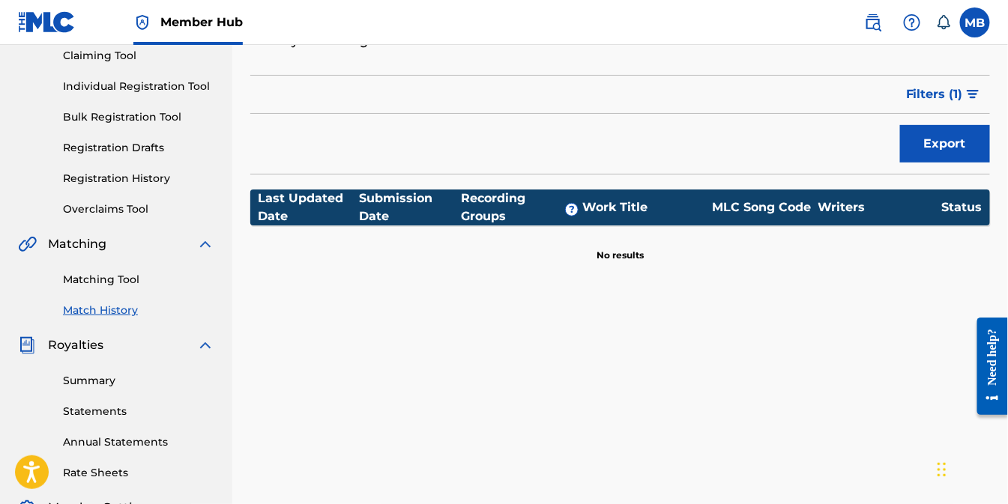
scroll to position [166, 0]
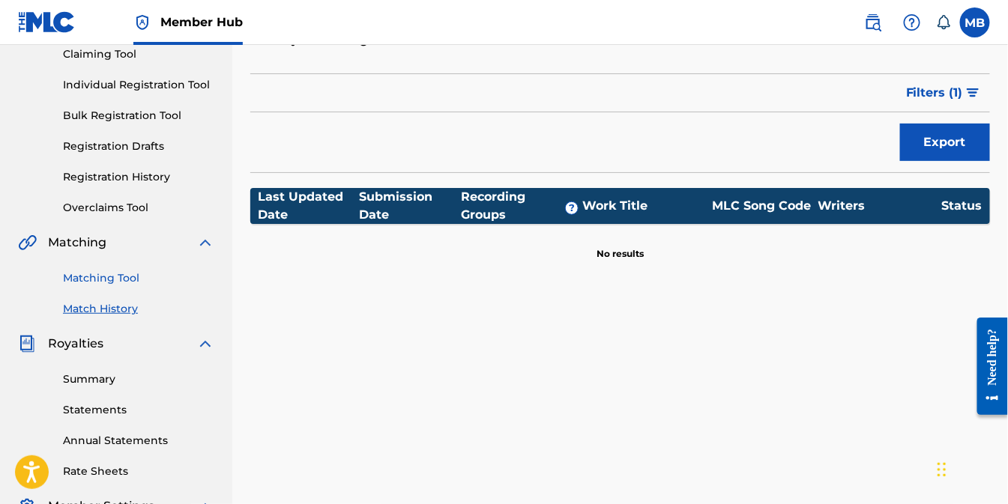
click at [106, 280] on link "Matching Tool" at bounding box center [138, 279] width 151 height 16
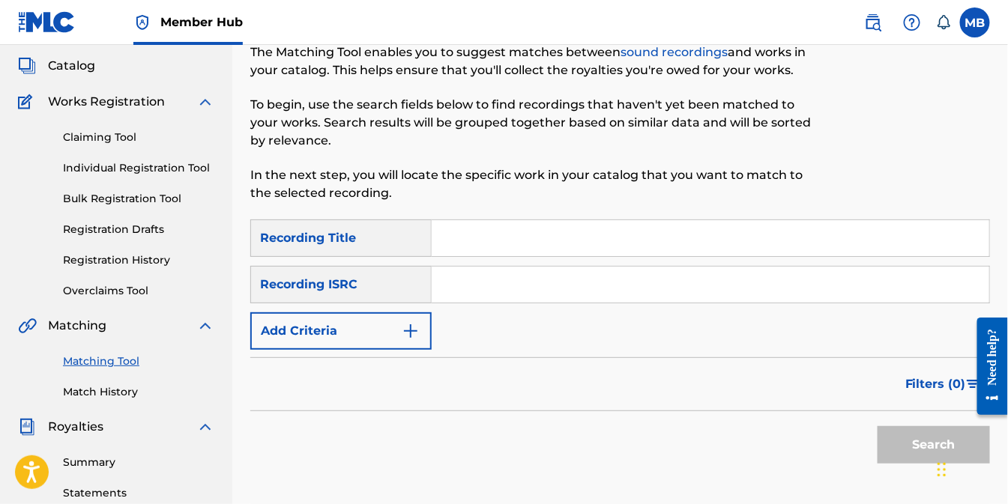
scroll to position [166, 0]
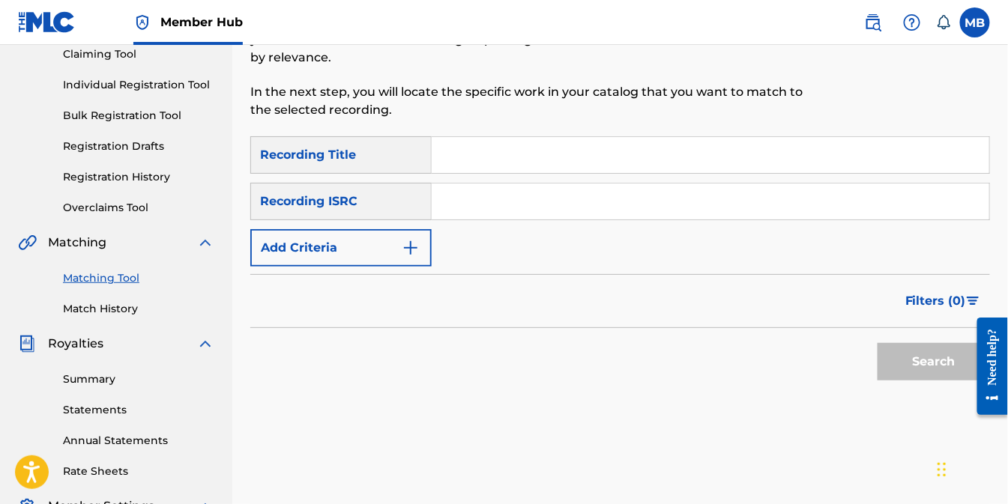
click at [526, 157] on input "Search Form" at bounding box center [711, 155] width 558 height 36
click at [465, 206] on input "Search Form" at bounding box center [711, 202] width 558 height 36
paste input "TCAGB2213774"
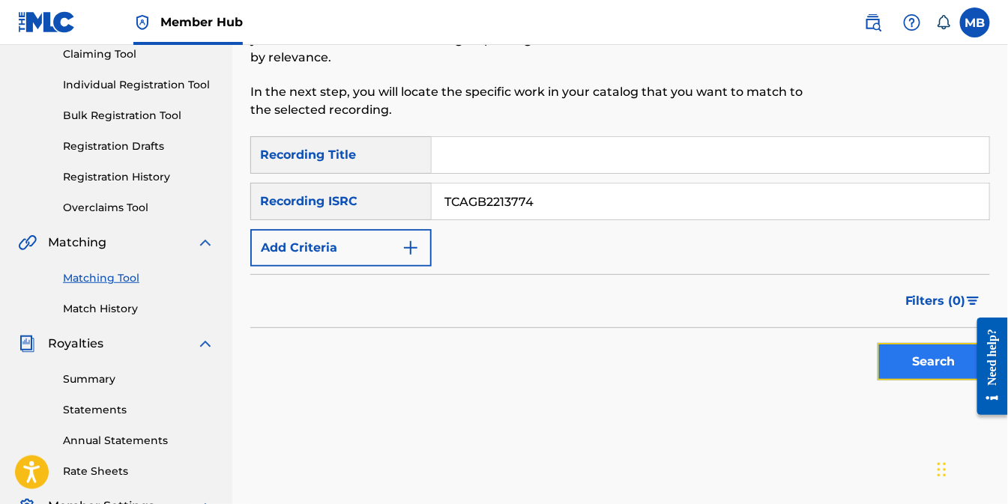
click at [932, 365] on button "Search" at bounding box center [934, 361] width 112 height 37
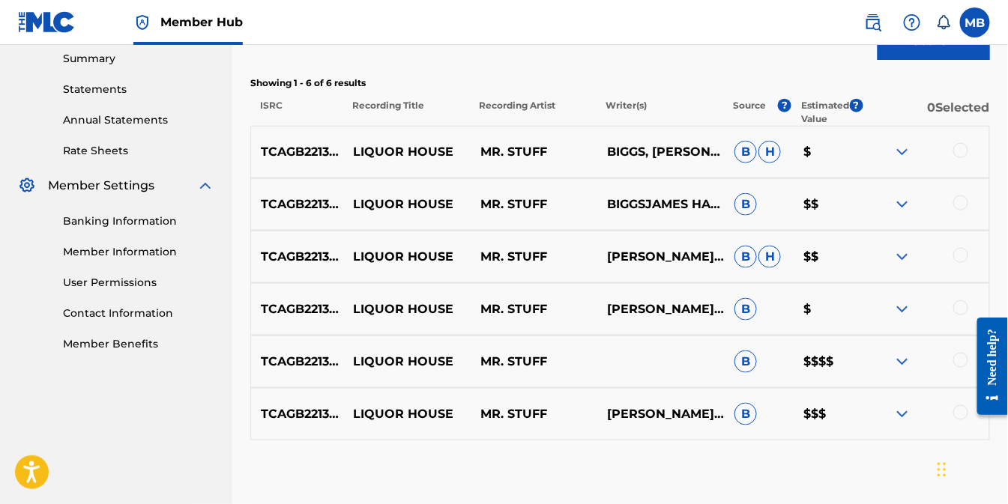
scroll to position [570, 0]
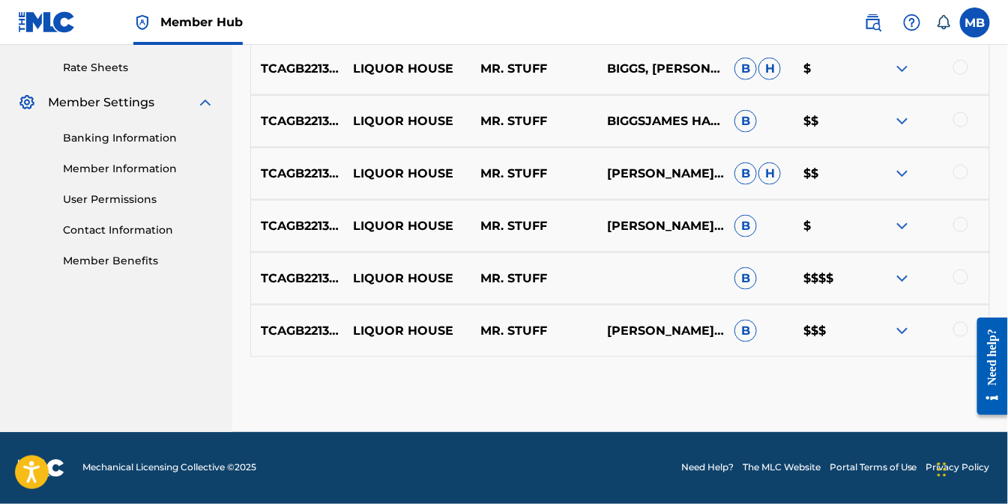
click at [903, 281] on img at bounding box center [903, 279] width 18 height 18
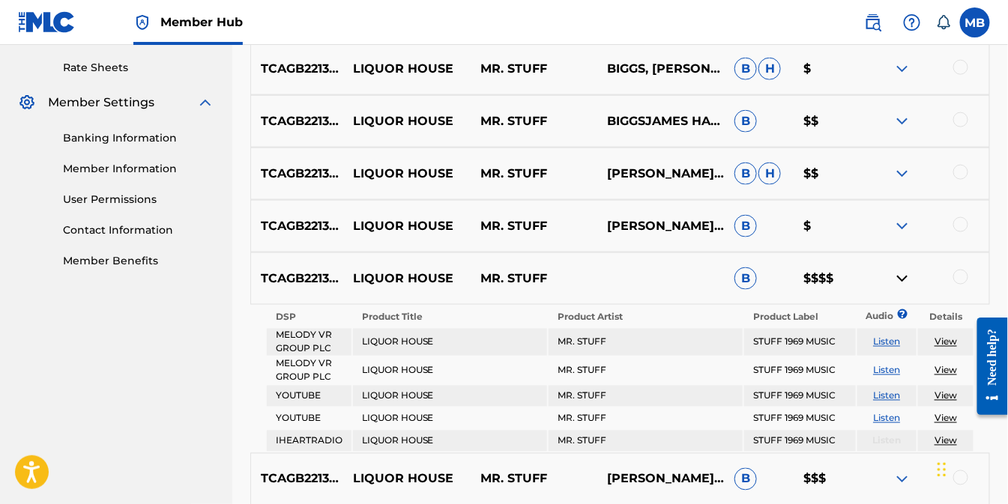
click at [903, 281] on img at bounding box center [903, 279] width 18 height 18
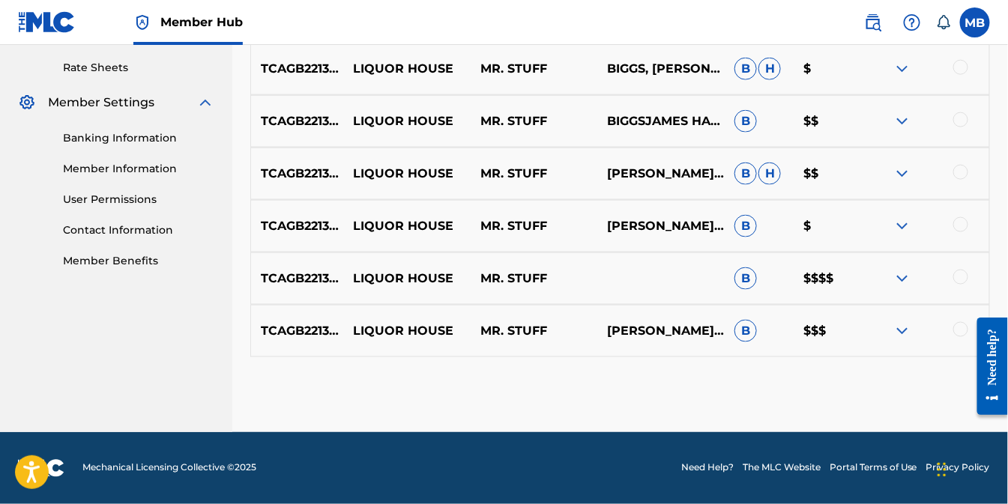
click at [900, 328] on img at bounding box center [903, 331] width 18 height 18
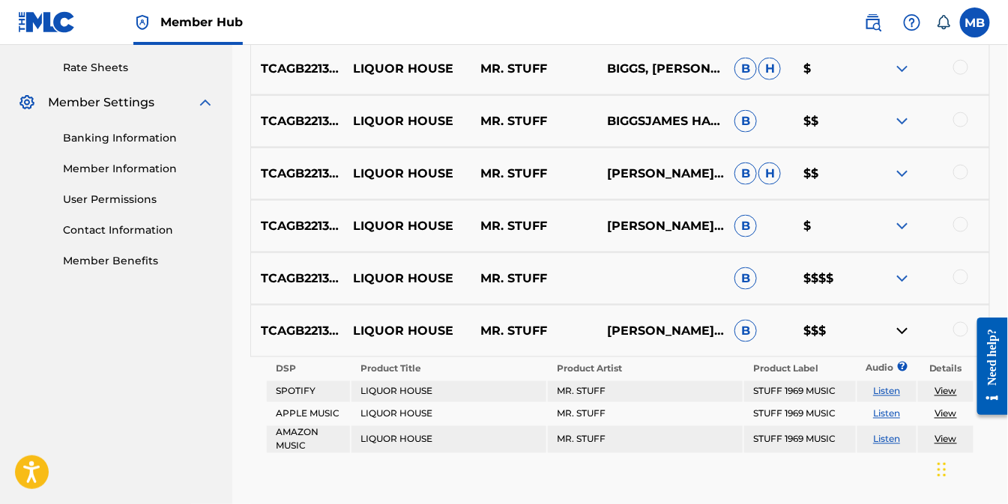
click at [900, 328] on img at bounding box center [903, 331] width 18 height 18
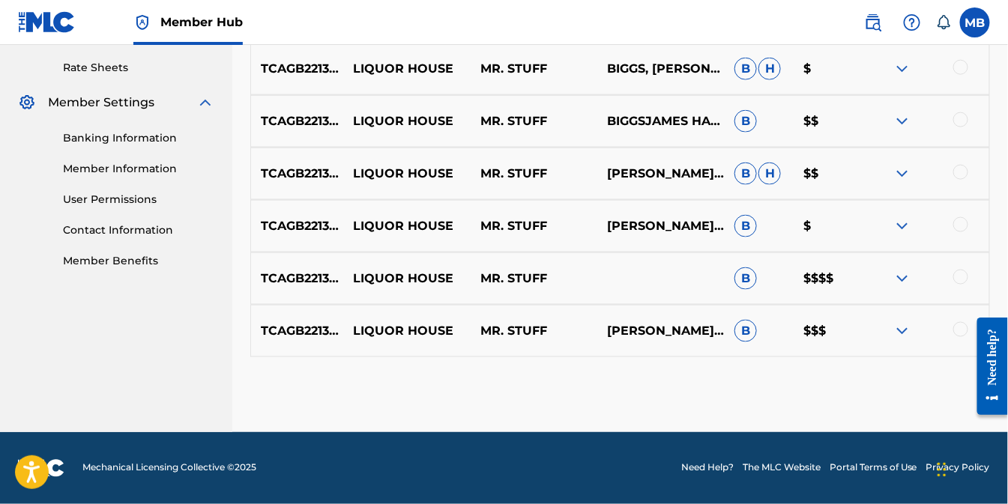
click at [901, 173] on img at bounding box center [903, 174] width 18 height 18
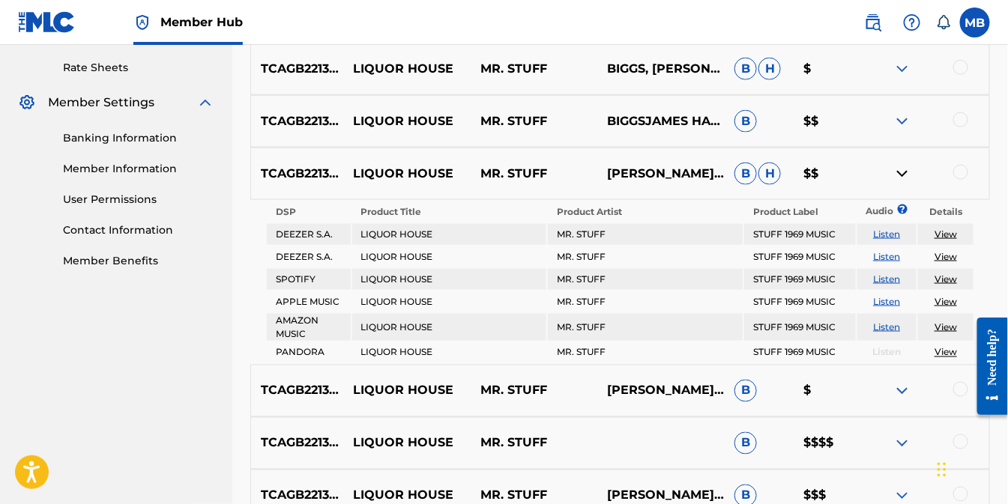
click at [901, 173] on img at bounding box center [903, 174] width 18 height 18
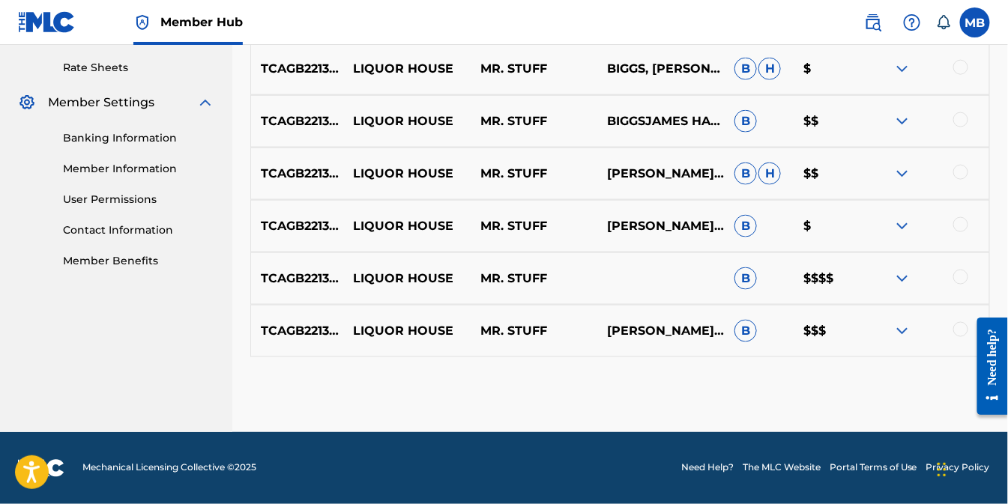
click at [904, 123] on img at bounding box center [903, 121] width 18 height 18
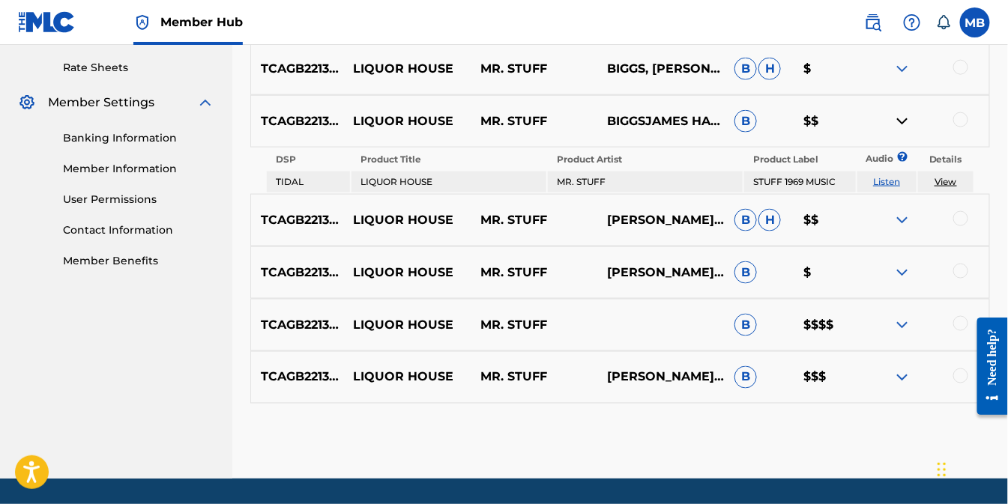
click at [904, 123] on img at bounding box center [903, 121] width 18 height 18
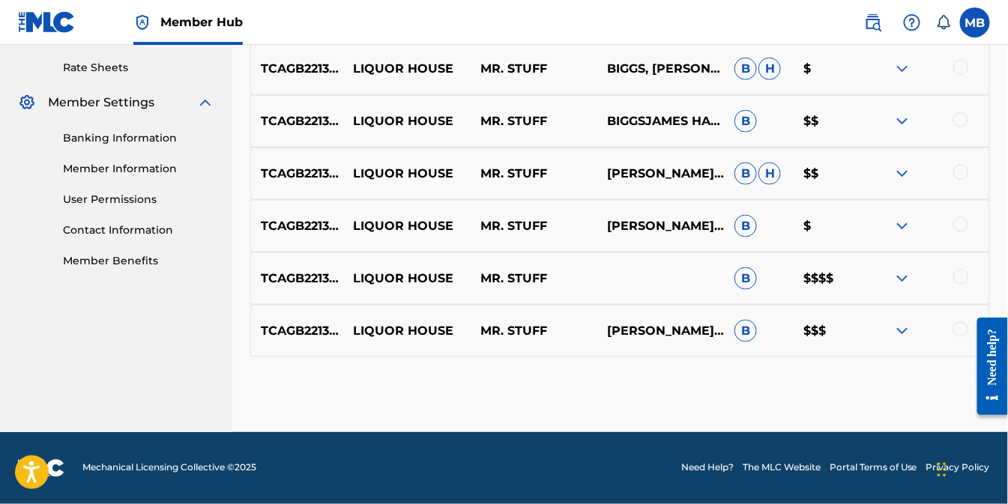
click at [900, 72] on img at bounding box center [903, 69] width 18 height 18
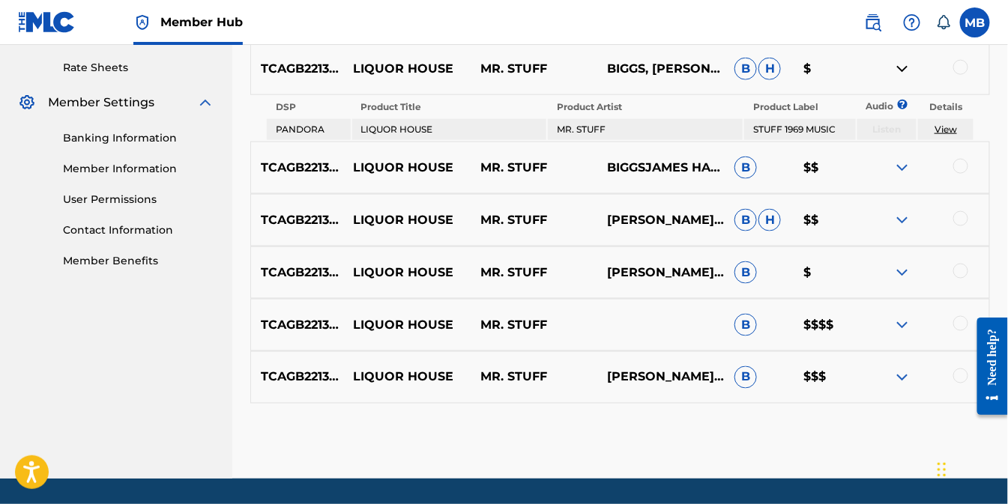
click at [900, 72] on img at bounding box center [903, 69] width 18 height 18
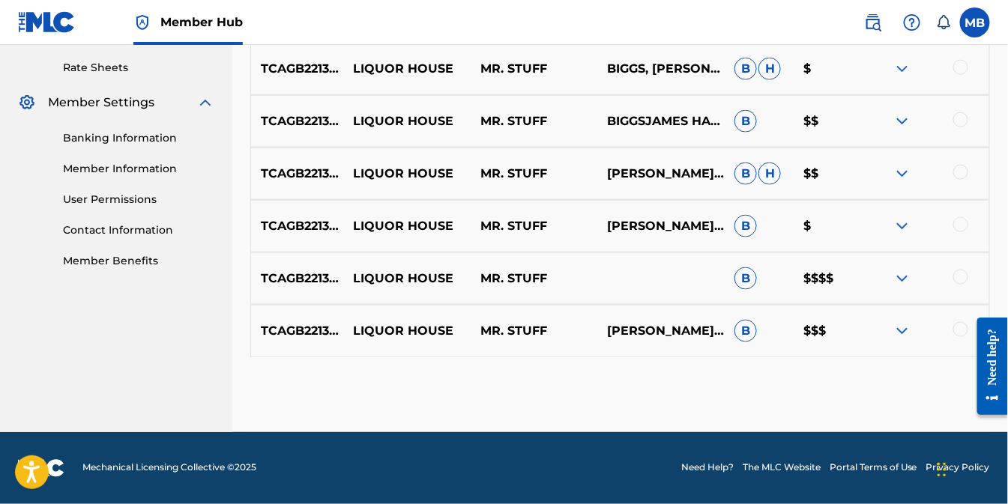
click at [908, 227] on img at bounding box center [903, 226] width 18 height 18
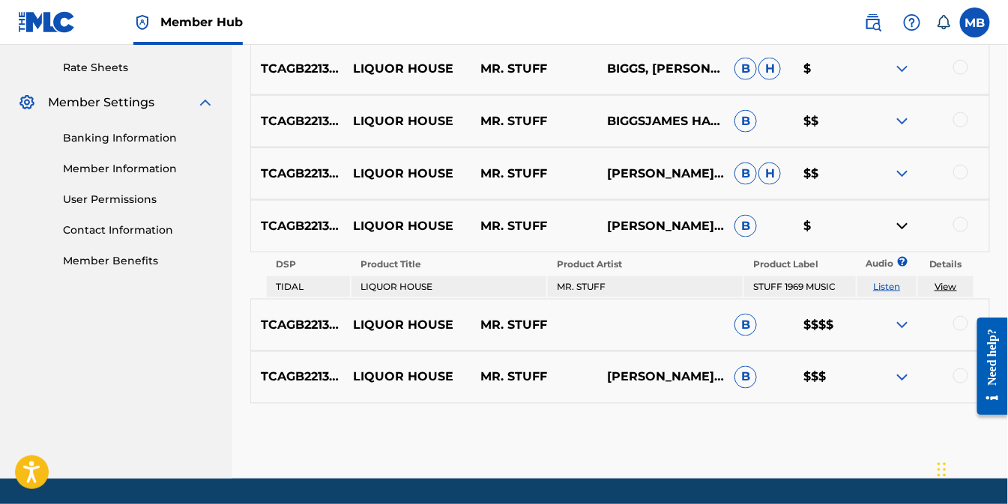
click at [908, 227] on img at bounding box center [903, 226] width 18 height 18
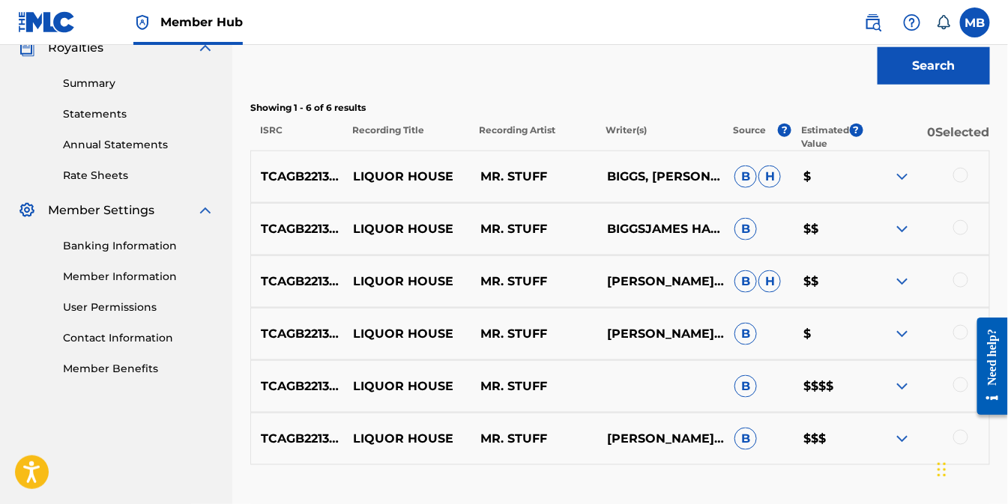
scroll to position [499, 0]
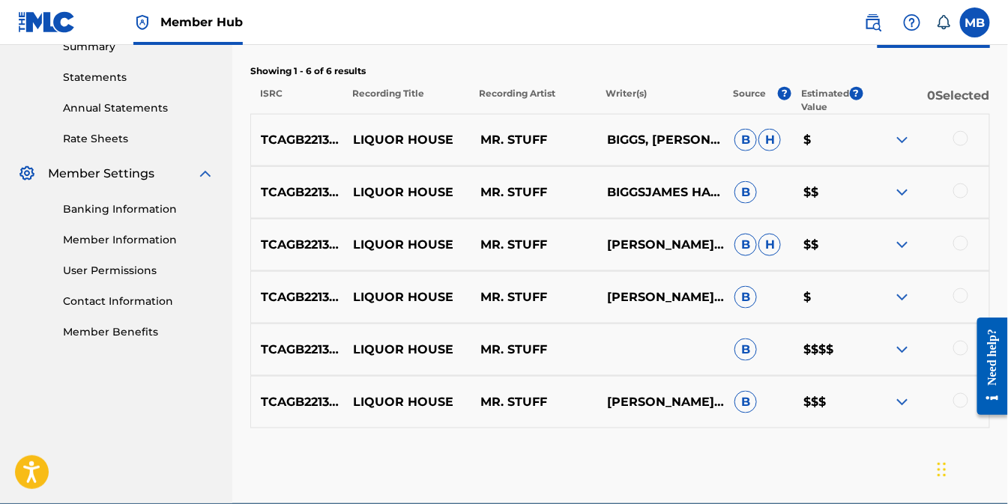
click at [772, 244] on span "H" at bounding box center [770, 245] width 22 height 22
click at [888, 70] on p "Showing 1 - 6 of 6 results" at bounding box center [620, 70] width 740 height 13
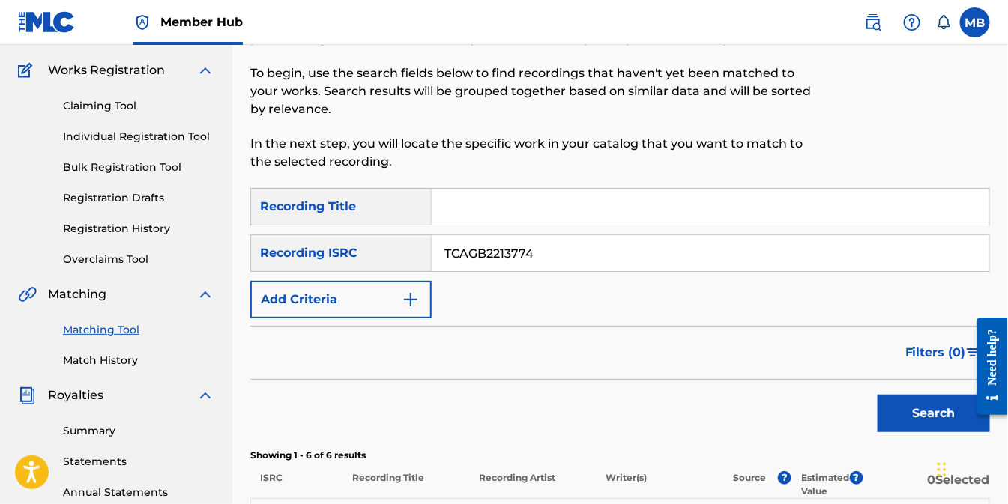
scroll to position [83, 0]
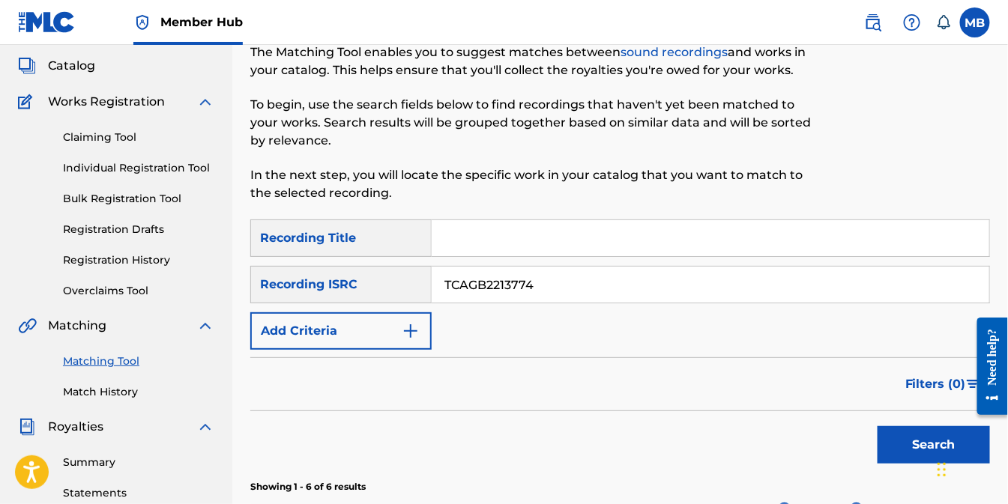
drag, startPoint x: 547, startPoint y: 283, endPoint x: 352, endPoint y: 310, distance: 196.7
click at [352, 310] on div "SearchWithCriteria65337493-3753-42ed-960d-2d4a328b94d4 Recording Title SearchWi…" at bounding box center [620, 285] width 740 height 130
paste input "FL2140828"
click at [927, 445] on button "Search" at bounding box center [934, 445] width 112 height 37
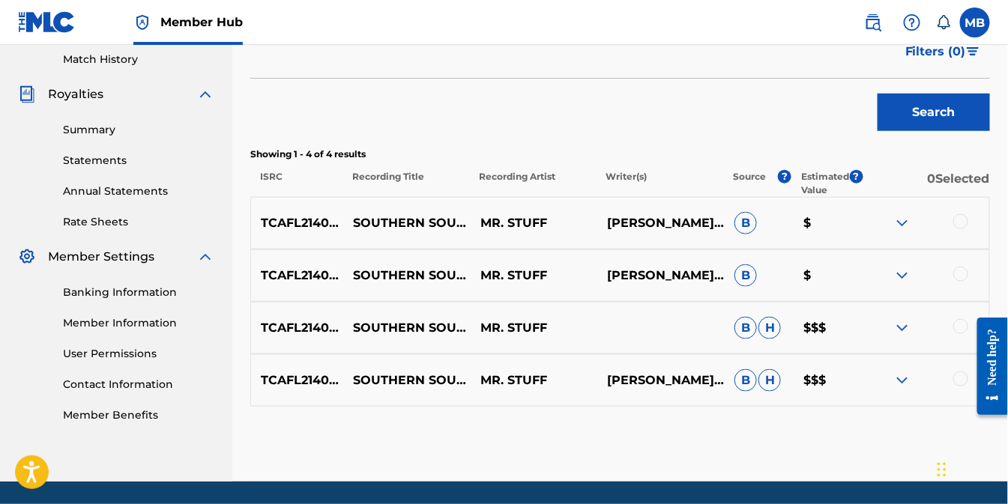
scroll to position [465, 0]
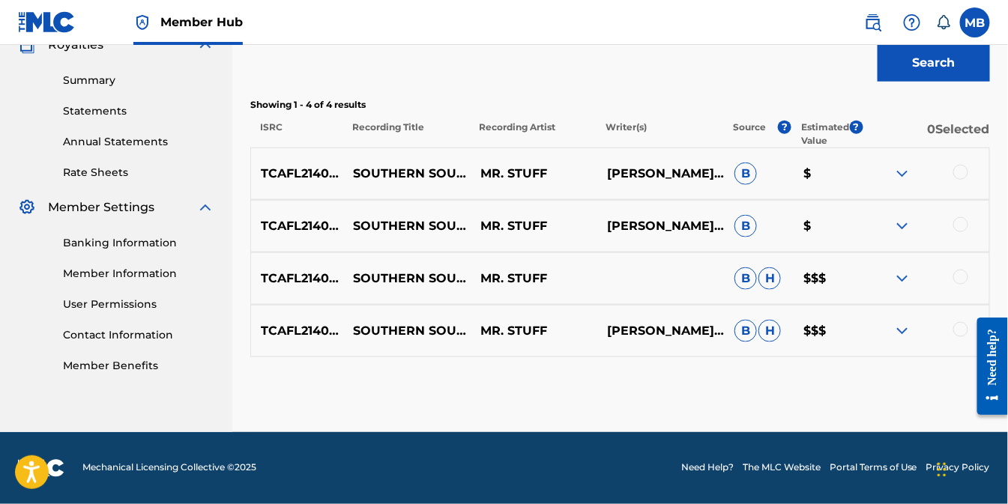
click at [903, 330] on img at bounding box center [903, 331] width 18 height 18
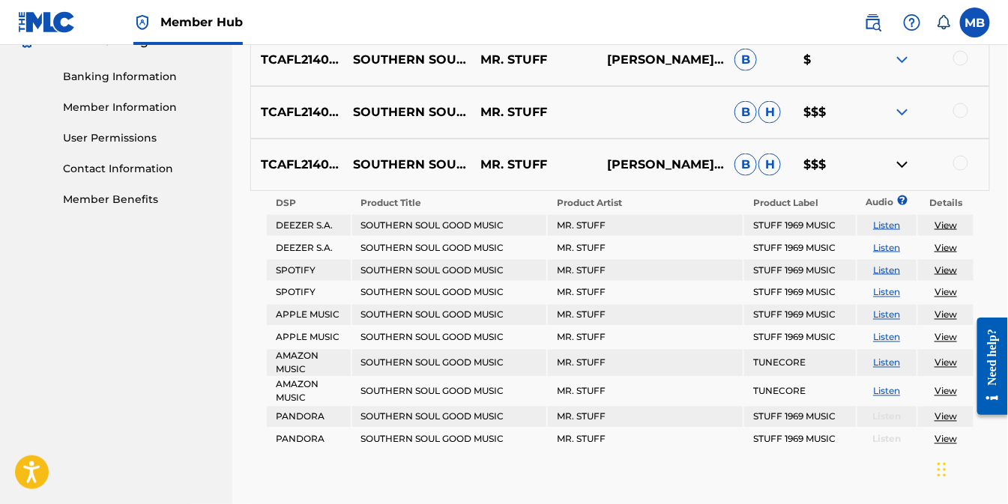
scroll to position [549, 0]
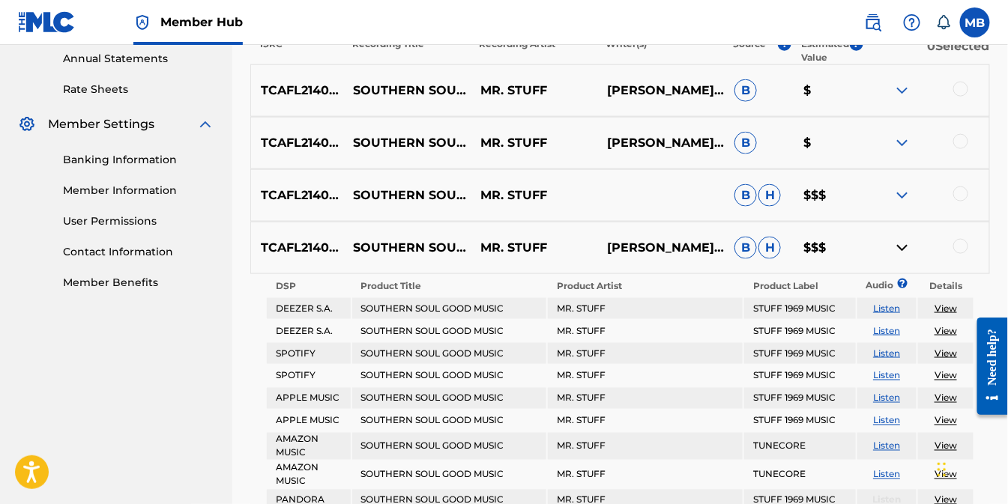
click at [907, 240] on img at bounding box center [903, 248] width 18 height 18
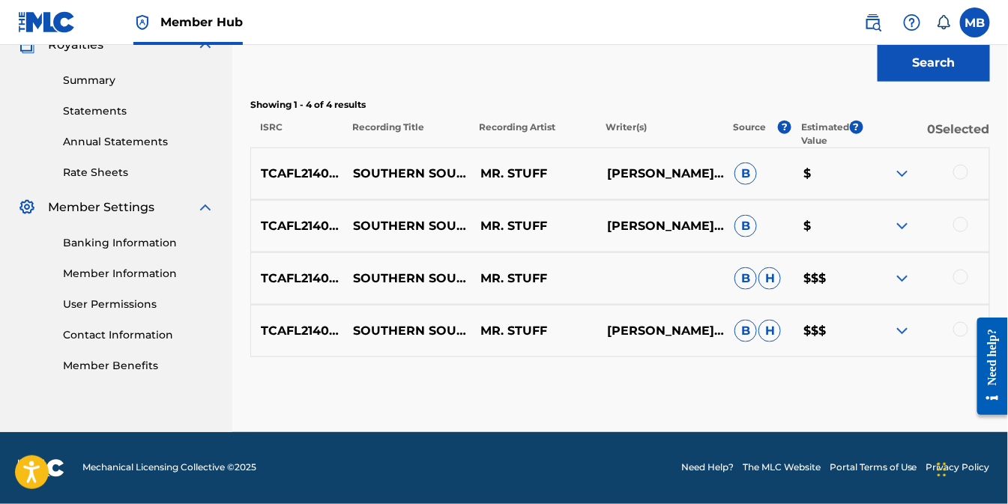
scroll to position [465, 0]
click at [898, 273] on img at bounding box center [903, 279] width 18 height 18
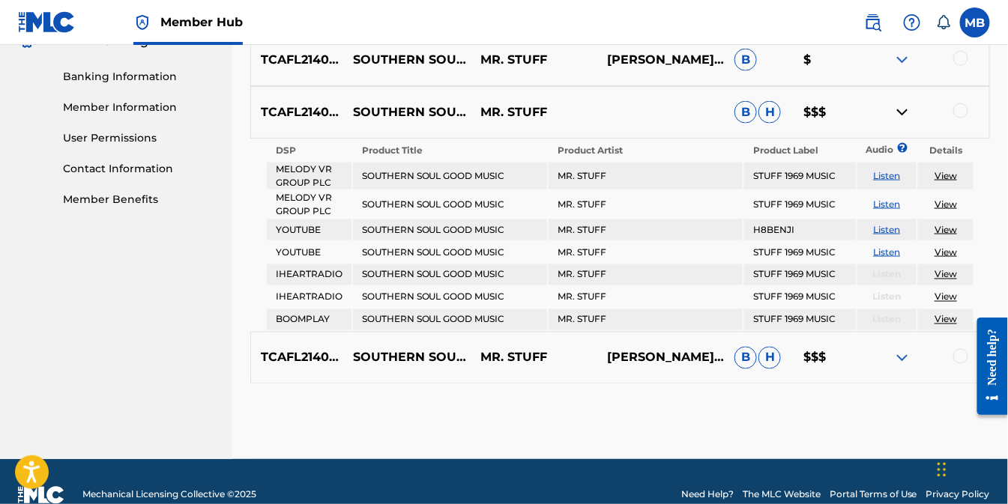
scroll to position [549, 0]
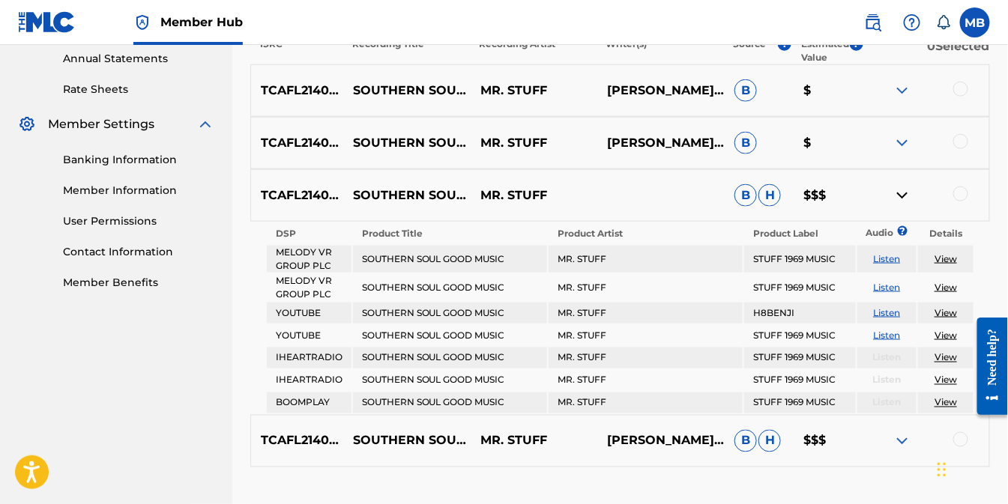
click at [900, 196] on img at bounding box center [903, 196] width 18 height 18
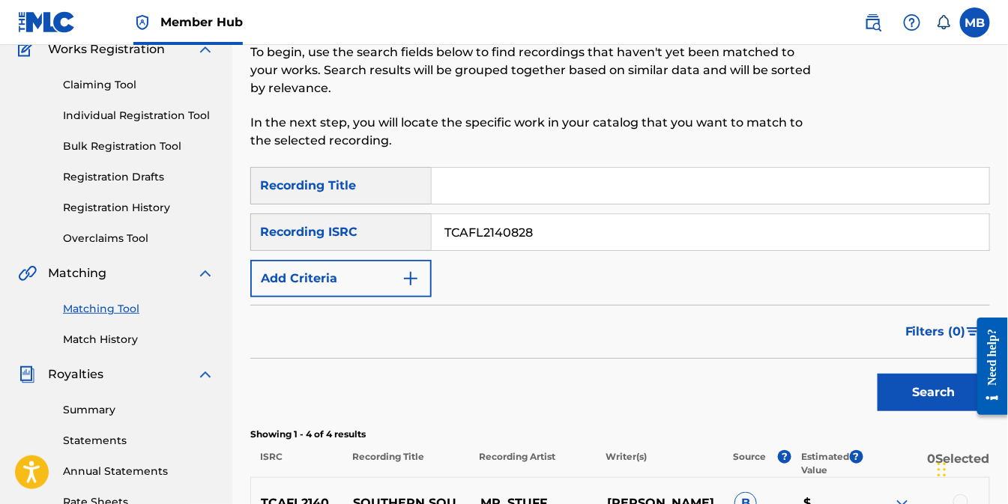
scroll to position [132, 0]
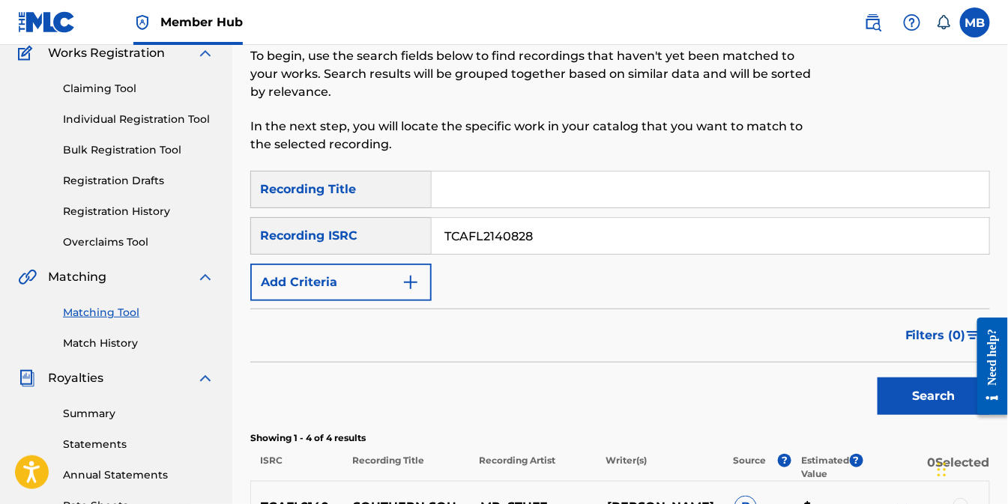
drag, startPoint x: 529, startPoint y: 233, endPoint x: 427, endPoint y: 225, distance: 102.3
click at [397, 235] on div "SearchWithCriteria149bd250-cf90-4cac-ad46-e901bcab5f74 Recording ISRC TCAFL2140…" at bounding box center [620, 235] width 740 height 37
paste input "EZ2080636"
type input "TCAEZ2080636"
click at [923, 401] on button "Search" at bounding box center [934, 396] width 112 height 37
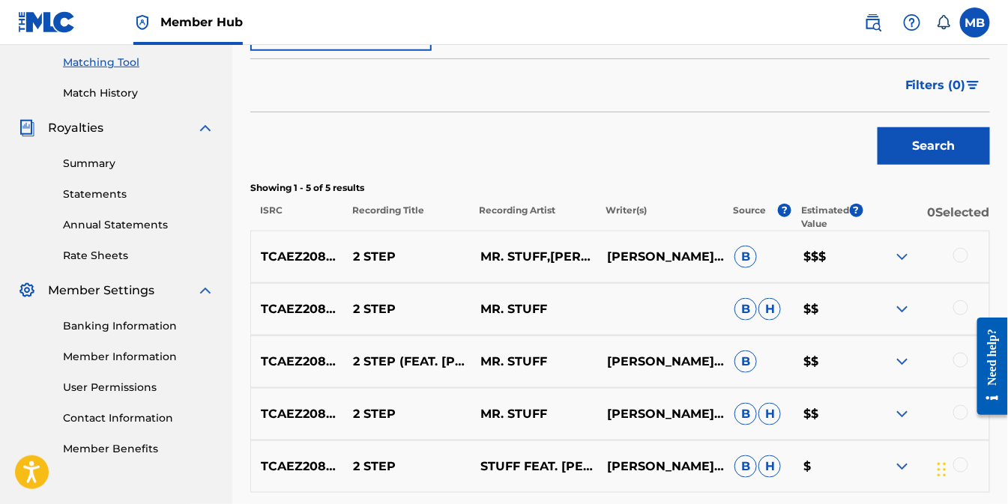
scroll to position [465, 0]
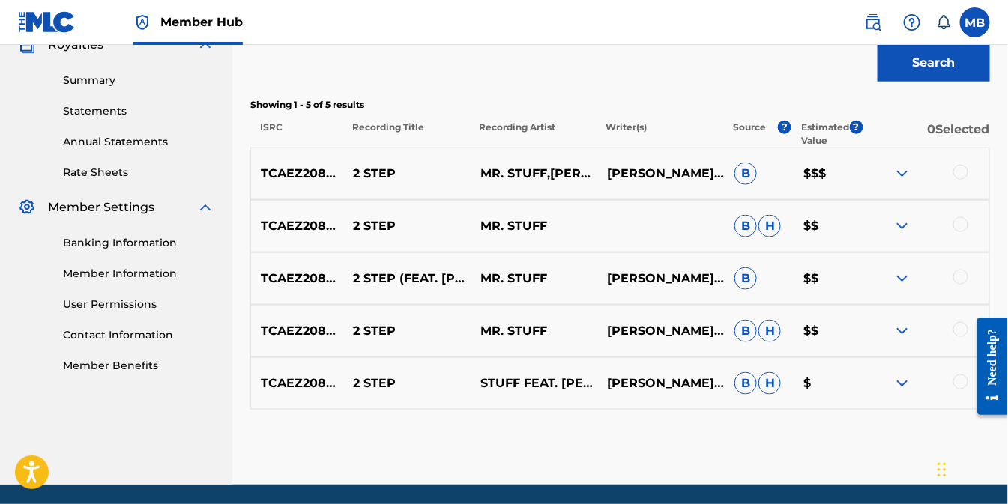
click at [903, 177] on img at bounding box center [903, 174] width 18 height 18
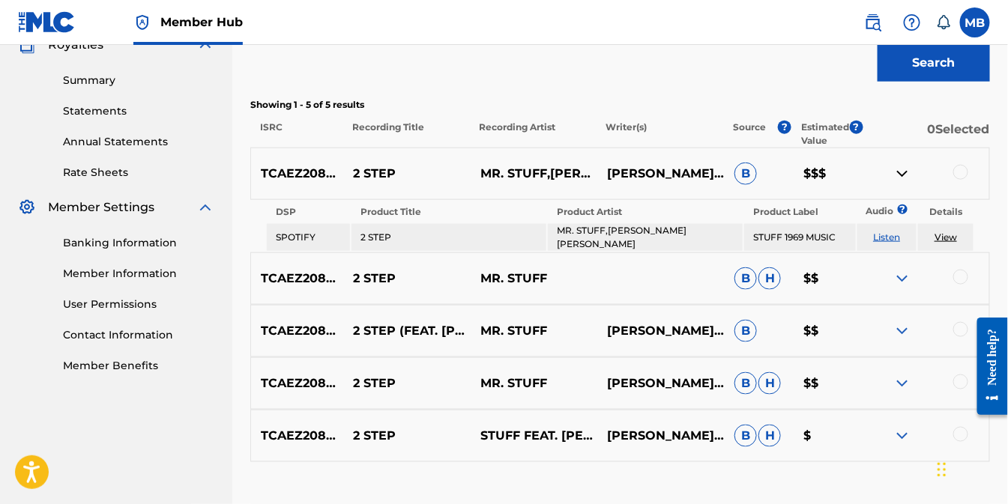
click at [900, 169] on img at bounding box center [903, 174] width 18 height 18
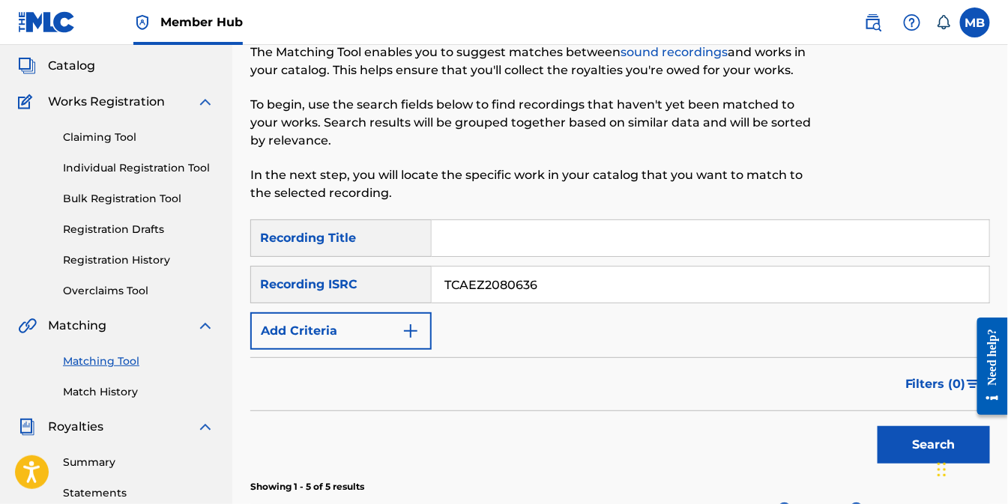
scroll to position [0, 0]
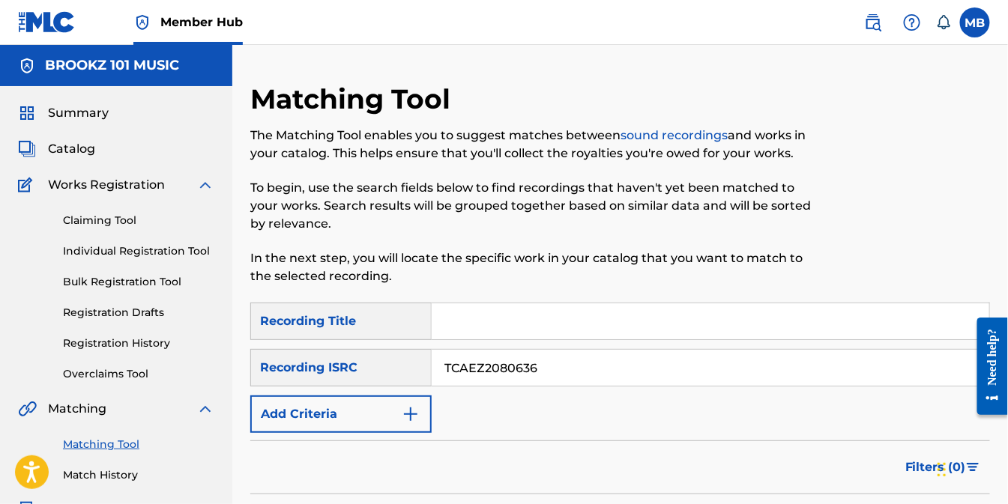
click at [71, 136] on div "Summary Catalog Works Registration Claiming Tool Individual Registration Tool B…" at bounding box center [116, 471] width 232 height 771
click at [111, 185] on span "Works Registration" at bounding box center [106, 185] width 117 height 18
click at [95, 250] on link "Individual Registration Tool" at bounding box center [138, 252] width 151 height 16
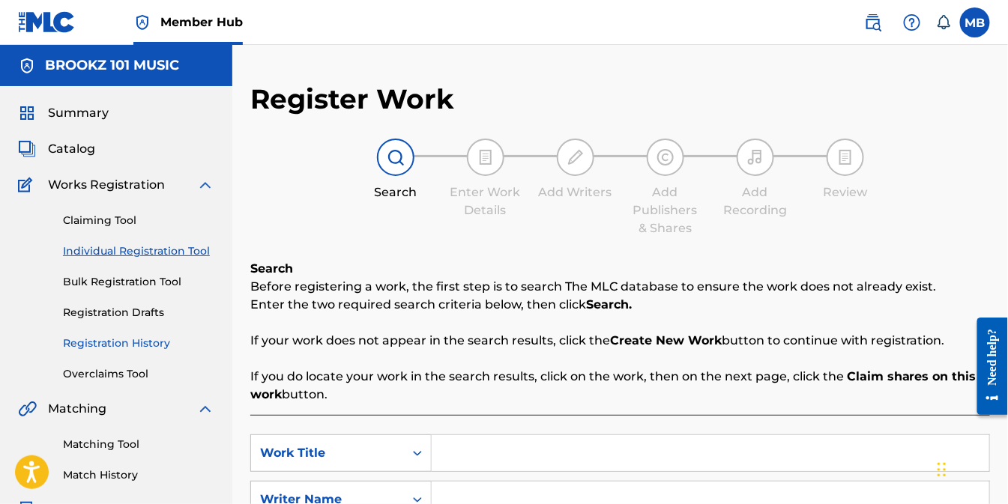
click at [90, 343] on link "Registration History" at bounding box center [138, 344] width 151 height 16
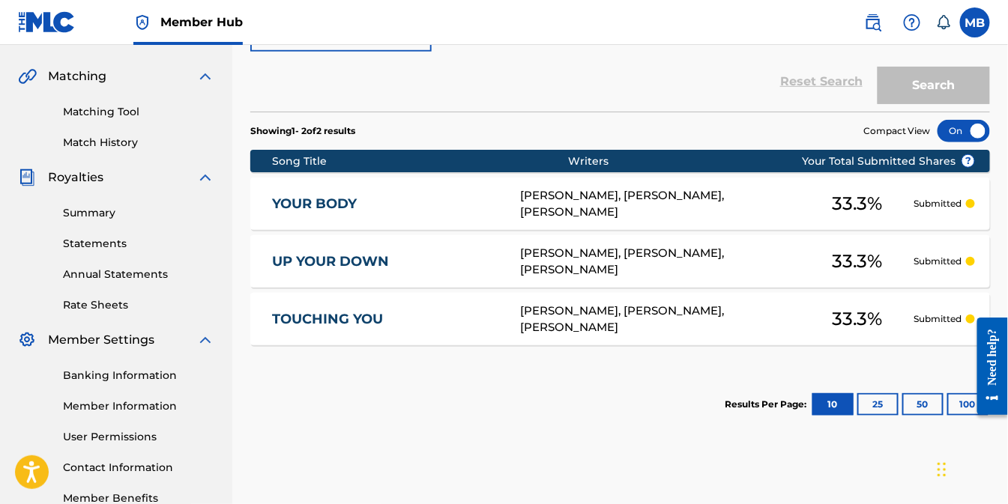
scroll to position [250, 0]
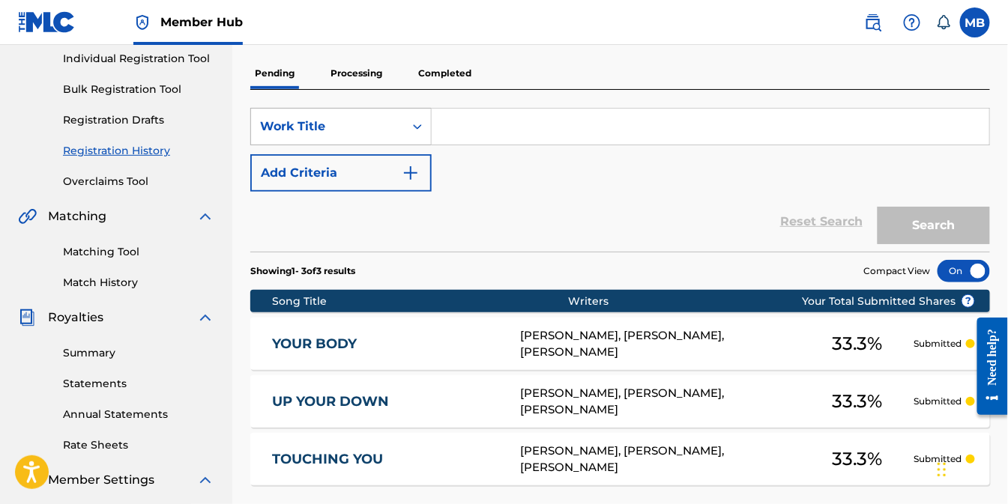
scroll to position [166, 0]
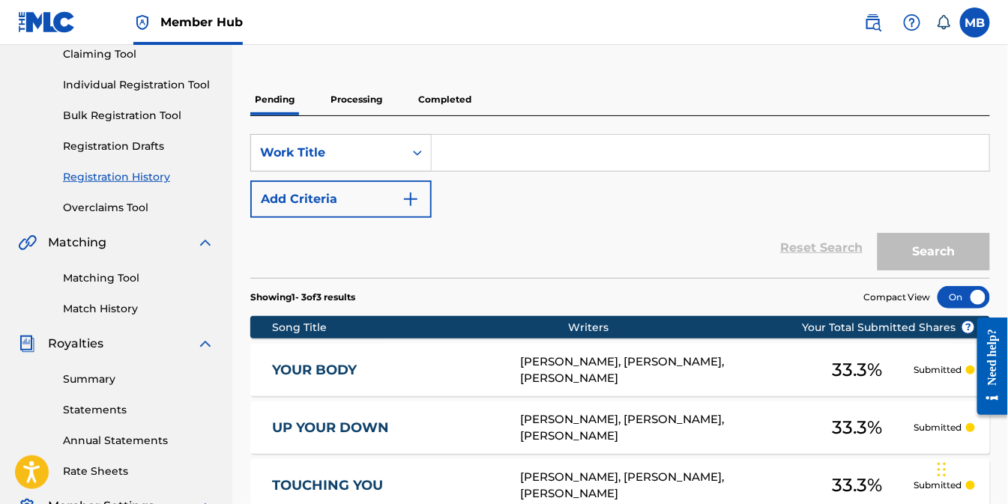
click at [357, 106] on p "Processing" at bounding box center [356, 99] width 61 height 31
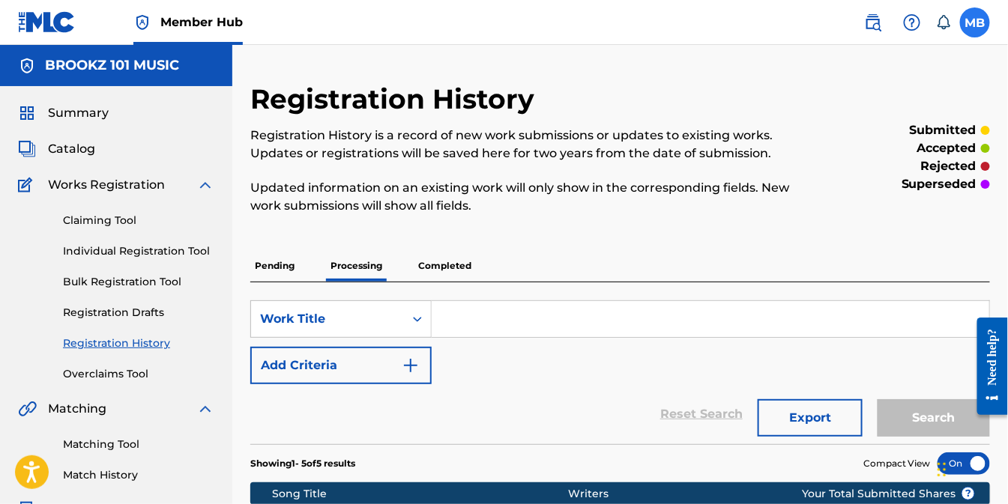
click at [969, 33] on label at bounding box center [975, 22] width 30 height 30
click at [975, 22] on input "MB Michael Brooks brookz@fiwatermusic.com Notification Preferences Profile Log …" at bounding box center [975, 22] width 0 height 0
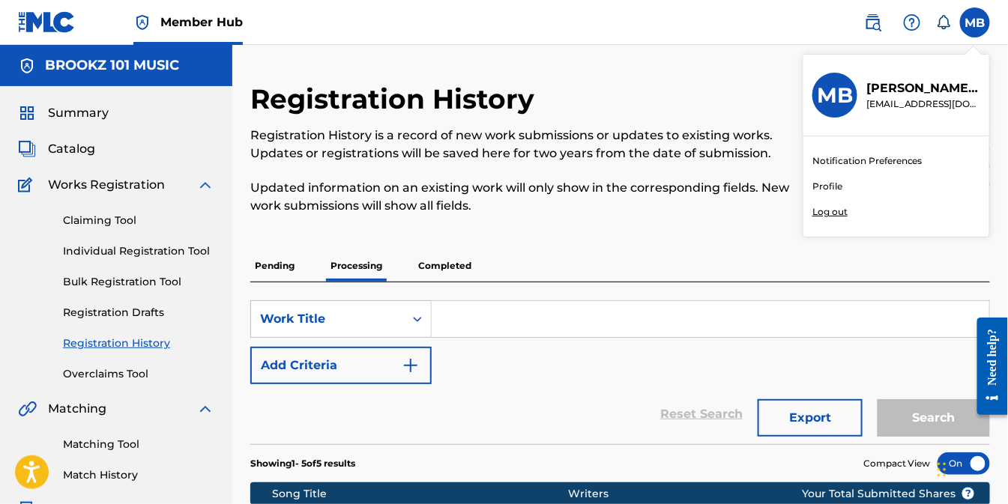
click at [825, 215] on p "Log out" at bounding box center [830, 211] width 35 height 13
click at [975, 22] on input "MB Michael Brooks brookz@fiwatermusic.com Notification Preferences Profile Log …" at bounding box center [975, 22] width 0 height 0
